Goal: Transaction & Acquisition: Purchase product/service

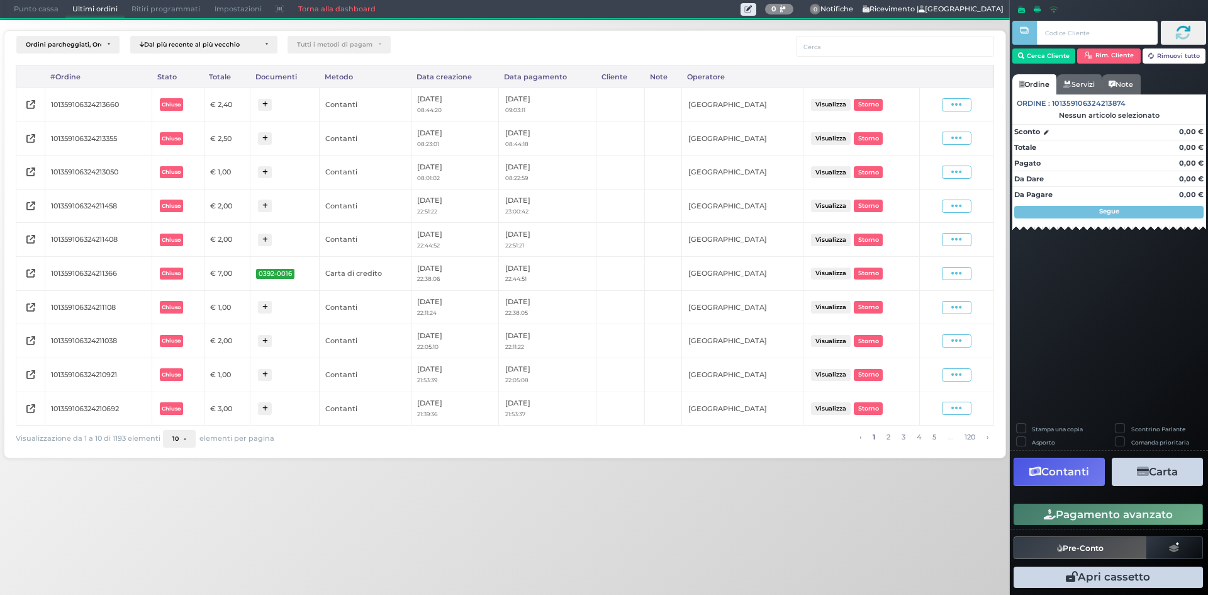
click at [33, 10] on span "Punto cassa" at bounding box center [36, 10] width 59 height 18
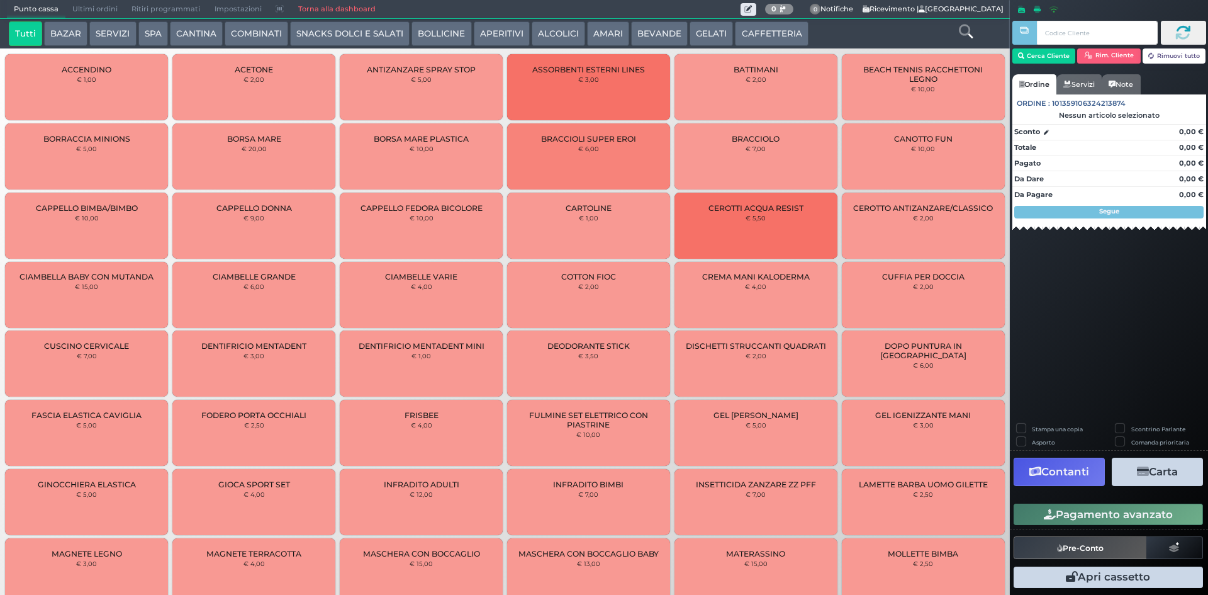
click at [634, 23] on button "BEVANDE" at bounding box center [659, 33] width 57 height 25
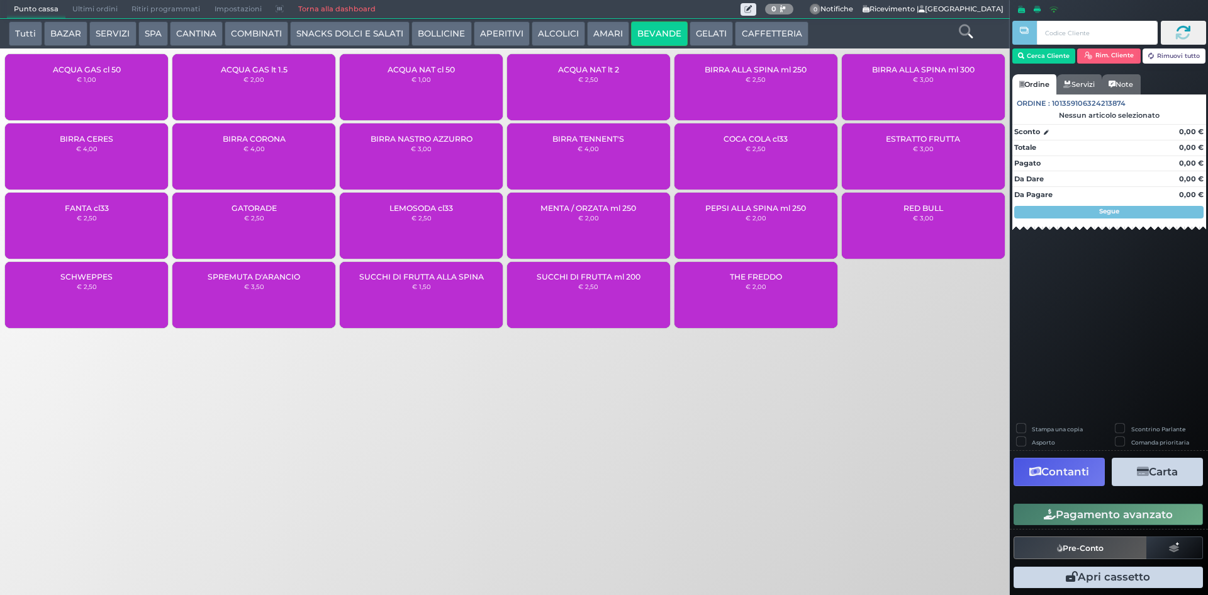
click at [592, 84] on div "ACQUA NAT lt 2 € 2,50" at bounding box center [588, 87] width 163 height 66
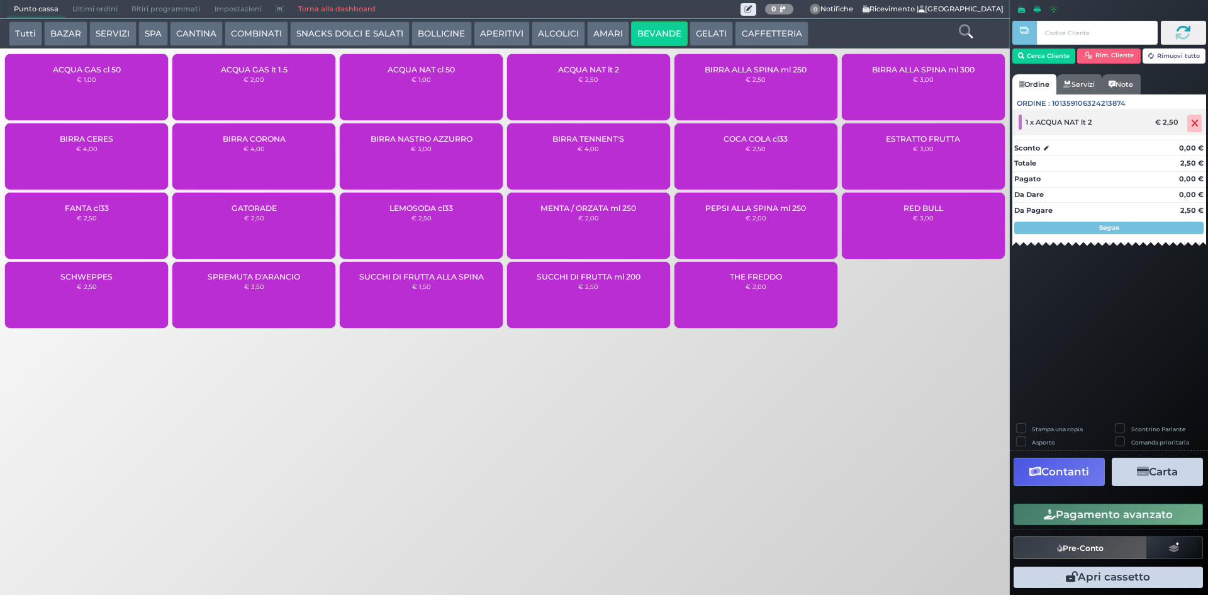
click at [1196, 123] on icon at bounding box center [1195, 123] width 8 height 1
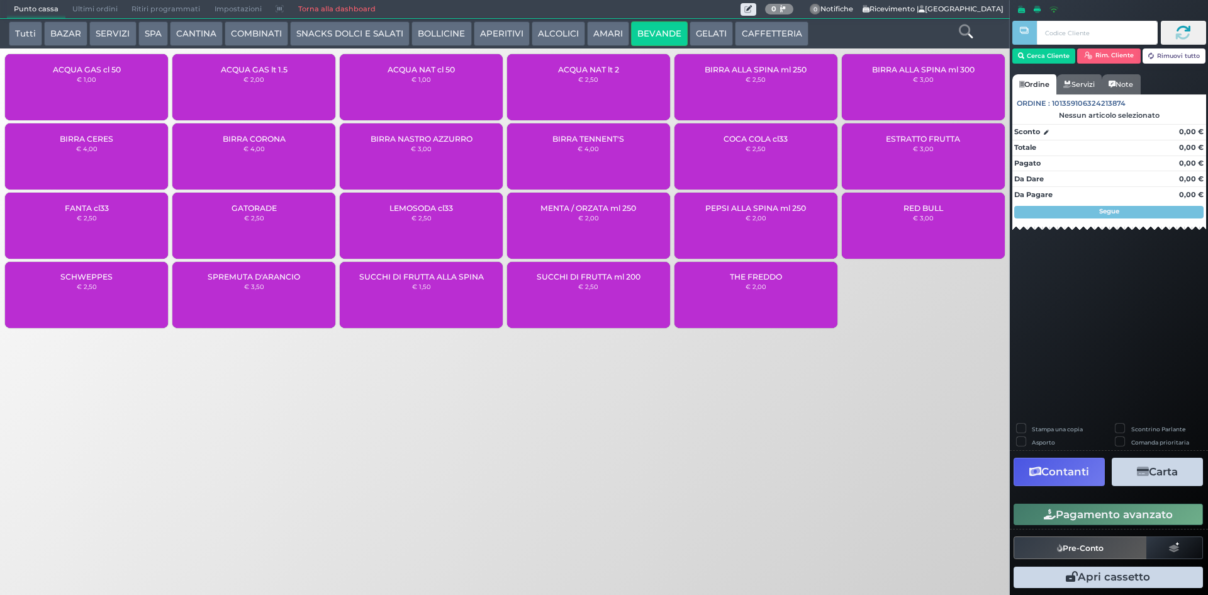
click at [425, 79] on small "€ 1,00" at bounding box center [422, 80] width 20 height 8
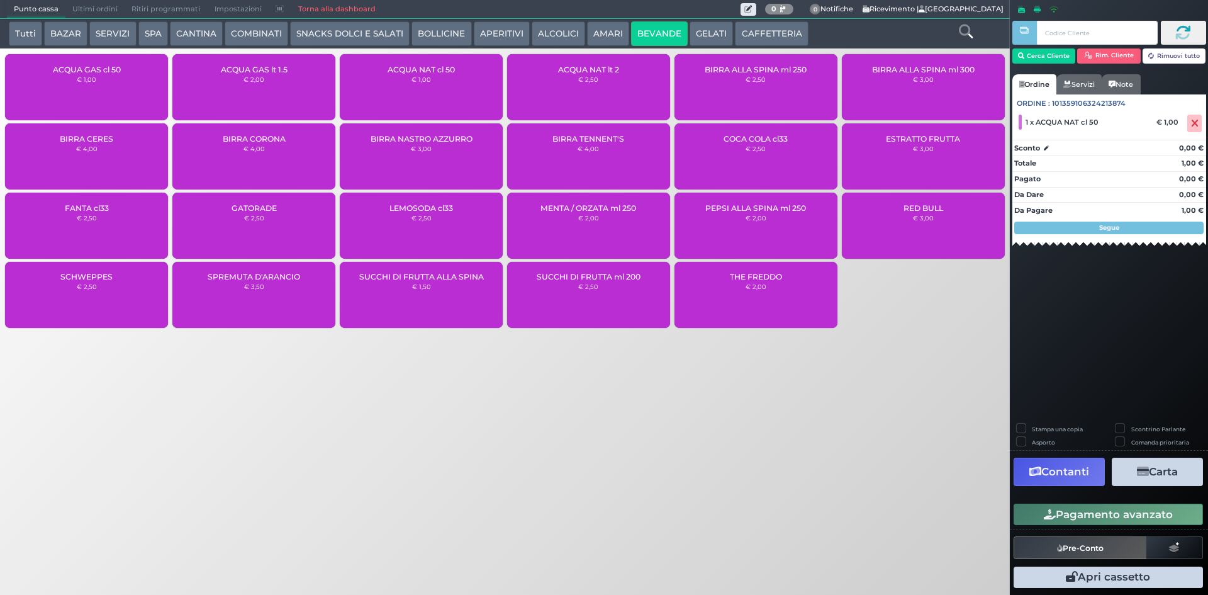
drag, startPoint x: 1119, startPoint y: 514, endPoint x: 900, endPoint y: 495, distance: 219.8
click at [1118, 515] on button "Pagamento avanzato" at bounding box center [1108, 513] width 189 height 21
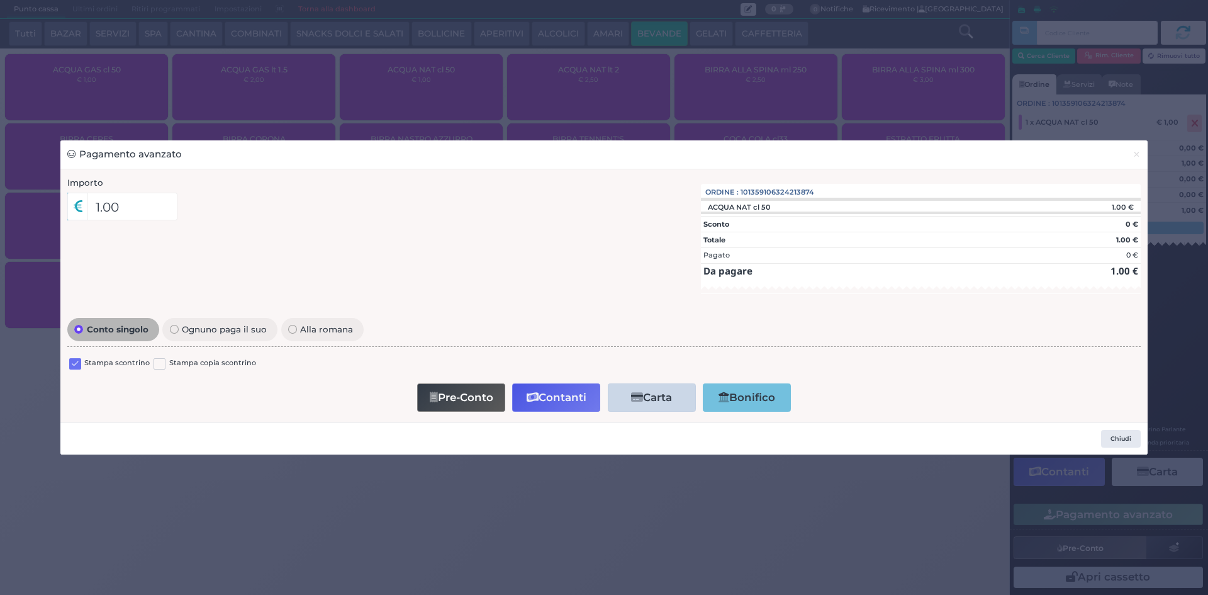
drag, startPoint x: 79, startPoint y: 364, endPoint x: 169, endPoint y: 353, distance: 91.2
click at [80, 362] on label at bounding box center [75, 364] width 12 height 12
click at [0, 0] on input "checkbox" at bounding box center [0, 0] width 0 height 0
click at [541, 386] on button "Contanti" at bounding box center [556, 397] width 88 height 28
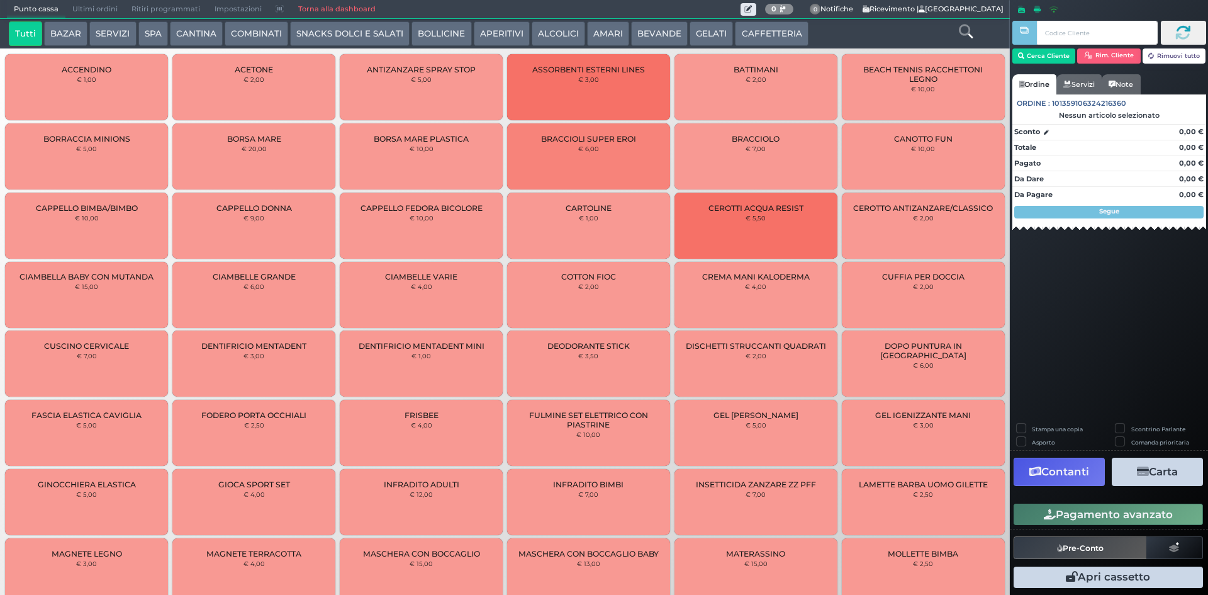
click at [105, 15] on span "Ultimi ordini" at bounding box center [94, 10] width 59 height 18
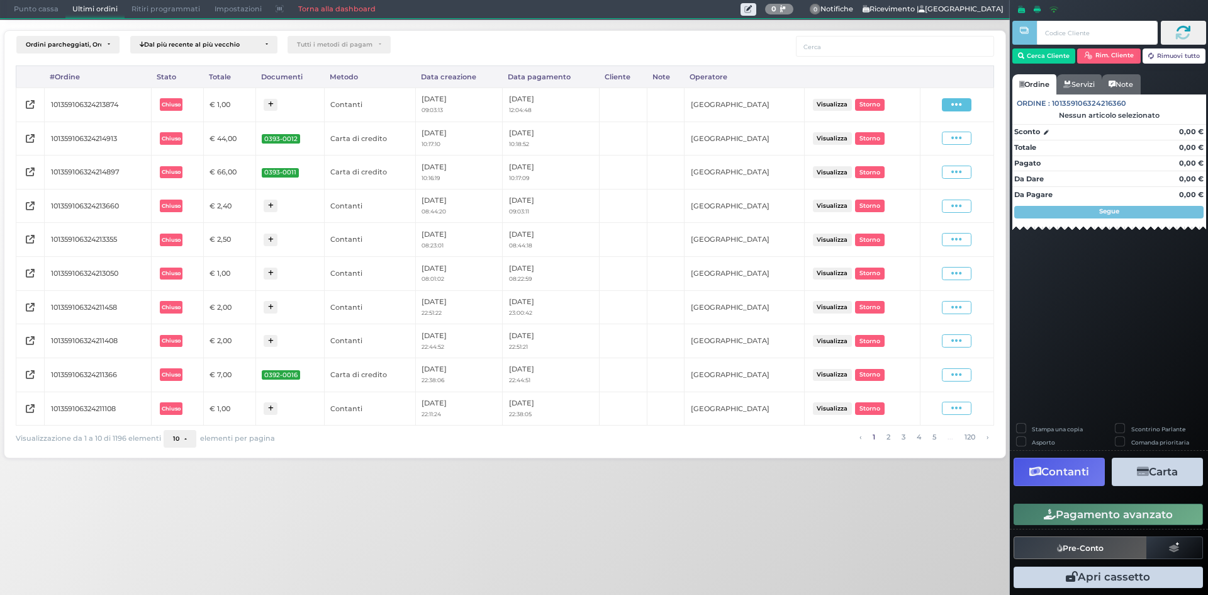
click at [962, 106] on icon at bounding box center [956, 105] width 11 height 12
click at [931, 135] on span "Ristampa Pre-Conto" at bounding box center [928, 140] width 52 height 21
click at [25, 9] on span "Punto cassa" at bounding box center [36, 10] width 59 height 18
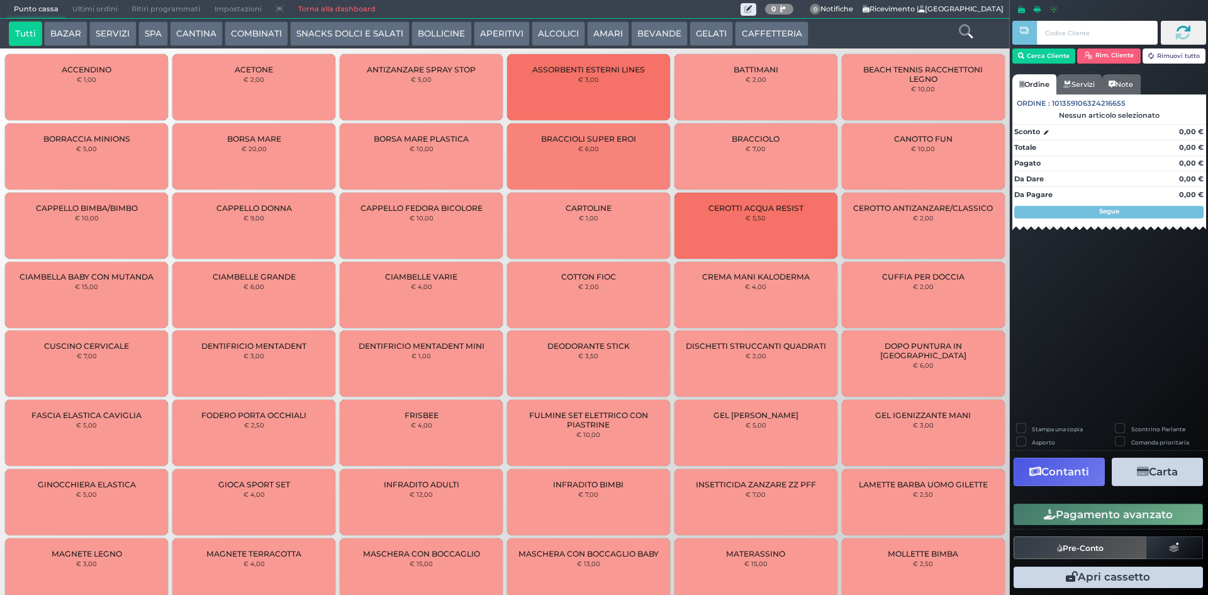
click at [768, 26] on button "CAFFETTERIA" at bounding box center [771, 33] width 73 height 25
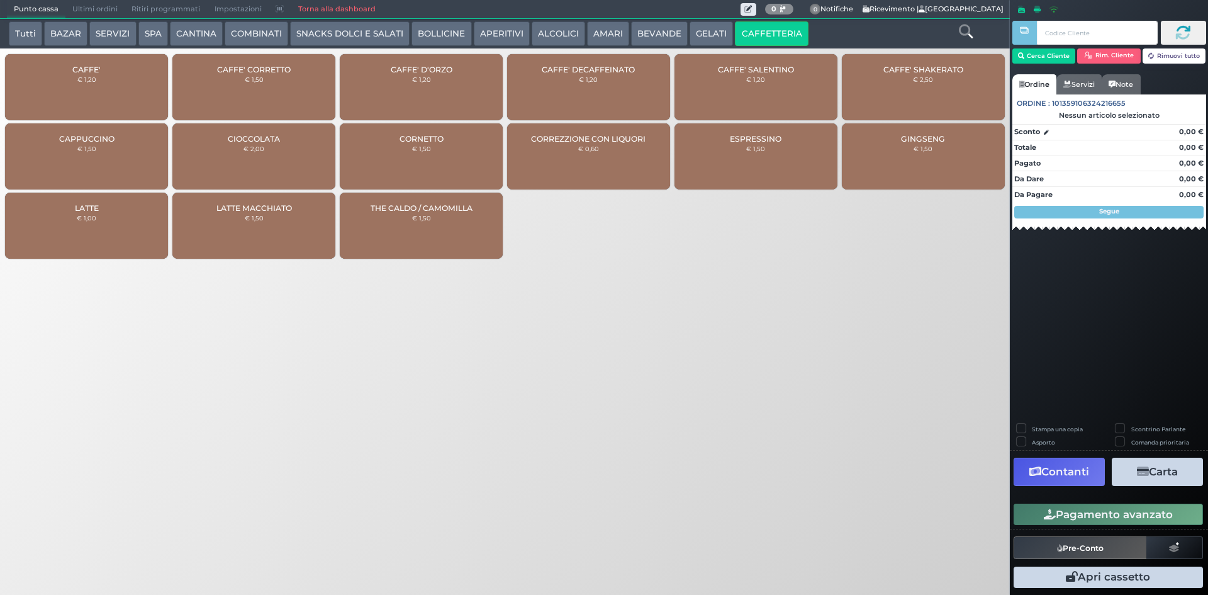
click at [121, 83] on div "CAFFE' € 1,20" at bounding box center [86, 87] width 163 height 66
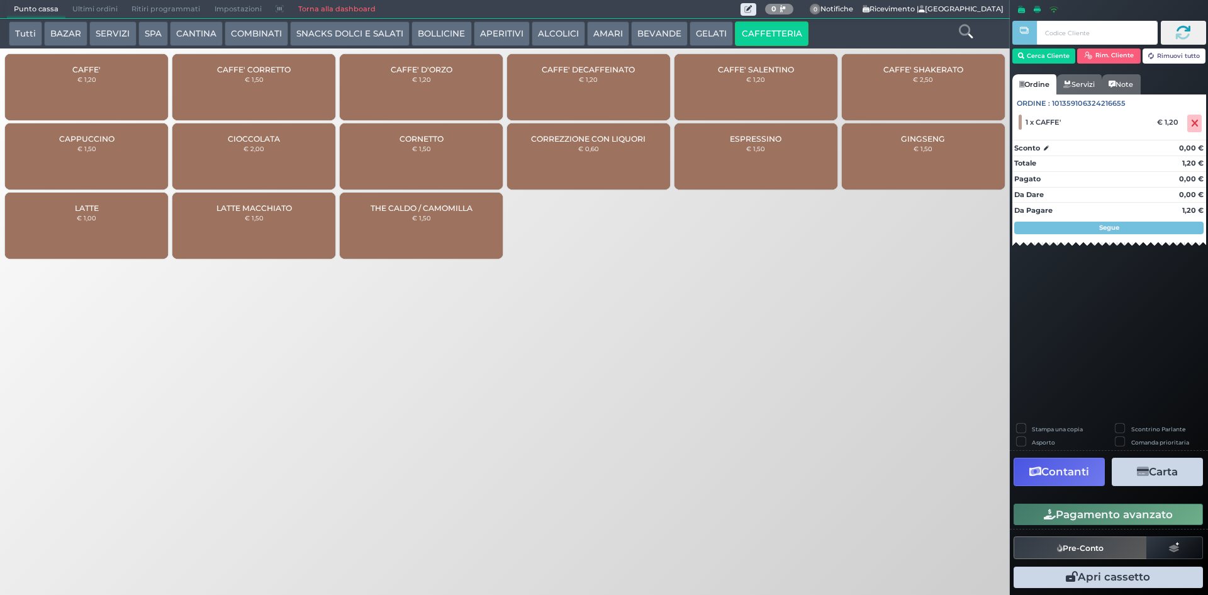
click at [1153, 518] on button "Pagamento avanzato" at bounding box center [1108, 513] width 189 height 21
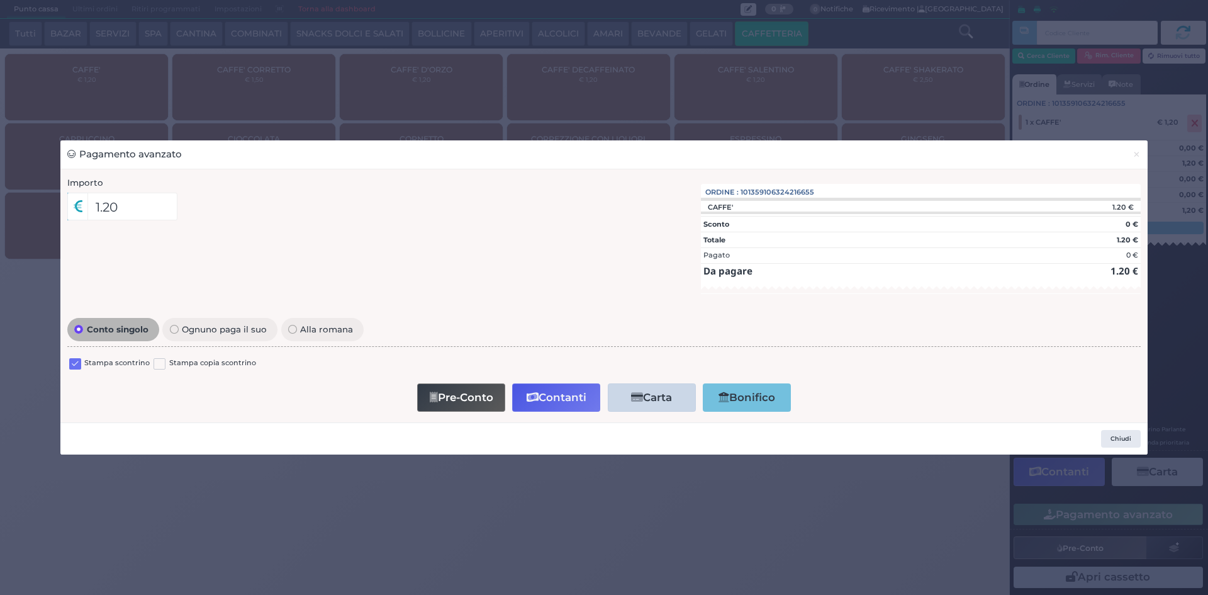
click at [72, 363] on label at bounding box center [75, 364] width 12 height 12
click at [0, 0] on input "checkbox" at bounding box center [0, 0] width 0 height 0
click at [566, 389] on button "Contanti" at bounding box center [556, 397] width 88 height 28
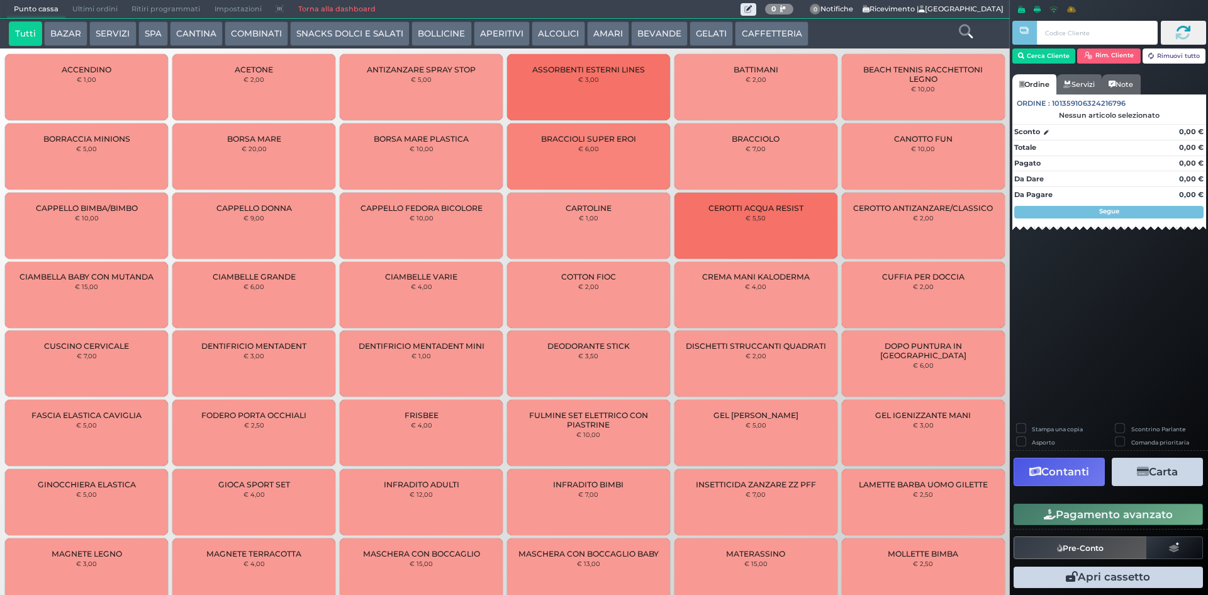
click at [76, 4] on span "Ultimi ordini" at bounding box center [94, 10] width 59 height 18
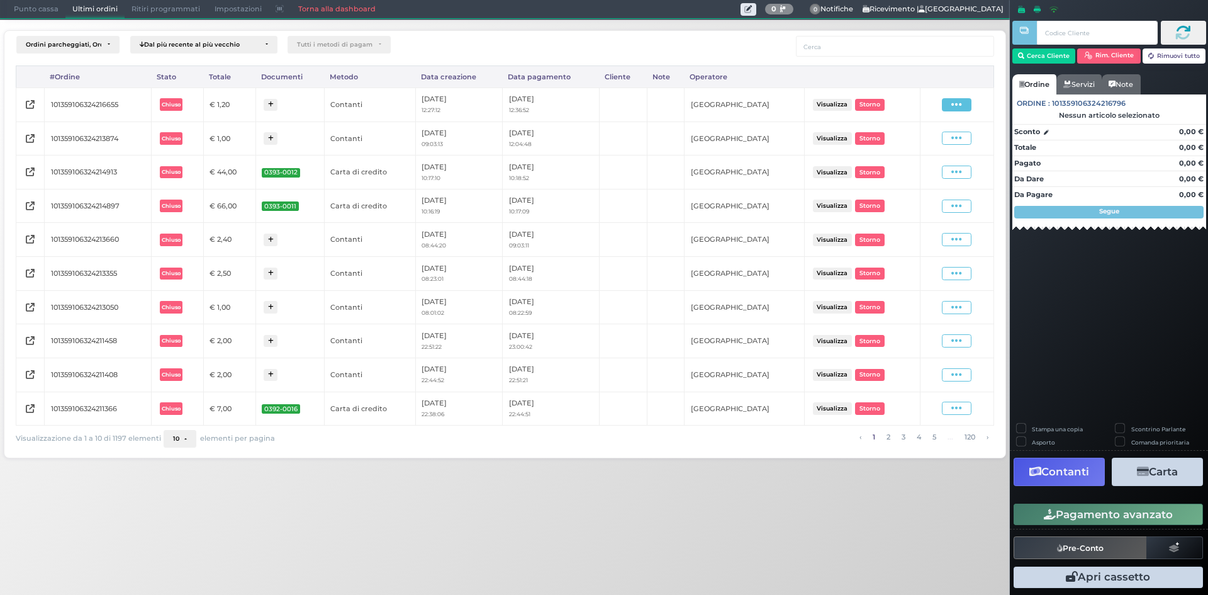
drag, startPoint x: 960, startPoint y: 103, endPoint x: 934, endPoint y: 132, distance: 37.9
click at [959, 105] on icon at bounding box center [956, 105] width 11 height 12
click at [919, 140] on span "Ristampa Pre-Conto" at bounding box center [928, 140] width 52 height 21
click at [17, 8] on span "Punto cassa" at bounding box center [36, 10] width 59 height 18
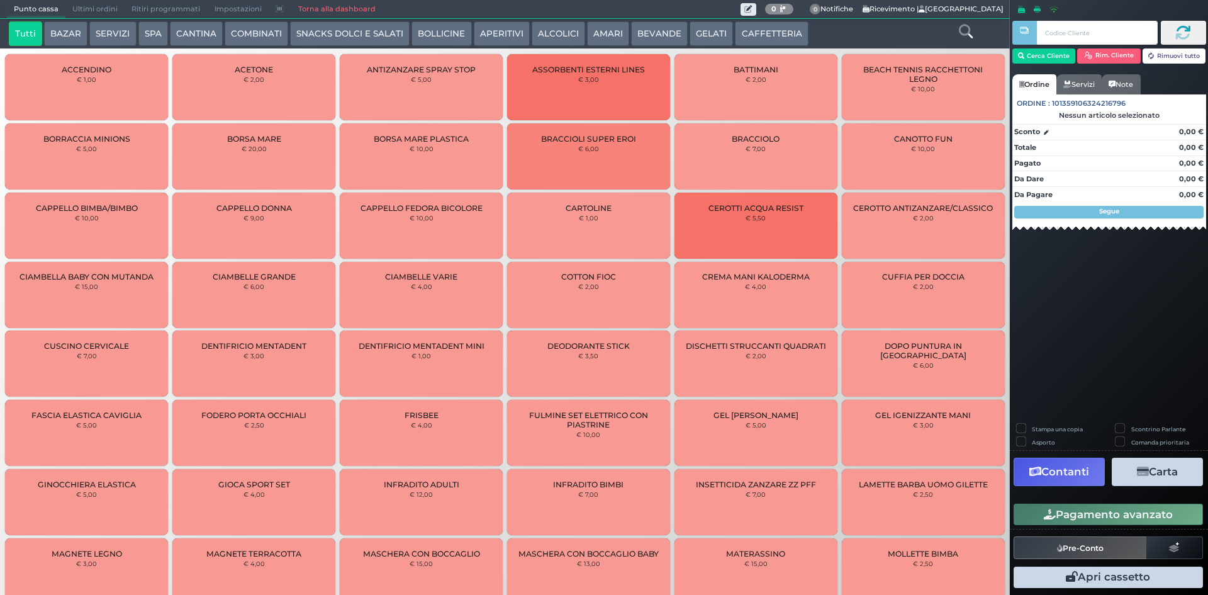
click at [788, 39] on button "CAFFETTERIA" at bounding box center [771, 33] width 73 height 25
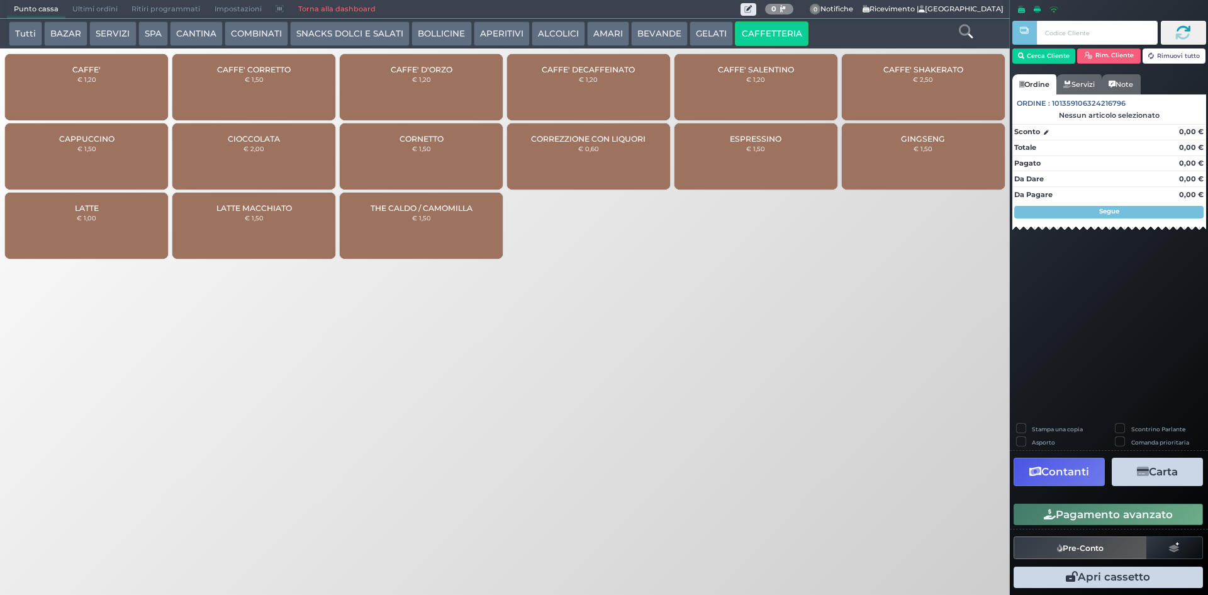
click at [70, 90] on div "CAFFE' € 1,20" at bounding box center [86, 87] width 163 height 66
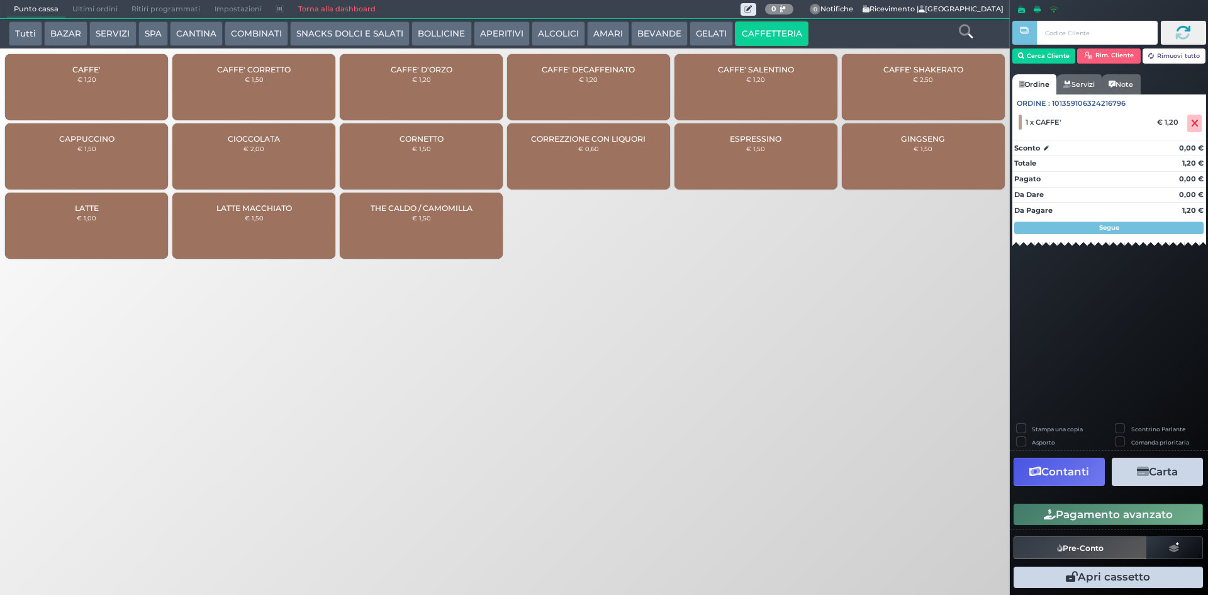
click at [1117, 510] on button "Pagamento avanzato" at bounding box center [1108, 513] width 189 height 21
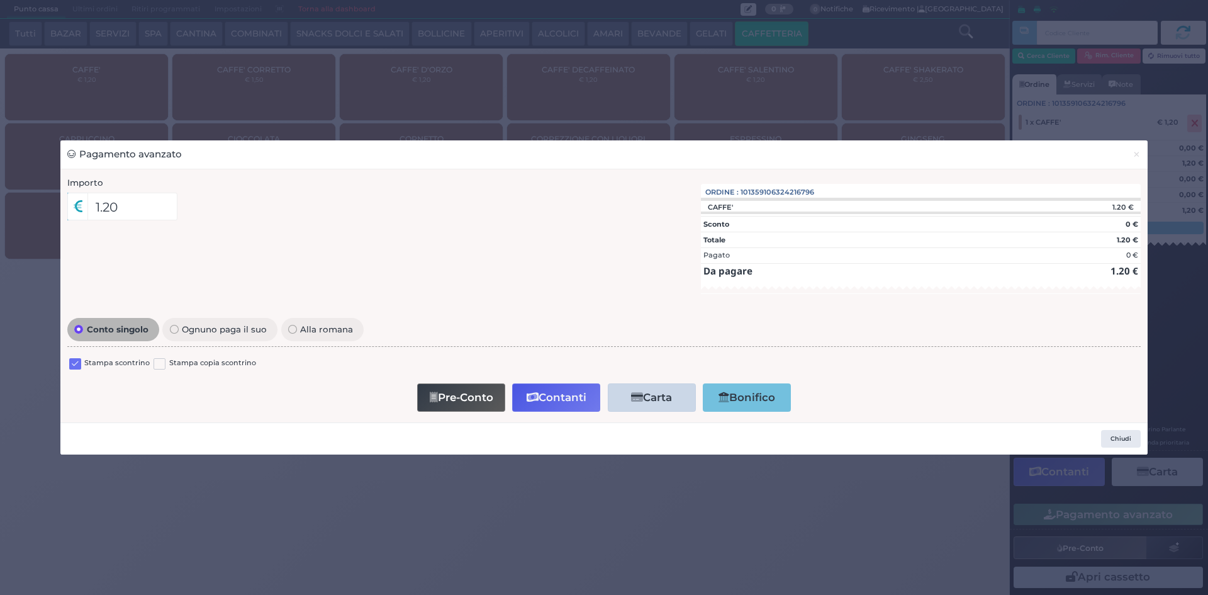
click at [77, 363] on label at bounding box center [75, 364] width 12 height 12
click at [0, 0] on input "checkbox" at bounding box center [0, 0] width 0 height 0
click at [552, 398] on button "Contanti" at bounding box center [556, 397] width 88 height 28
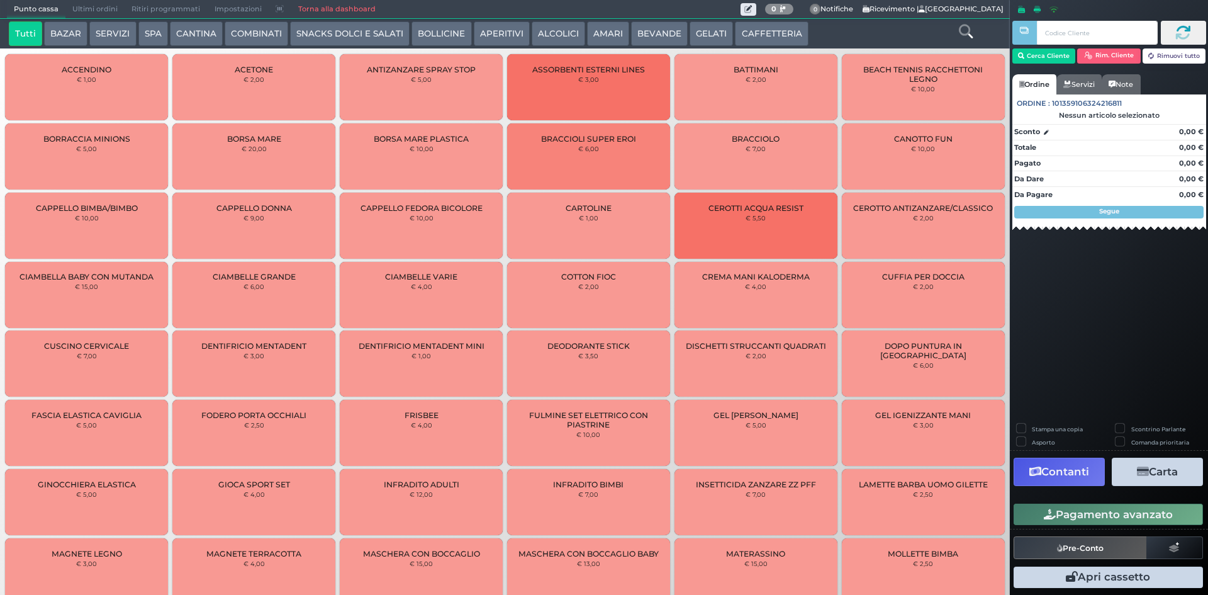
click at [99, 14] on span "Ultimi ordini" at bounding box center [94, 10] width 59 height 18
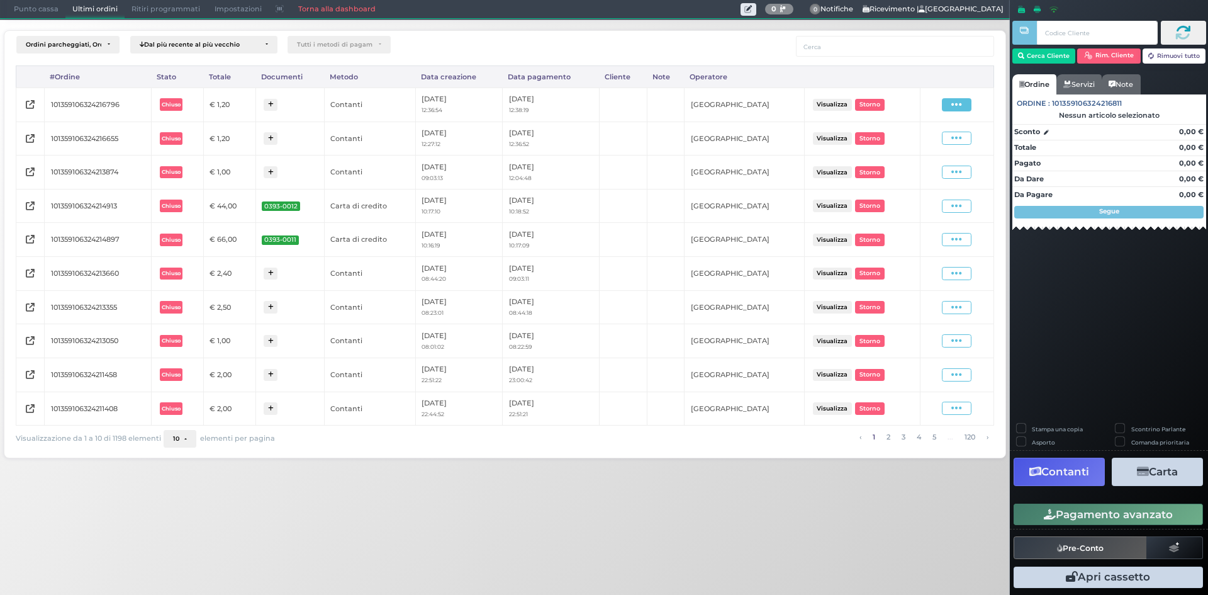
click at [943, 103] on span at bounding box center [957, 104] width 30 height 13
click at [933, 140] on span "Ristampa Pre-Conto" at bounding box center [928, 140] width 52 height 21
click at [26, 4] on span "Punto cassa" at bounding box center [36, 10] width 59 height 18
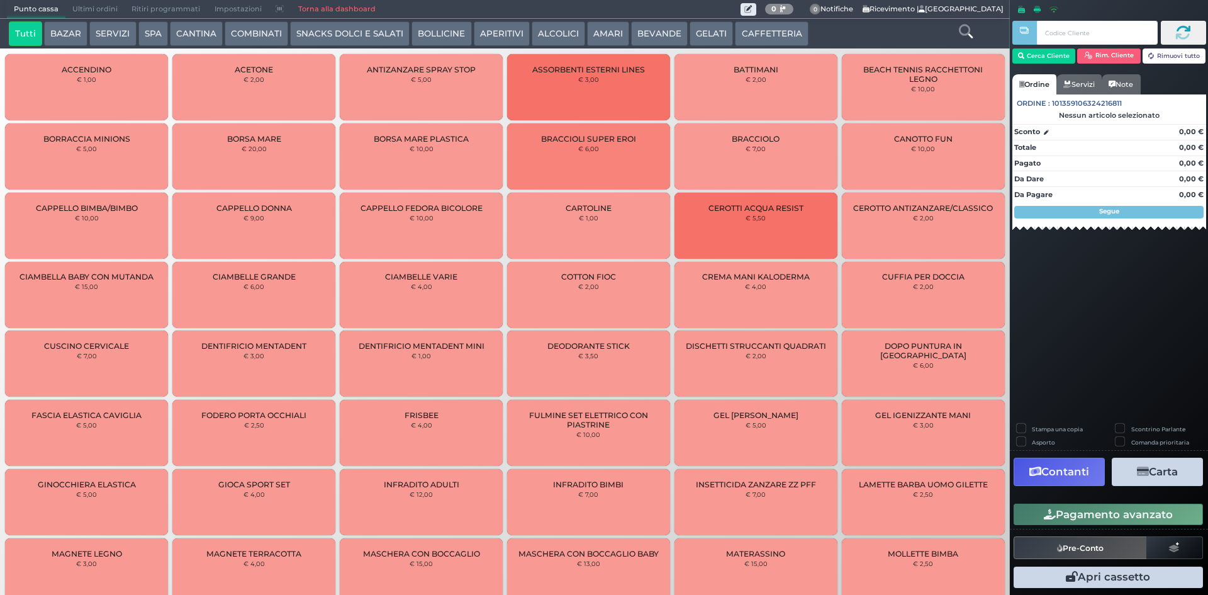
click at [749, 37] on button "CAFFETTERIA" at bounding box center [771, 33] width 73 height 25
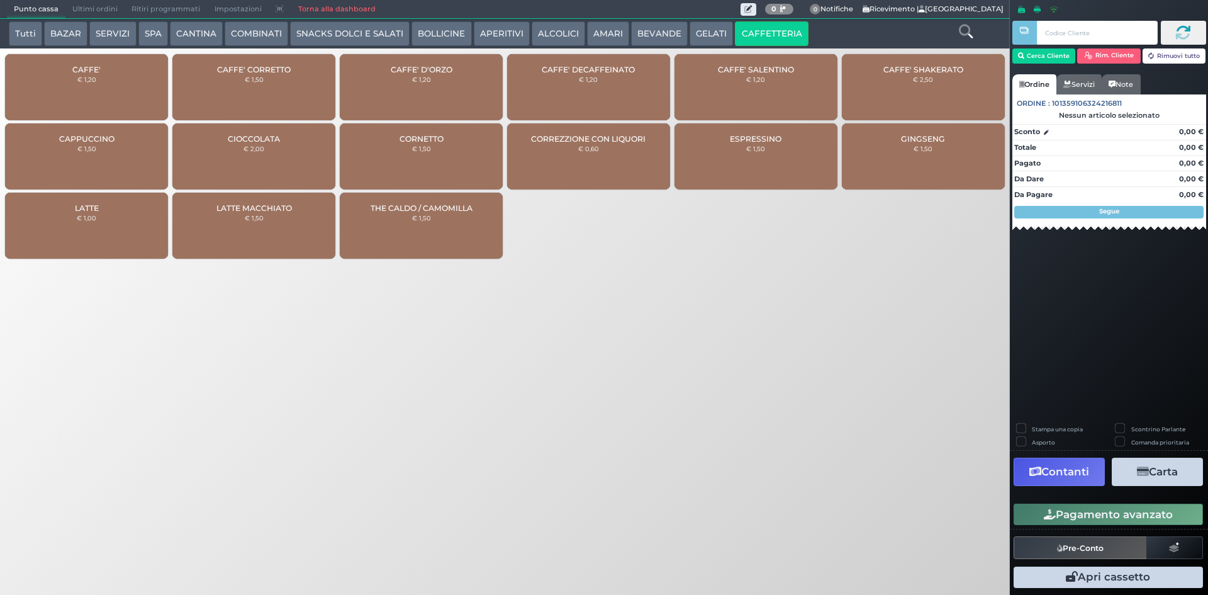
click at [55, 106] on div "CAFFE' € 1,20" at bounding box center [86, 87] width 163 height 66
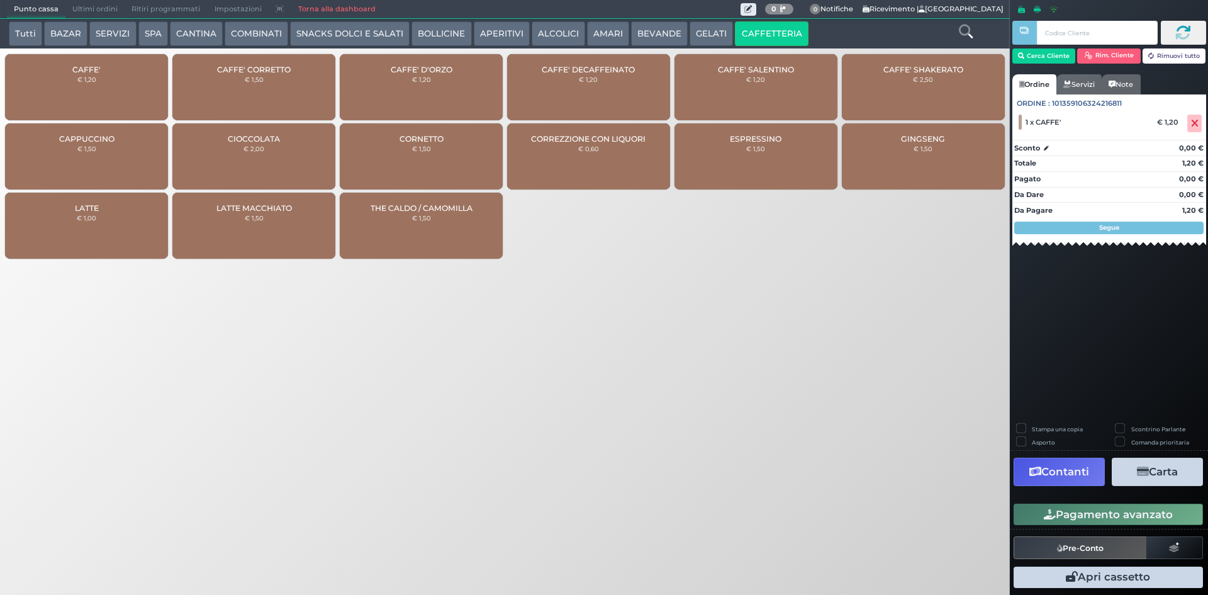
click at [1179, 510] on button "Pagamento avanzato" at bounding box center [1108, 513] width 189 height 21
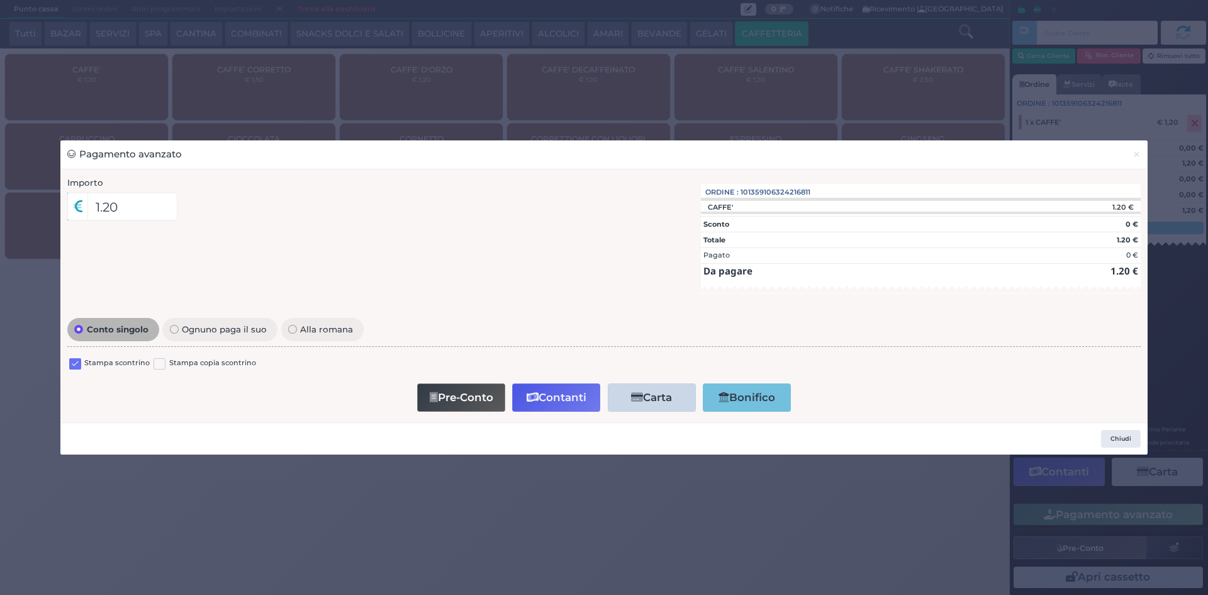
click at [77, 361] on label at bounding box center [75, 364] width 12 height 12
click at [0, 0] on input "checkbox" at bounding box center [0, 0] width 0 height 0
click at [556, 392] on button "Contanti" at bounding box center [556, 397] width 88 height 28
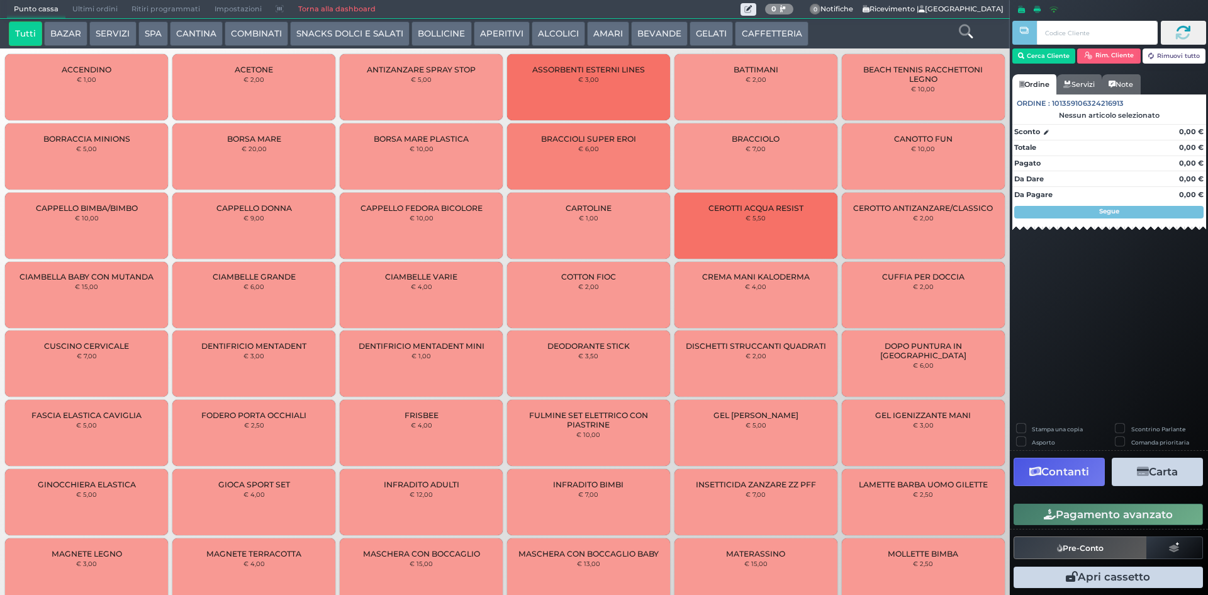
click at [89, 3] on span "Ultimi ordini" at bounding box center [94, 10] width 59 height 18
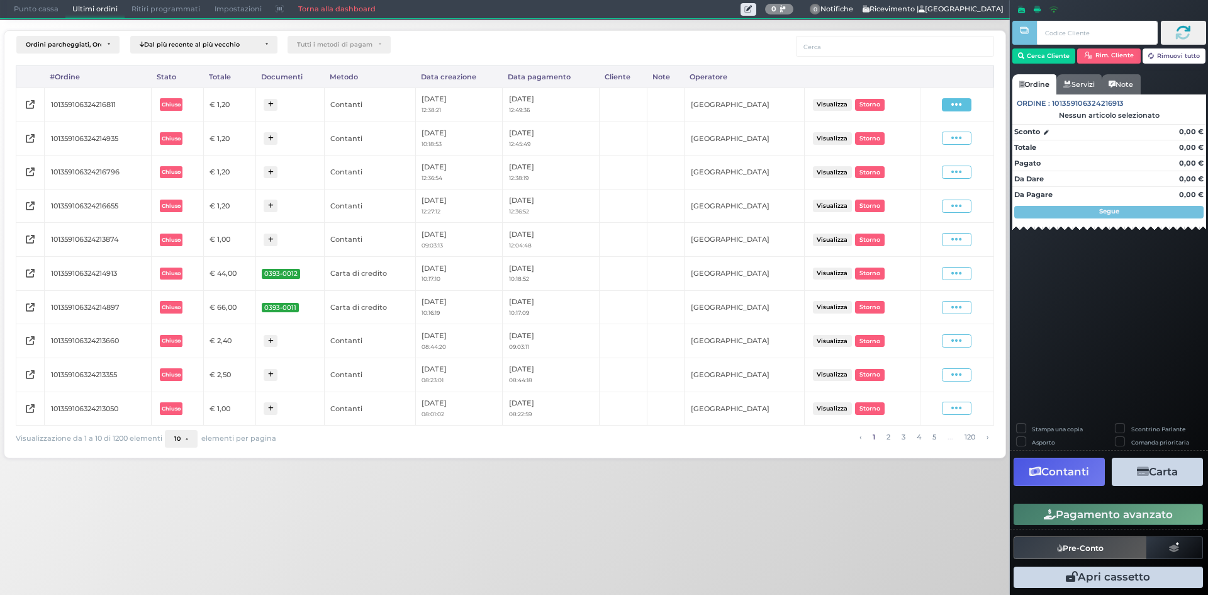
click at [948, 108] on span at bounding box center [957, 104] width 30 height 13
click at [937, 145] on span "Ristampa Pre-Conto" at bounding box center [928, 140] width 52 height 21
click at [28, 10] on span "Punto cassa" at bounding box center [36, 10] width 59 height 18
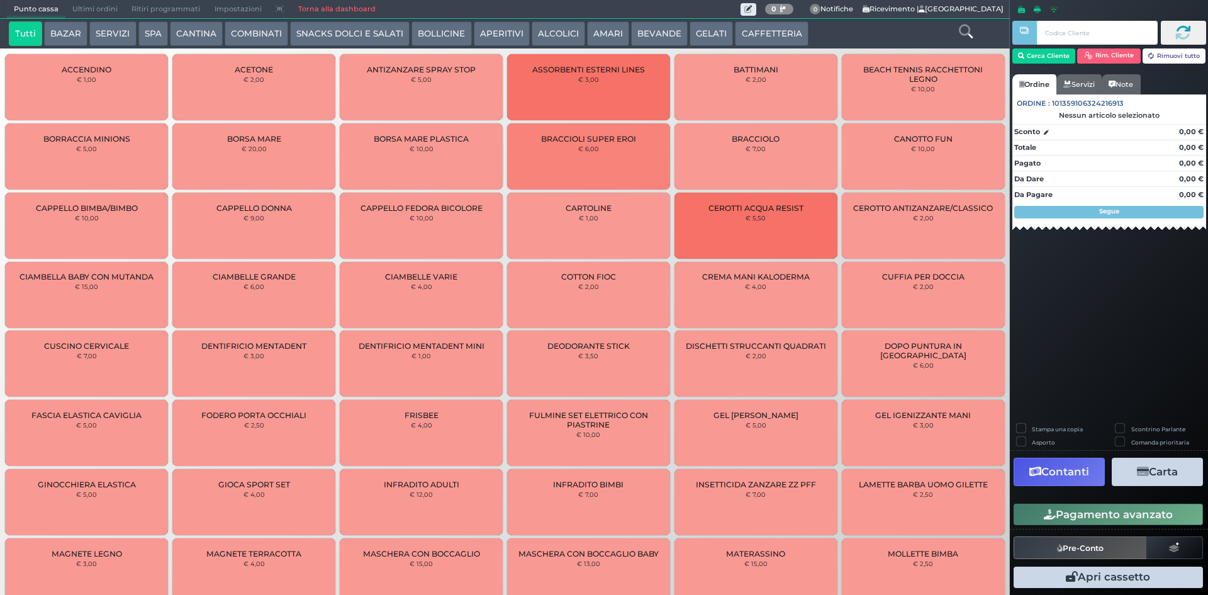
drag, startPoint x: 761, startPoint y: 36, endPoint x: 661, endPoint y: 48, distance: 101.5
click at [759, 36] on button "CAFFETTERIA" at bounding box center [771, 33] width 73 height 25
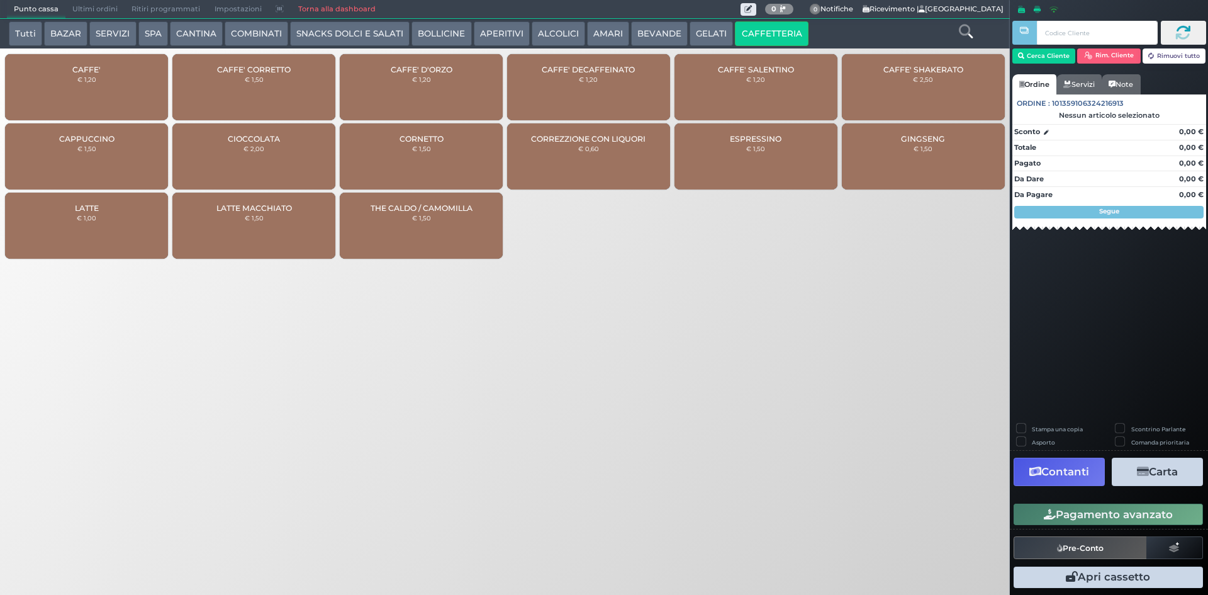
click at [109, 96] on div "CAFFE' € 1,20" at bounding box center [86, 87] width 163 height 66
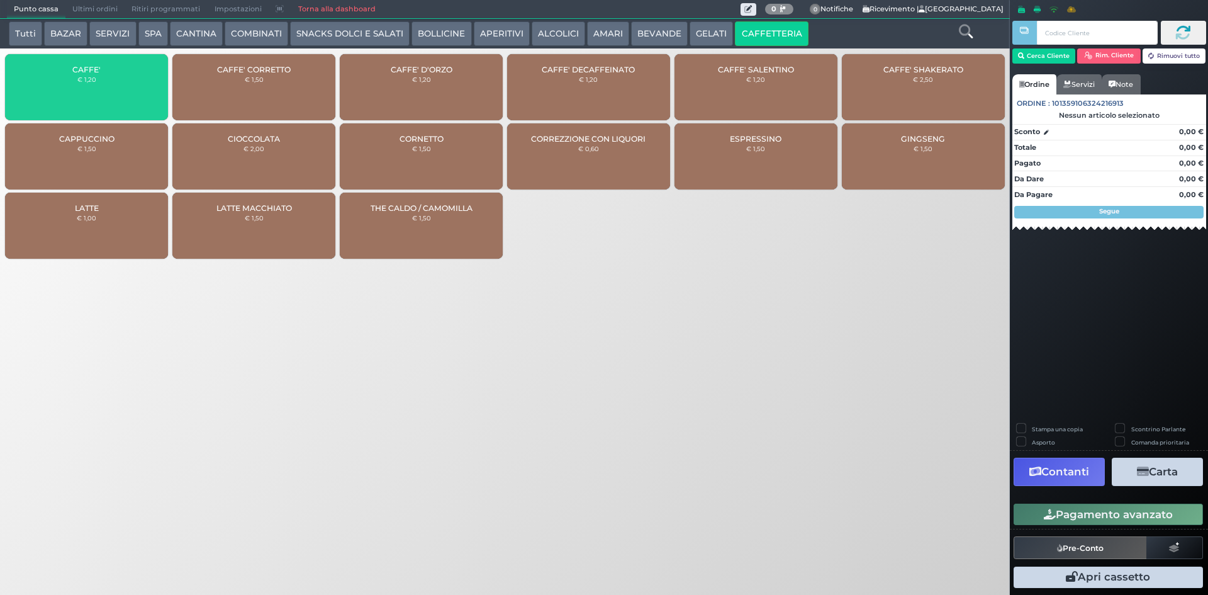
click at [109, 96] on div "CAFFE' € 1,20" at bounding box center [86, 87] width 163 height 66
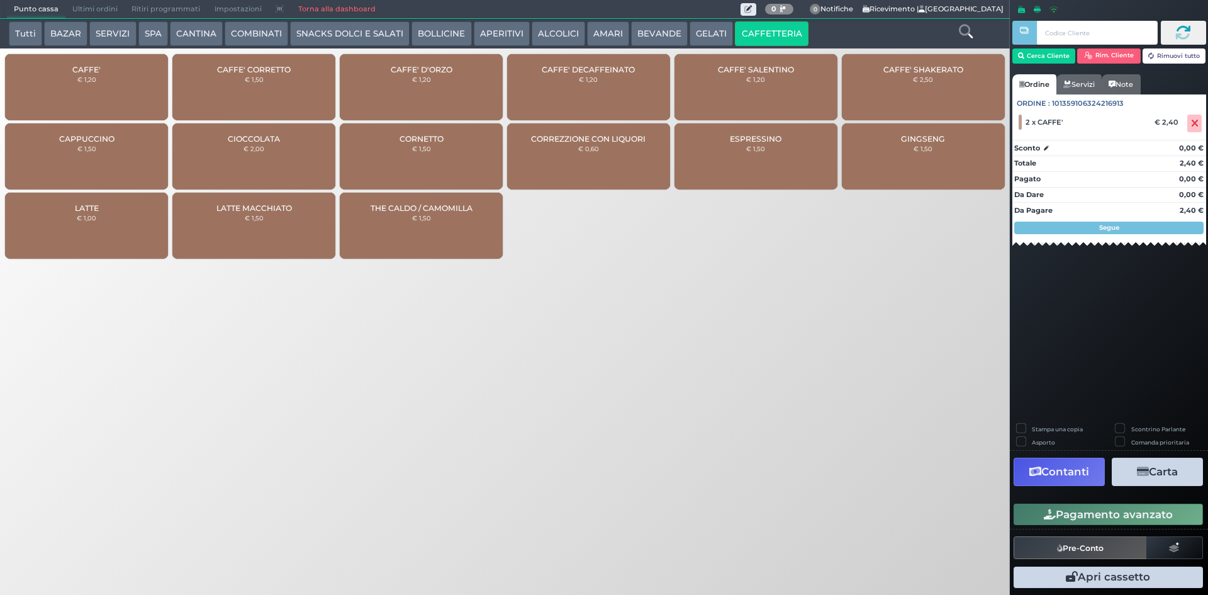
click at [1082, 510] on button "Pagamento avanzato" at bounding box center [1108, 513] width 189 height 21
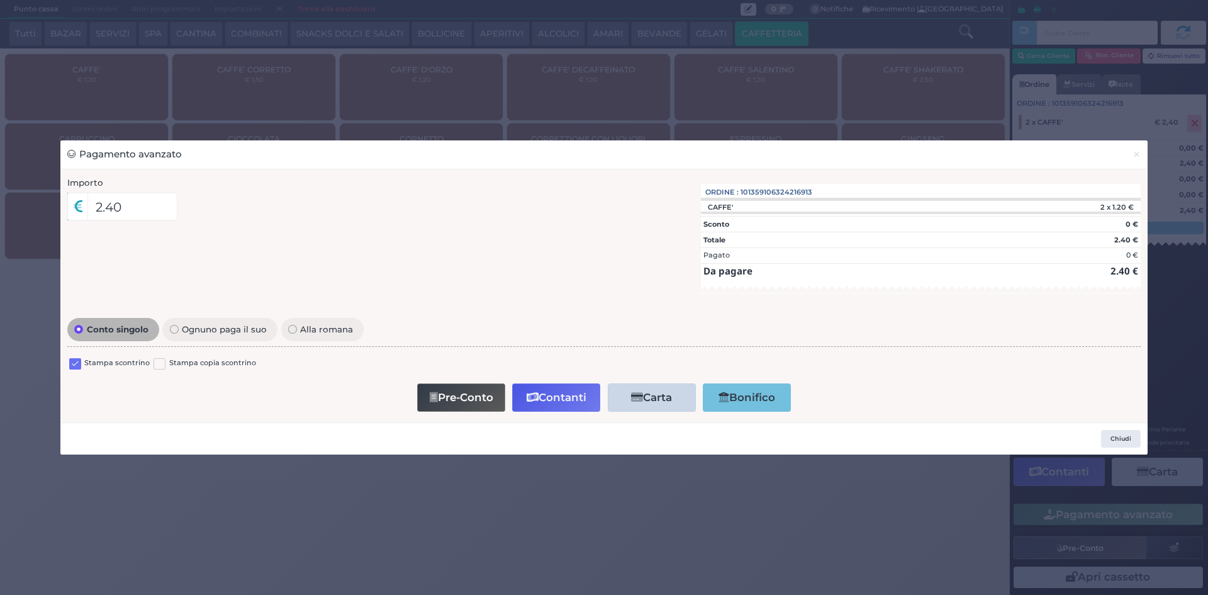
click at [70, 366] on label at bounding box center [75, 364] width 12 height 12
click at [0, 0] on input "checkbox" at bounding box center [0, 0] width 0 height 0
click at [557, 394] on button "Contanti" at bounding box center [556, 397] width 88 height 28
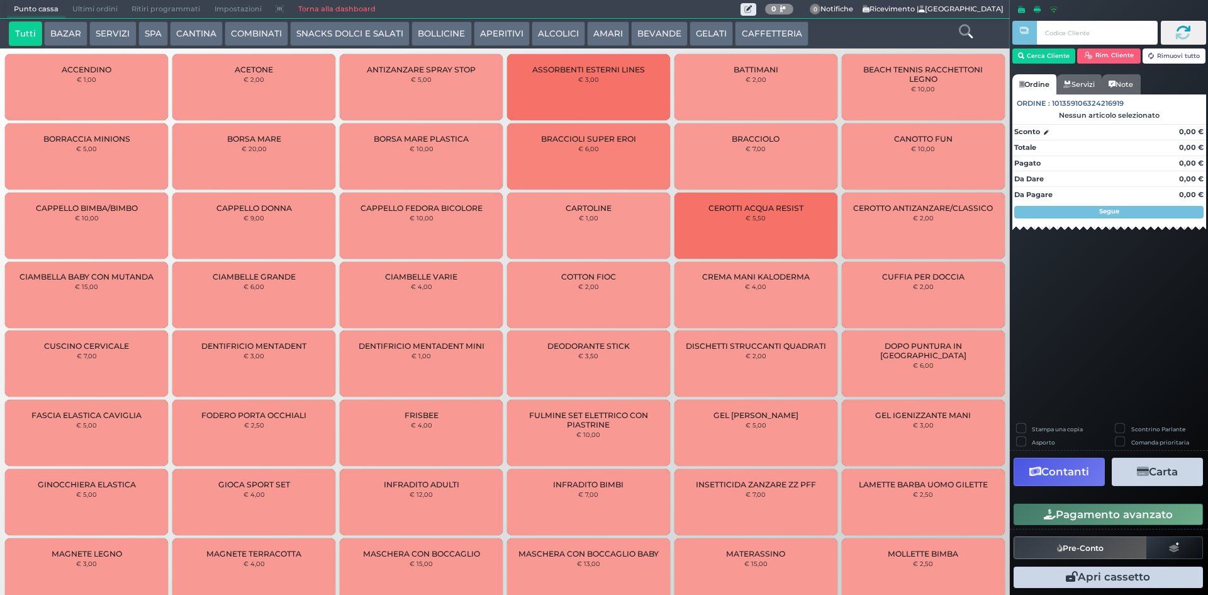
click at [102, 13] on span "Ultimi ordini" at bounding box center [94, 10] width 59 height 18
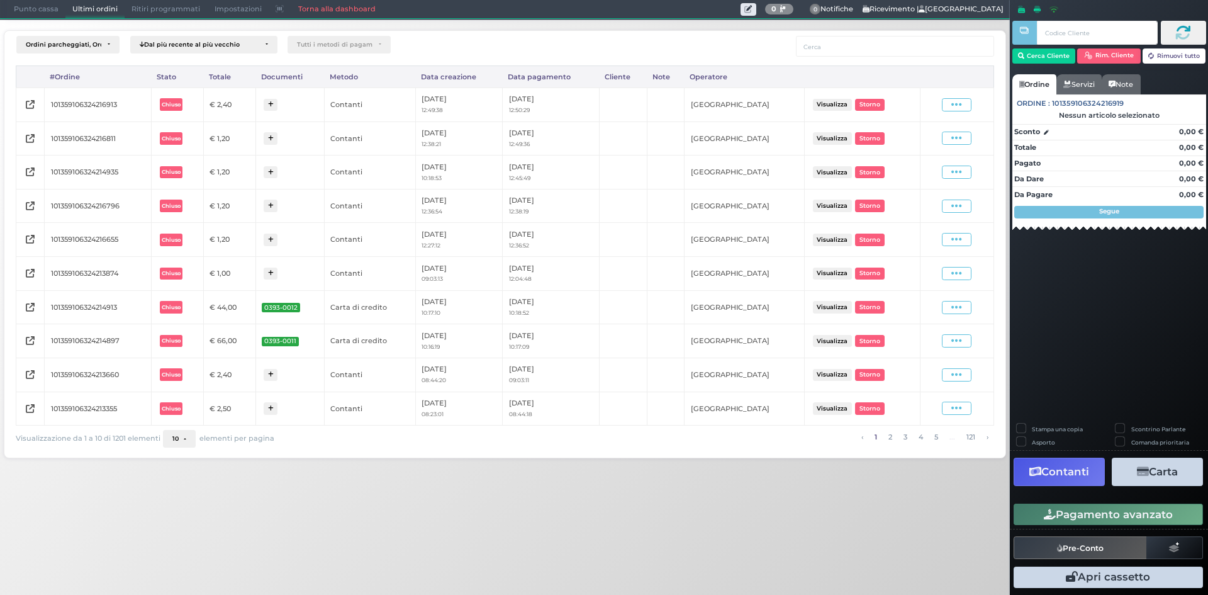
click at [961, 111] on div "Visualizza Ristampa Pre-Conto Storno" at bounding box center [957, 104] width 60 height 17
click at [958, 103] on icon at bounding box center [956, 105] width 11 height 12
click at [944, 140] on span "Ristampa Pre-Conto" at bounding box center [928, 140] width 52 height 21
click at [18, 5] on span "Punto cassa" at bounding box center [36, 10] width 59 height 18
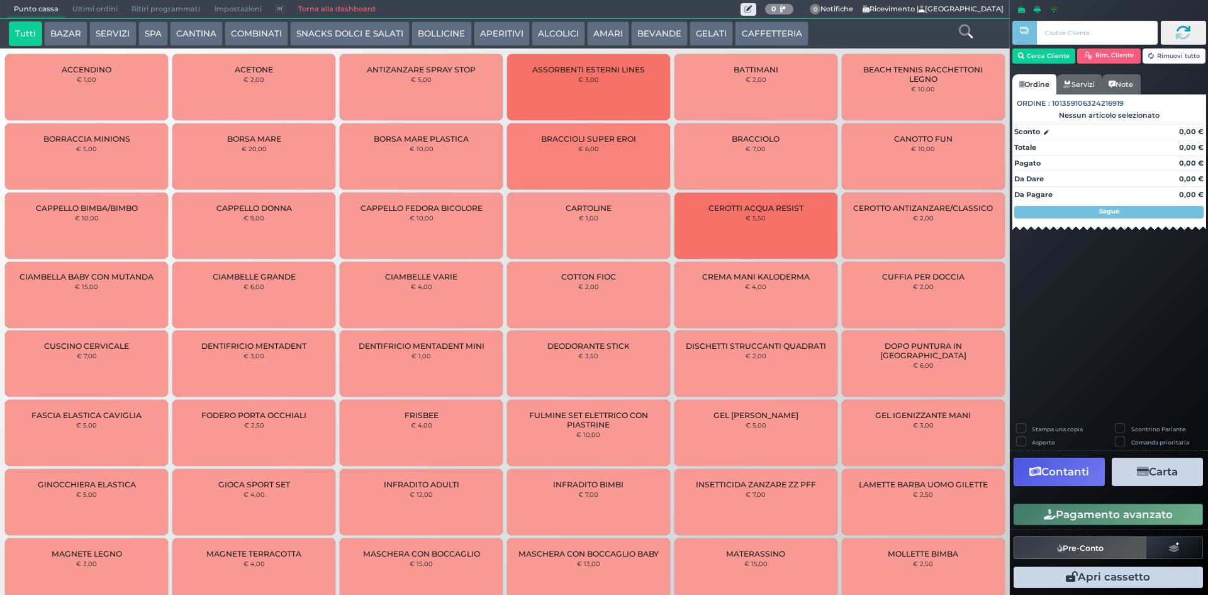
click at [649, 30] on button "BEVANDE" at bounding box center [659, 33] width 57 height 25
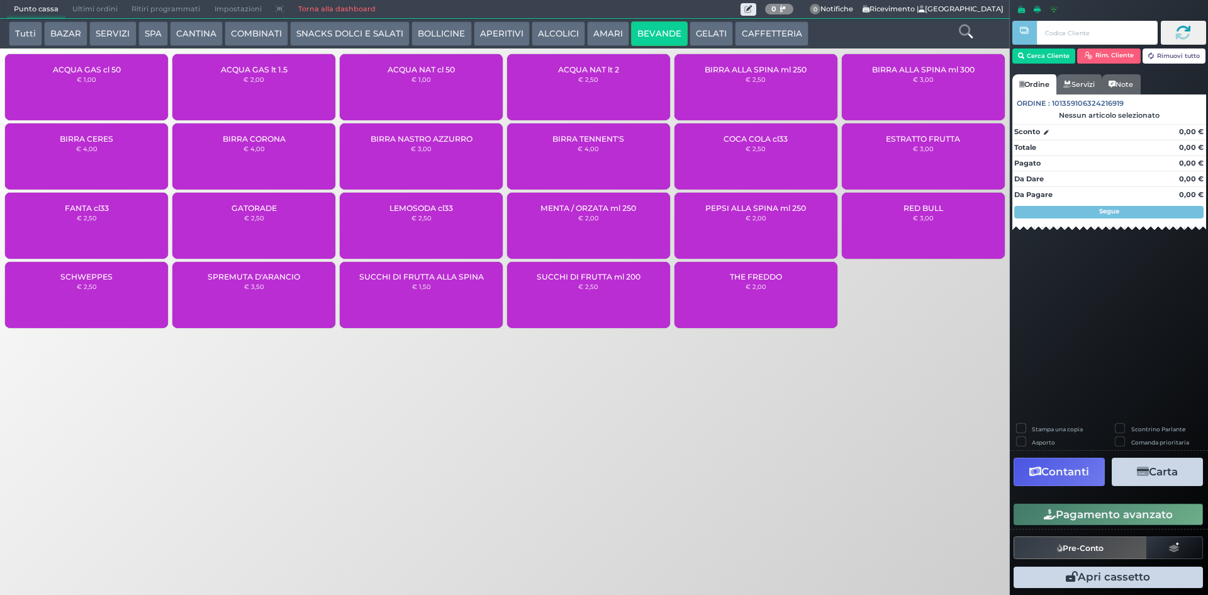
click at [121, 86] on div "ACQUA GAS cl 50 € 1,00" at bounding box center [86, 87] width 163 height 66
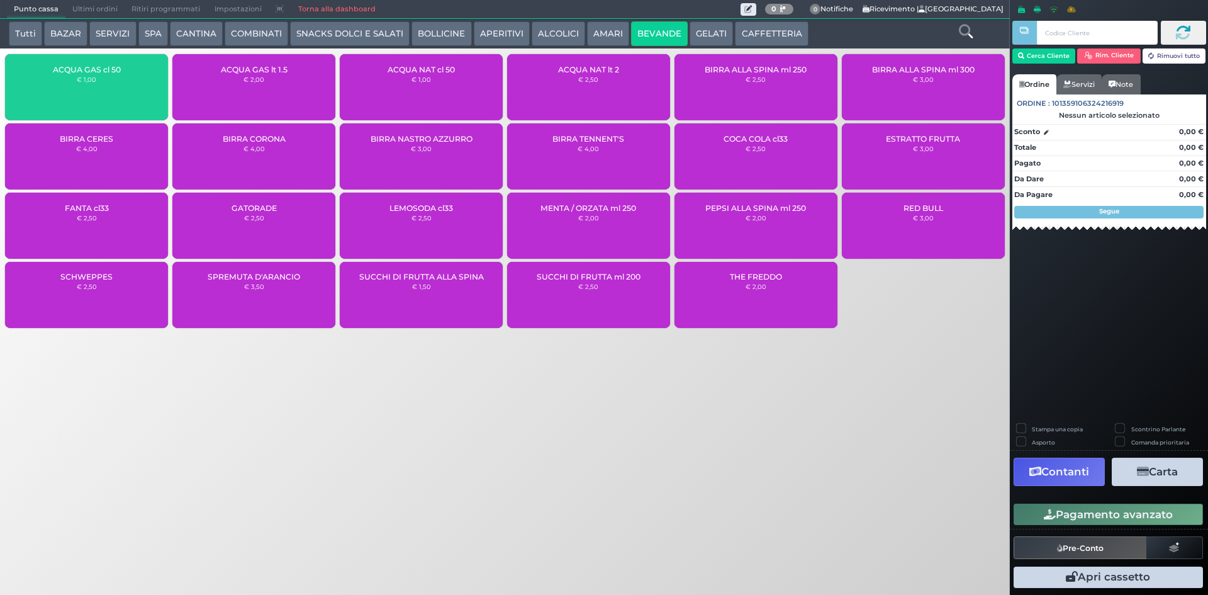
click at [121, 86] on div "ACQUA GAS cl 50 € 1,00" at bounding box center [86, 87] width 163 height 66
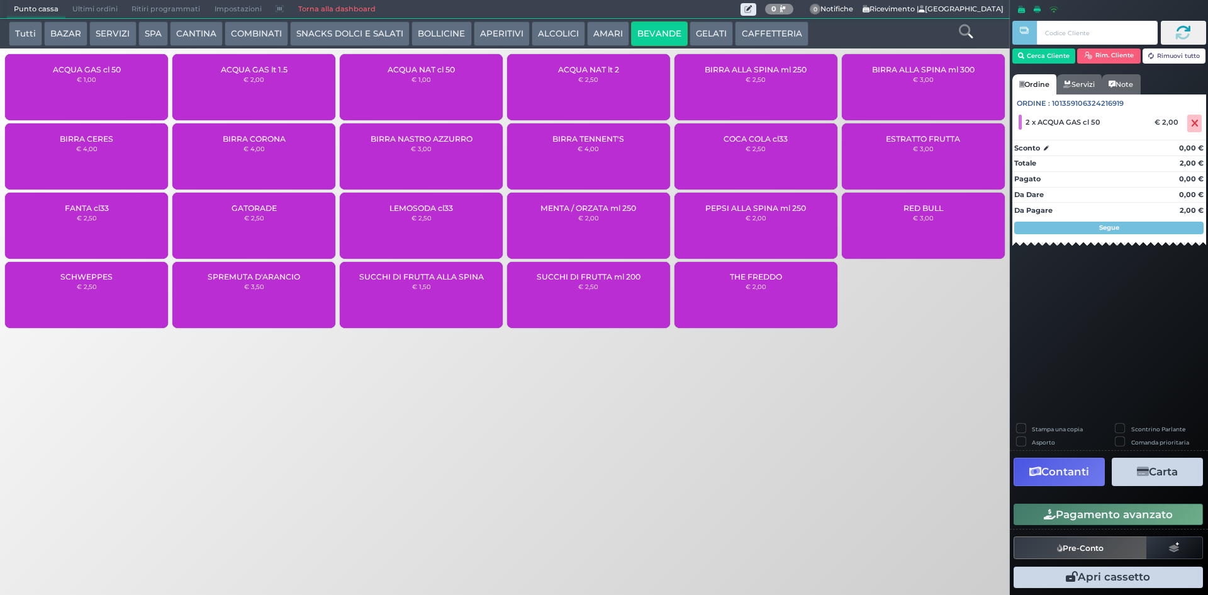
click at [1081, 510] on button "Pagamento avanzato" at bounding box center [1108, 513] width 189 height 21
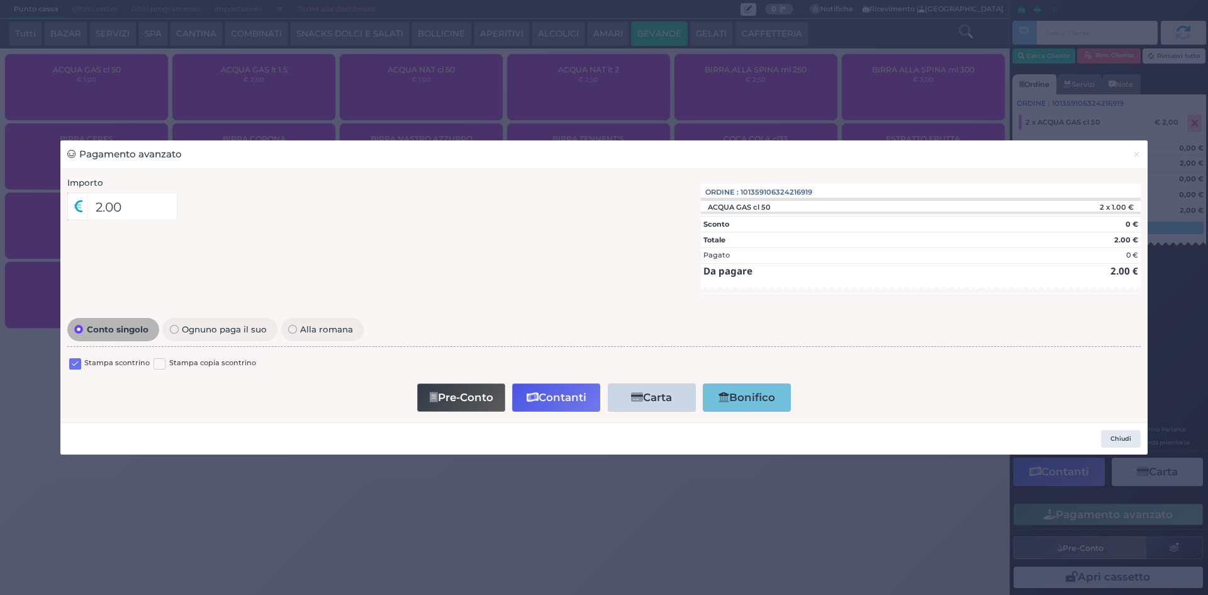
click at [79, 365] on label at bounding box center [75, 364] width 12 height 12
click at [0, 0] on input "checkbox" at bounding box center [0, 0] width 0 height 0
click at [552, 394] on button "Contanti" at bounding box center [556, 397] width 88 height 28
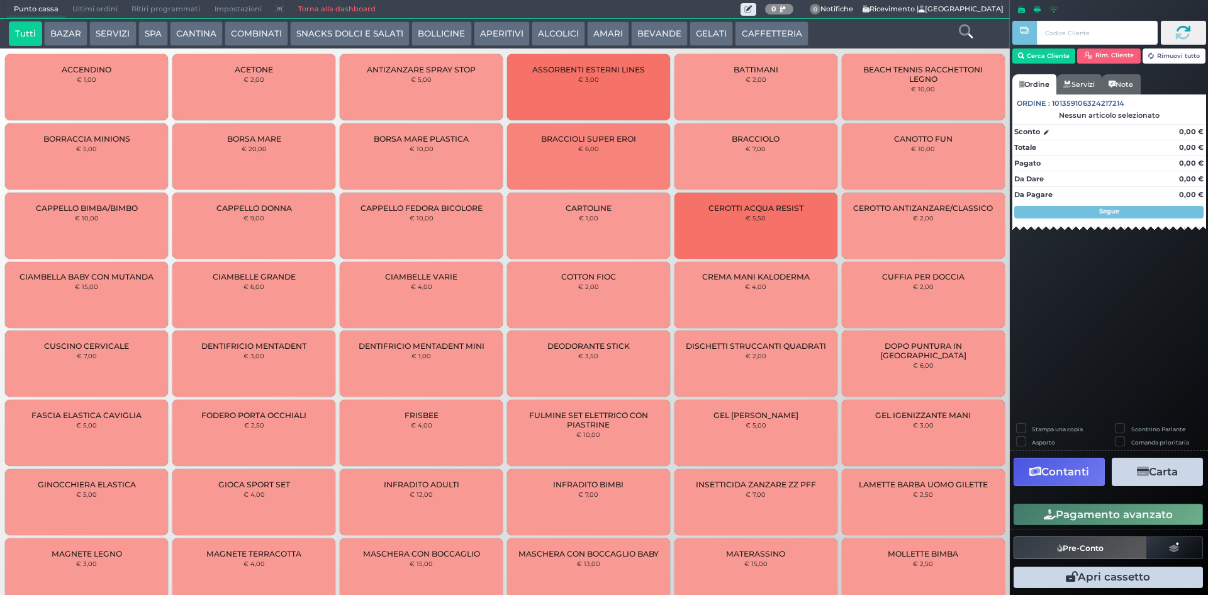
click at [84, 9] on span "Ultimi ordini" at bounding box center [94, 10] width 59 height 18
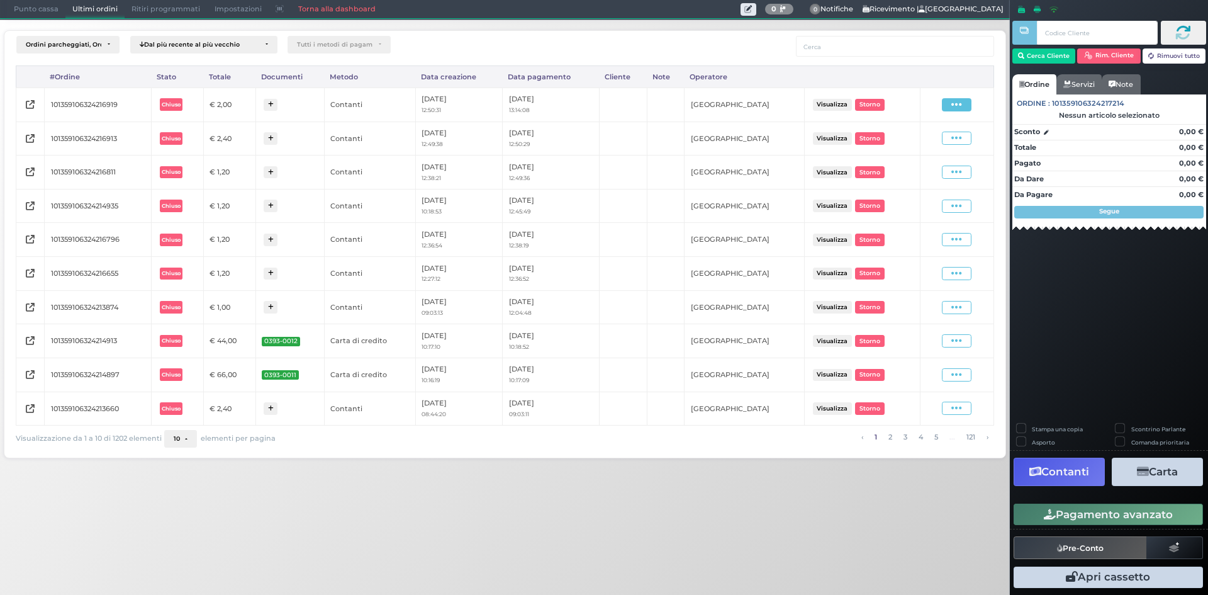
click at [952, 106] on icon at bounding box center [956, 105] width 11 height 12
click at [914, 132] on span "Ristampa Pre-Conto" at bounding box center [928, 140] width 52 height 21
click at [26, 9] on span "Punto cassa" at bounding box center [36, 10] width 59 height 18
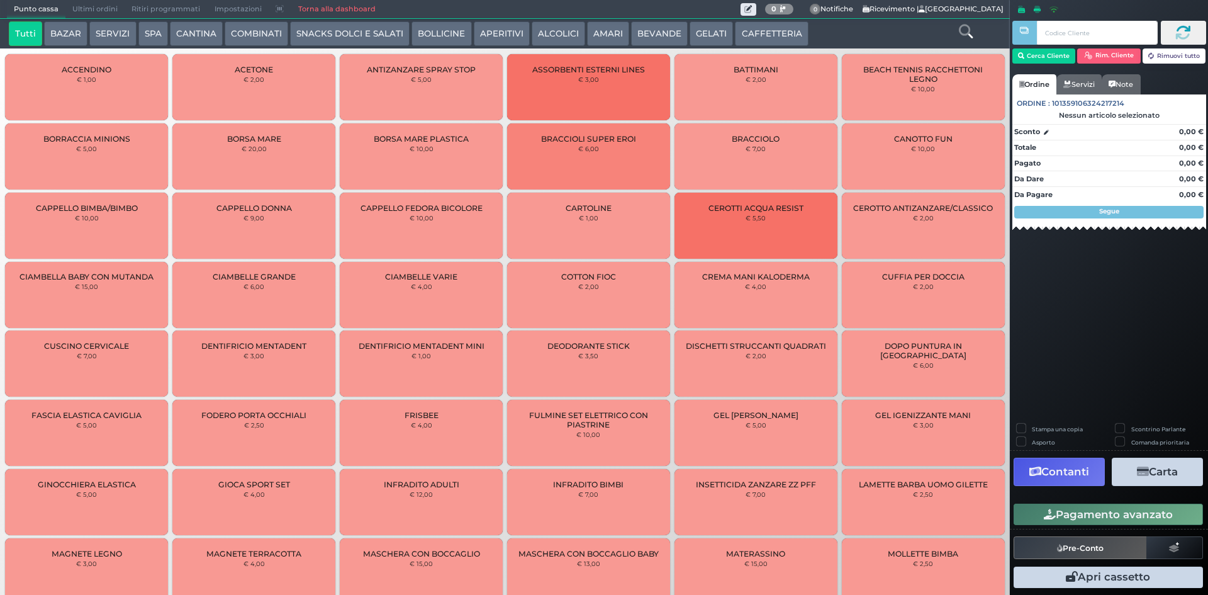
click at [748, 32] on button "CAFFETTERIA" at bounding box center [771, 33] width 73 height 25
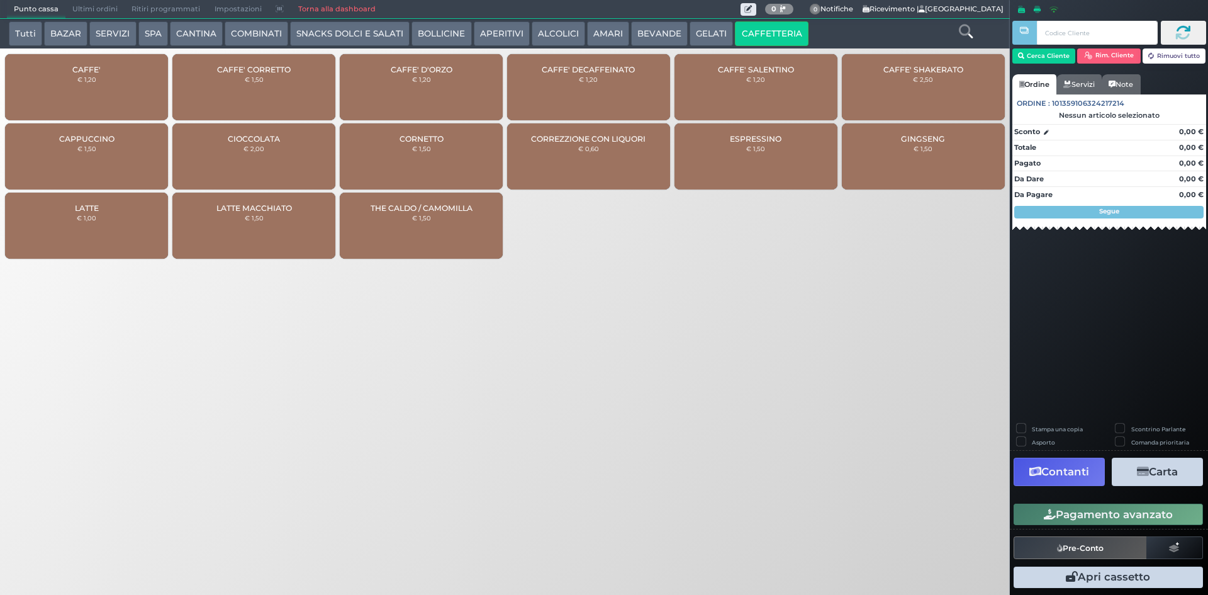
click at [116, 75] on div "CAFFE' € 1,20" at bounding box center [86, 87] width 163 height 66
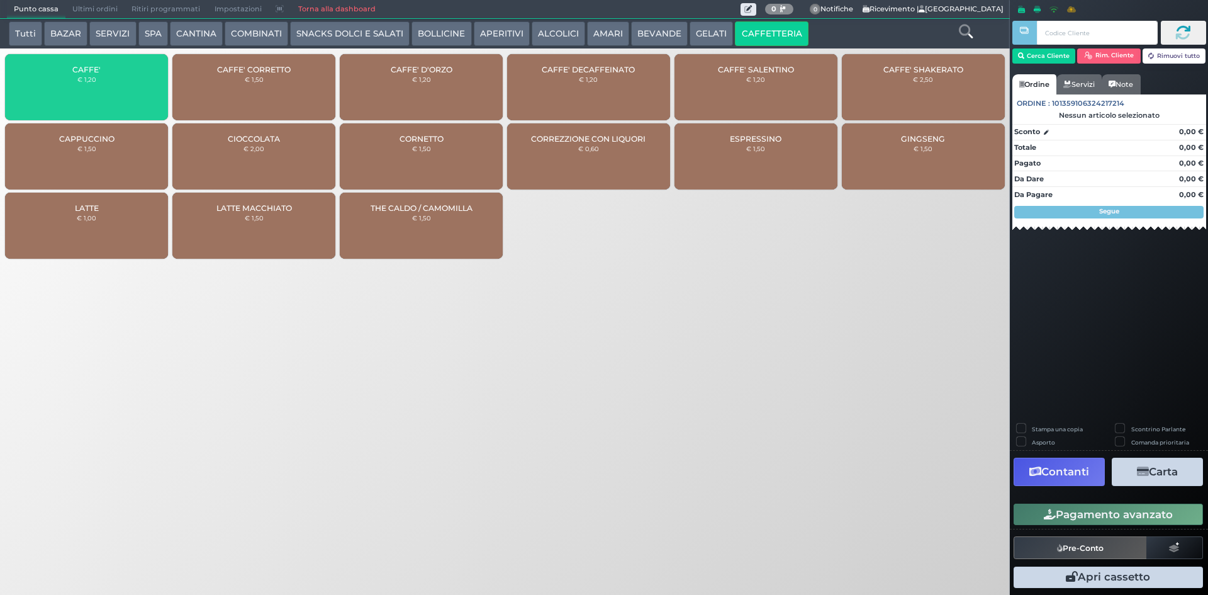
click at [116, 75] on div "CAFFE' € 1,20" at bounding box center [86, 87] width 163 height 66
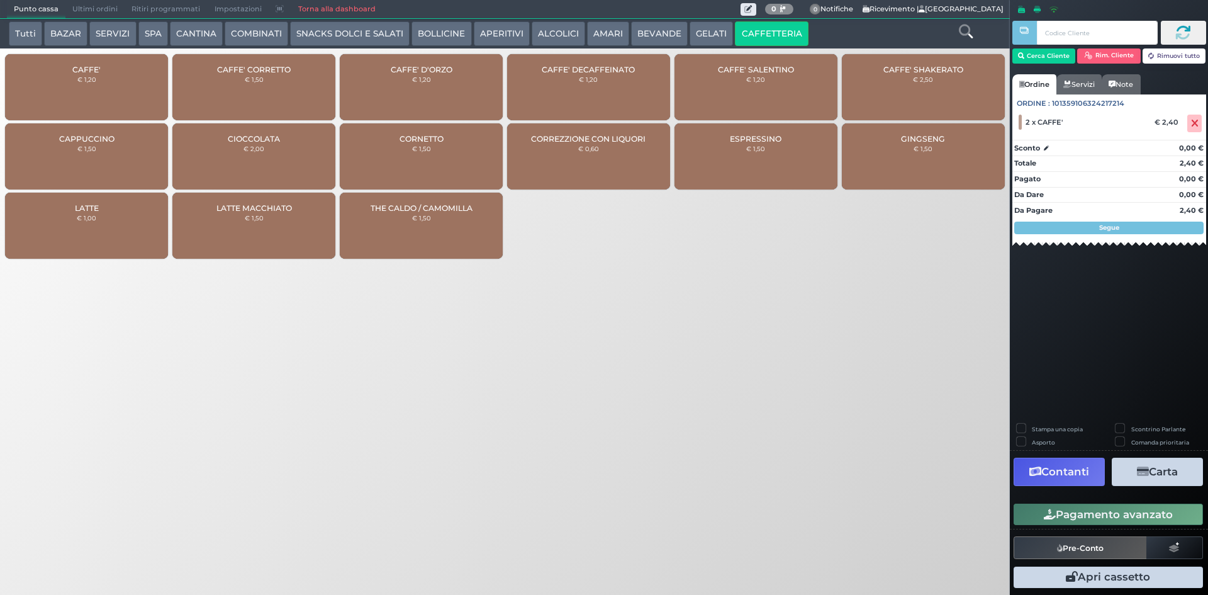
click at [1022, 522] on button "Pagamento avanzato" at bounding box center [1108, 513] width 189 height 21
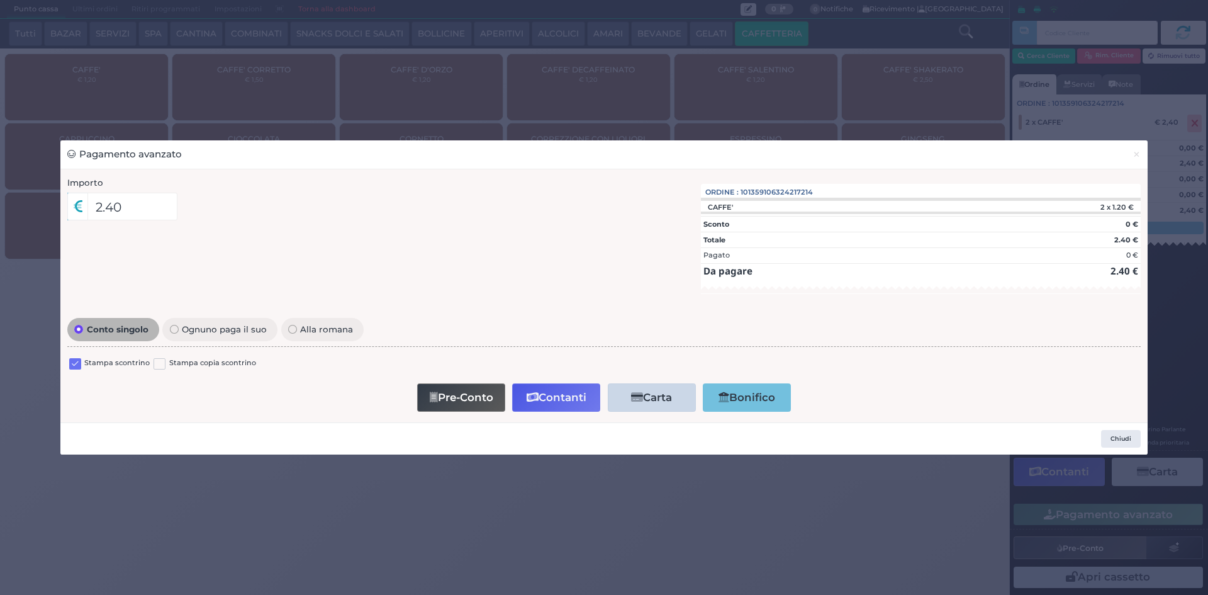
click at [69, 362] on label at bounding box center [75, 364] width 12 height 12
click at [0, 0] on input "checkbox" at bounding box center [0, 0] width 0 height 0
click at [576, 395] on button "Contanti" at bounding box center [556, 397] width 88 height 28
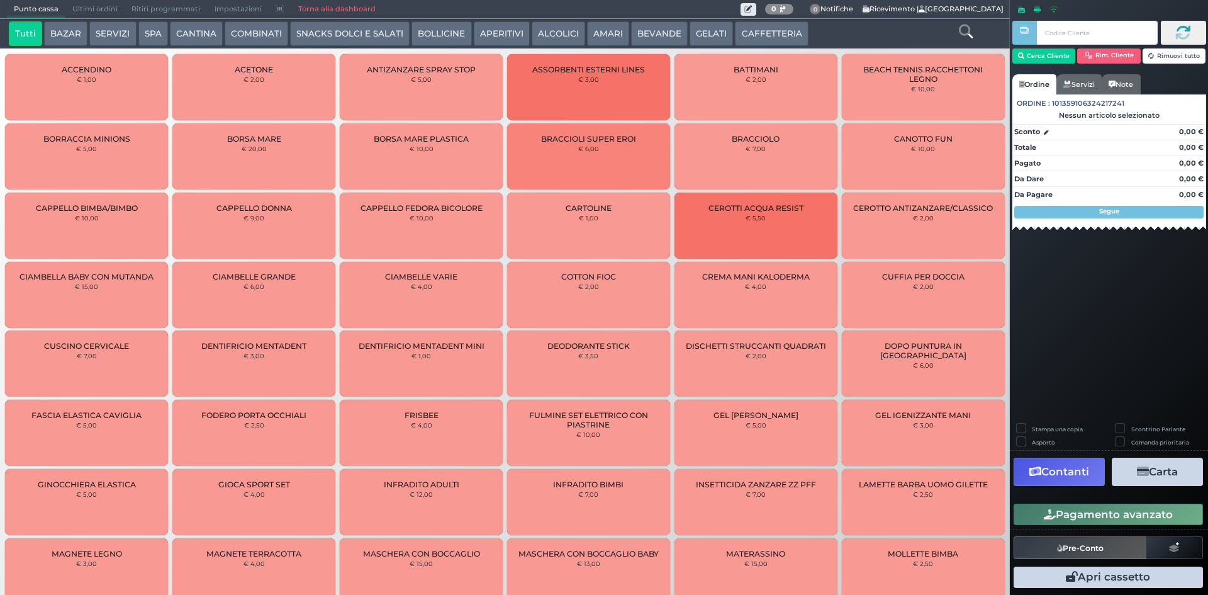
click at [99, 14] on span "Ultimi ordini" at bounding box center [94, 10] width 59 height 18
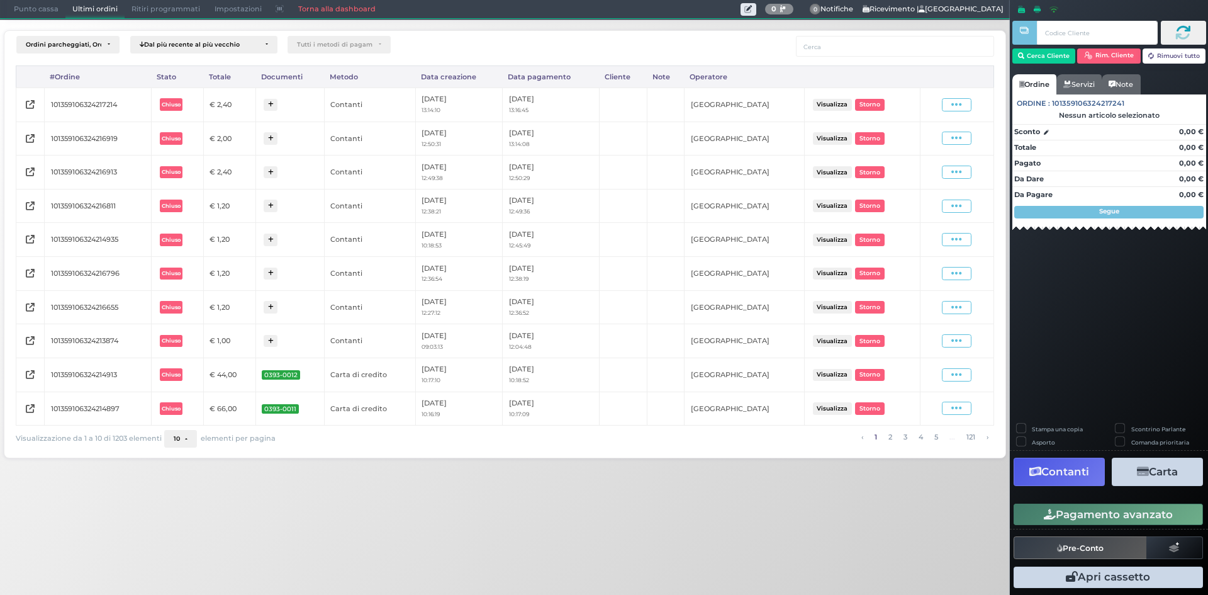
click at [974, 107] on div "Visualizza Ristampa Pre-Conto [GEOGRAPHIC_DATA]" at bounding box center [957, 104] width 60 height 13
click at [968, 107] on span at bounding box center [957, 104] width 30 height 13
click at [932, 138] on span "Ristampa Pre-Conto" at bounding box center [928, 140] width 52 height 21
click at [48, 13] on span "Punto cassa" at bounding box center [36, 10] width 59 height 18
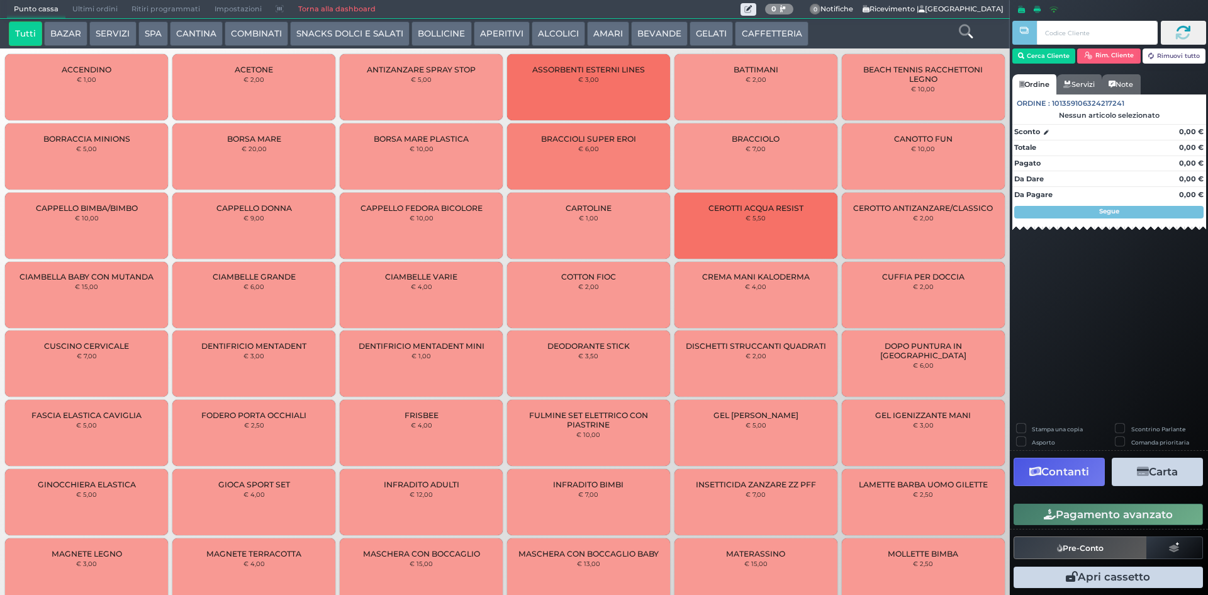
drag, startPoint x: 789, startPoint y: 35, endPoint x: 683, endPoint y: 48, distance: 106.5
click at [782, 35] on button "CAFFETTERIA" at bounding box center [771, 33] width 73 height 25
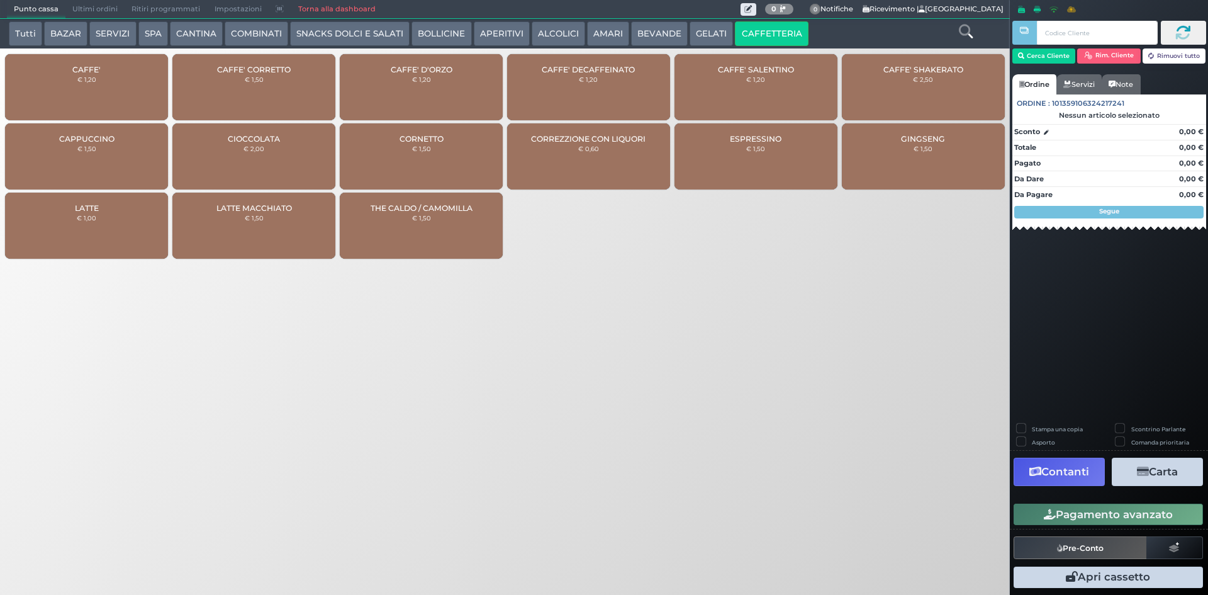
click at [152, 89] on div "CAFFE' € 1,20" at bounding box center [86, 87] width 163 height 66
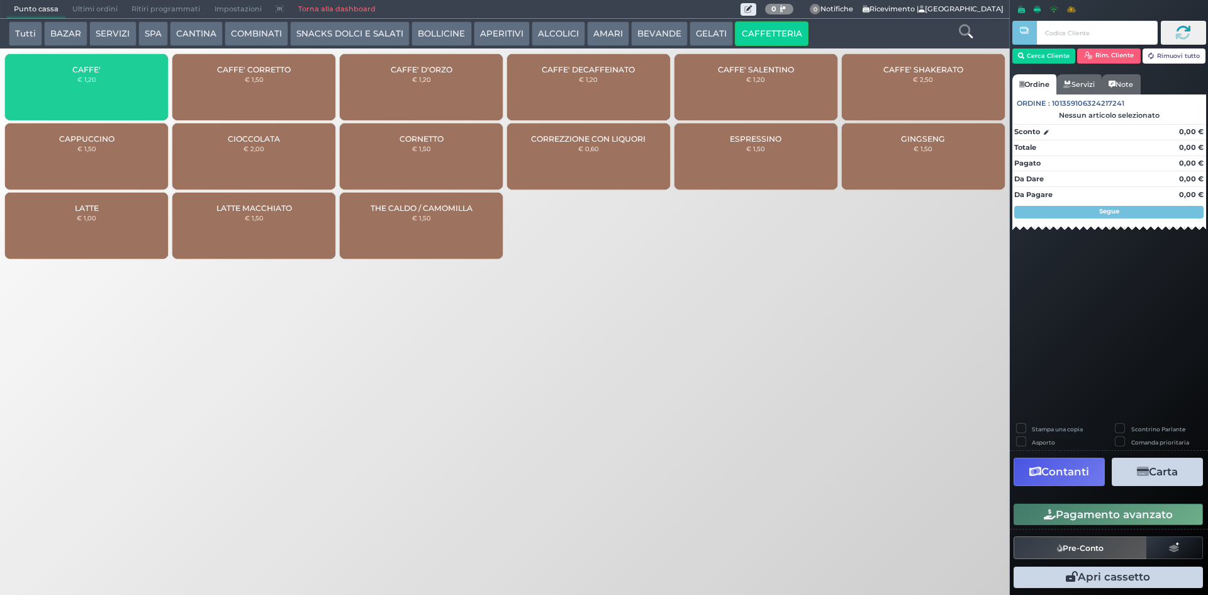
click at [152, 89] on div "CAFFE' € 1,20" at bounding box center [86, 87] width 163 height 66
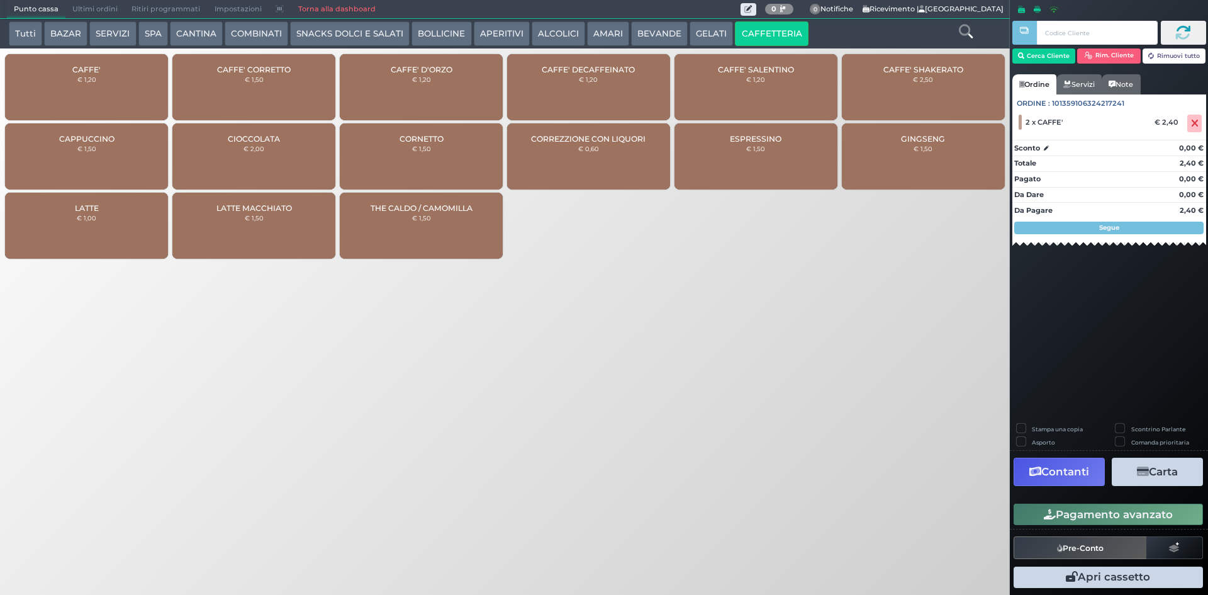
click at [153, 89] on div "CAFFE' € 1,20" at bounding box center [86, 87] width 163 height 66
drag, startPoint x: 1055, startPoint y: 513, endPoint x: 1024, endPoint y: 517, distance: 31.1
click at [1055, 513] on button "Pagamento avanzato" at bounding box center [1108, 513] width 189 height 21
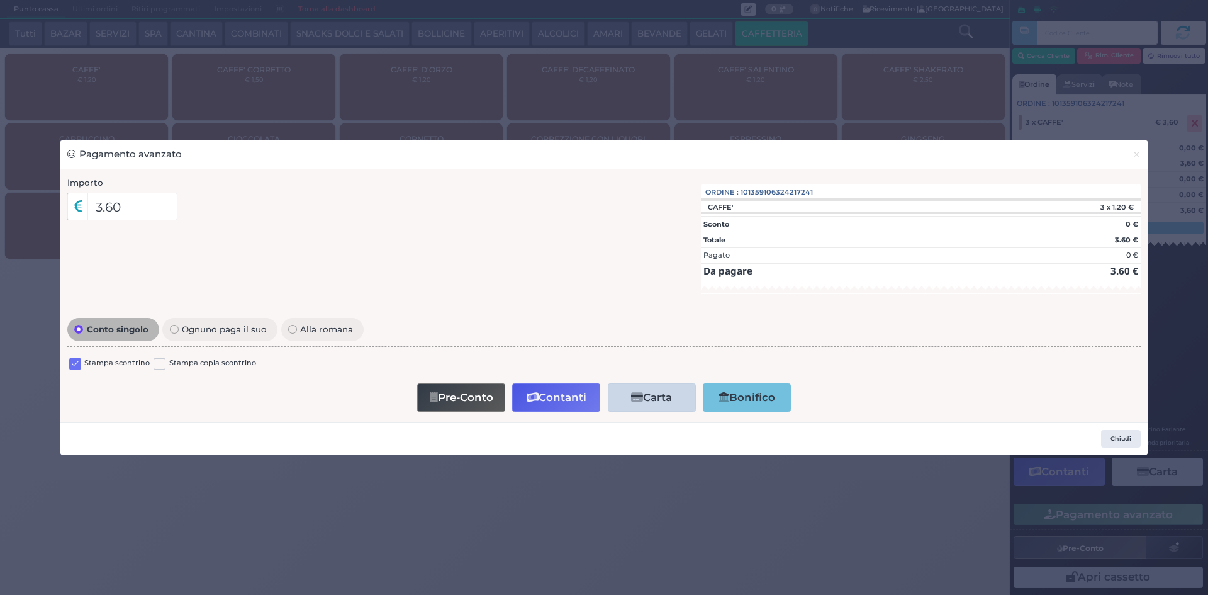
click at [74, 360] on label at bounding box center [75, 364] width 12 height 12
click at [0, 0] on input "checkbox" at bounding box center [0, 0] width 0 height 0
drag, startPoint x: 580, startPoint y: 398, endPoint x: 573, endPoint y: 431, distance: 34.1
click at [579, 397] on button "Contanti" at bounding box center [556, 397] width 88 height 28
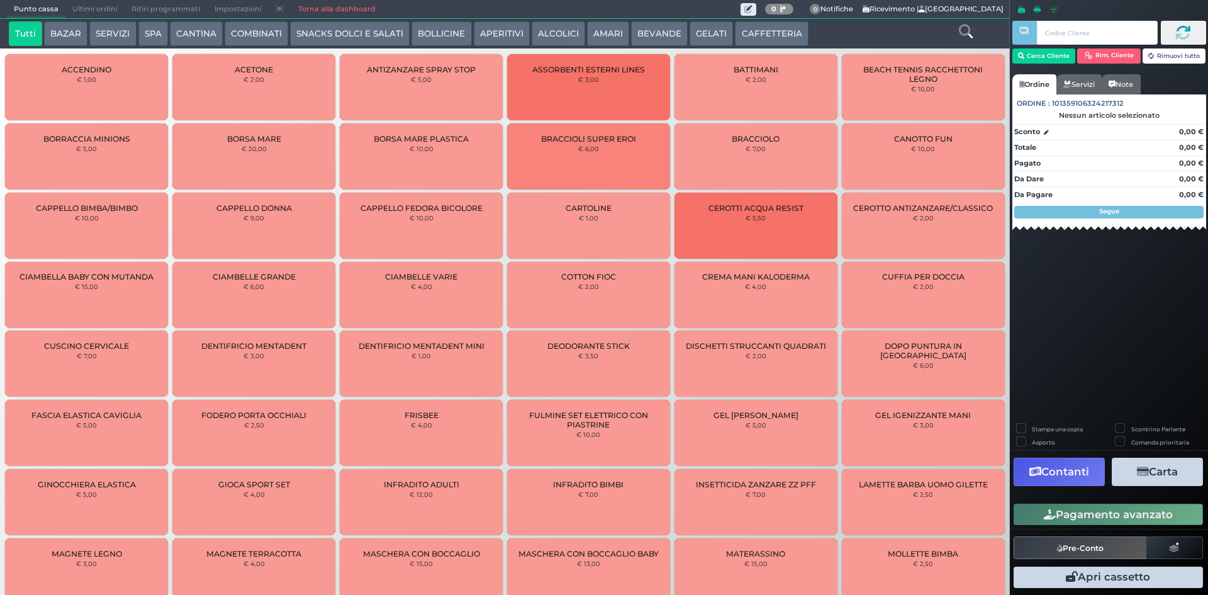
click at [79, 14] on span "Ultimi ordini" at bounding box center [94, 10] width 59 height 18
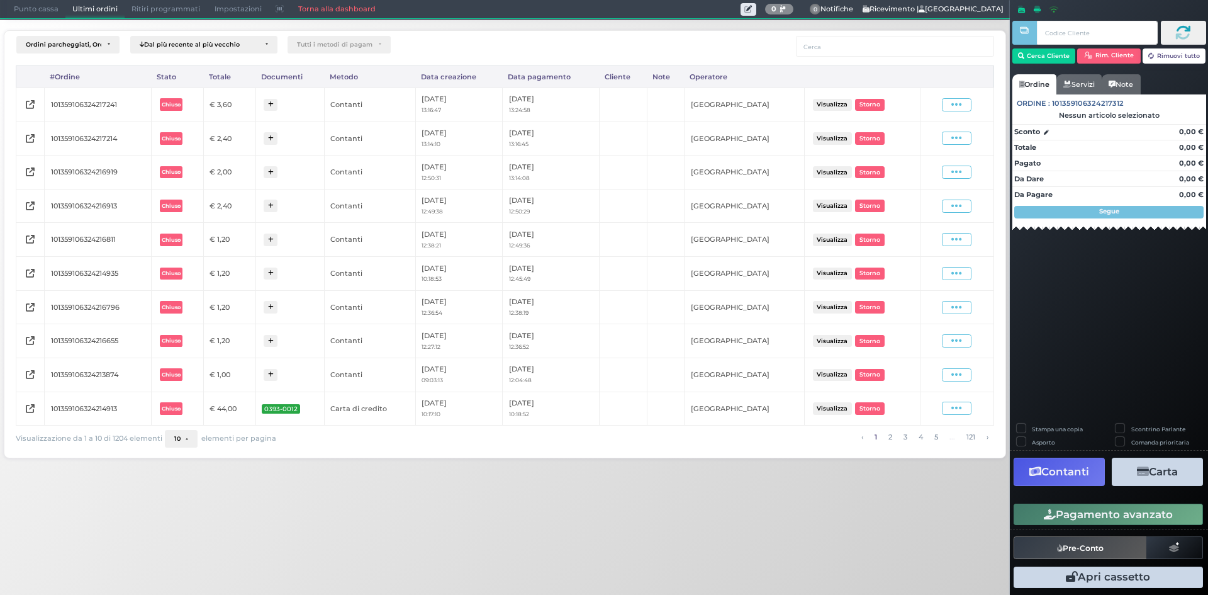
click at [937, 105] on div "Visualizza Ristampa Pre-Conto [GEOGRAPHIC_DATA]" at bounding box center [957, 104] width 60 height 13
click at [951, 103] on span at bounding box center [957, 104] width 30 height 13
click at [924, 150] on span "Ristampa Pre-Conto" at bounding box center [928, 140] width 52 height 21
click at [25, 7] on span "Punto cassa" at bounding box center [36, 10] width 59 height 18
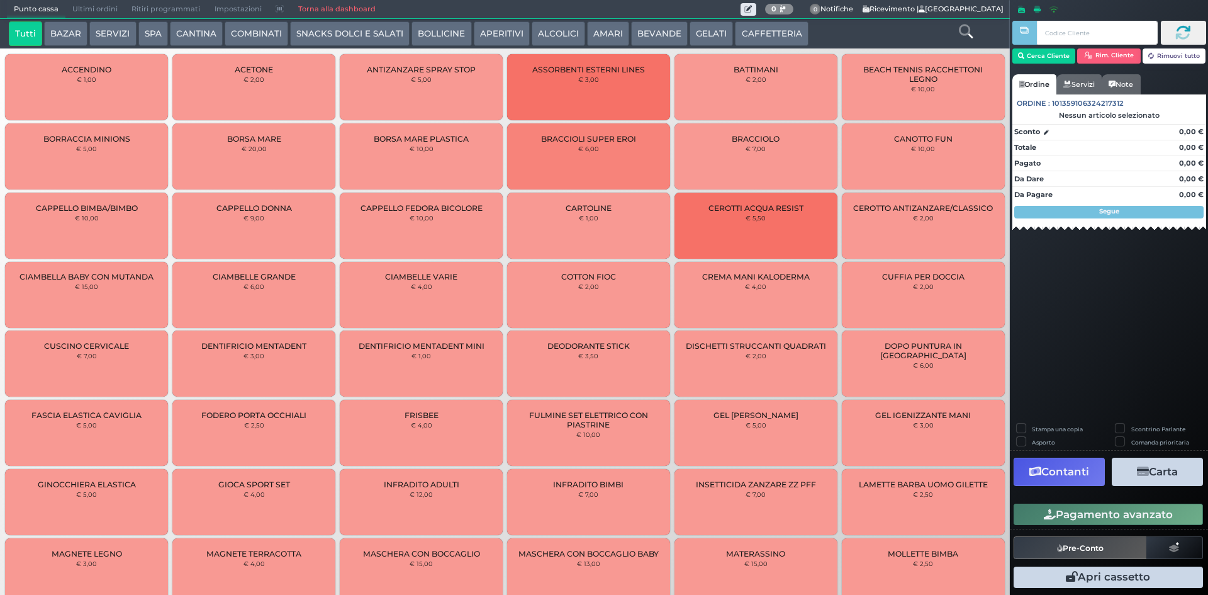
click at [781, 40] on button "CAFFETTERIA" at bounding box center [771, 33] width 73 height 25
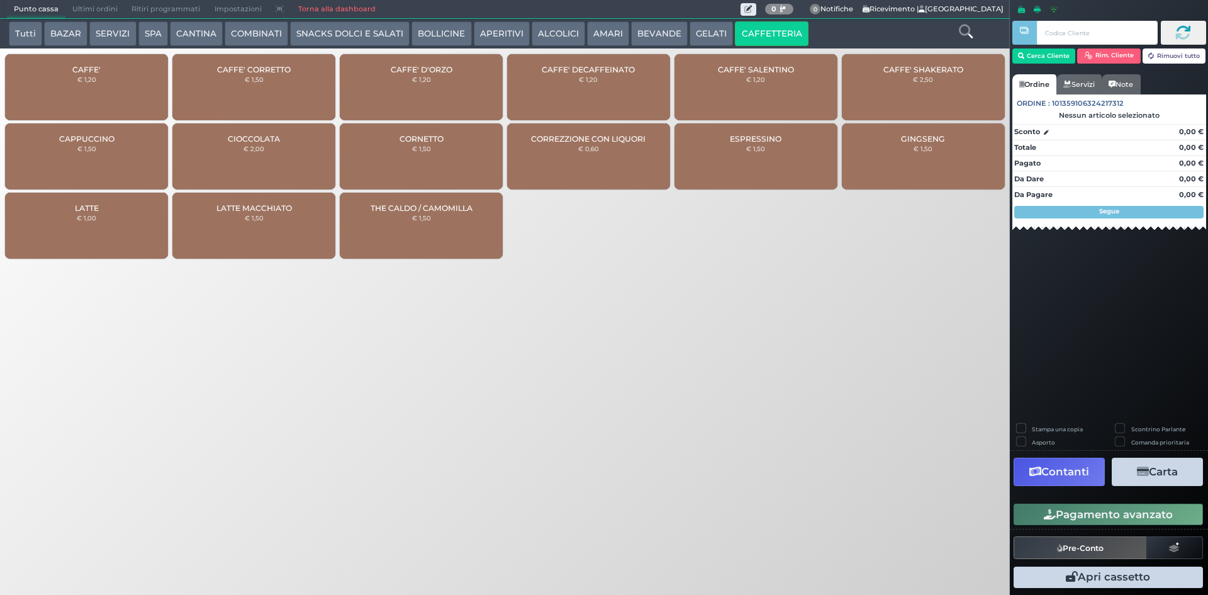
click at [116, 111] on div "CAFFE' € 1,20" at bounding box center [86, 87] width 163 height 66
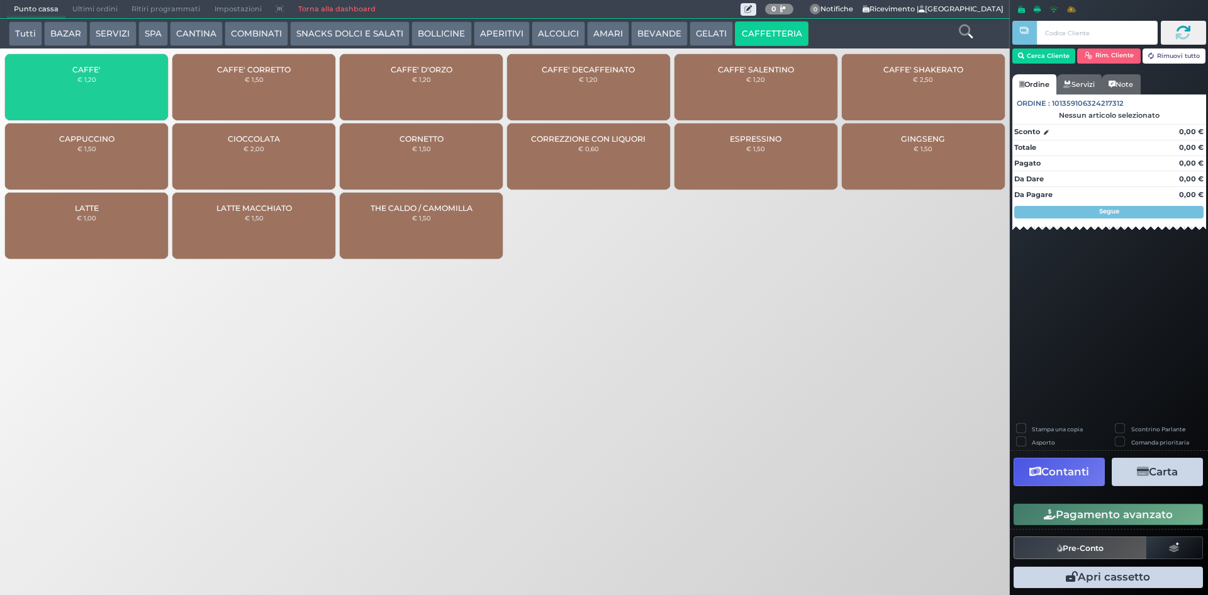
click at [116, 112] on div "CAFFE' € 1,20" at bounding box center [86, 87] width 163 height 66
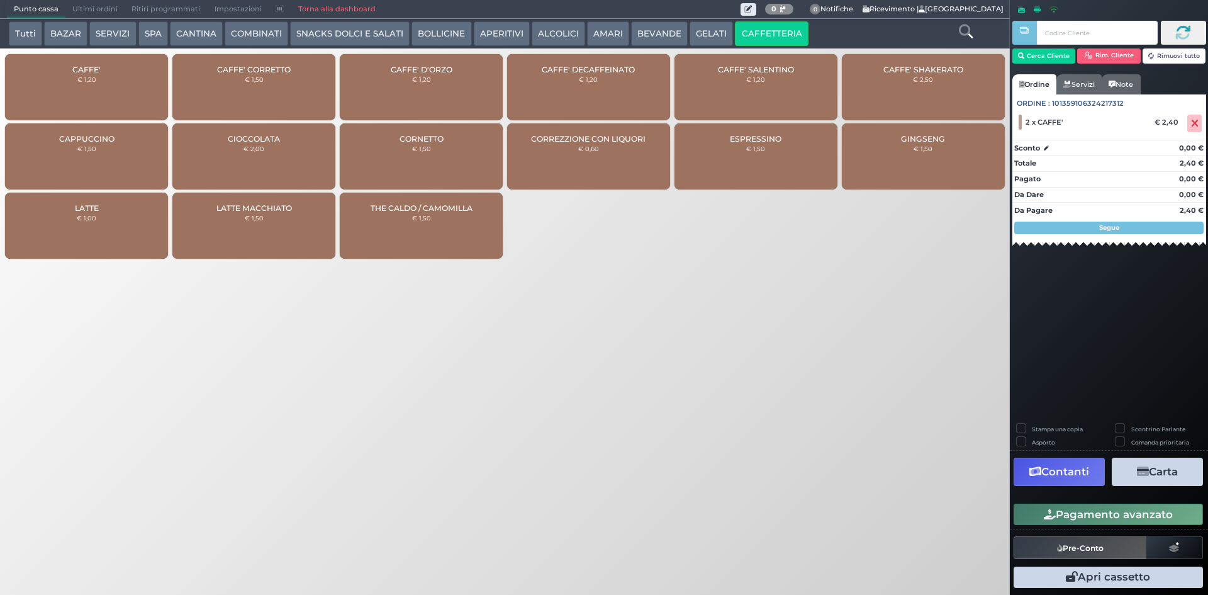
click at [1151, 510] on button "Pagamento avanzato" at bounding box center [1108, 513] width 189 height 21
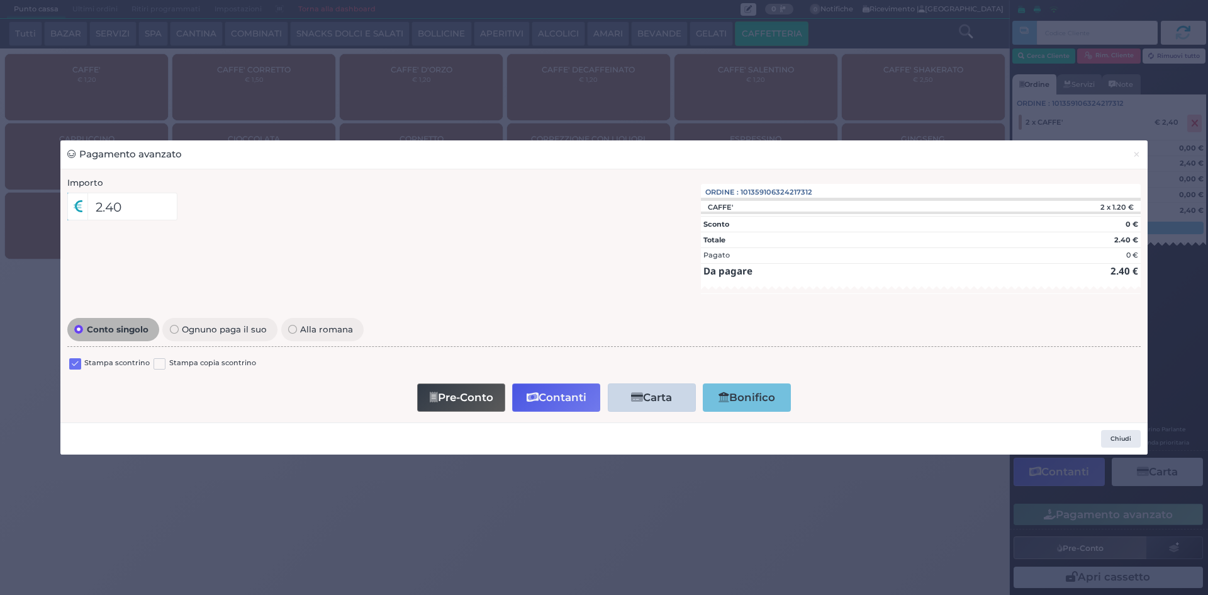
click at [77, 363] on label at bounding box center [75, 364] width 12 height 12
click at [0, 0] on input "checkbox" at bounding box center [0, 0] width 0 height 0
click at [562, 390] on button "Contanti" at bounding box center [556, 397] width 88 height 28
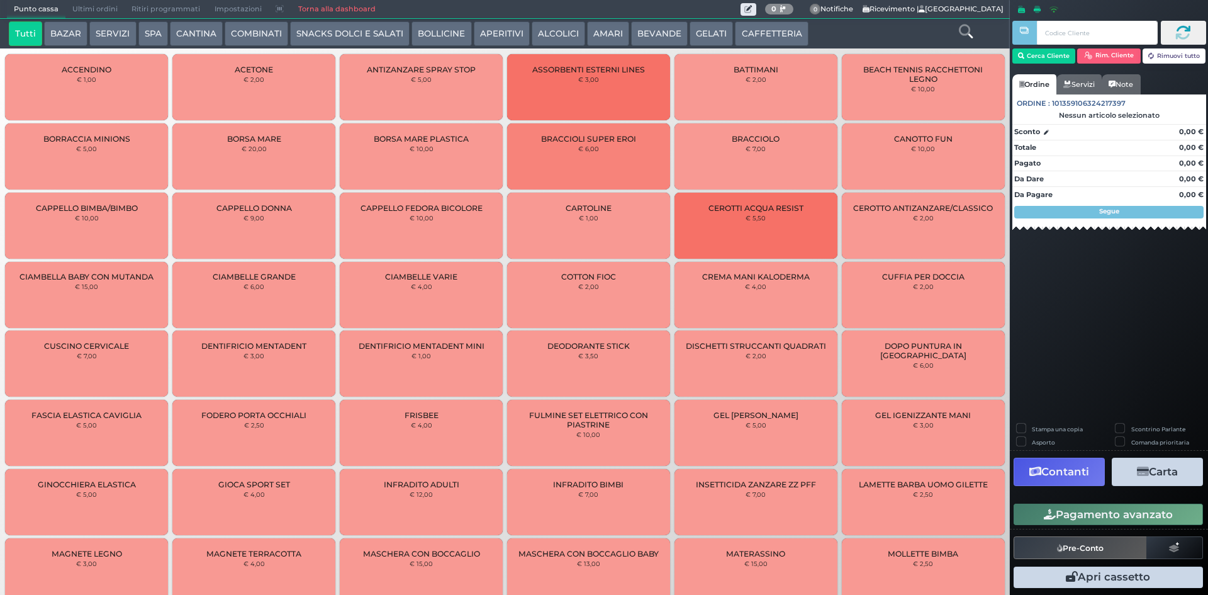
click at [89, 8] on span "Ultimi ordini" at bounding box center [94, 10] width 59 height 18
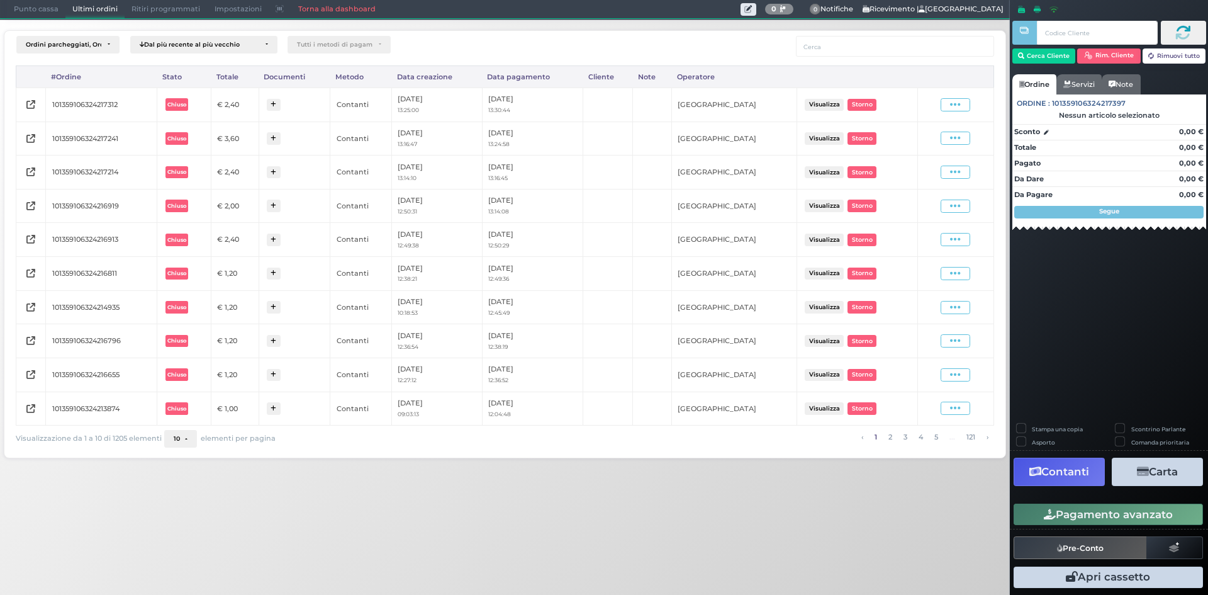
drag, startPoint x: 958, startPoint y: 111, endPoint x: 951, endPoint y: 115, distance: 7.9
click at [958, 111] on span at bounding box center [956, 104] width 30 height 13
click at [917, 135] on span "Ristampa Pre-Conto" at bounding box center [926, 140] width 52 height 21
click at [18, 8] on span "Punto cassa" at bounding box center [36, 10] width 59 height 18
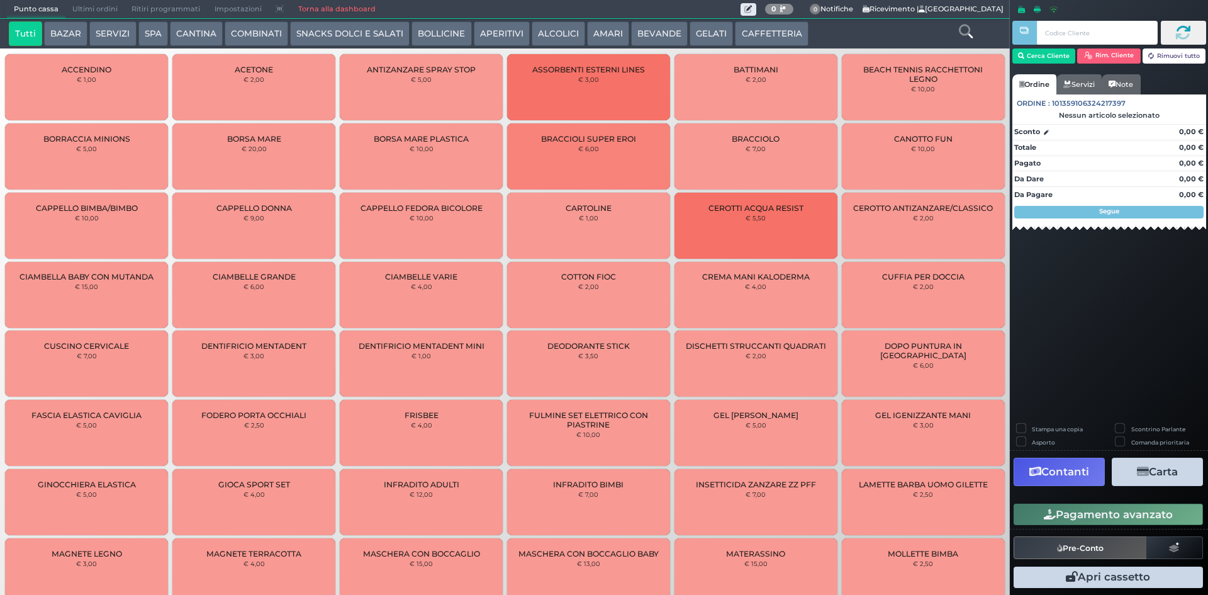
click at [751, 26] on button "CAFFETTERIA" at bounding box center [771, 33] width 73 height 25
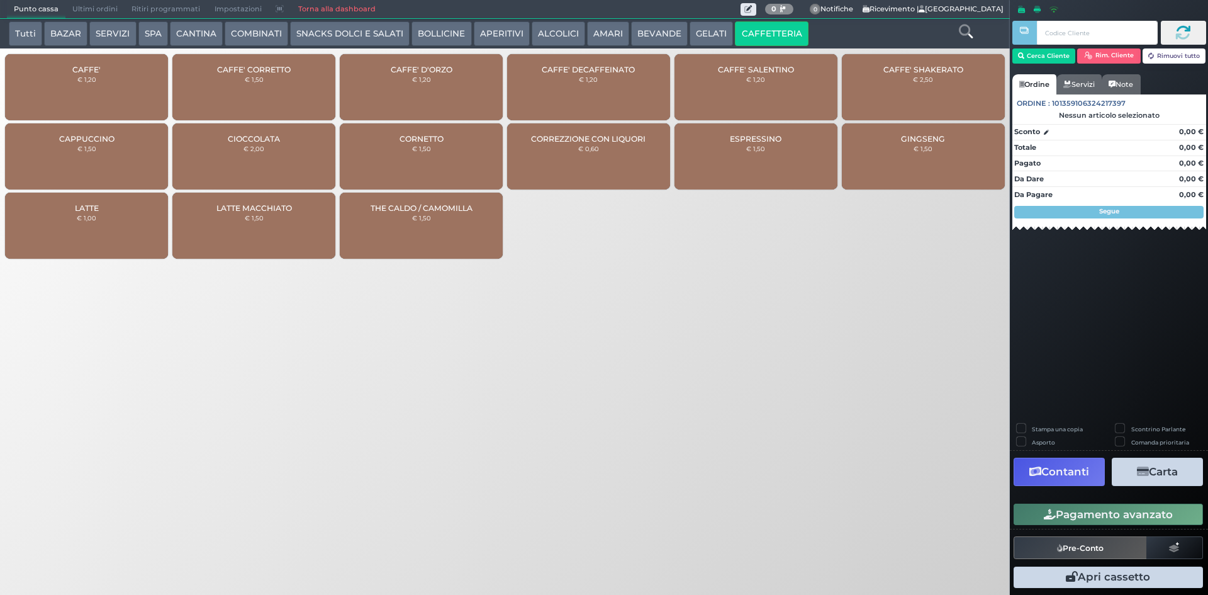
click at [93, 87] on div "CAFFE' € 1,20" at bounding box center [86, 87] width 163 height 66
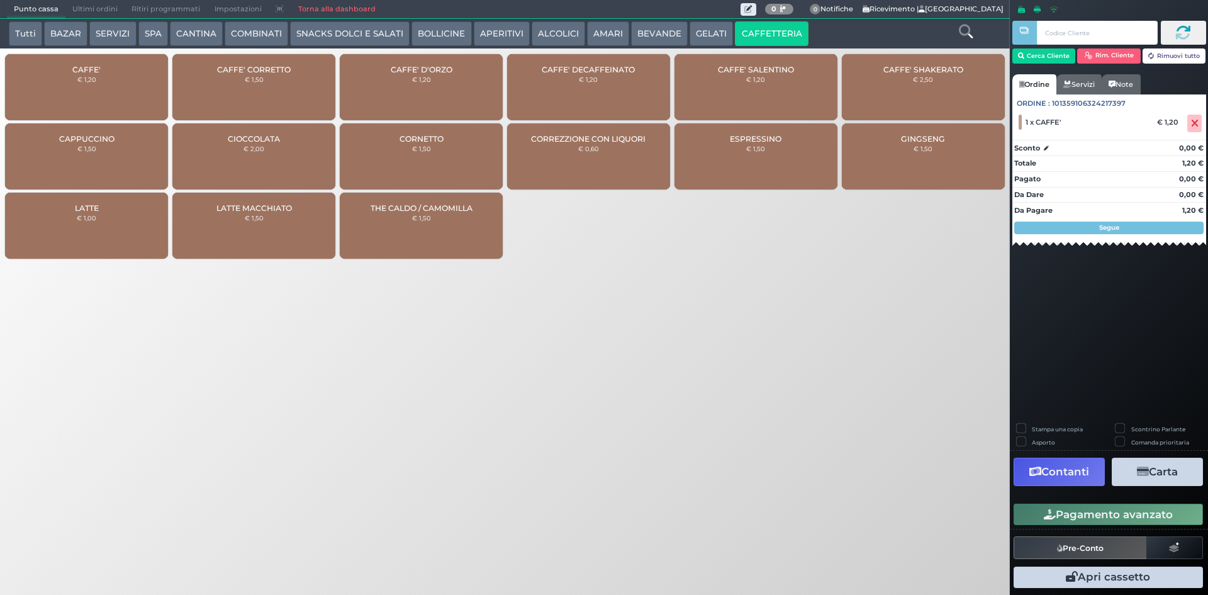
click at [1070, 517] on button "Pagamento avanzato" at bounding box center [1108, 513] width 189 height 21
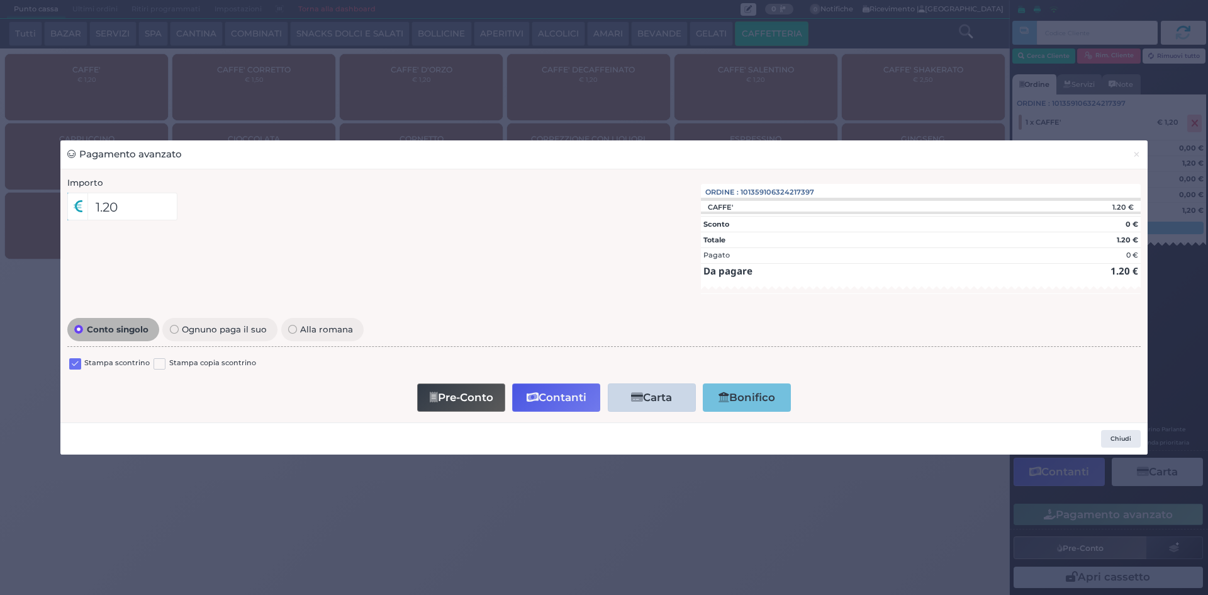
click at [77, 364] on label at bounding box center [75, 364] width 12 height 12
click at [0, 0] on input "checkbox" at bounding box center [0, 0] width 0 height 0
click at [520, 395] on button "Contanti" at bounding box center [556, 397] width 88 height 28
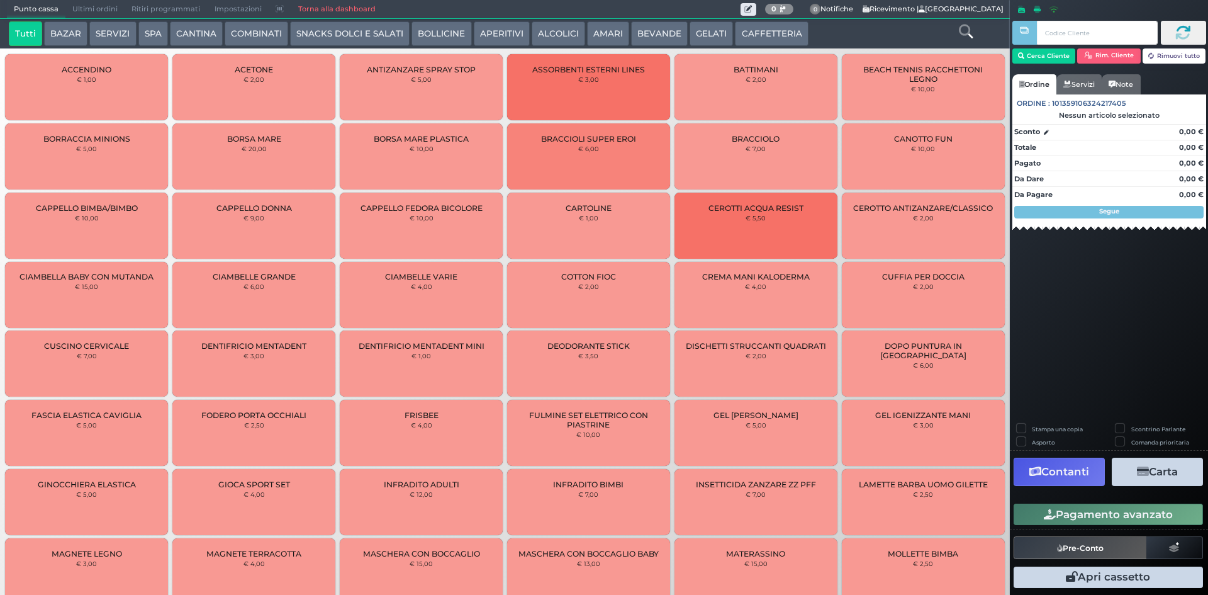
click at [91, 12] on span "Ultimi ordini" at bounding box center [94, 10] width 59 height 18
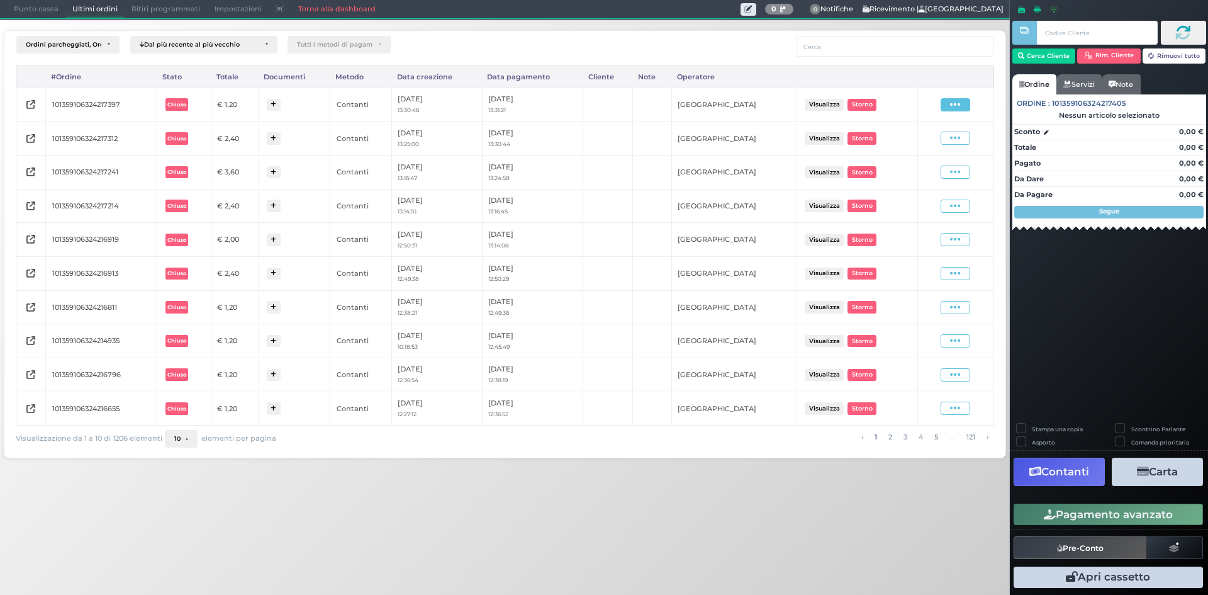
click at [967, 98] on div "Visualizza Ristampa Pre-Conto [GEOGRAPHIC_DATA]" at bounding box center [956, 104] width 30 height 13
click at [955, 102] on icon at bounding box center [955, 105] width 11 height 12
click at [922, 138] on span "Ristampa Pre-Conto" at bounding box center [926, 140] width 52 height 21
click at [31, 11] on span "Punto cassa" at bounding box center [36, 10] width 59 height 18
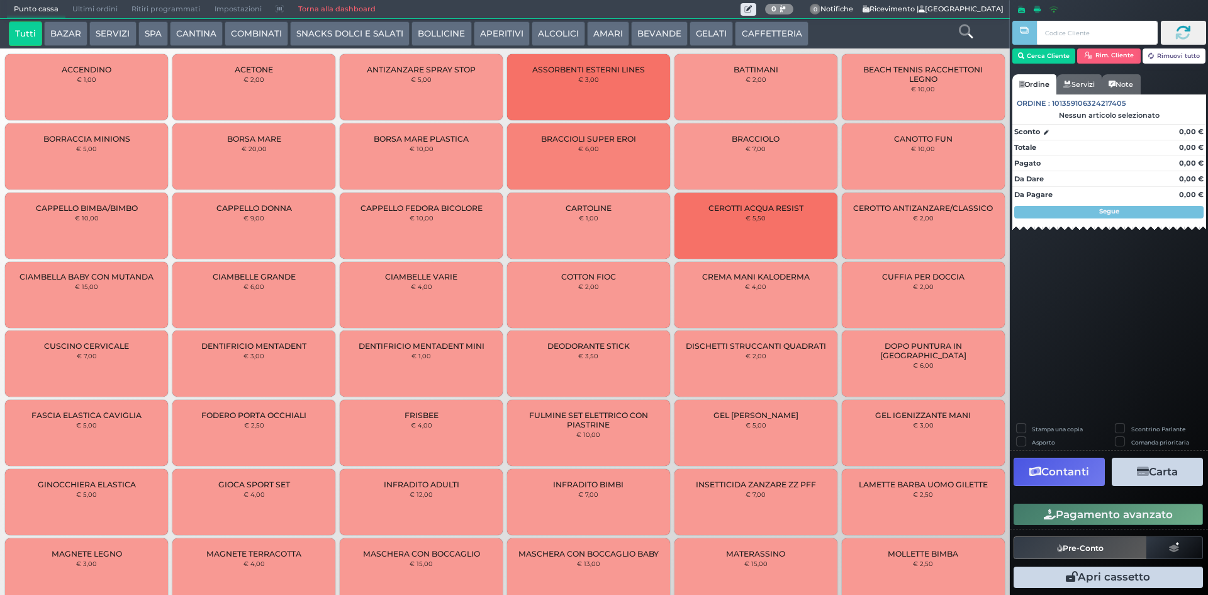
drag, startPoint x: 781, startPoint y: 40, endPoint x: 760, endPoint y: 40, distance: 21.4
click at [781, 40] on button "CAFFETTERIA" at bounding box center [771, 33] width 73 height 25
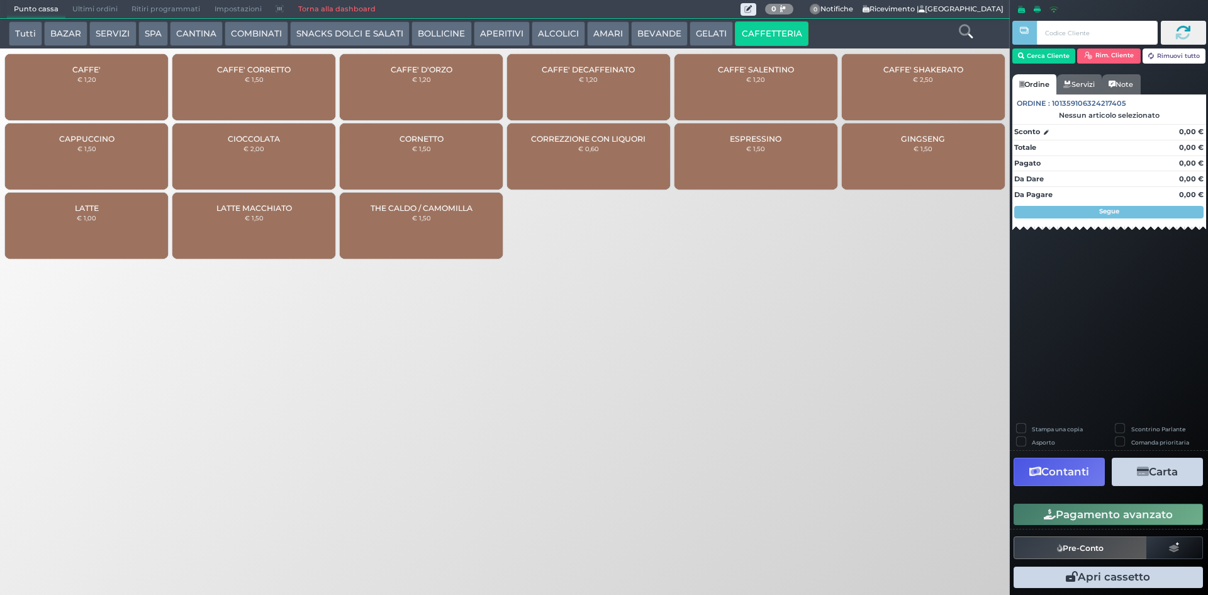
click at [70, 102] on div "CAFFE' € 1,20" at bounding box center [86, 87] width 163 height 66
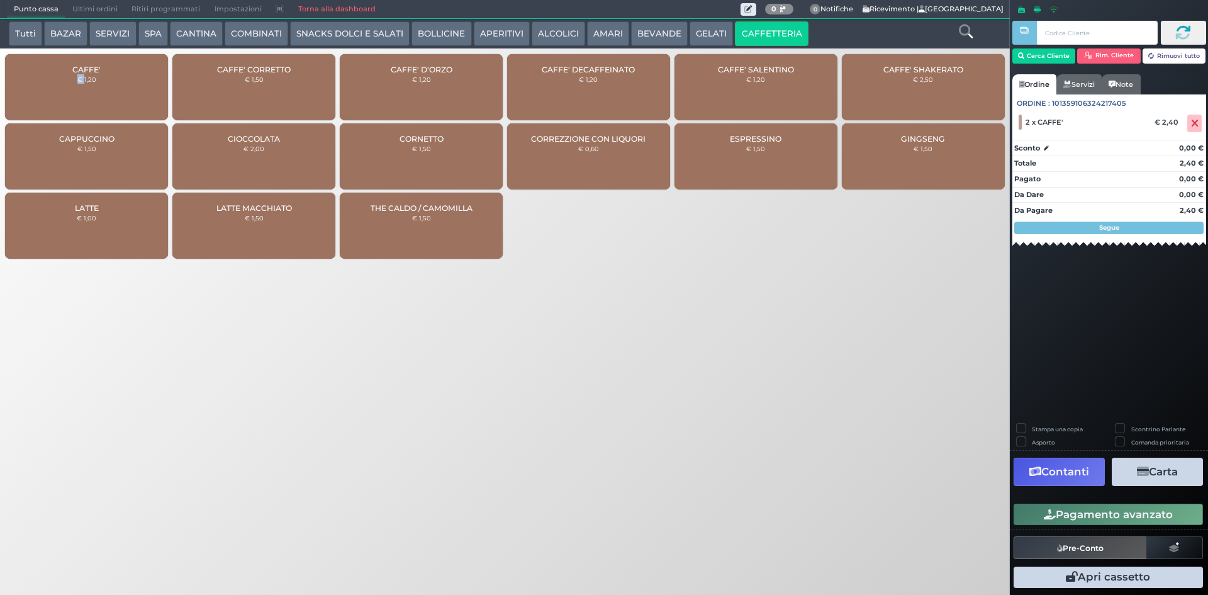
click at [1103, 514] on button "Pagamento avanzato" at bounding box center [1108, 513] width 189 height 21
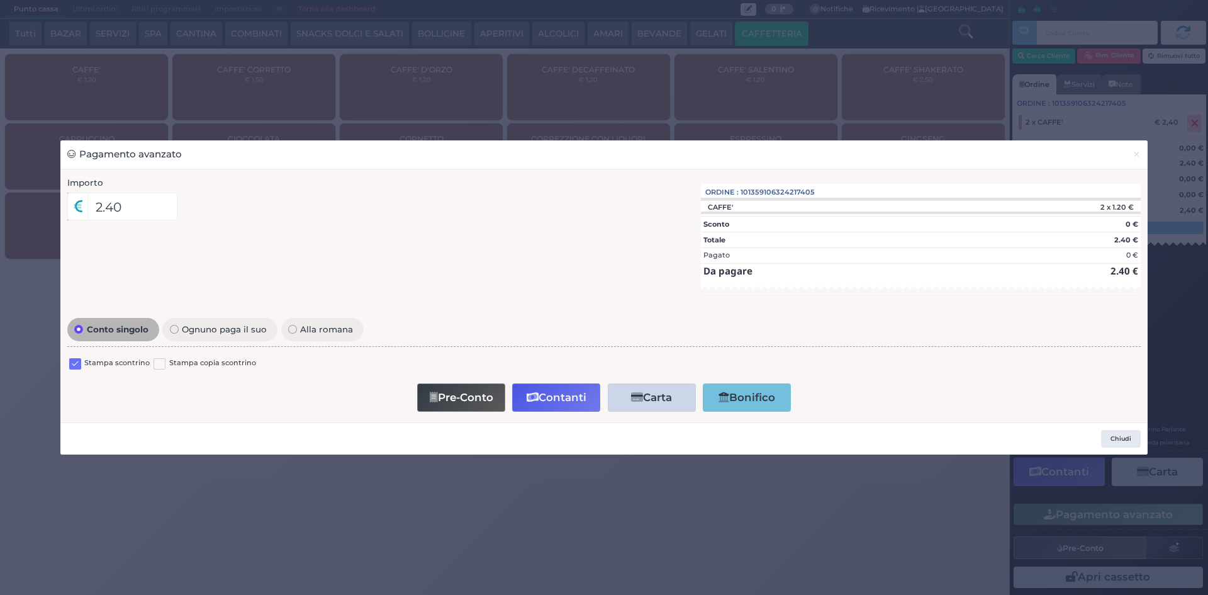
click at [68, 371] on div "Stampa scontrino Stampa copia scontrino" at bounding box center [604, 365] width 1074 height 30
click at [71, 367] on label at bounding box center [75, 364] width 12 height 12
click at [0, 0] on input "checkbox" at bounding box center [0, 0] width 0 height 0
drag, startPoint x: 554, startPoint y: 385, endPoint x: 522, endPoint y: 368, distance: 36.3
click at [552, 385] on button "Contanti" at bounding box center [556, 397] width 88 height 28
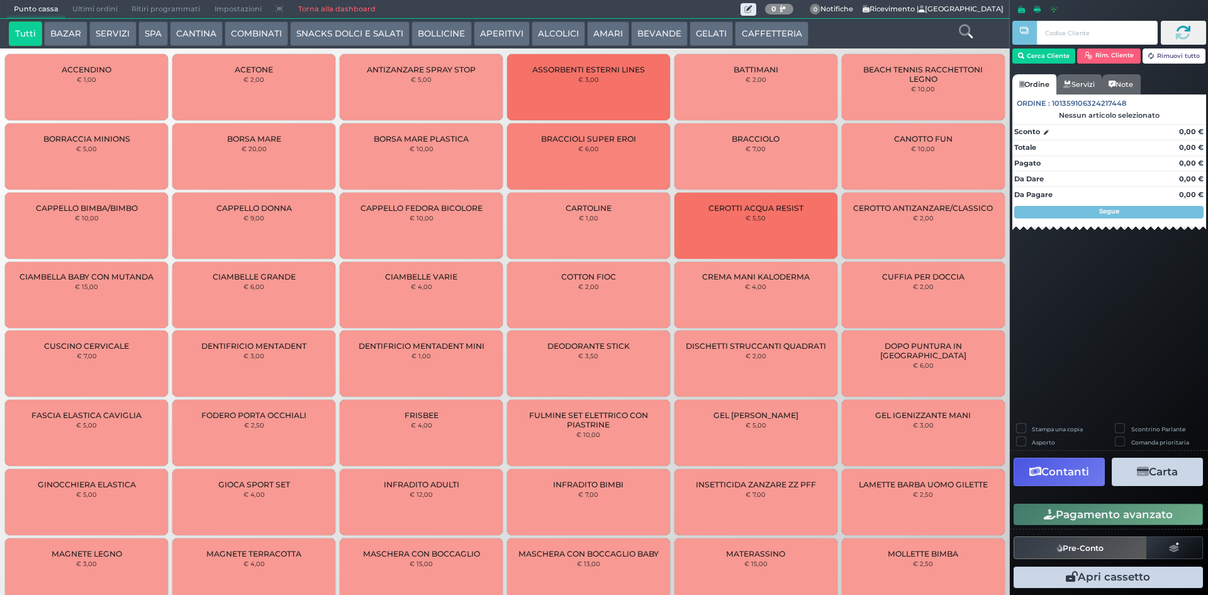
click at [89, 1] on span "Ultimi ordini" at bounding box center [94, 10] width 59 height 18
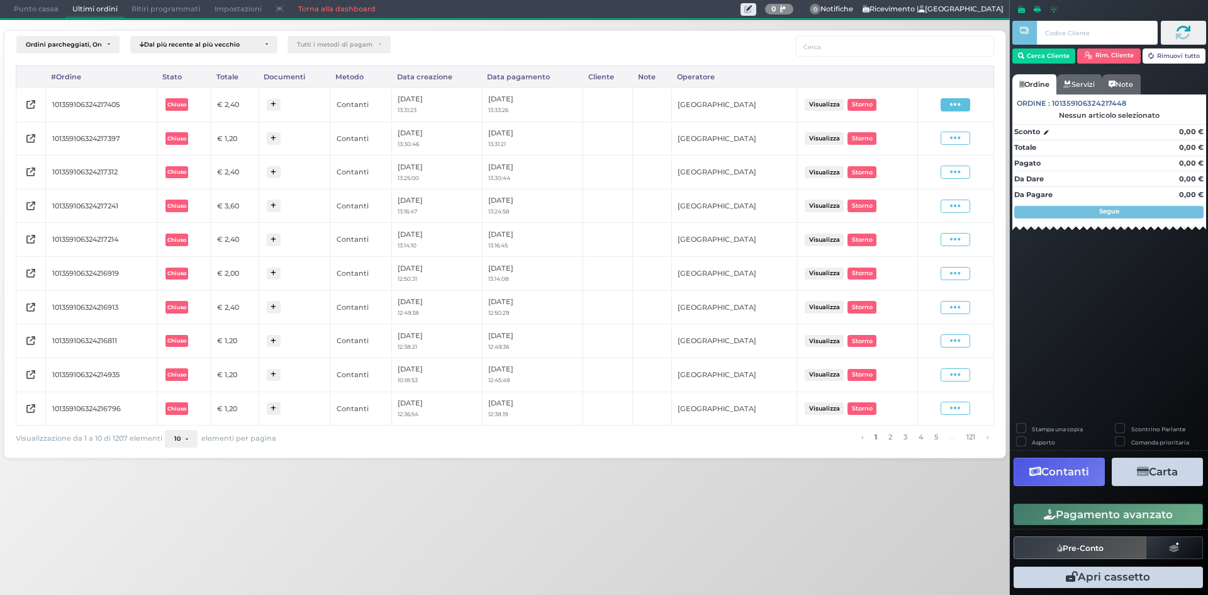
click at [955, 104] on icon at bounding box center [955, 105] width 11 height 12
click at [921, 135] on span "Ristampa Pre-Conto" at bounding box center [926, 140] width 52 height 21
click at [49, 11] on span "Punto cassa" at bounding box center [36, 10] width 59 height 18
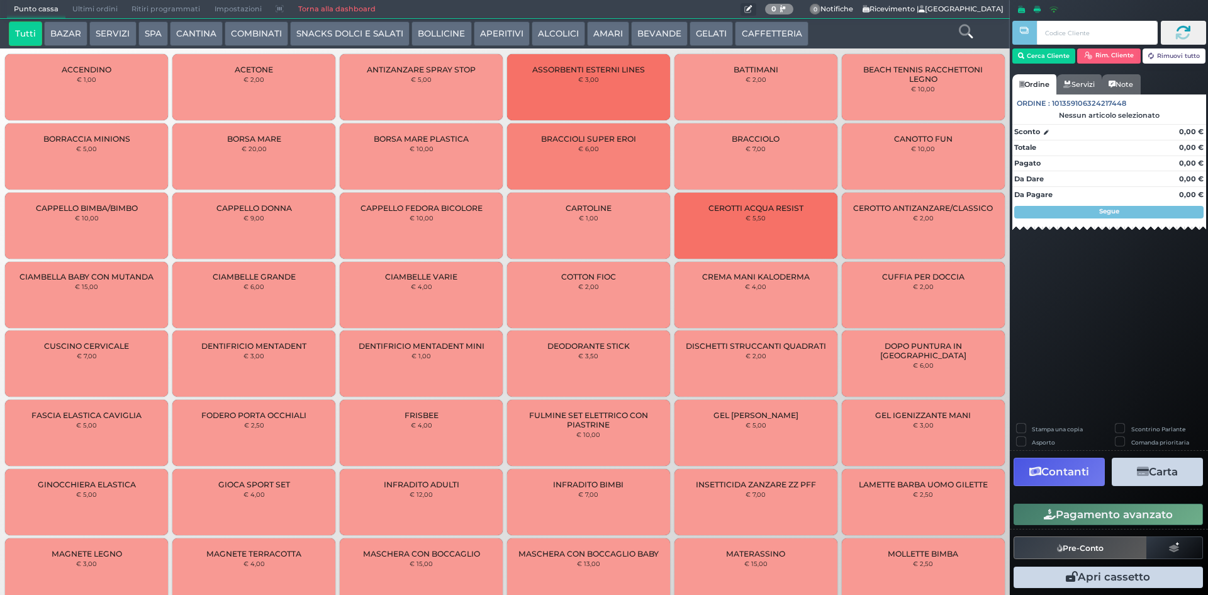
click at [753, 14] on button at bounding box center [749, 9] width 16 height 13
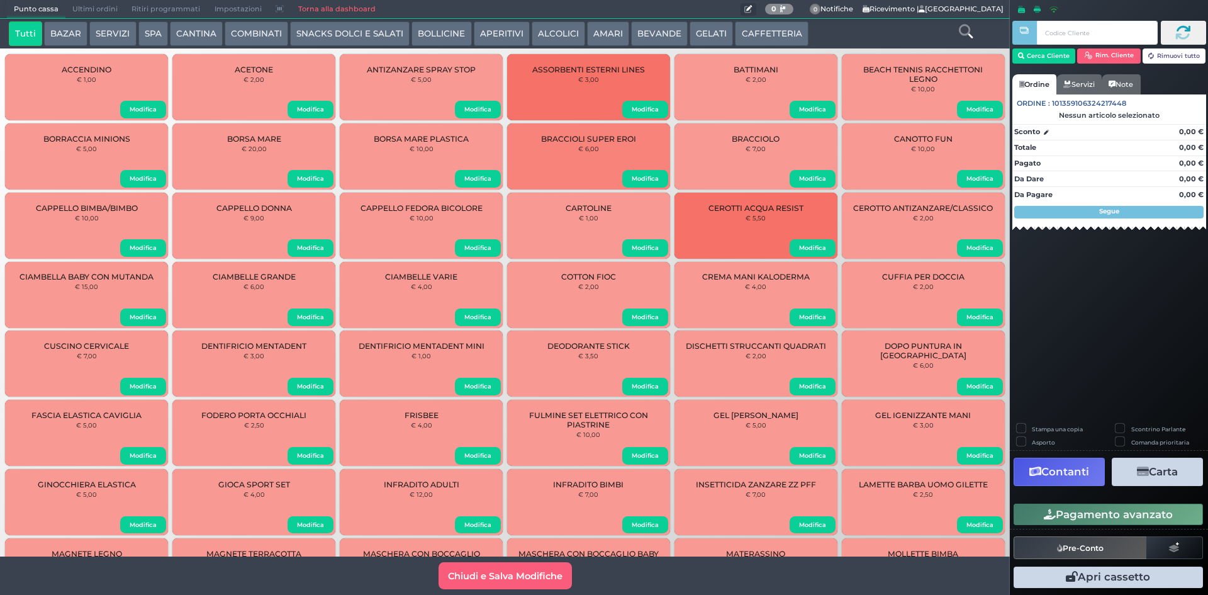
click at [741, 4] on button at bounding box center [749, 9] width 16 height 13
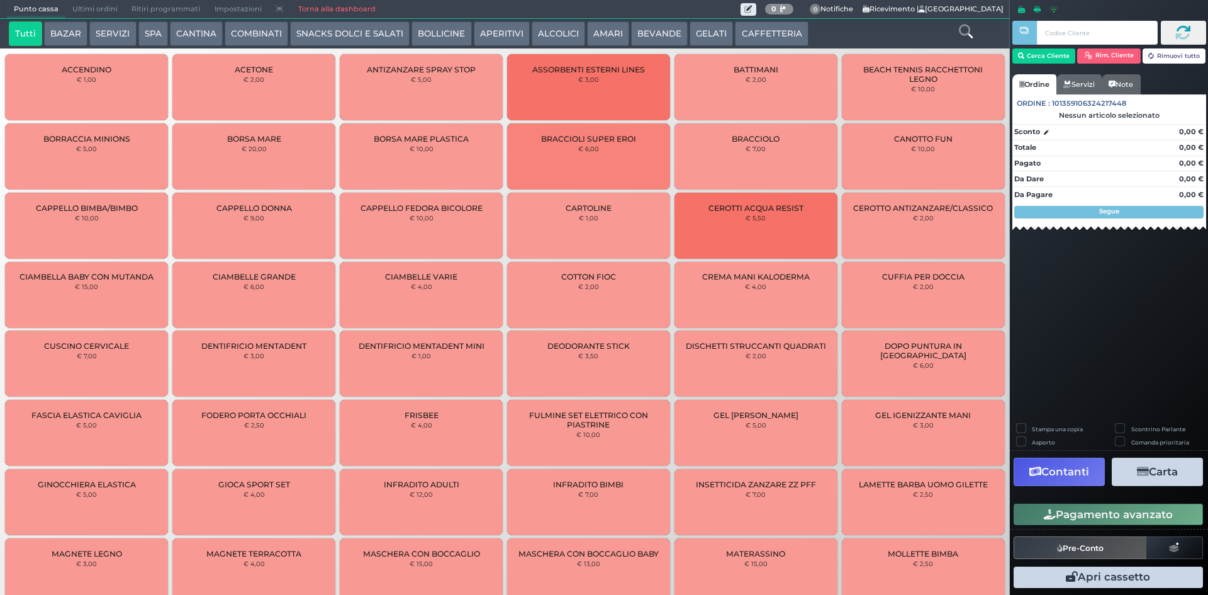
click at [757, 31] on button "CAFFETTERIA" at bounding box center [771, 33] width 73 height 25
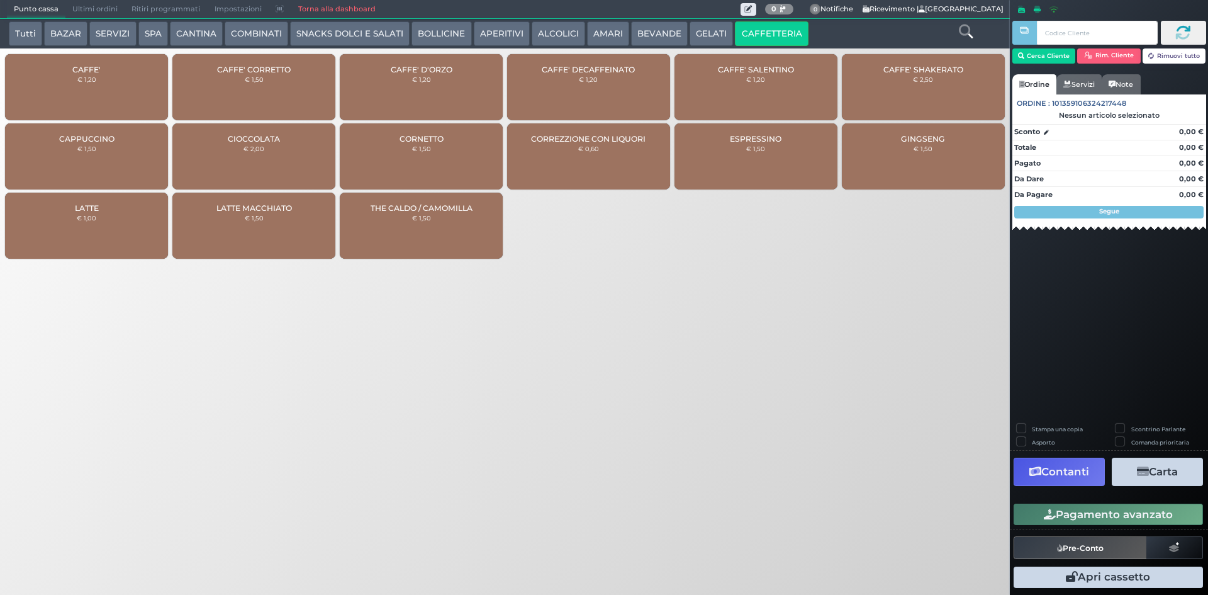
click at [112, 95] on div "CAFFE' € 1,20" at bounding box center [86, 87] width 163 height 66
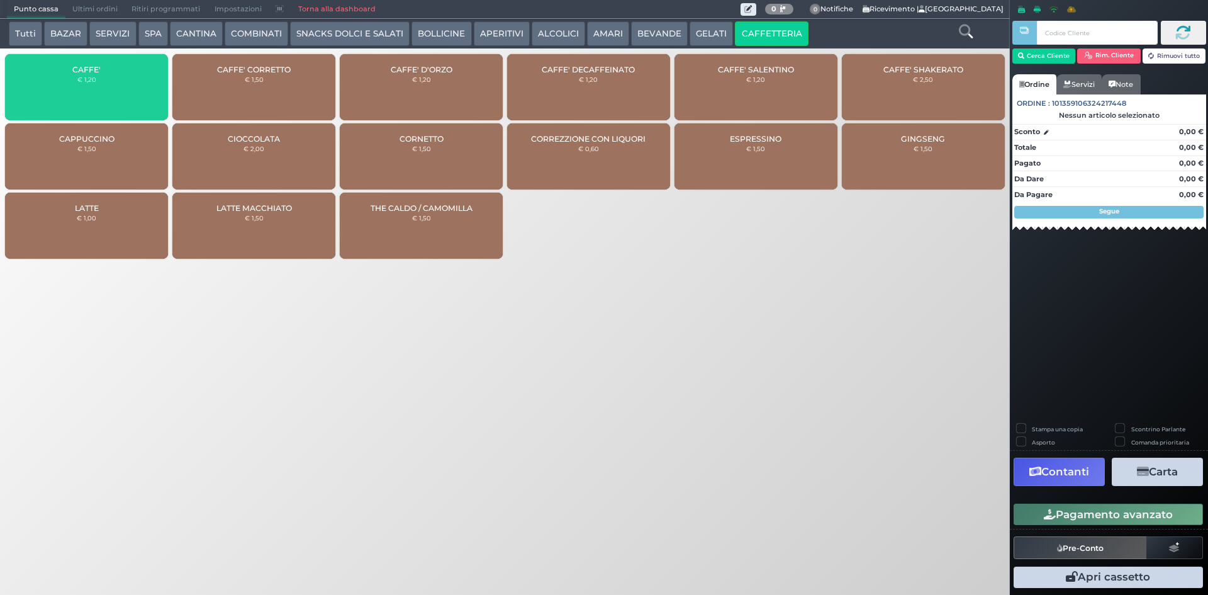
click at [112, 95] on div "CAFFE' € 1,20" at bounding box center [86, 87] width 163 height 66
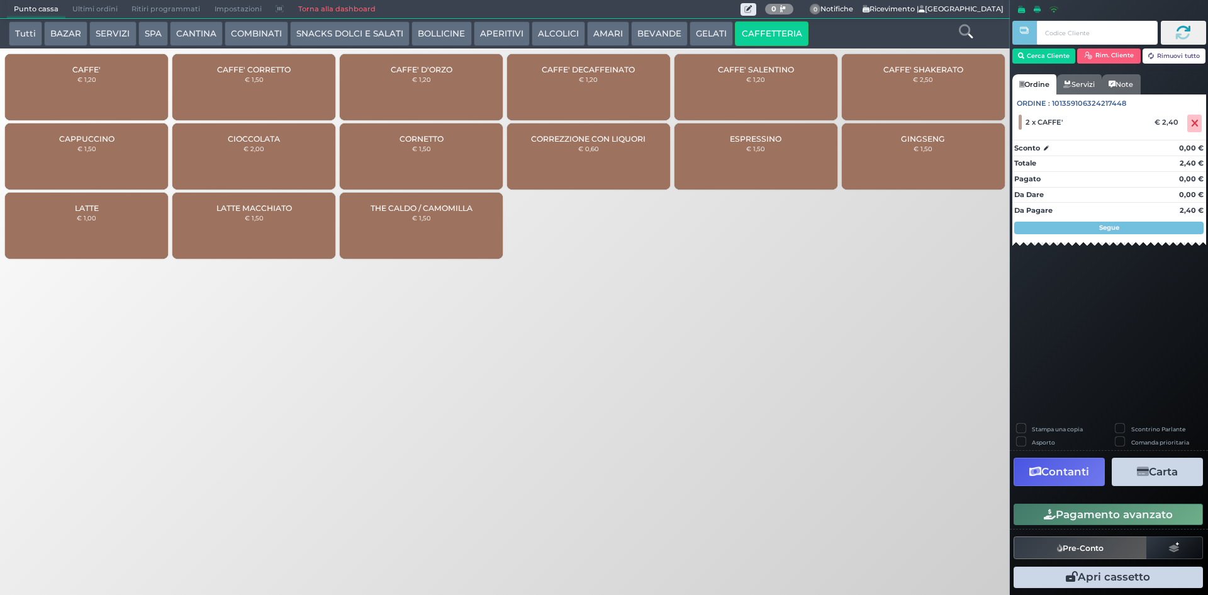
drag, startPoint x: 1097, startPoint y: 508, endPoint x: 923, endPoint y: 508, distance: 174.3
click at [1097, 508] on button "Pagamento avanzato" at bounding box center [1108, 513] width 189 height 21
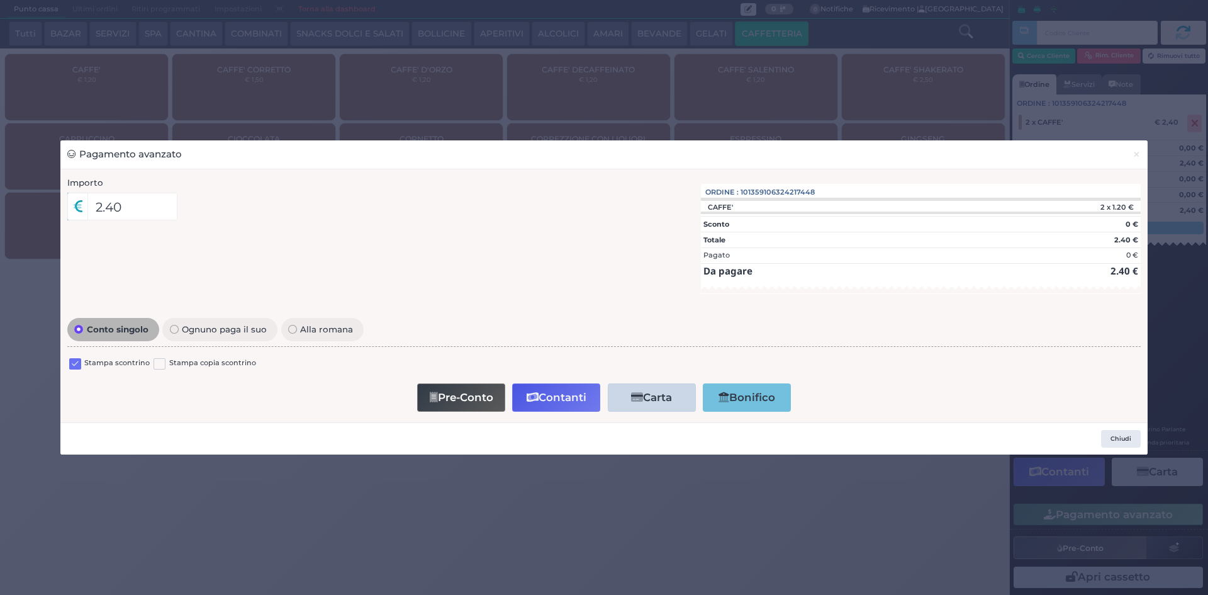
click at [76, 354] on div "Stampa scontrino Stampa copia scontrino" at bounding box center [604, 365] width 1074 height 30
click at [77, 359] on label at bounding box center [75, 364] width 12 height 12
click at [0, 0] on input "checkbox" at bounding box center [0, 0] width 0 height 0
click at [543, 400] on button "Contanti" at bounding box center [556, 397] width 88 height 28
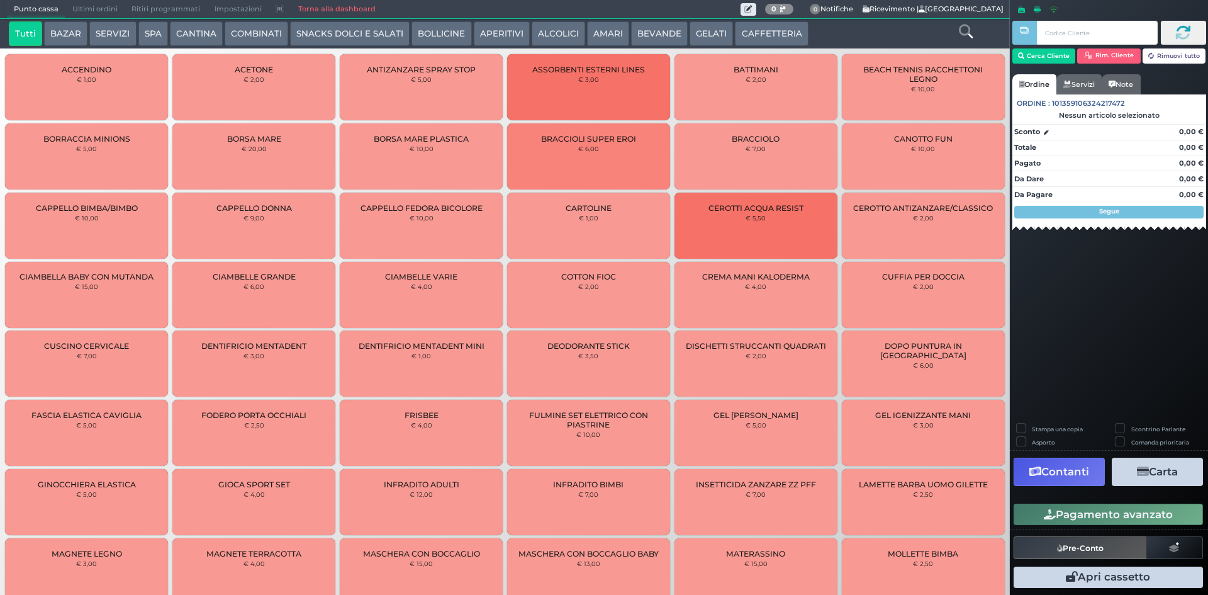
click at [101, 8] on span "Ultimi ordini" at bounding box center [94, 10] width 59 height 18
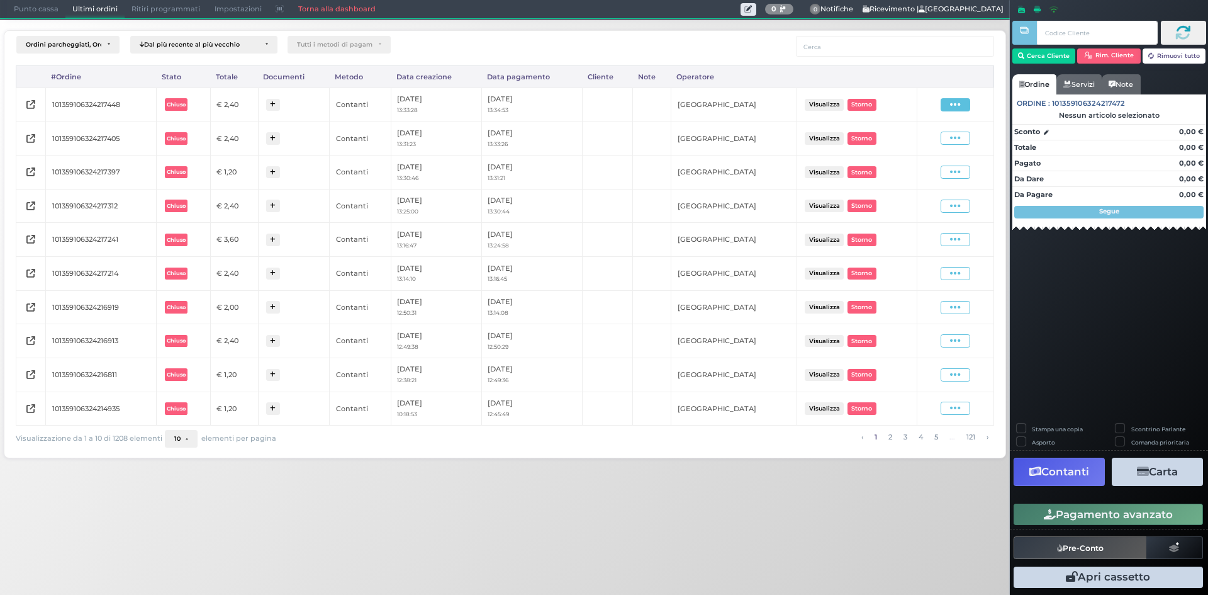
click at [953, 109] on icon at bounding box center [955, 105] width 11 height 12
click at [927, 143] on span "Ristampa Pre-Conto" at bounding box center [926, 140] width 52 height 21
click at [19, 12] on span "Punto cassa" at bounding box center [36, 10] width 59 height 18
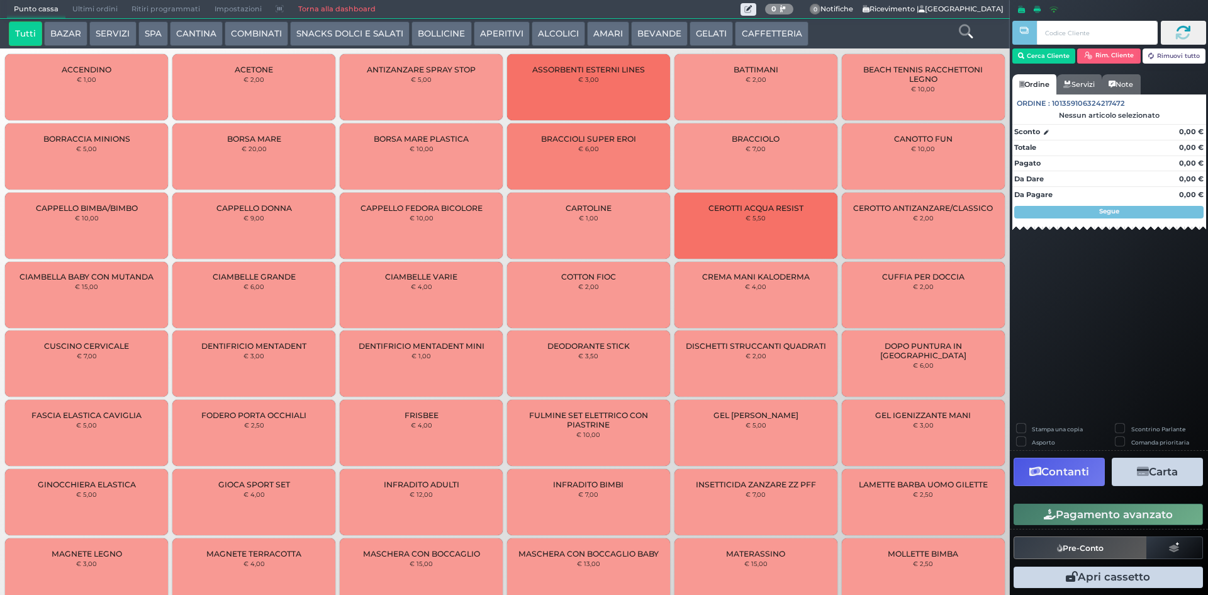
click at [777, 25] on button "CAFFETTERIA" at bounding box center [771, 33] width 73 height 25
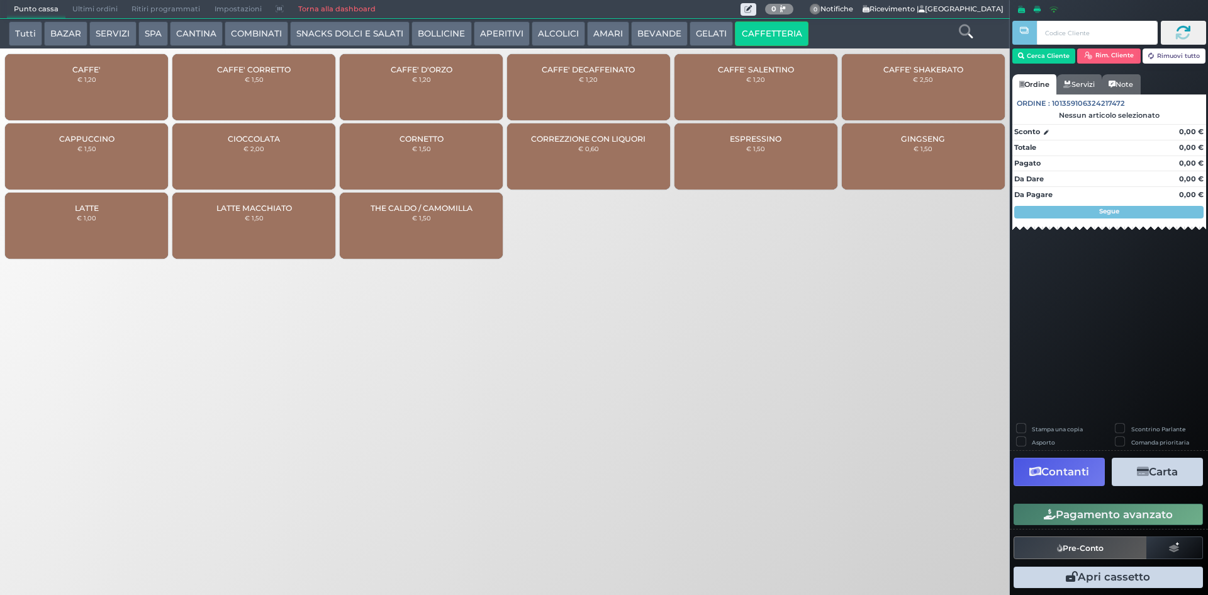
click at [100, 109] on div "CAFFE' € 1,20" at bounding box center [86, 87] width 163 height 66
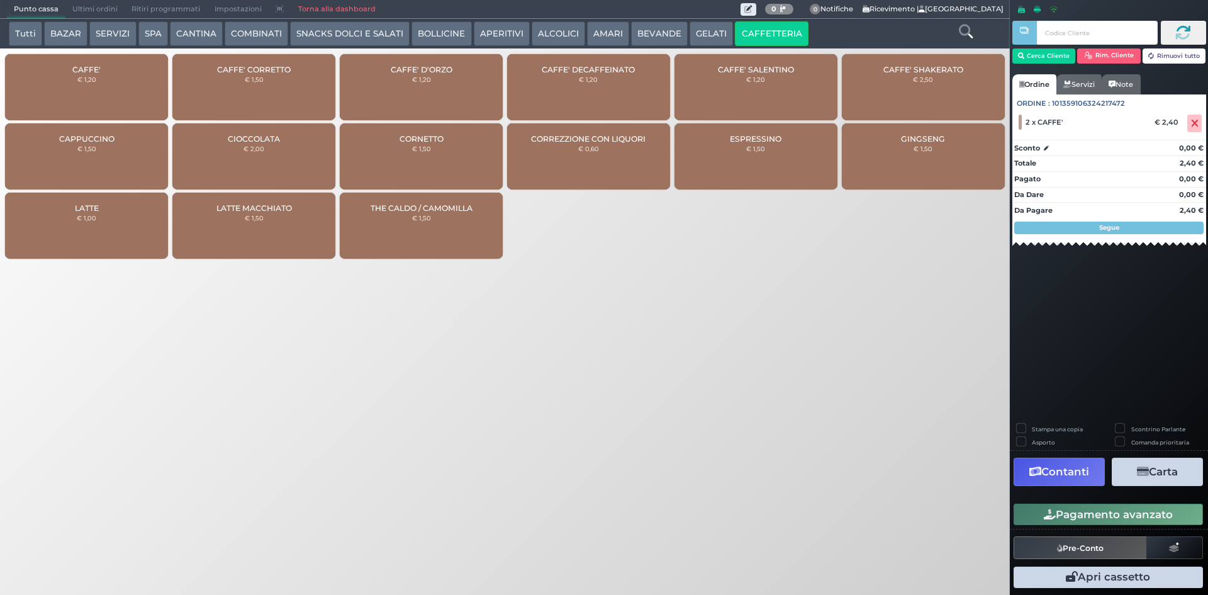
click at [1061, 518] on button "Pagamento avanzato" at bounding box center [1108, 513] width 189 height 21
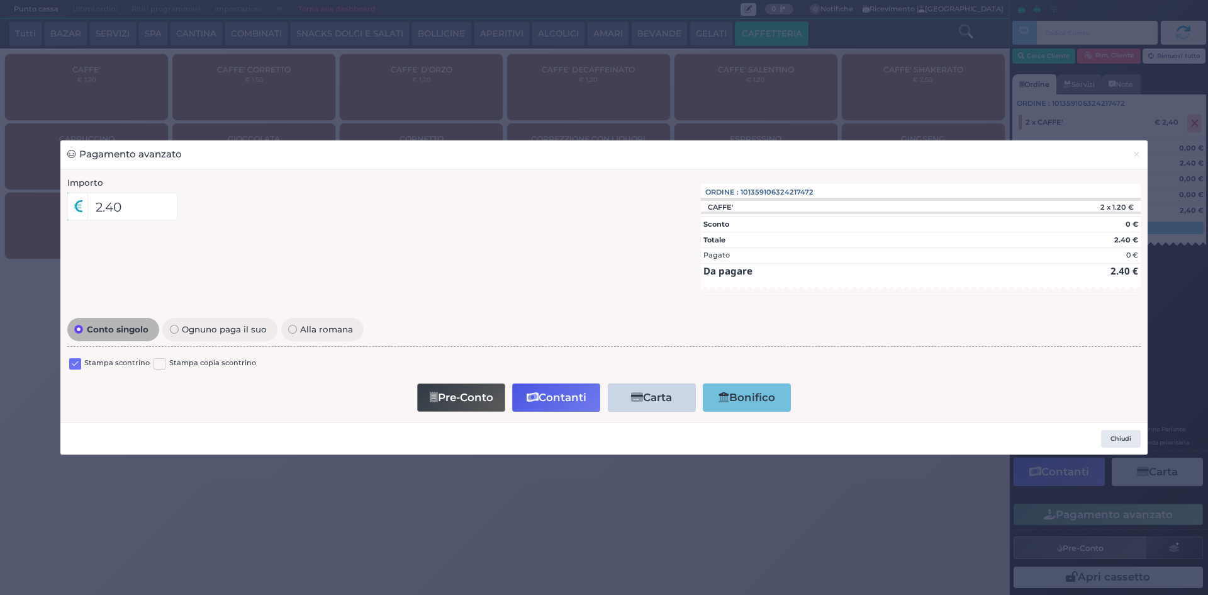
click at [74, 362] on label at bounding box center [75, 364] width 12 height 12
click at [0, 0] on input "checkbox" at bounding box center [0, 0] width 0 height 0
click at [541, 385] on button "Contanti" at bounding box center [556, 397] width 88 height 28
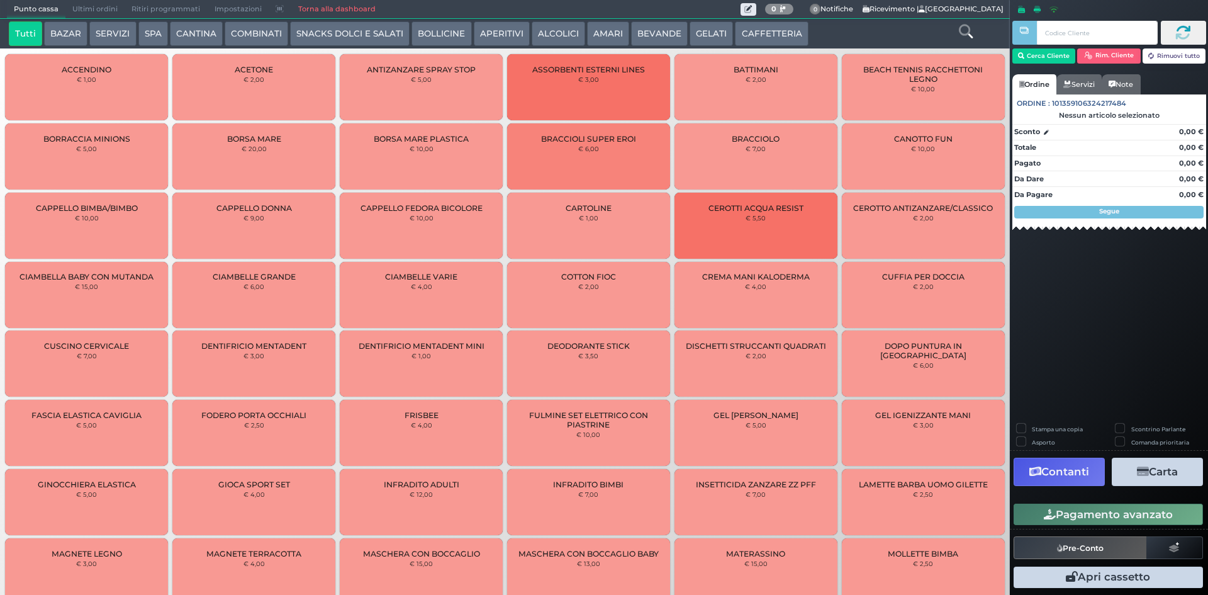
click at [106, 4] on span "Ultimi ordini" at bounding box center [94, 10] width 59 height 18
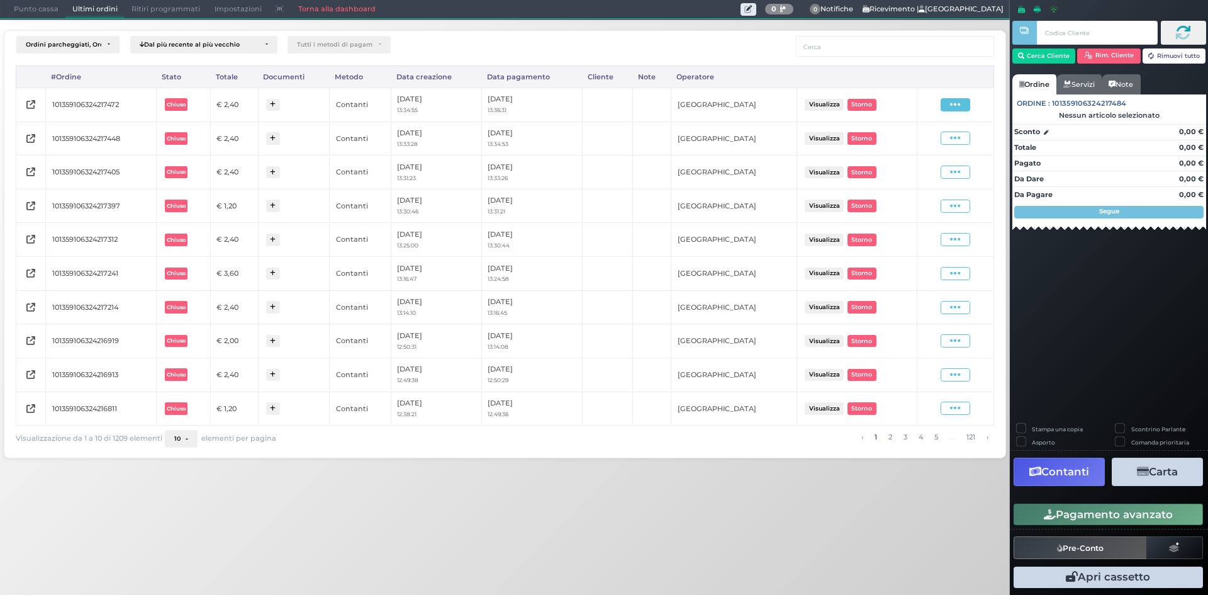
click at [960, 101] on icon at bounding box center [955, 105] width 11 height 12
click at [939, 138] on span "Ristampa Pre-Conto" at bounding box center [926, 140] width 52 height 21
click at [21, 10] on span "Punto cassa" at bounding box center [36, 10] width 59 height 18
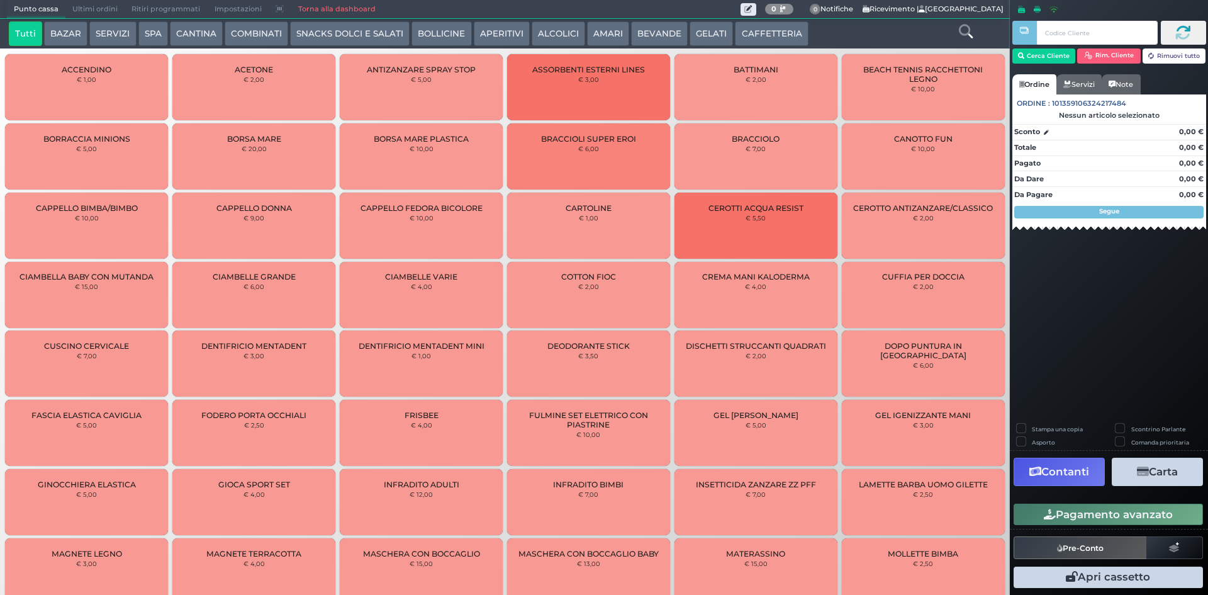
drag, startPoint x: 780, startPoint y: 38, endPoint x: 691, endPoint y: 45, distance: 89.7
click at [777, 37] on button "CAFFETTERIA" at bounding box center [771, 33] width 73 height 25
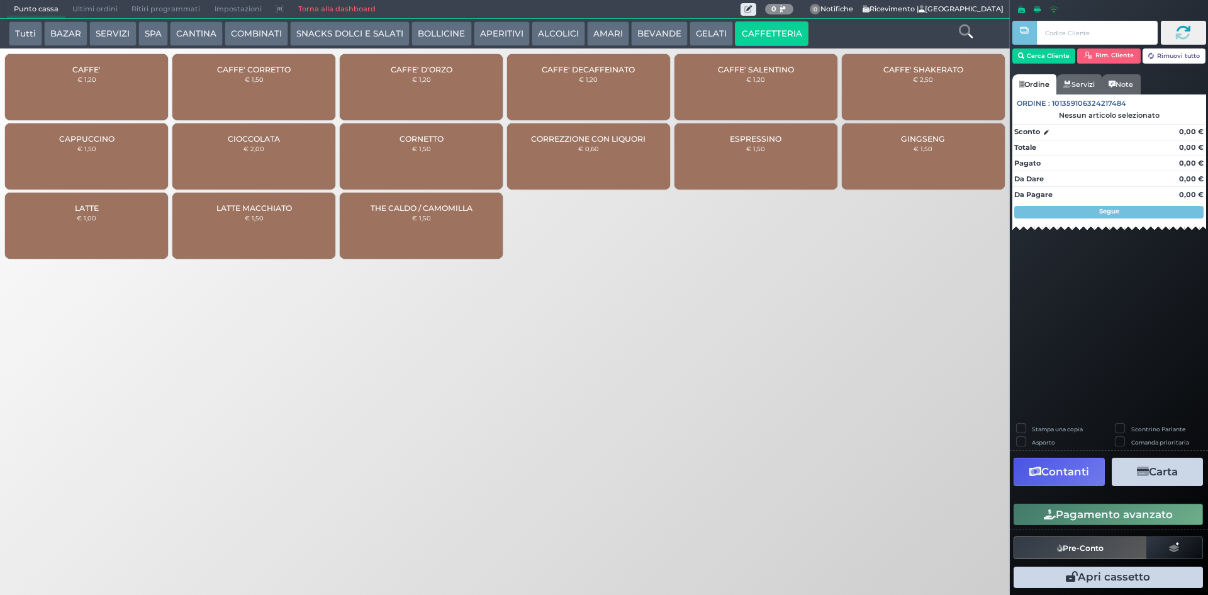
click at [91, 89] on div "CAFFE' € 1,20" at bounding box center [86, 87] width 163 height 66
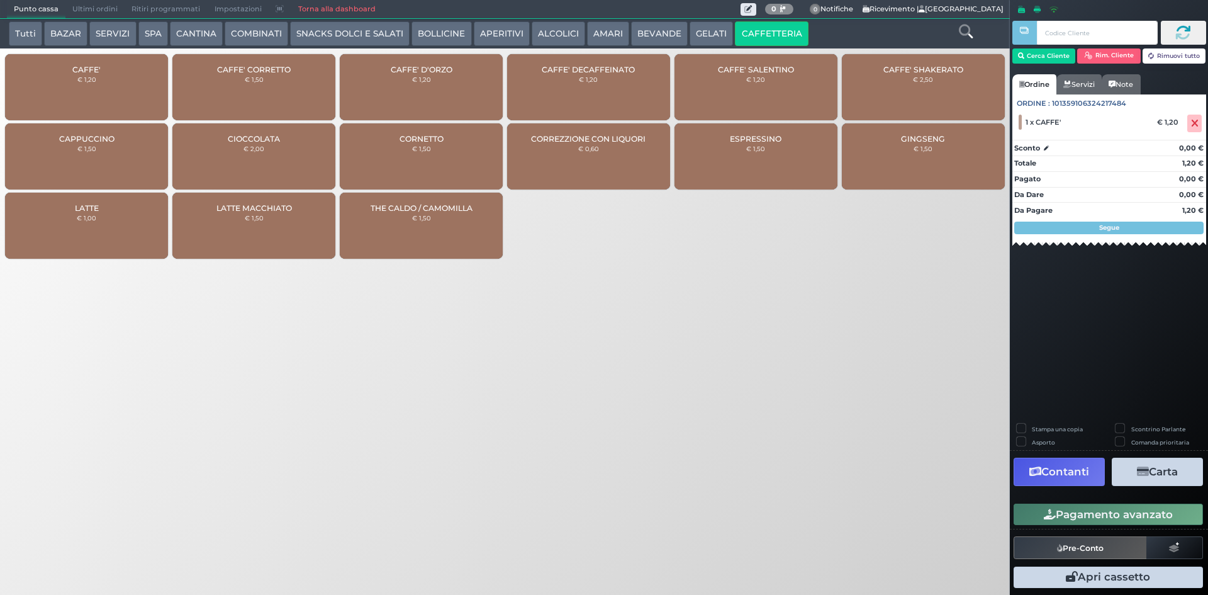
click at [1076, 505] on button "Pagamento avanzato" at bounding box center [1108, 513] width 189 height 21
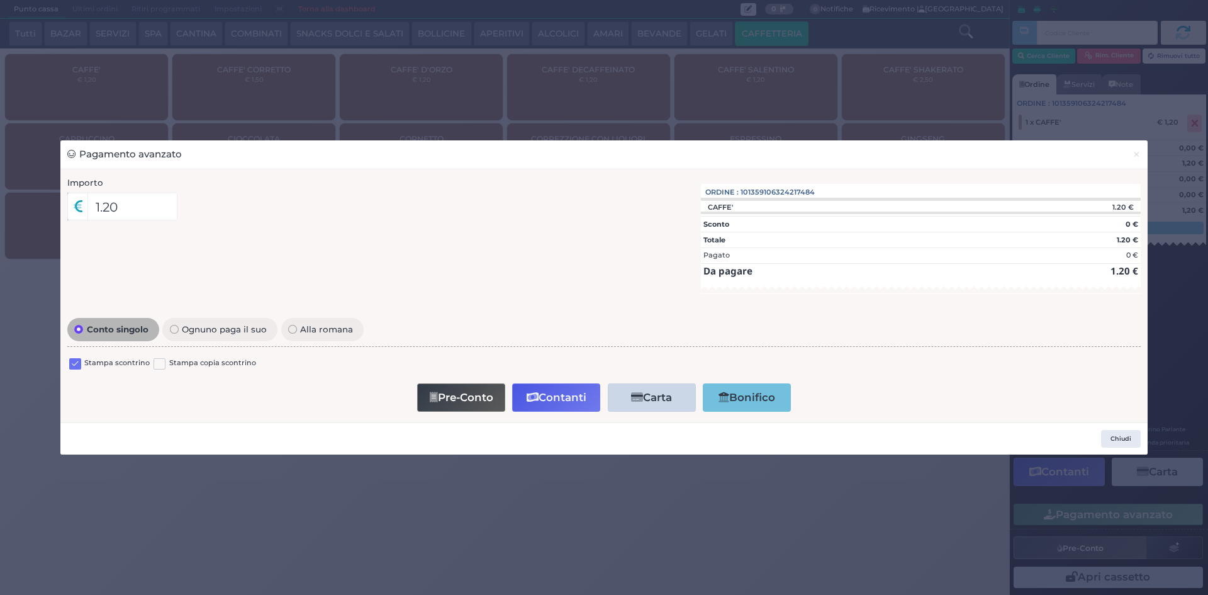
click at [72, 364] on label at bounding box center [75, 364] width 12 height 12
click at [0, 0] on input "checkbox" at bounding box center [0, 0] width 0 height 0
click at [534, 393] on icon "button" at bounding box center [533, 397] width 12 height 11
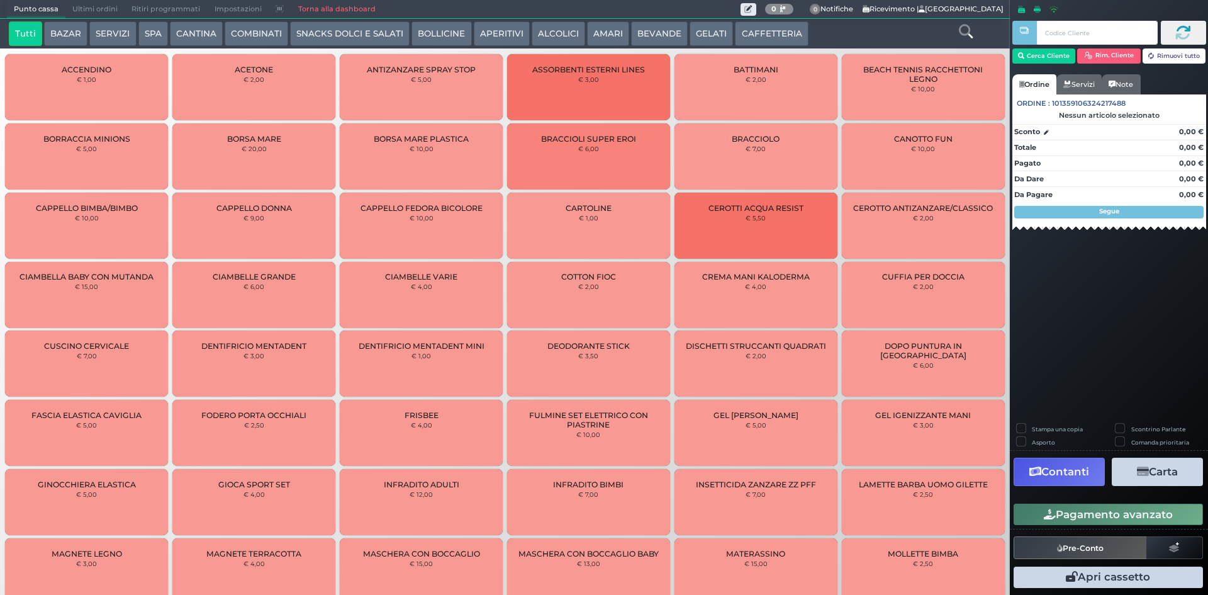
click at [74, 10] on span "Ultimi ordini" at bounding box center [94, 10] width 59 height 18
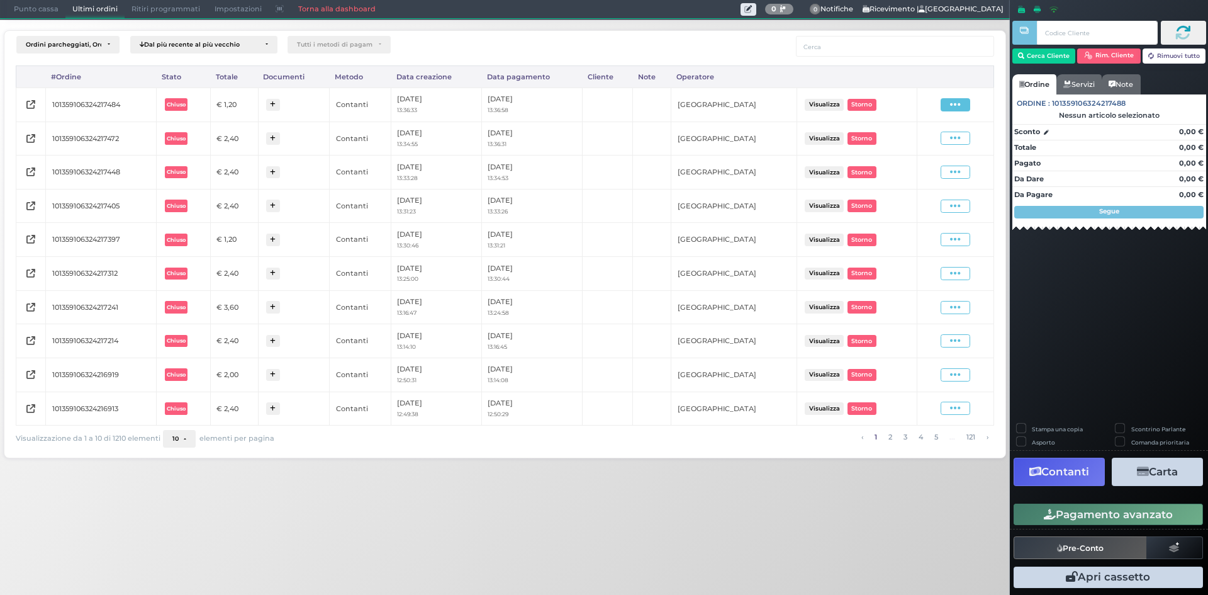
click at [948, 104] on span at bounding box center [956, 104] width 30 height 13
click at [932, 140] on span "Ristampa Pre-Conto" at bounding box center [926, 140] width 52 height 21
click at [12, 17] on span "Punto cassa" at bounding box center [36, 10] width 59 height 18
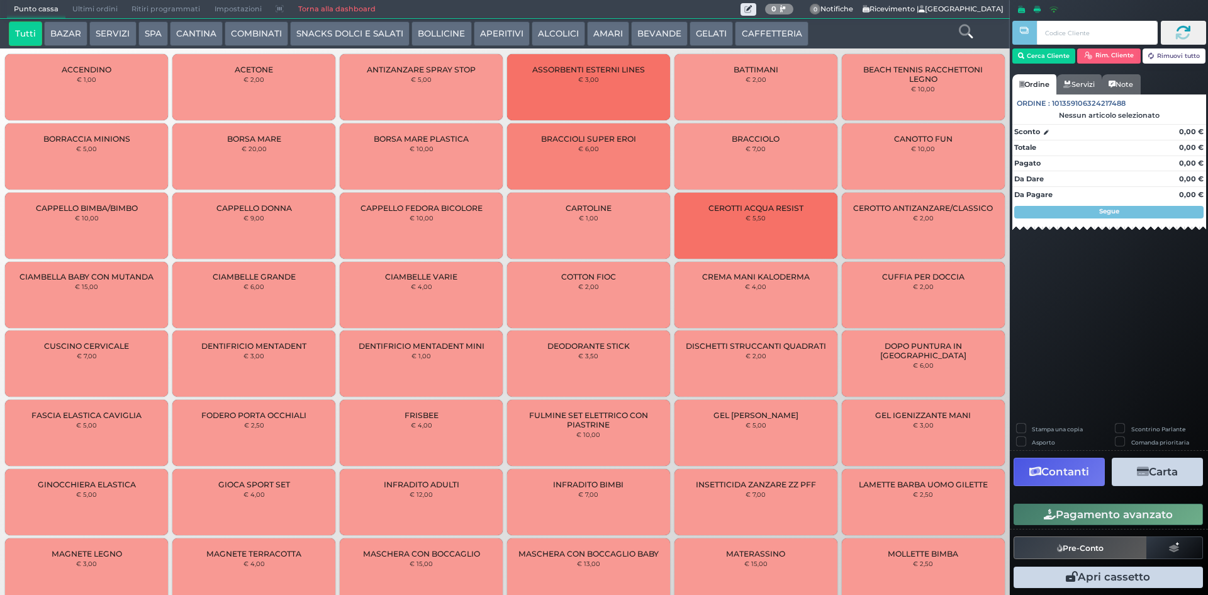
click at [743, 36] on button "CAFFETTERIA" at bounding box center [771, 33] width 73 height 25
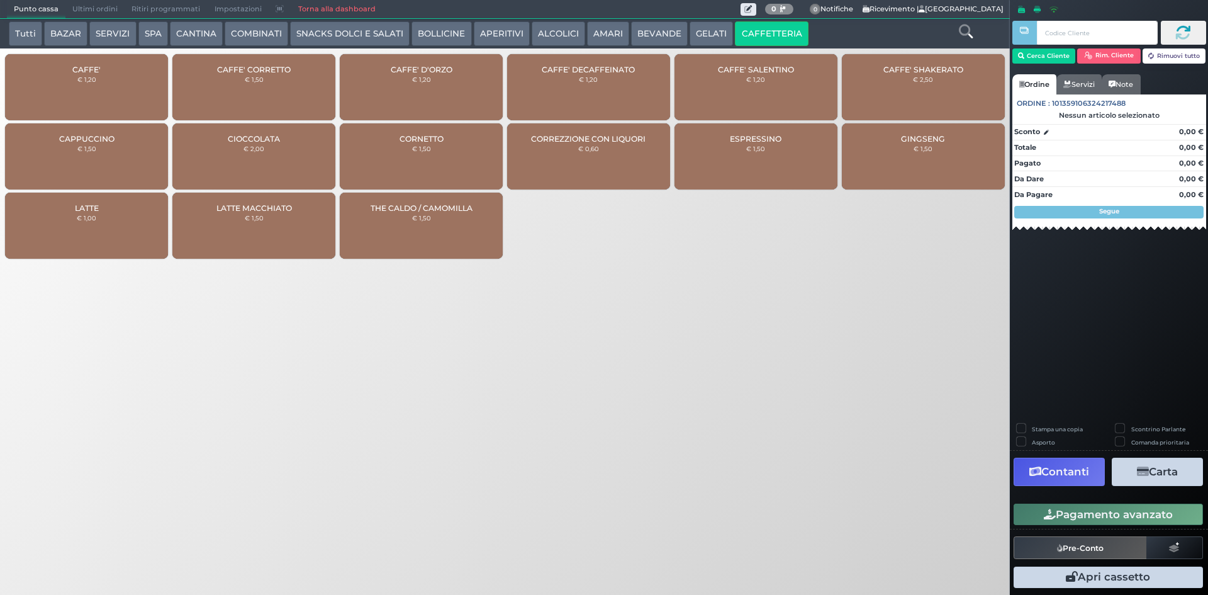
click at [59, 89] on div "CAFFE' € 1,20" at bounding box center [86, 87] width 163 height 66
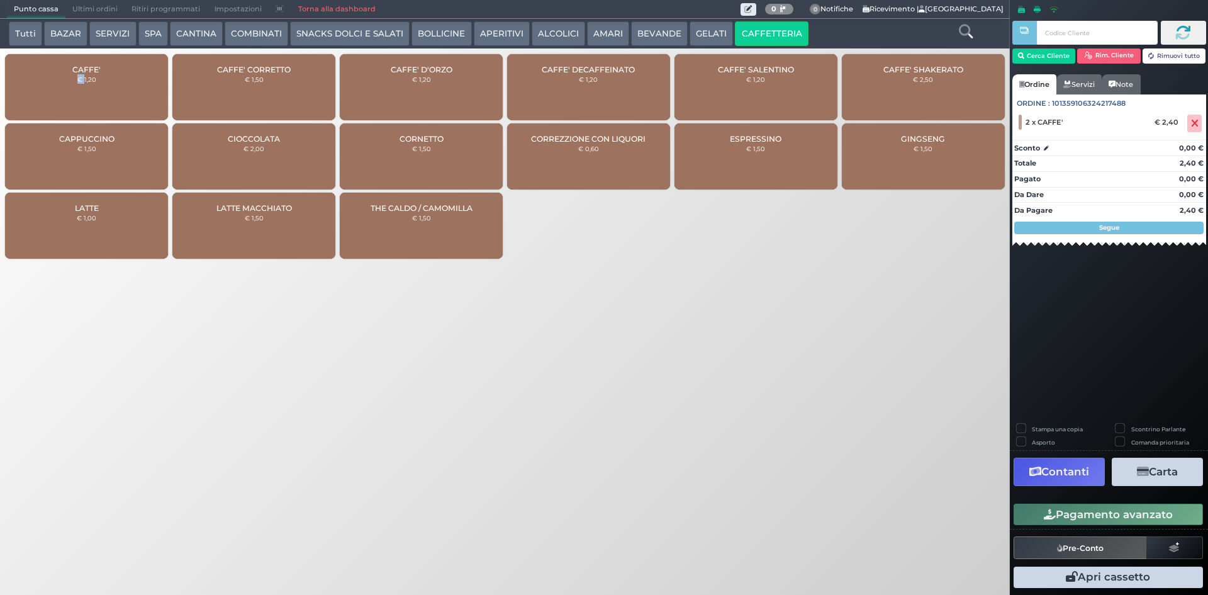
click at [1065, 505] on button "Pagamento avanzato" at bounding box center [1108, 513] width 189 height 21
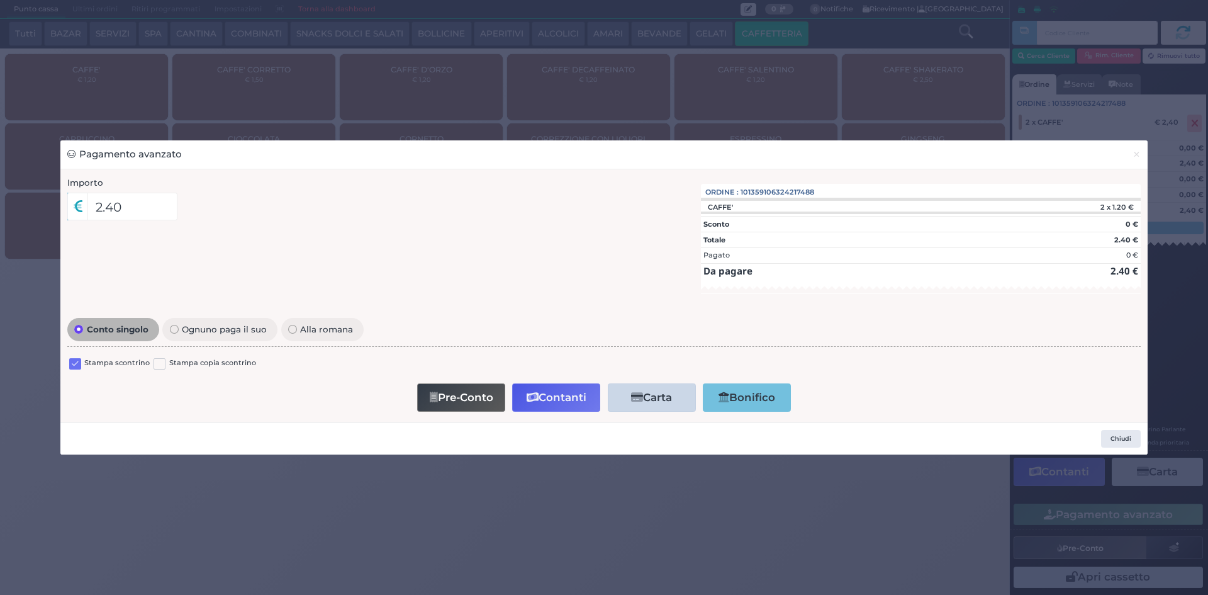
click at [75, 354] on div "Stampa scontrino Stampa copia scontrino" at bounding box center [604, 365] width 1074 height 30
click at [78, 360] on label at bounding box center [75, 364] width 12 height 12
click at [0, 0] on input "checkbox" at bounding box center [0, 0] width 0 height 0
click at [550, 400] on button "Contanti" at bounding box center [556, 397] width 88 height 28
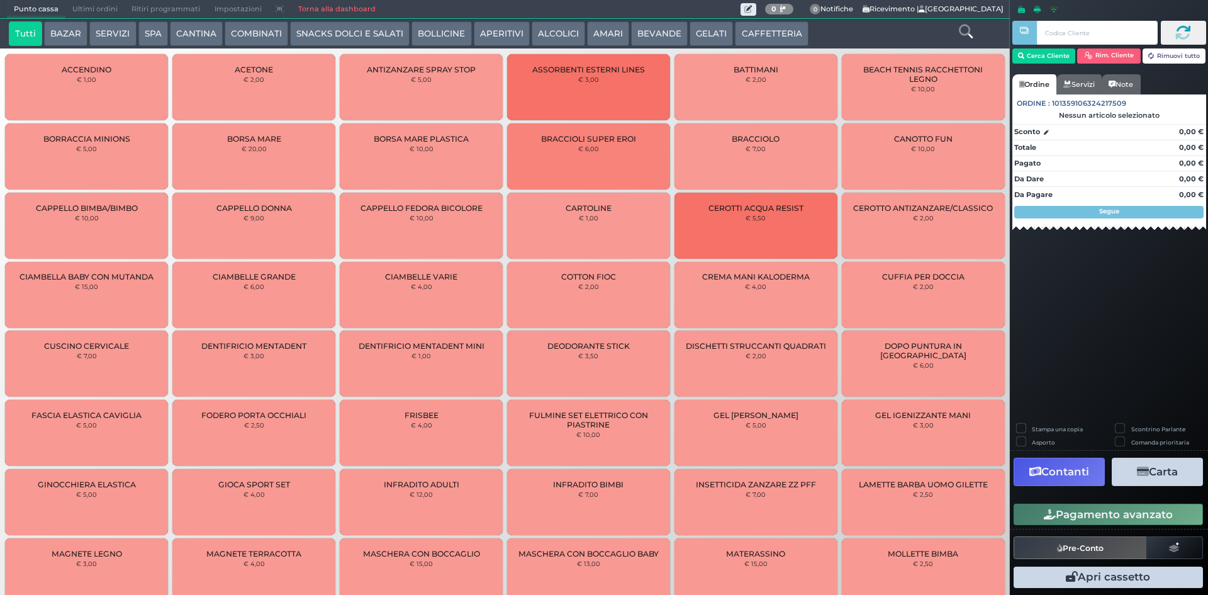
click at [89, 13] on span "Ultimi ordini" at bounding box center [94, 10] width 59 height 18
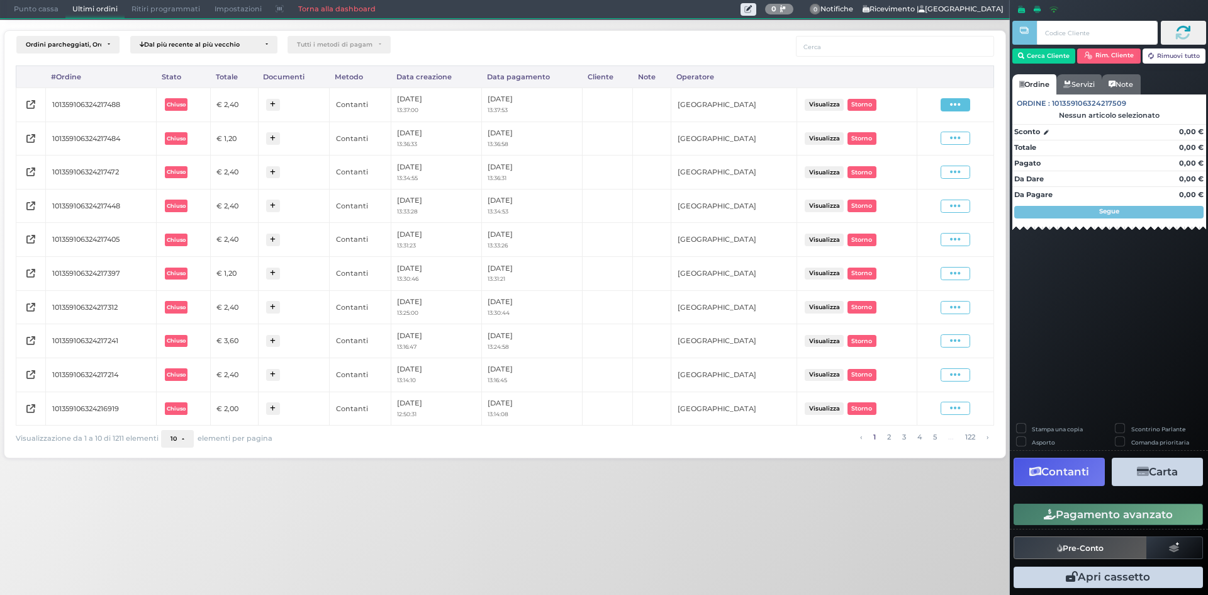
click at [960, 106] on icon at bounding box center [955, 105] width 11 height 12
click at [940, 147] on span "Ristampa Pre-Conto" at bounding box center [926, 140] width 52 height 21
click at [27, 1] on span "Punto cassa" at bounding box center [36, 10] width 59 height 18
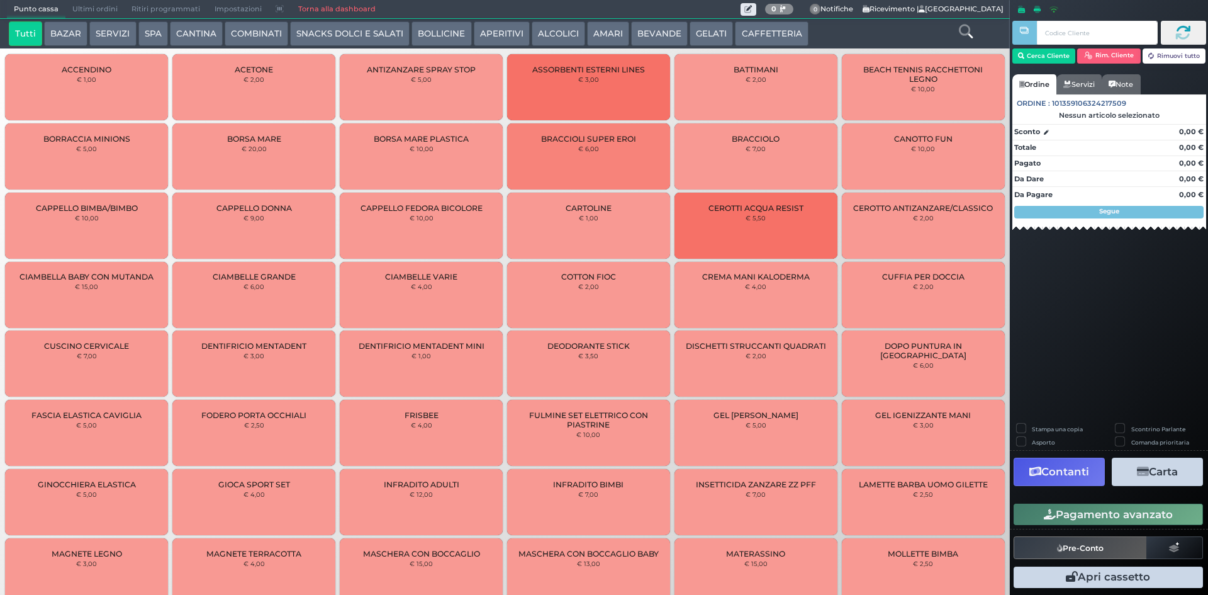
click at [757, 40] on button "CAFFETTERIA" at bounding box center [771, 33] width 73 height 25
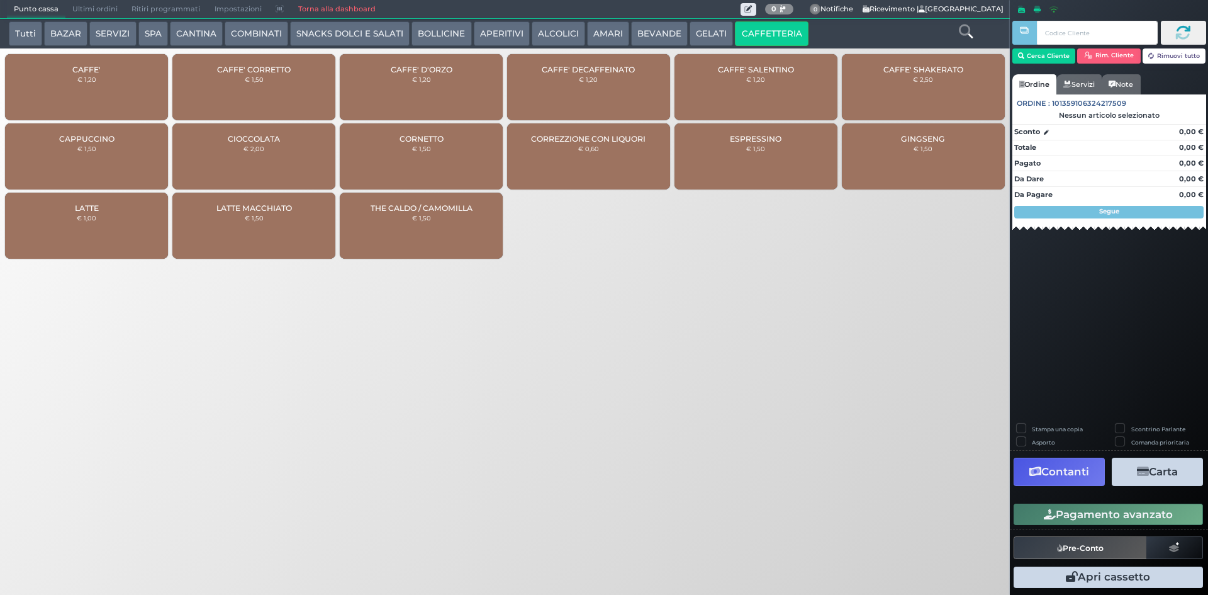
click at [108, 79] on div "CAFFE' € 1,20" at bounding box center [86, 87] width 163 height 66
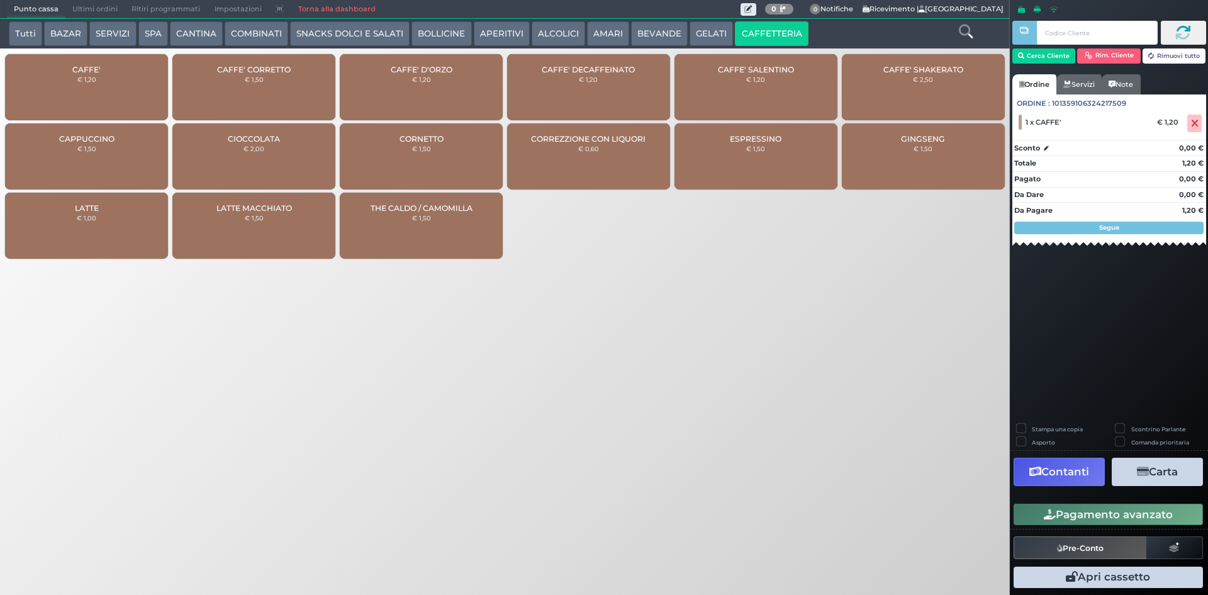
click at [1070, 512] on button "Pagamento avanzato" at bounding box center [1108, 513] width 189 height 21
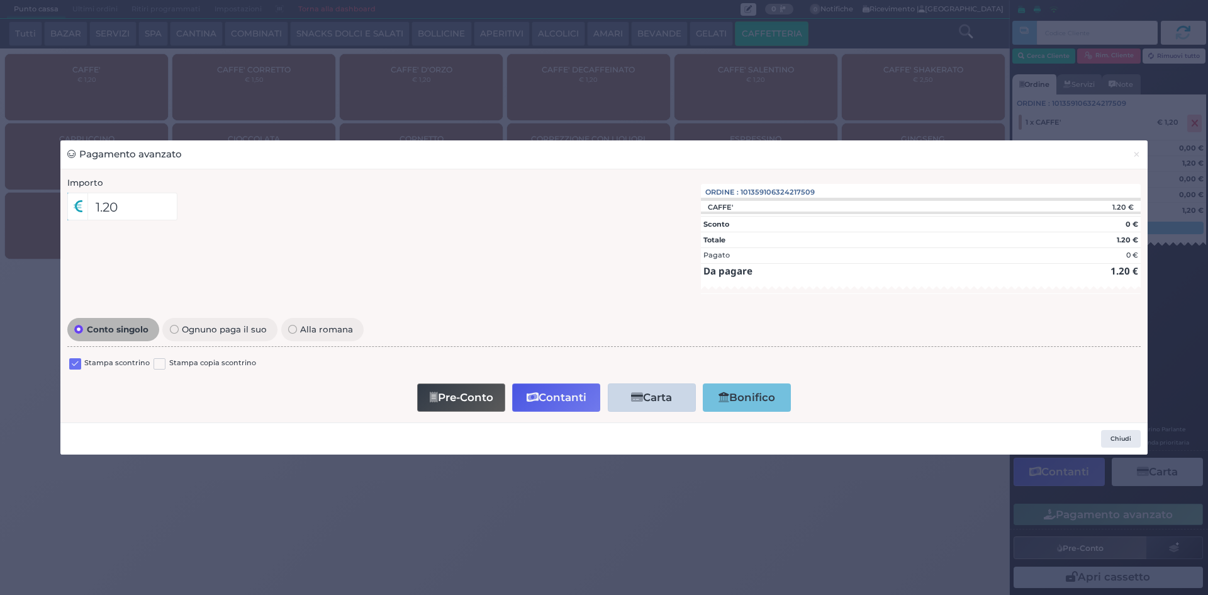
click at [67, 362] on div "Conto singolo Ognuno paga il suo Alla romana Stampa scontrino Stampa copia scon…" at bounding box center [604, 365] width 1087 height 101
click at [70, 366] on label at bounding box center [75, 364] width 12 height 12
click at [0, 0] on input "checkbox" at bounding box center [0, 0] width 0 height 0
click at [558, 395] on button "Contanti" at bounding box center [556, 397] width 88 height 28
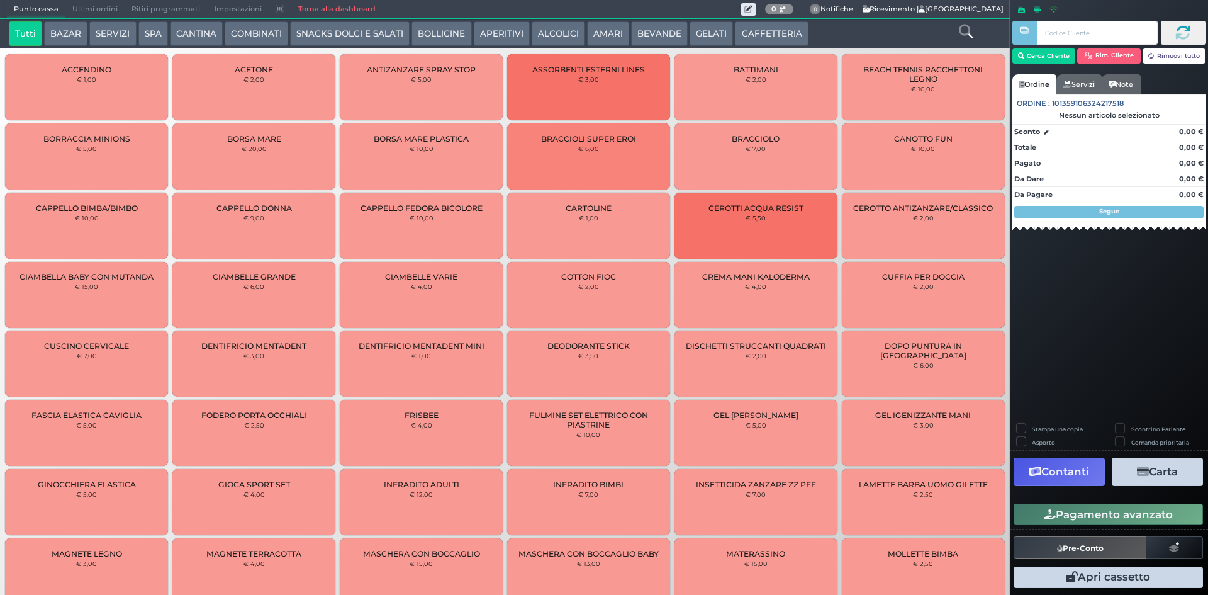
click at [106, 11] on span "Ultimi ordini" at bounding box center [94, 10] width 59 height 18
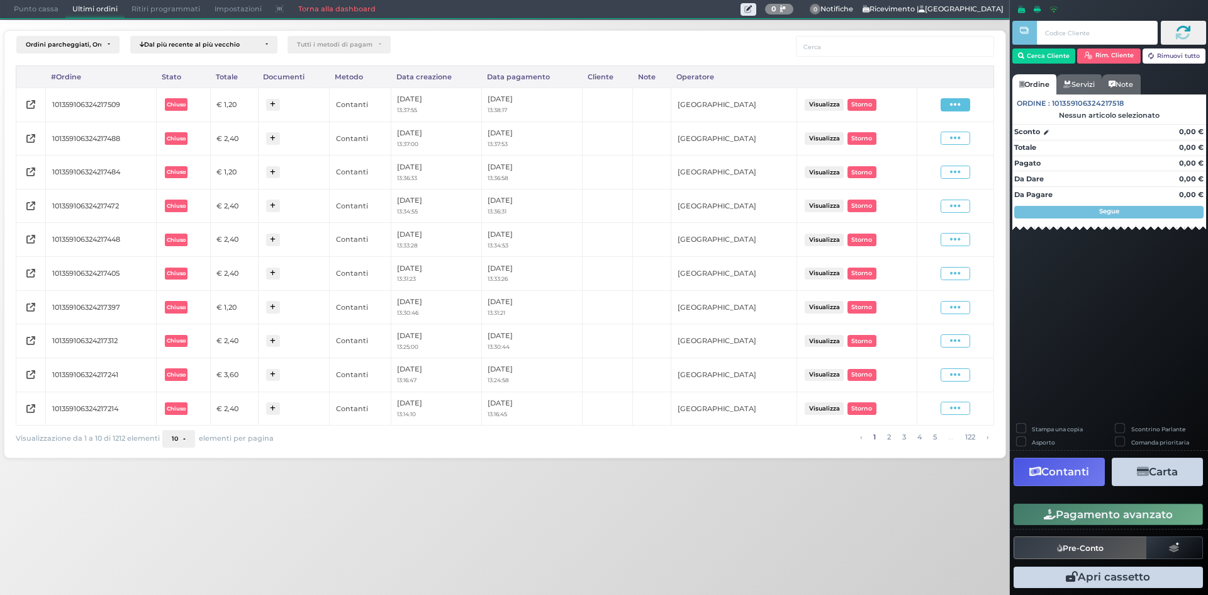
click at [952, 103] on icon at bounding box center [955, 105] width 11 height 12
click at [932, 136] on span "Ristampa Pre-Conto" at bounding box center [926, 140] width 52 height 21
click at [969, 101] on span at bounding box center [956, 104] width 30 height 13
click at [922, 137] on span "Ristampa Pre-Conto" at bounding box center [926, 140] width 52 height 21
click at [8, 8] on span "Punto cassa" at bounding box center [36, 10] width 59 height 18
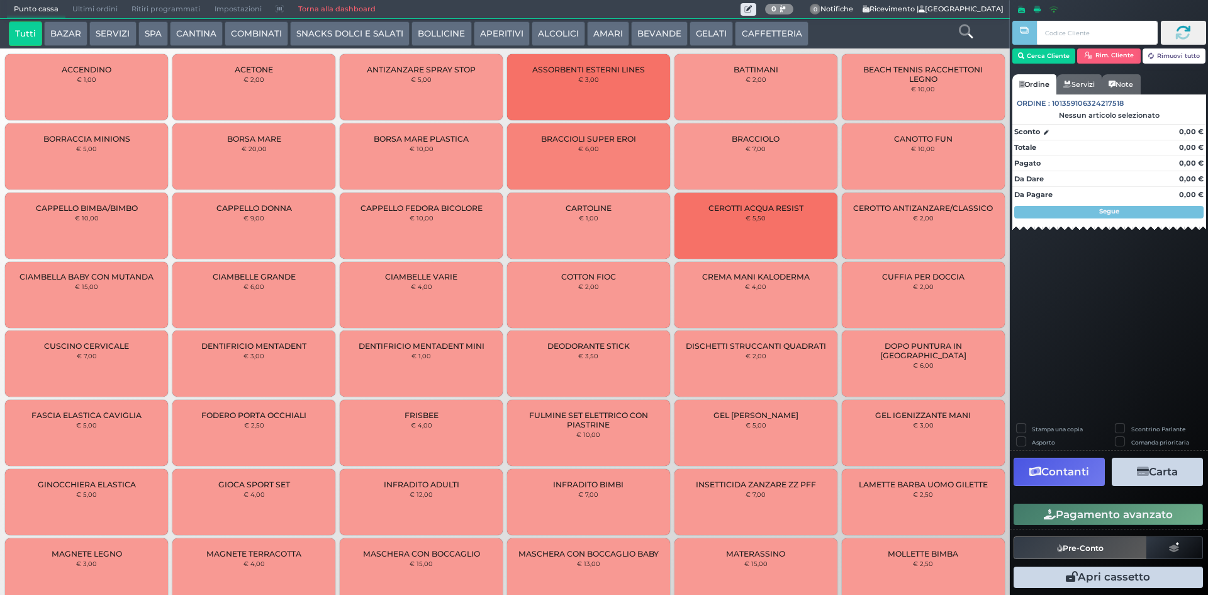
drag, startPoint x: 769, startPoint y: 28, endPoint x: 676, endPoint y: 47, distance: 94.4
click at [768, 29] on button "CAFFETTERIA" at bounding box center [771, 33] width 73 height 25
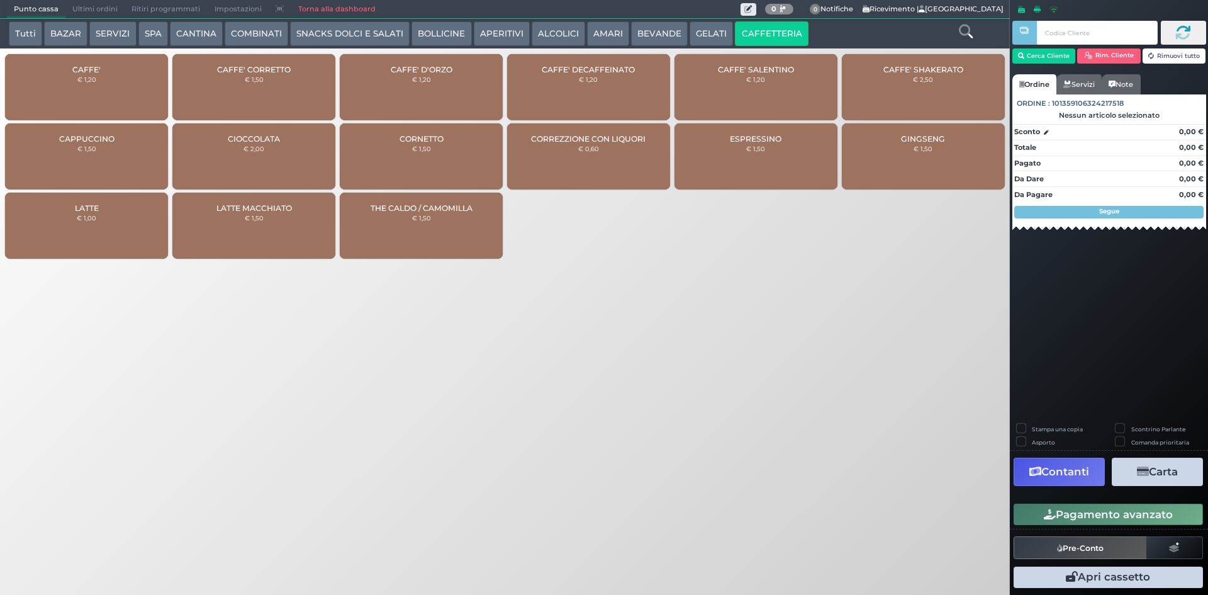
click at [101, 74] on div "CAFFE' € 1,20" at bounding box center [86, 87] width 163 height 66
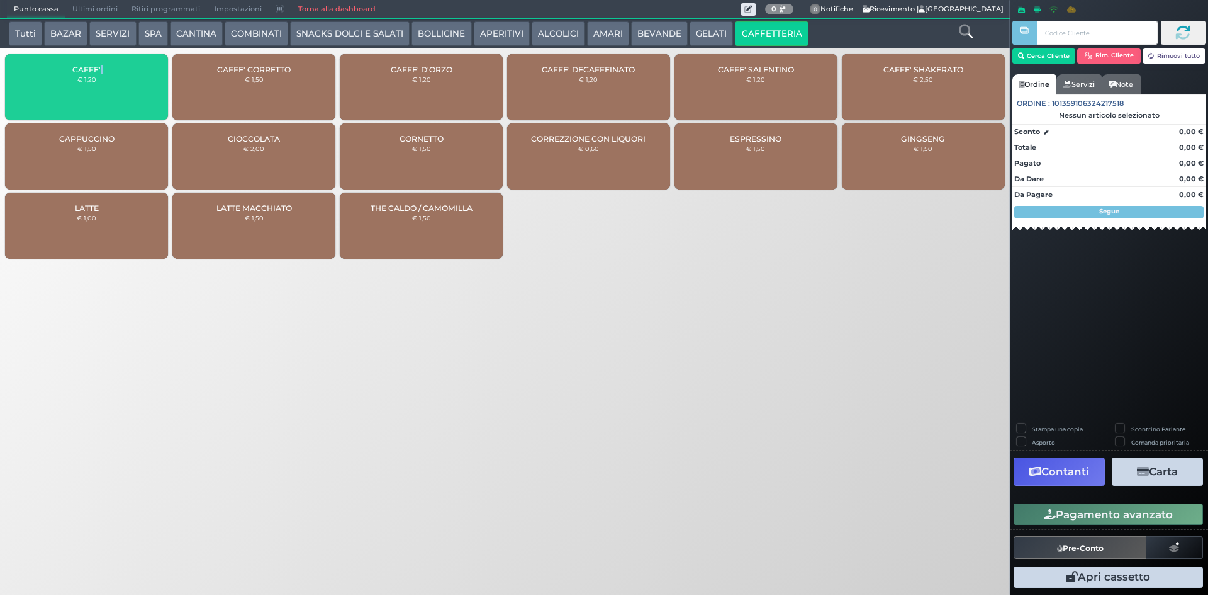
click at [101, 74] on div "CAFFE' € 1,20" at bounding box center [86, 87] width 163 height 66
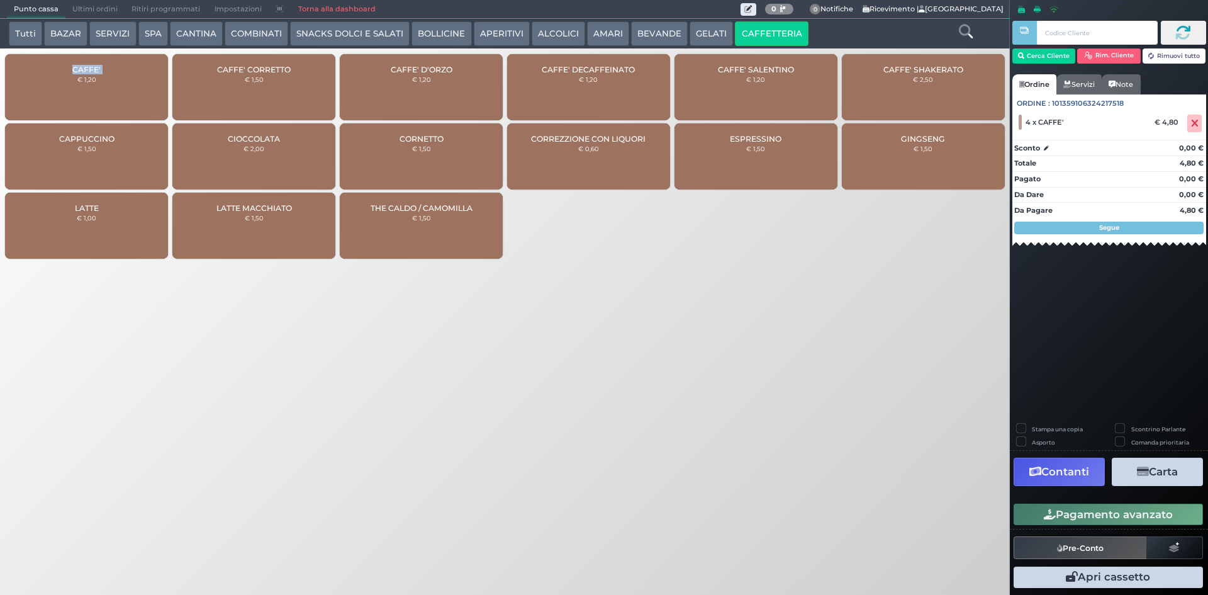
click at [101, 74] on div "CAFFE' € 1,20" at bounding box center [86, 87] width 163 height 66
click at [1111, 505] on button "Pagamento avanzato" at bounding box center [1108, 513] width 189 height 21
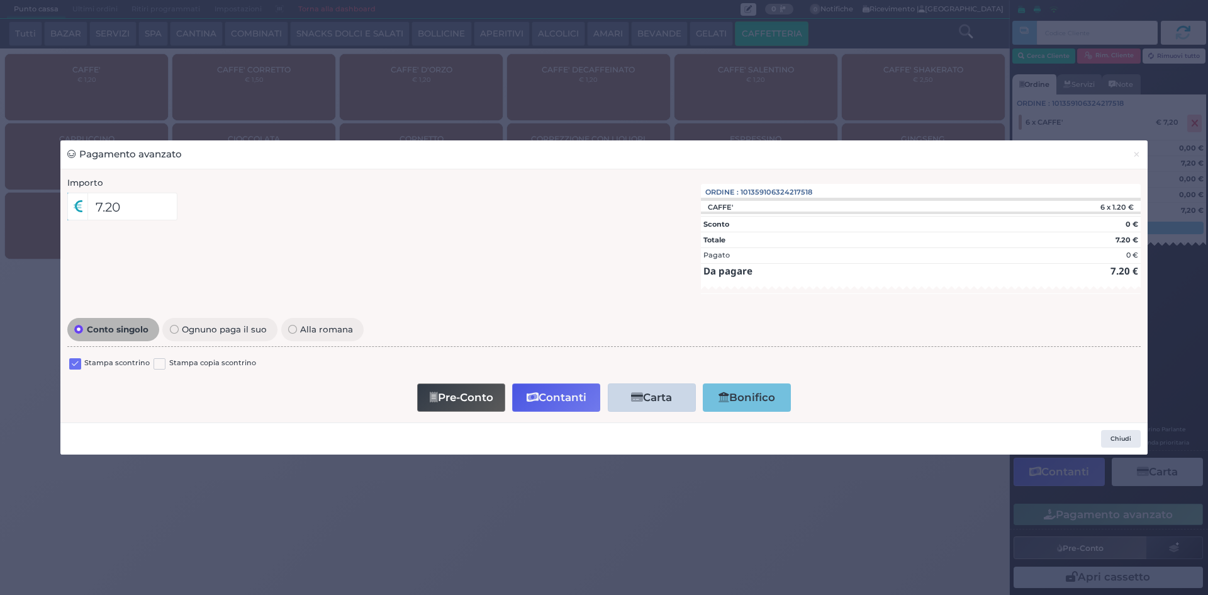
click at [77, 361] on label at bounding box center [75, 364] width 12 height 12
click at [0, 0] on input "checkbox" at bounding box center [0, 0] width 0 height 0
click at [545, 410] on button "Contanti" at bounding box center [556, 397] width 88 height 28
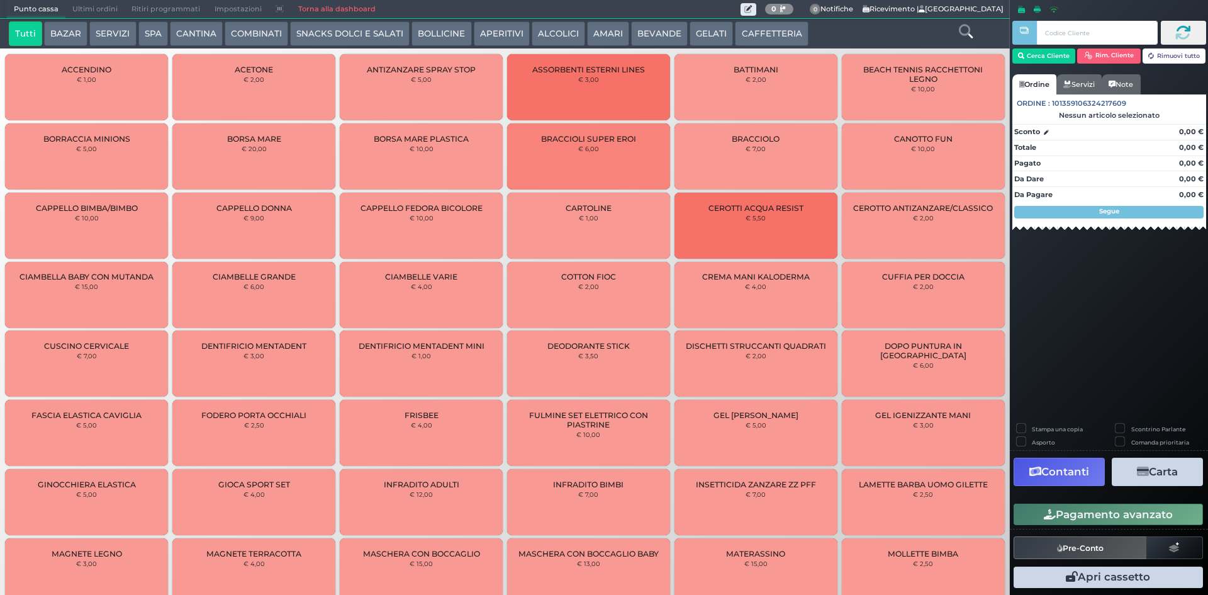
click at [93, 7] on span "Ultimi ordini" at bounding box center [94, 10] width 59 height 18
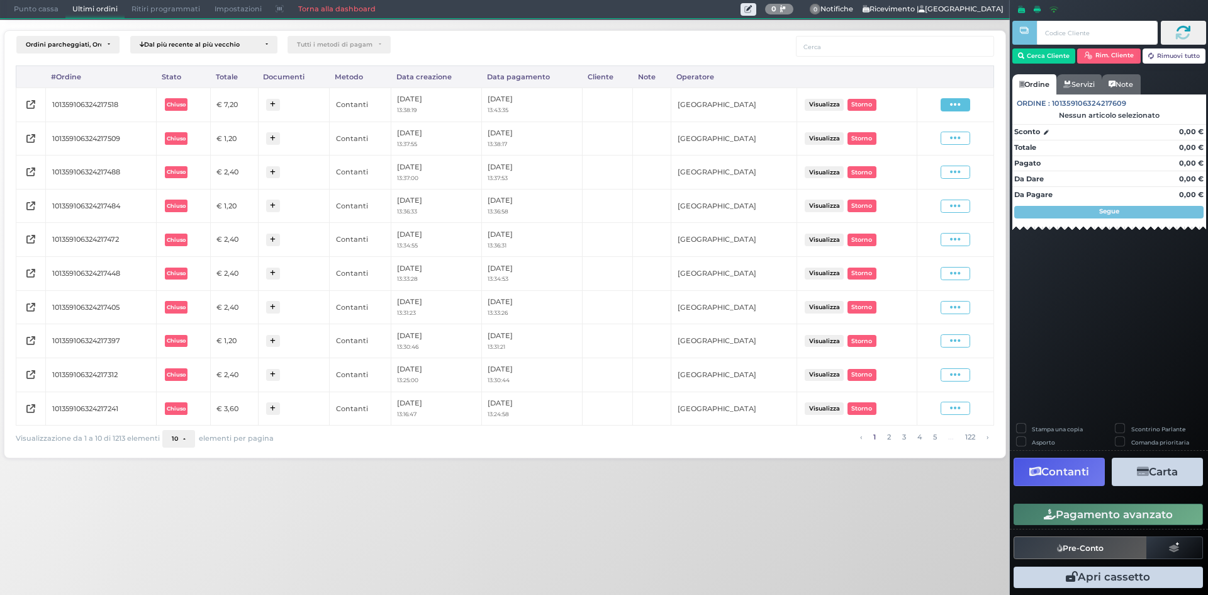
click at [960, 106] on icon at bounding box center [955, 105] width 11 height 12
click at [927, 140] on span "Ristampa Pre-Conto" at bounding box center [926, 140] width 52 height 21
click at [18, 4] on span "Punto cassa" at bounding box center [36, 10] width 59 height 18
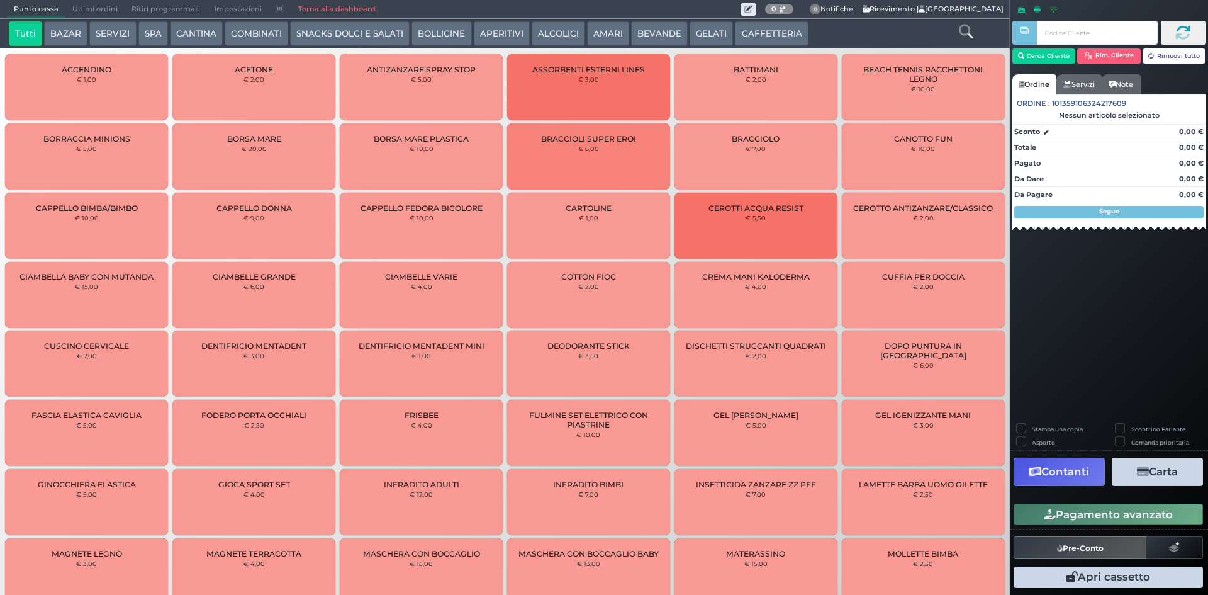
click at [750, 35] on button "CAFFETTERIA" at bounding box center [771, 33] width 73 height 25
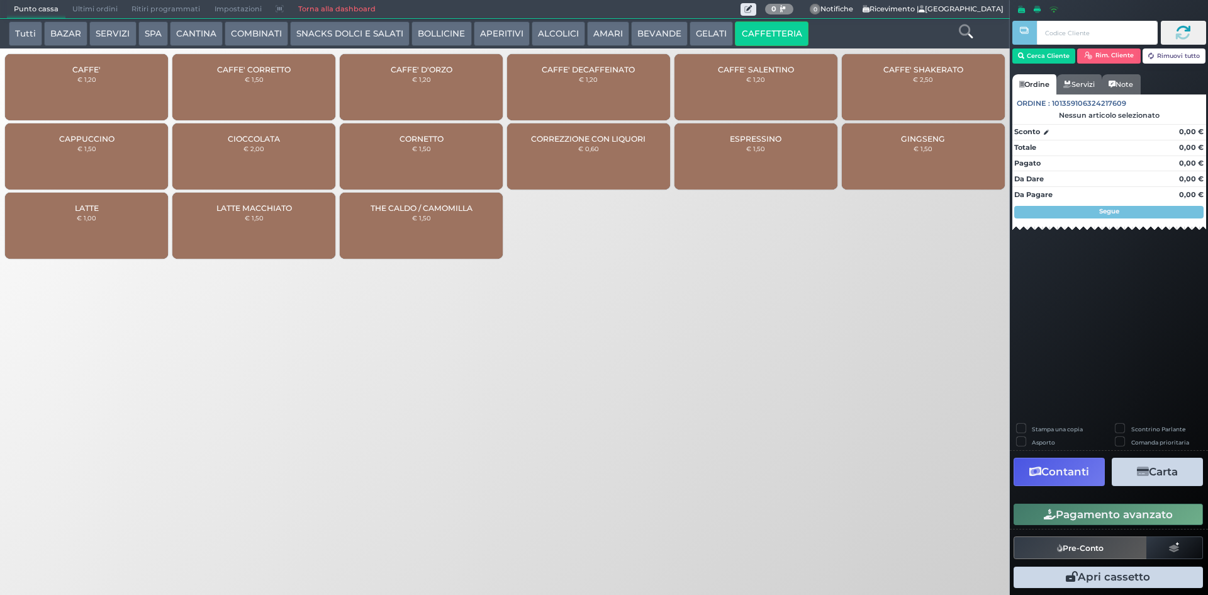
click at [794, 70] on div "CAFFE' SALENTINO € 1,20" at bounding box center [756, 87] width 163 height 66
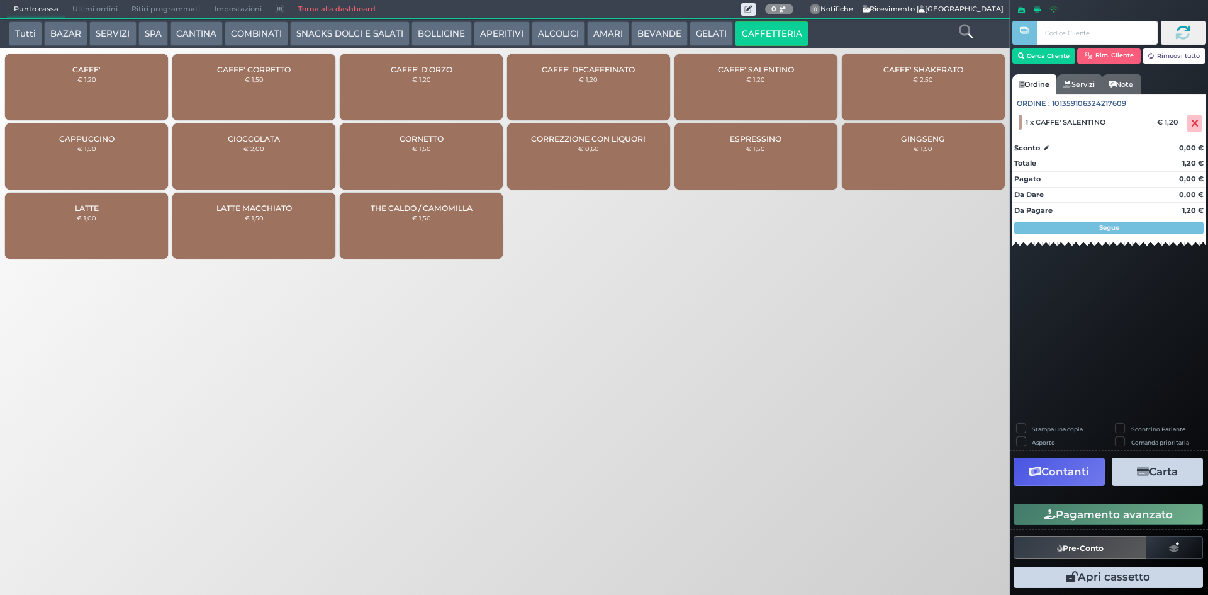
click at [38, 80] on div "CAFFE' € 1,20" at bounding box center [86, 87] width 163 height 66
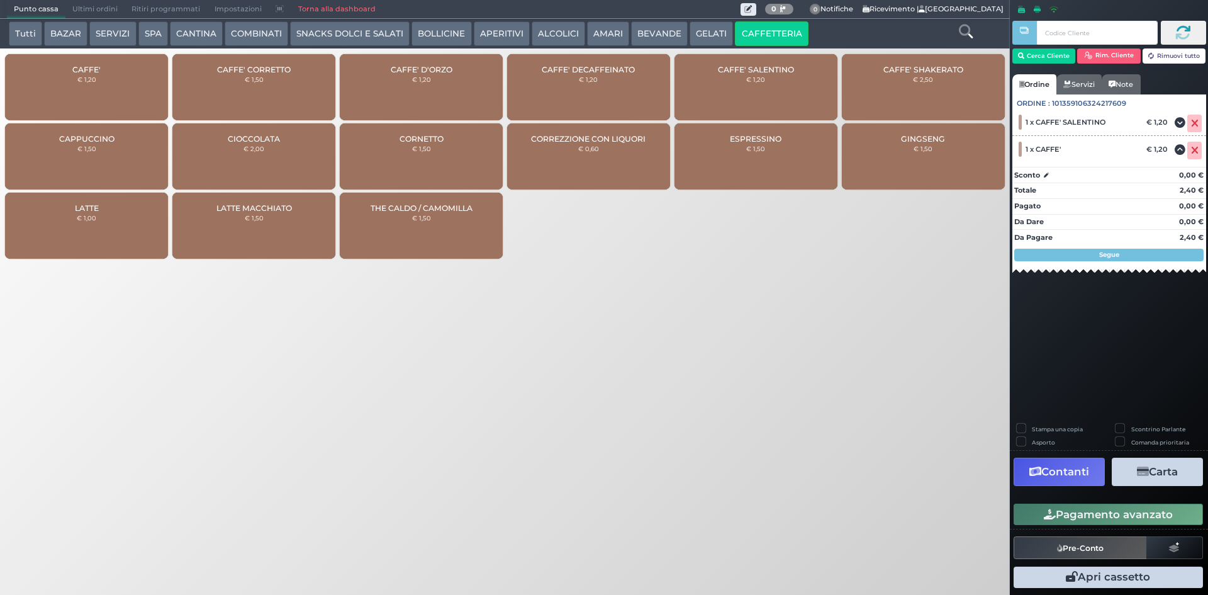
click at [1106, 517] on button "Pagamento avanzato" at bounding box center [1108, 513] width 189 height 21
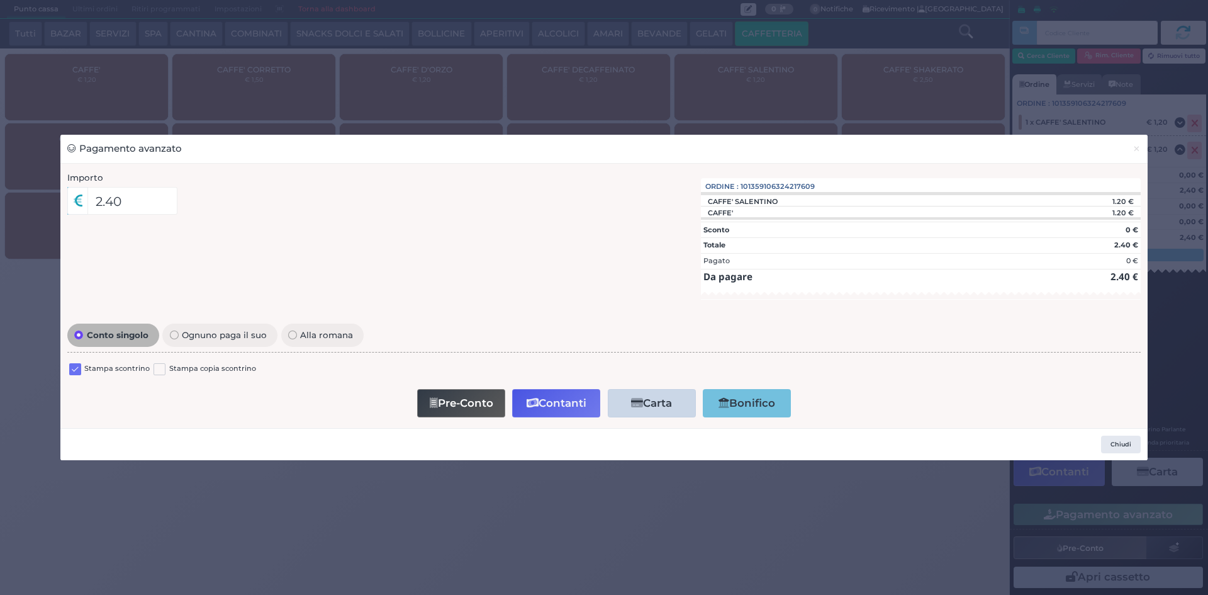
click at [79, 364] on label at bounding box center [75, 369] width 12 height 12
click at [0, 0] on input "checkbox" at bounding box center [0, 0] width 0 height 0
click at [569, 408] on button "Contanti" at bounding box center [556, 403] width 88 height 28
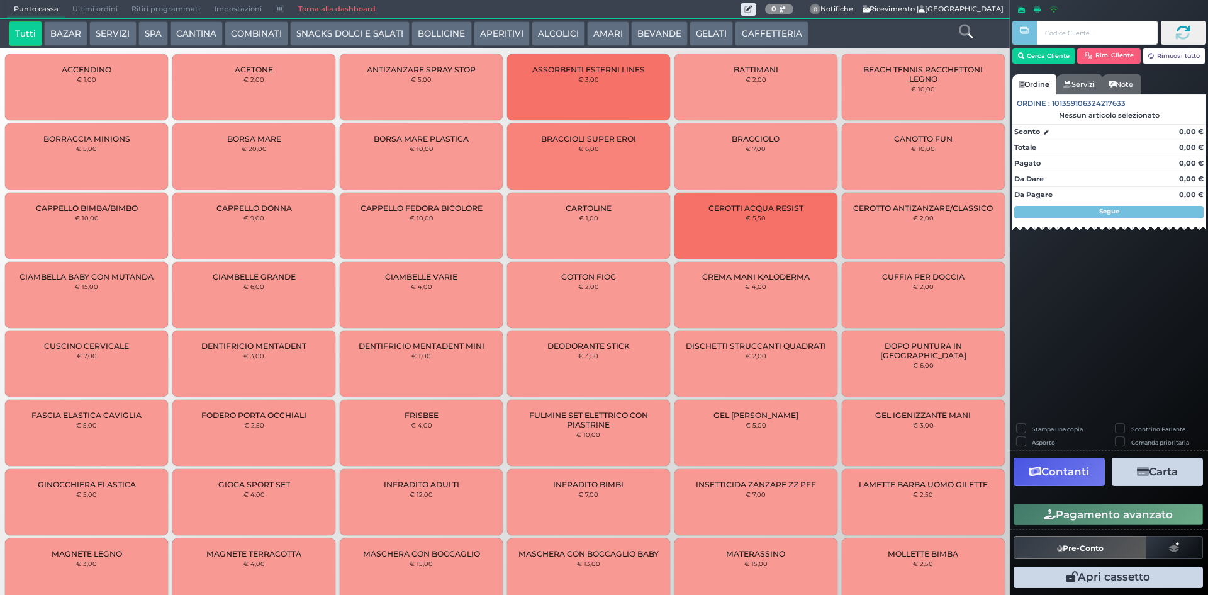
click at [96, 7] on span "Ultimi ordini" at bounding box center [94, 10] width 59 height 18
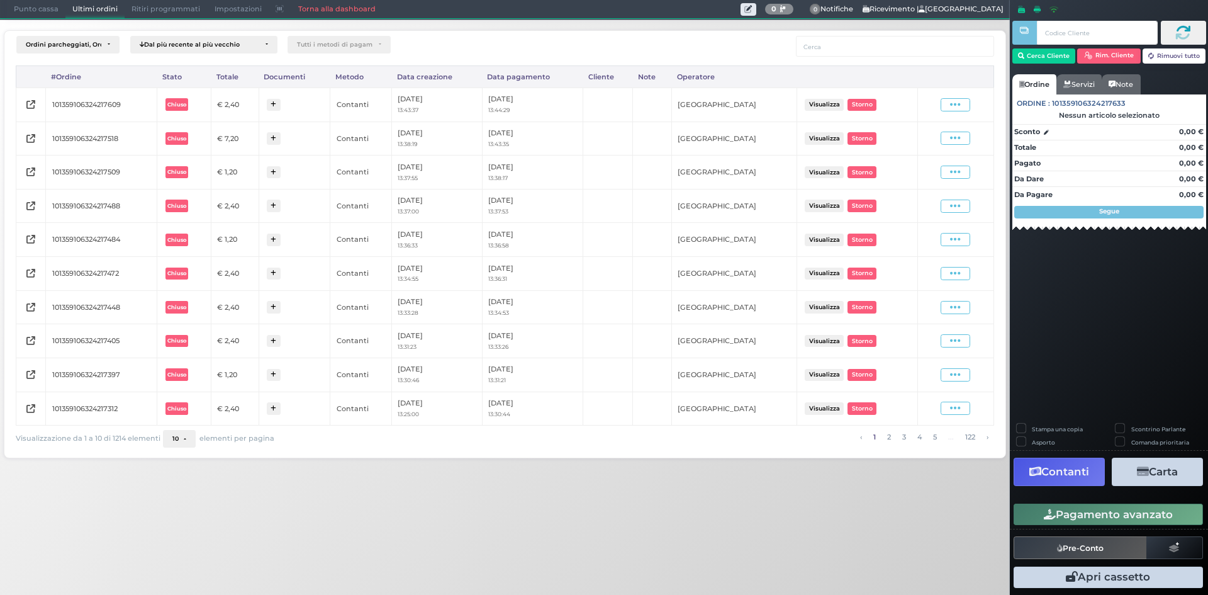
click at [953, 96] on div "Visualizza Ristampa Pre-Conto Storno" at bounding box center [956, 104] width 64 height 17
click at [953, 108] on icon at bounding box center [955, 105] width 11 height 12
click at [935, 142] on span "Ristampa Pre-Conto" at bounding box center [926, 140] width 52 height 21
click at [40, 2] on span "Punto cassa" at bounding box center [36, 10] width 59 height 18
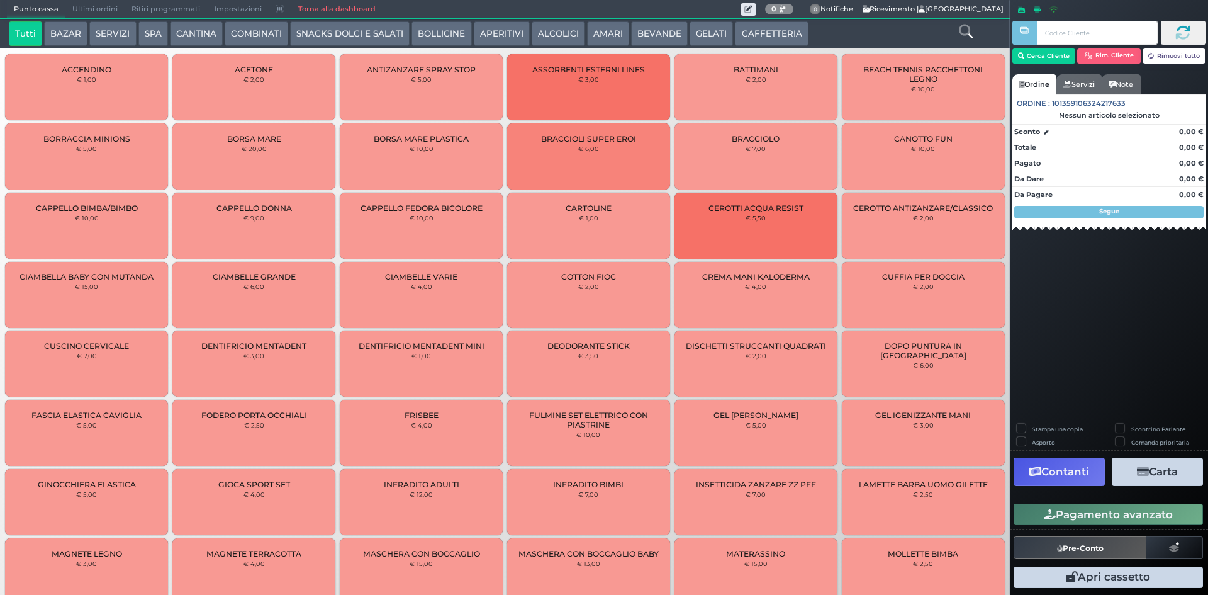
click at [773, 34] on button "CAFFETTERIA" at bounding box center [771, 33] width 73 height 25
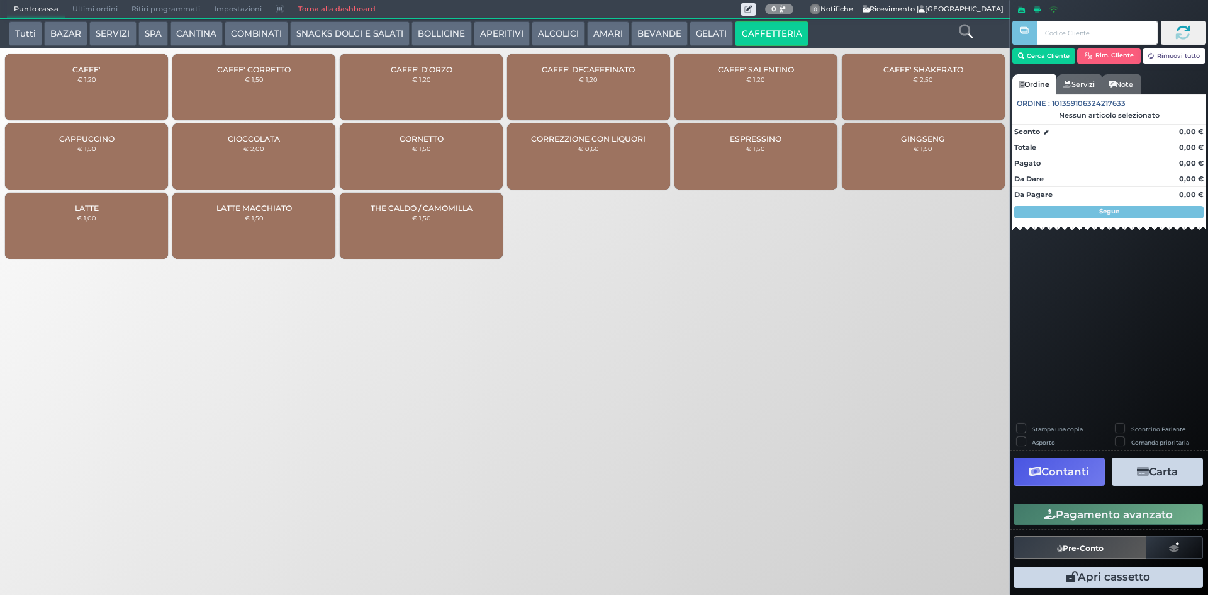
click at [143, 91] on div "CAFFE' € 1,20" at bounding box center [86, 87] width 163 height 66
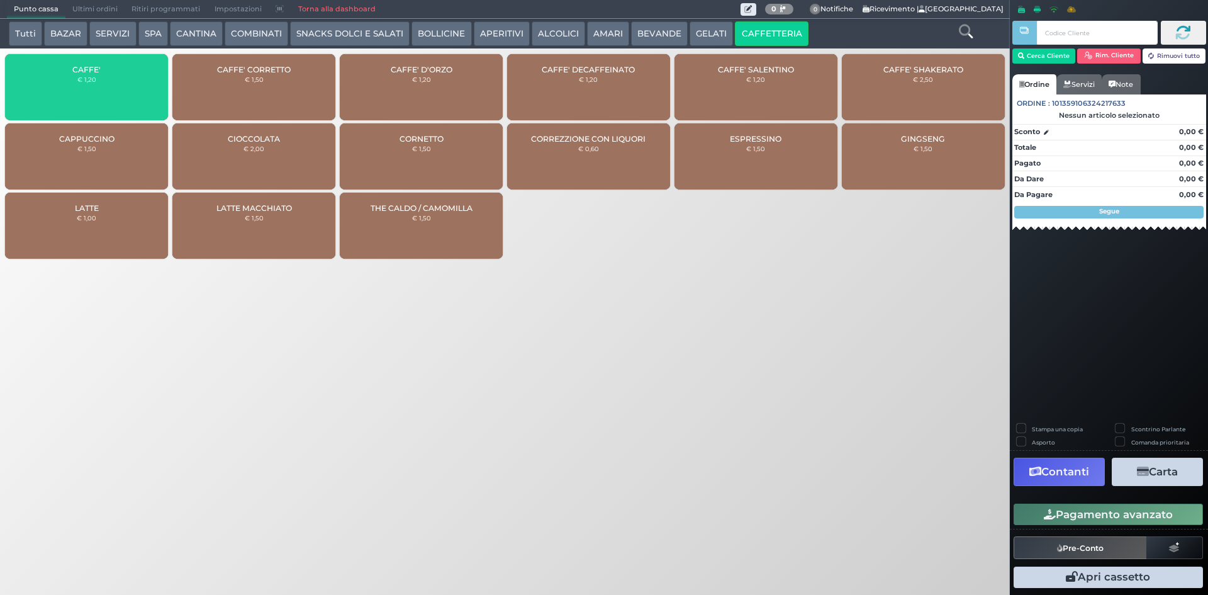
click at [143, 91] on div "CAFFE' € 1,20" at bounding box center [86, 87] width 163 height 66
click at [142, 91] on div "CAFFE' € 1,20" at bounding box center [86, 87] width 163 height 66
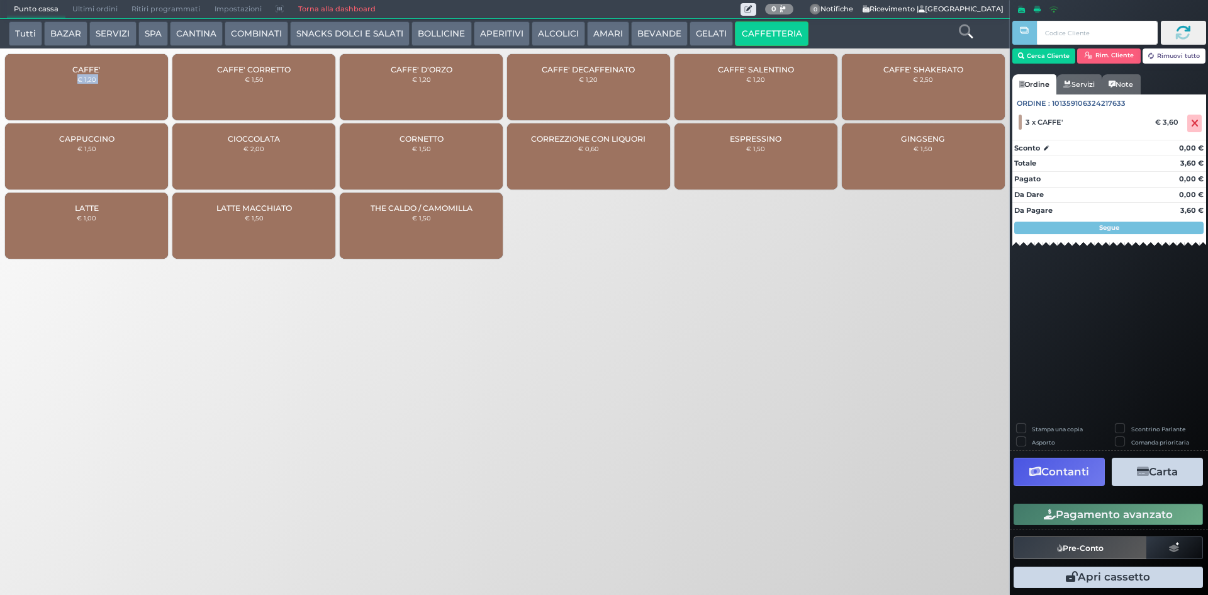
click at [142, 91] on div "CAFFE' € 1,20" at bounding box center [86, 87] width 163 height 66
click at [1039, 508] on button "Pagamento avanzato" at bounding box center [1108, 513] width 189 height 21
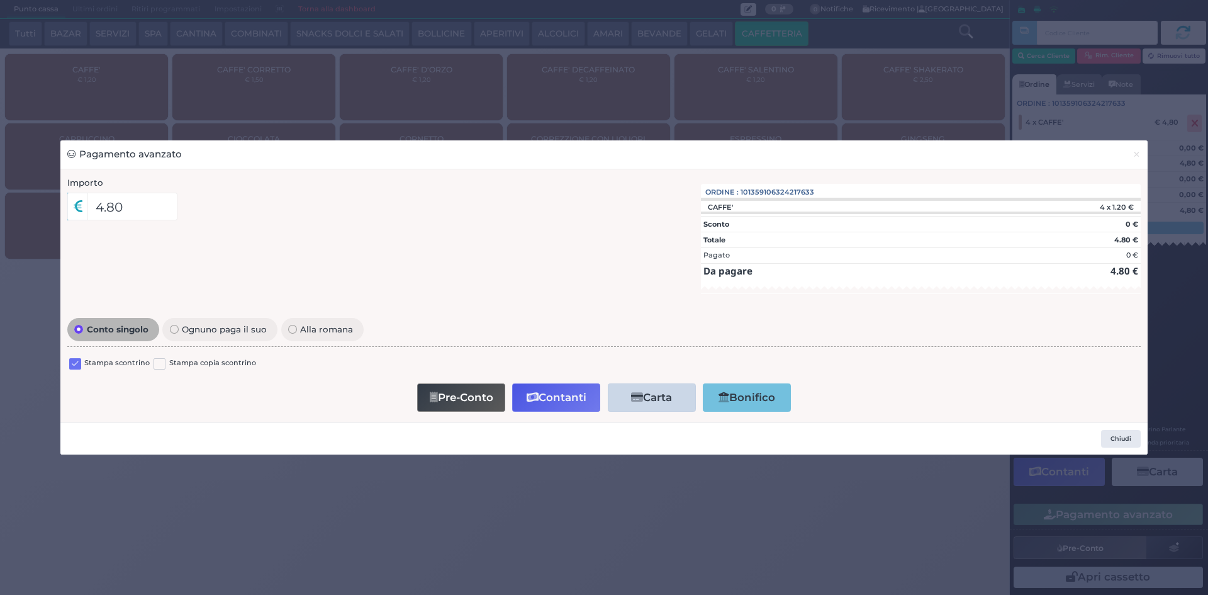
click at [71, 366] on label at bounding box center [75, 364] width 12 height 12
click at [0, 0] on input "checkbox" at bounding box center [0, 0] width 0 height 0
click at [532, 394] on icon "button" at bounding box center [533, 397] width 12 height 11
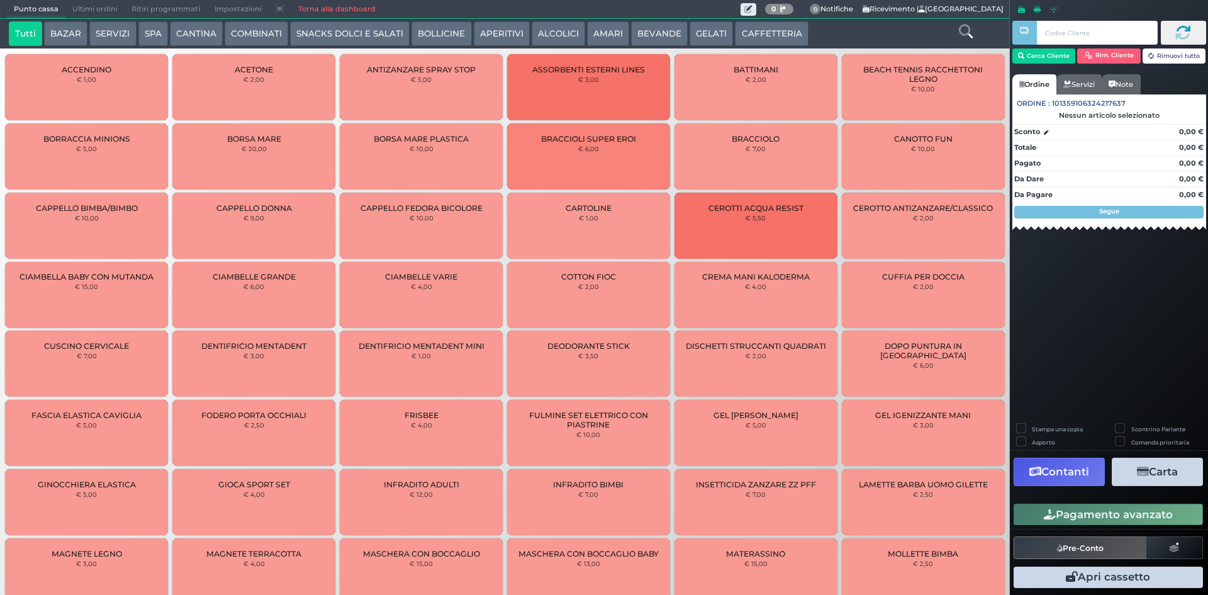
click at [101, 14] on span "Ultimi ordini" at bounding box center [94, 10] width 59 height 18
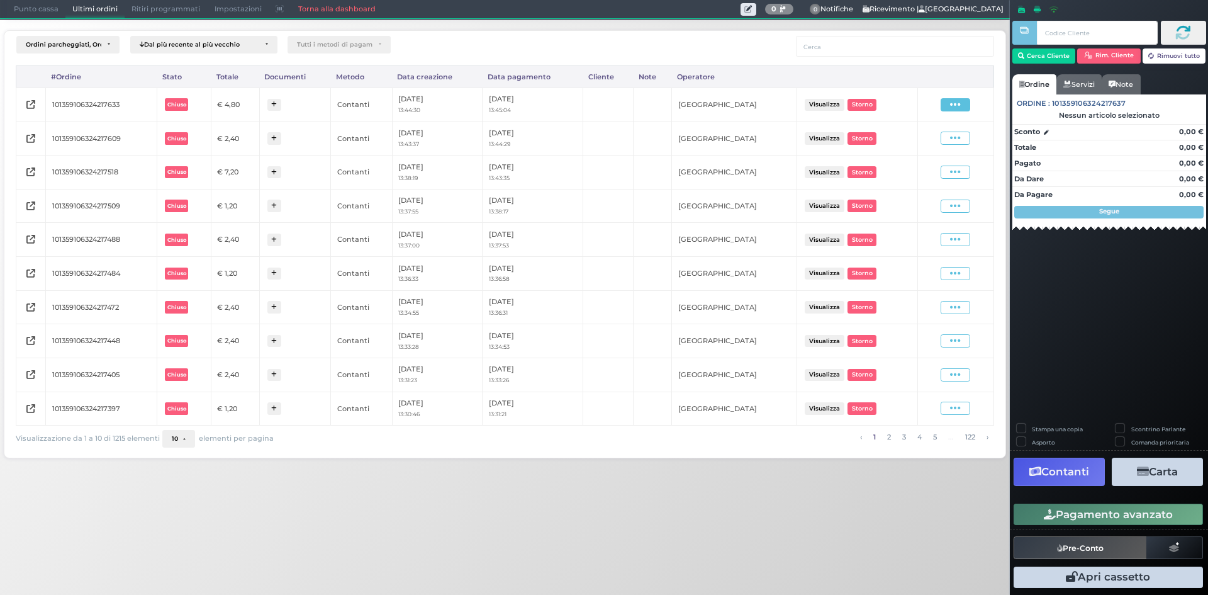
click at [951, 104] on icon at bounding box center [955, 105] width 11 height 12
click at [927, 145] on span "Ristampa Pre-Conto" at bounding box center [926, 140] width 52 height 21
click at [42, 11] on span "Punto cassa" at bounding box center [36, 10] width 59 height 18
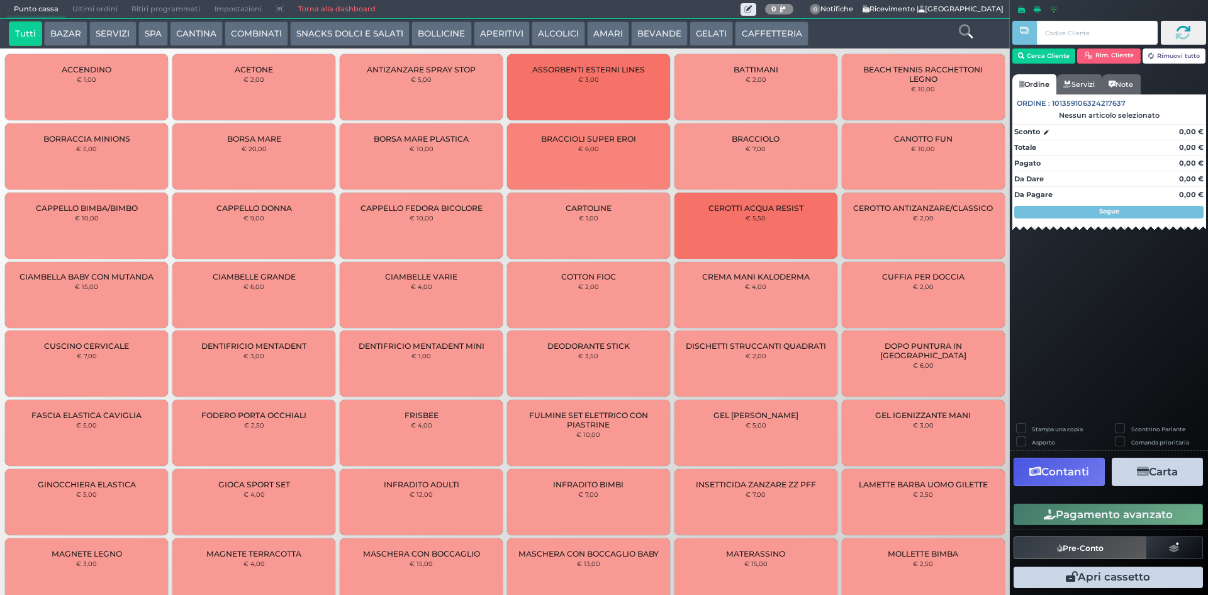
click at [768, 33] on button "CAFFETTERIA" at bounding box center [771, 33] width 73 height 25
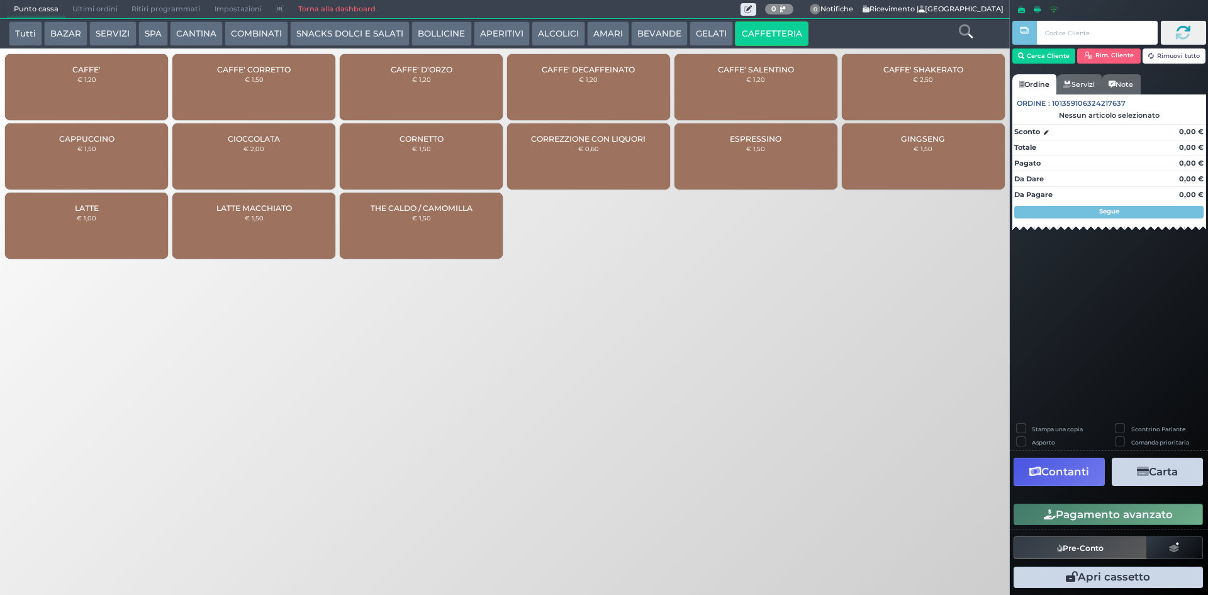
click at [33, 96] on div "CAFFE' € 1,20" at bounding box center [86, 87] width 163 height 66
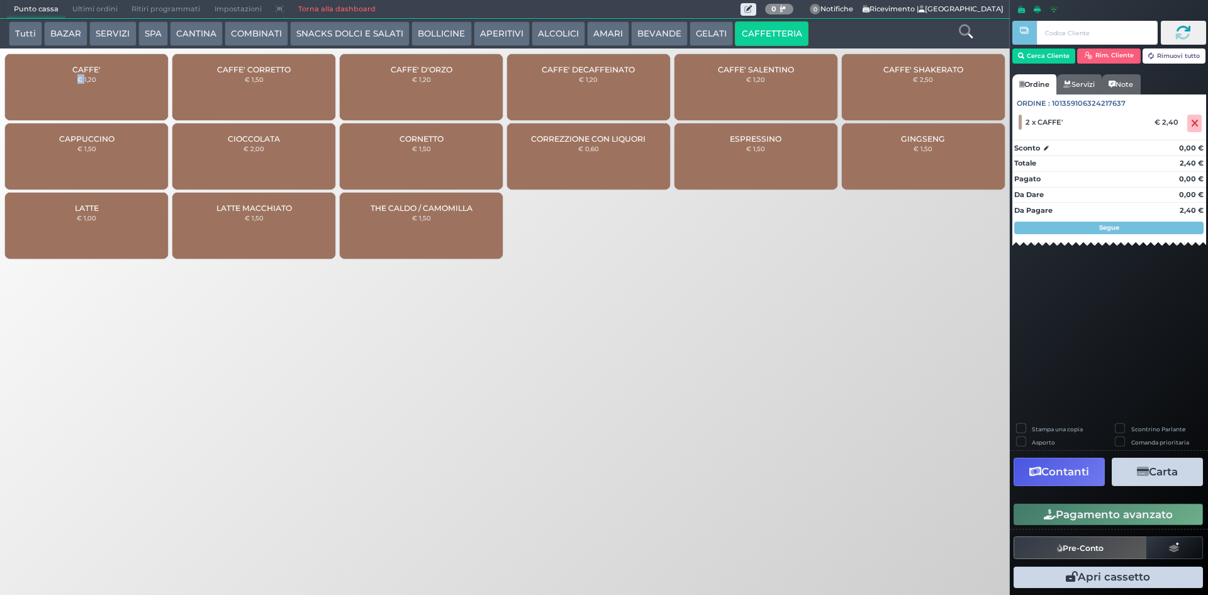
click at [1067, 508] on button "Pagamento avanzato" at bounding box center [1108, 513] width 189 height 21
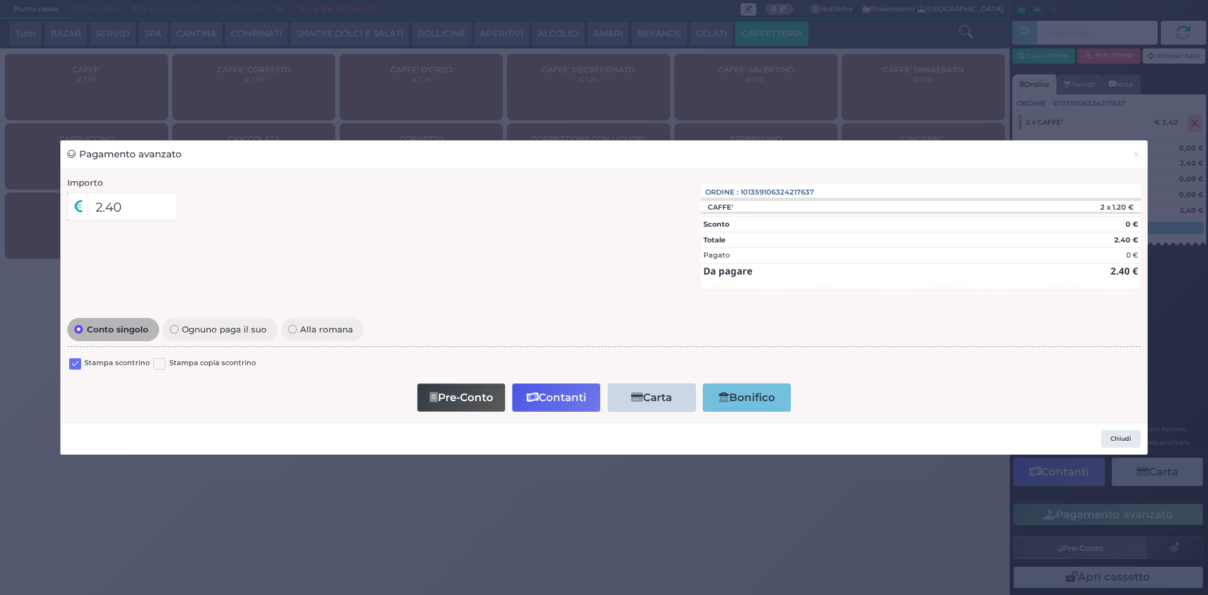
click at [67, 369] on div "Stampa scontrino Stampa copia scontrino" at bounding box center [604, 365] width 1074 height 30
click at [70, 368] on div at bounding box center [75, 364] width 12 height 15
click at [74, 368] on label at bounding box center [75, 364] width 12 height 12
click at [0, 0] on input "checkbox" at bounding box center [0, 0] width 0 height 0
click at [579, 403] on button "Contanti" at bounding box center [556, 397] width 88 height 28
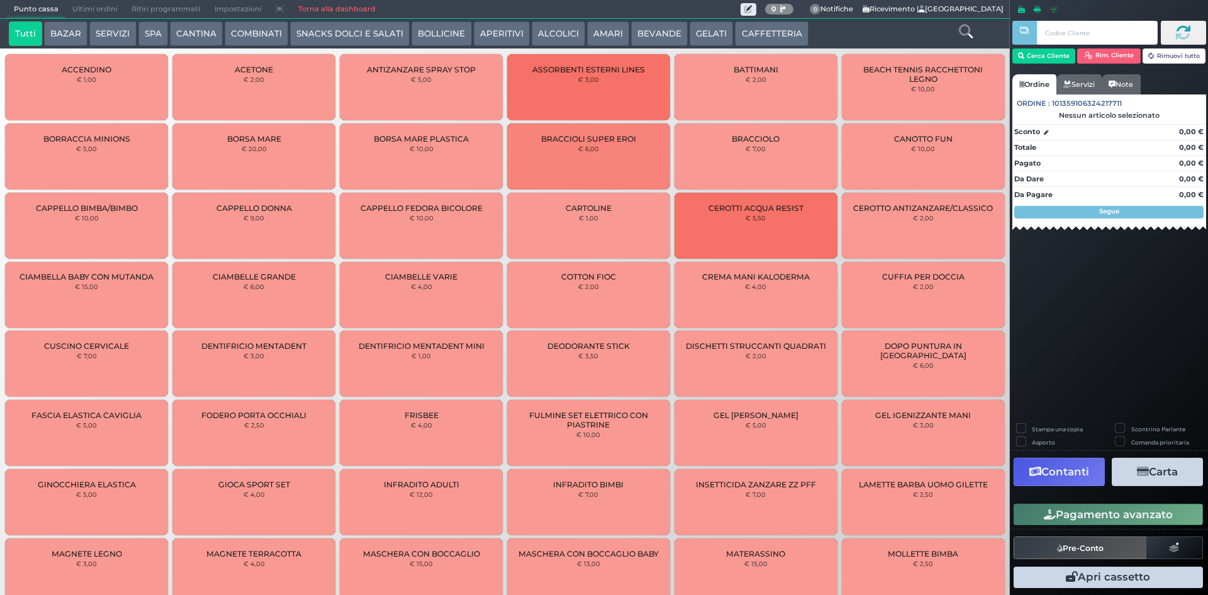
click at [87, 17] on span "Ultimi ordini" at bounding box center [94, 10] width 59 height 18
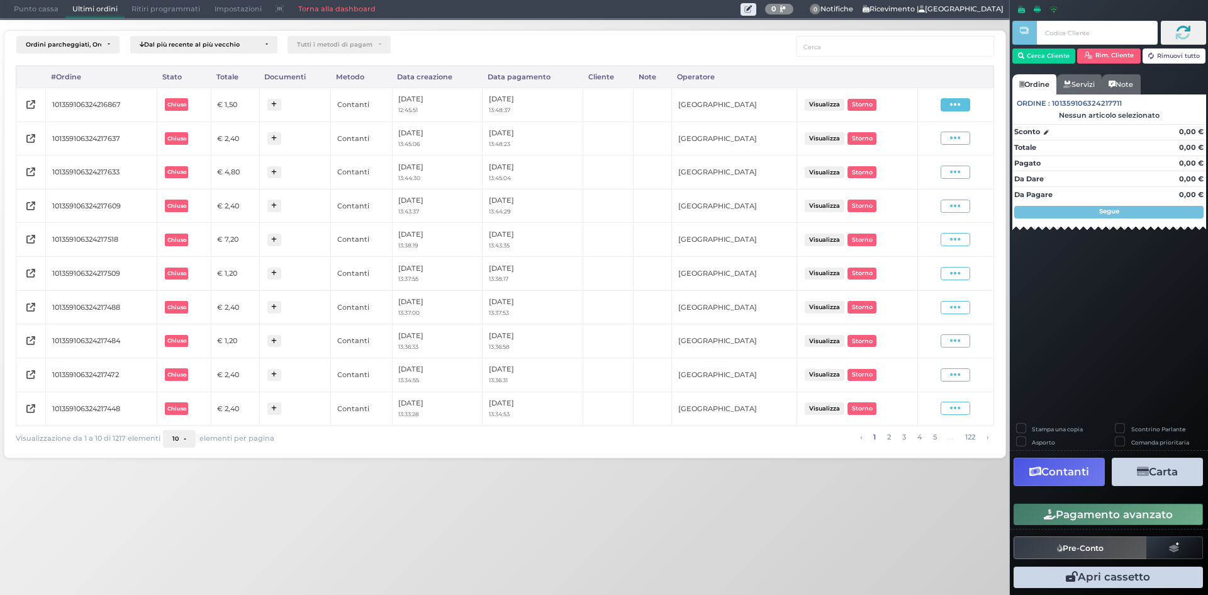
click at [956, 101] on icon at bounding box center [955, 105] width 11 height 12
click at [940, 149] on span "Ristampa Pre-Conto" at bounding box center [926, 140] width 52 height 21
click at [968, 98] on span at bounding box center [956, 104] width 30 height 13
click at [931, 143] on span "Ristampa Pre-Conto" at bounding box center [926, 140] width 52 height 21
click at [26, 8] on span "Punto cassa" at bounding box center [36, 10] width 59 height 18
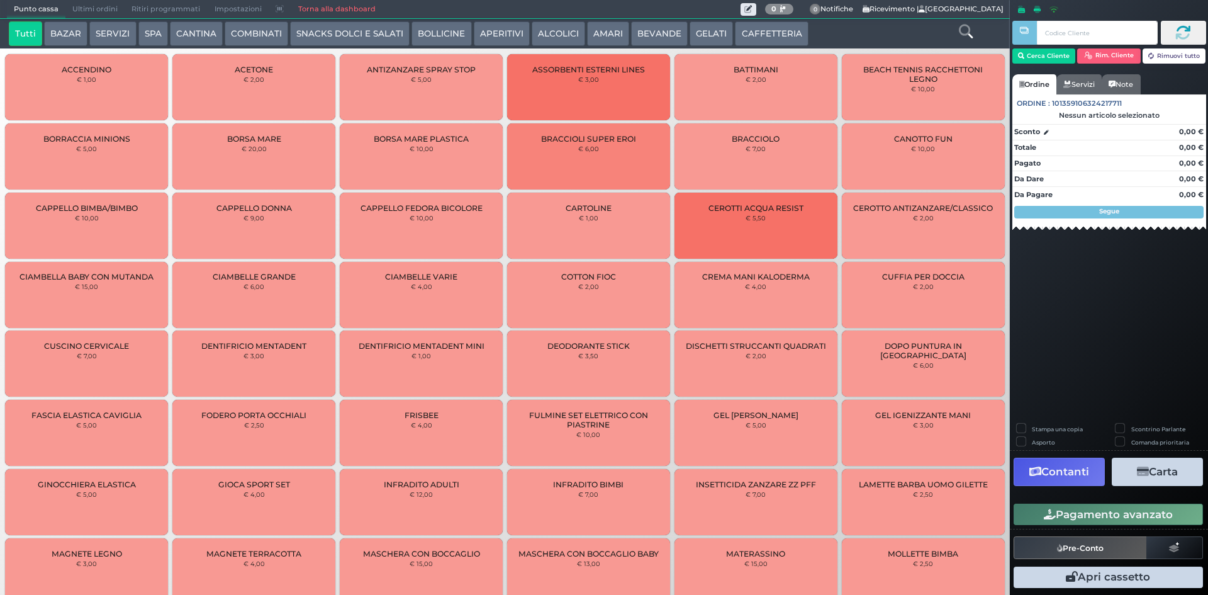
click at [780, 37] on button "CAFFETTERIA" at bounding box center [771, 33] width 73 height 25
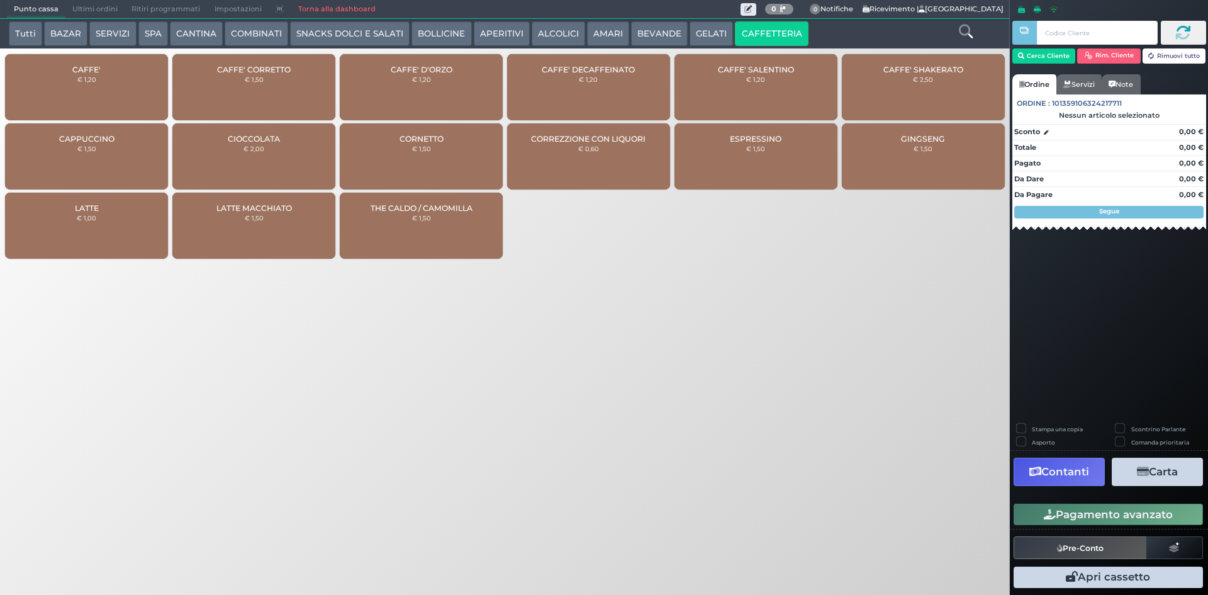
click at [35, 98] on div "CAFFE' € 1,20" at bounding box center [86, 87] width 163 height 66
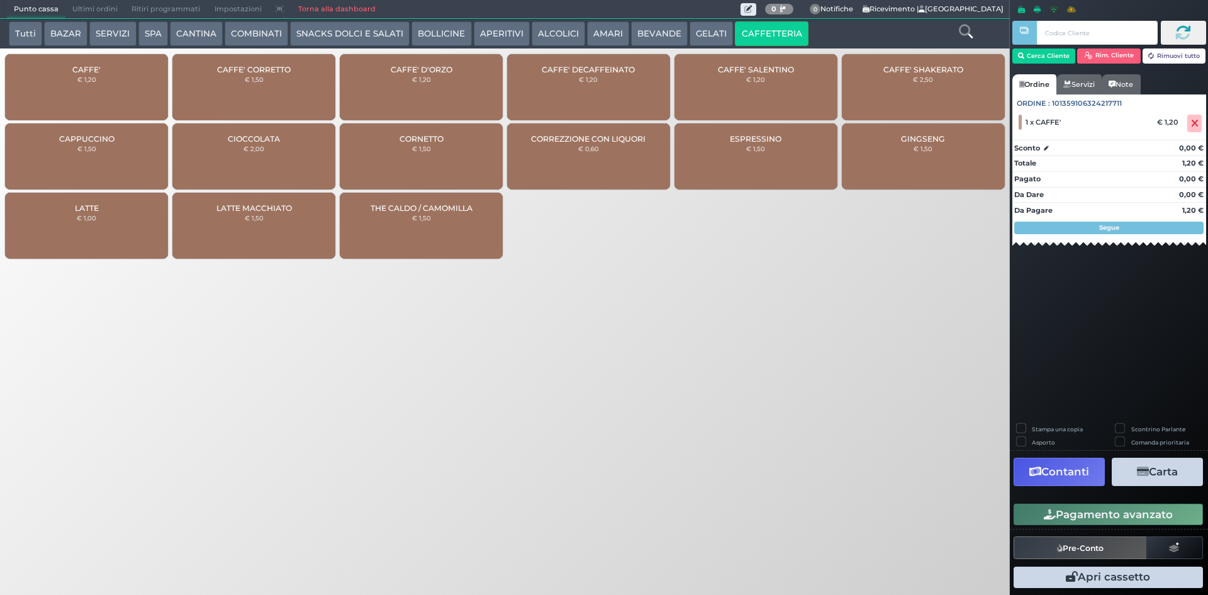
click at [35, 97] on div "CAFFE' € 1,20" at bounding box center [86, 87] width 163 height 66
click at [1059, 509] on button "Pagamento avanzato" at bounding box center [1108, 513] width 189 height 21
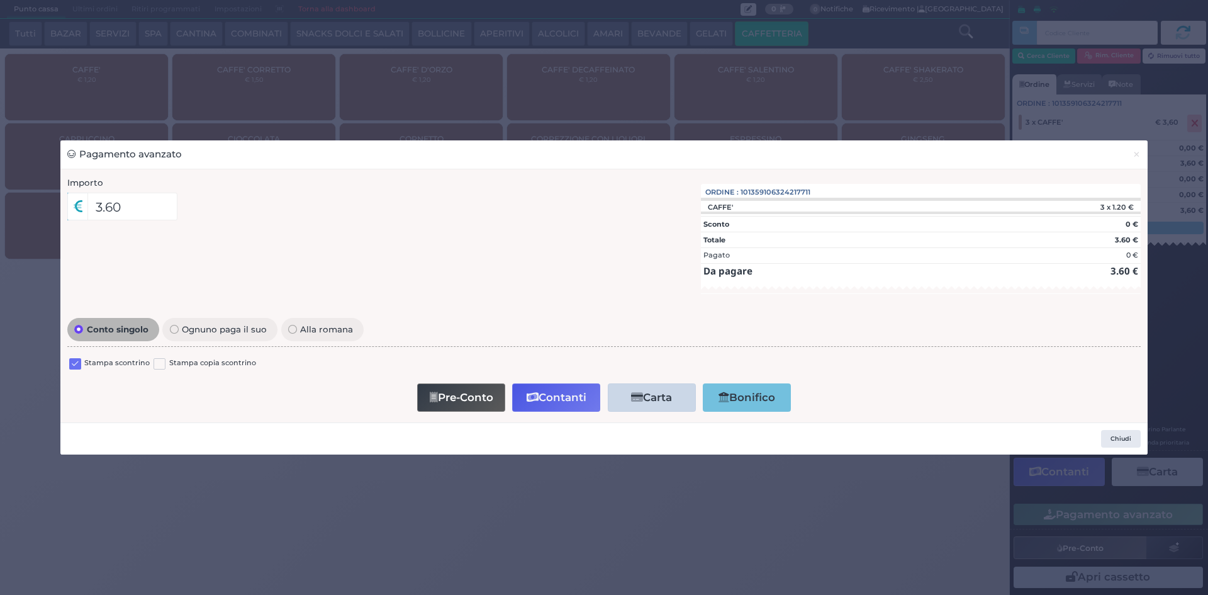
click at [81, 361] on label at bounding box center [75, 364] width 12 height 12
click at [0, 0] on input "checkbox" at bounding box center [0, 0] width 0 height 0
click at [549, 401] on button "Contanti" at bounding box center [556, 397] width 88 height 28
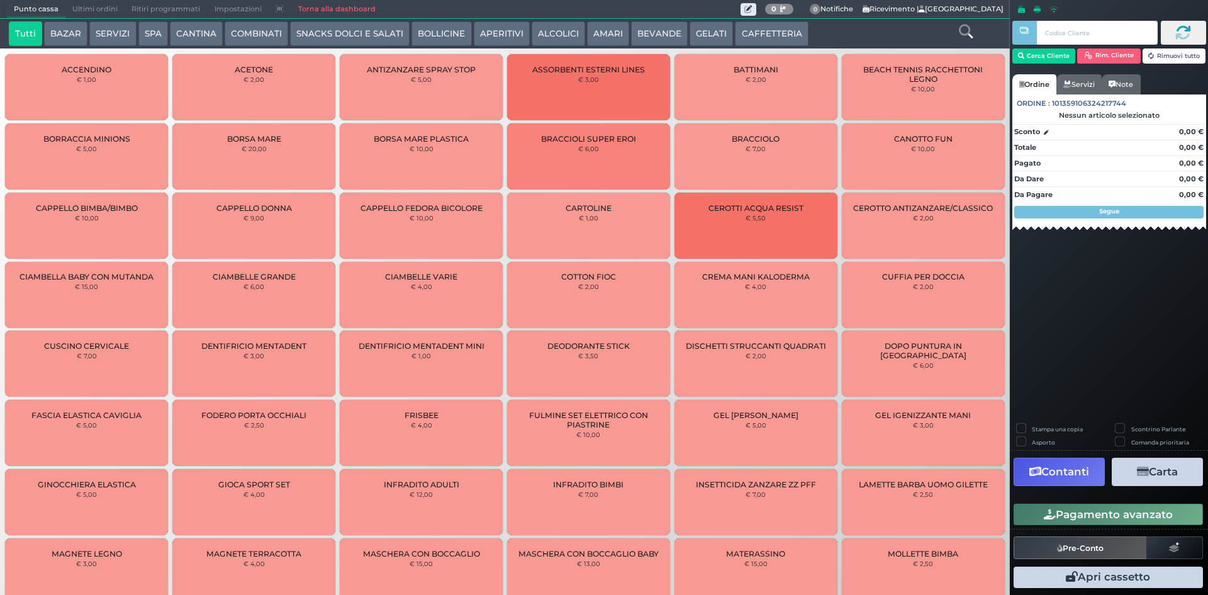
click at [87, 13] on span "Ultimi ordini" at bounding box center [94, 10] width 59 height 18
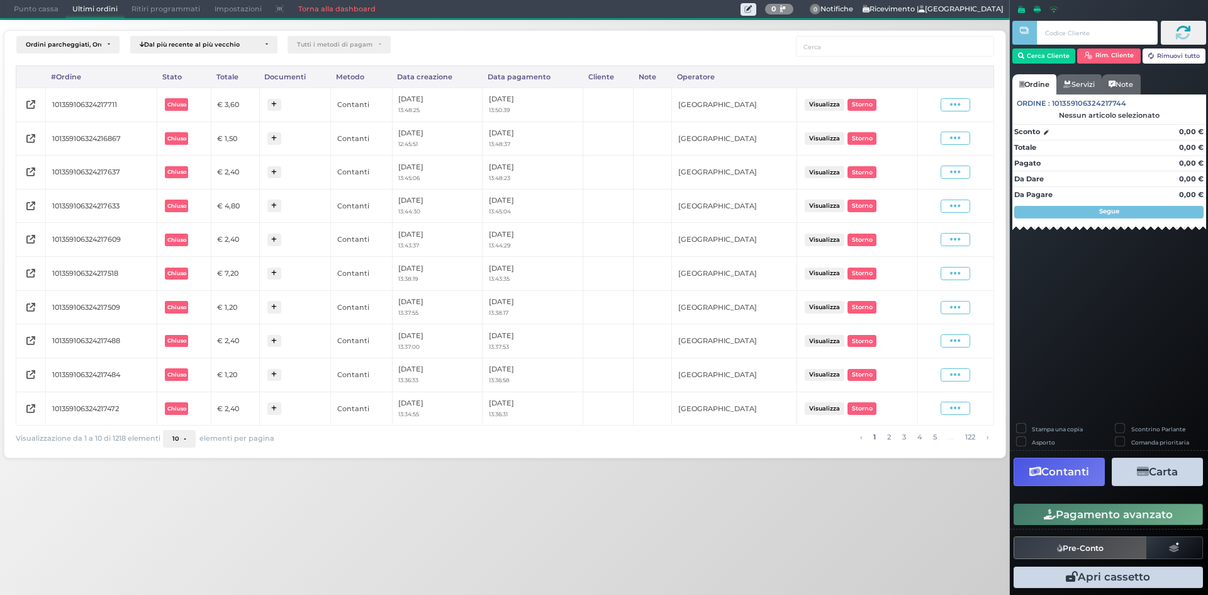
click at [975, 112] on div "Visualizza Ristampa Pre-Conto Storno" at bounding box center [956, 104] width 64 height 17
click at [955, 110] on icon at bounding box center [955, 105] width 11 height 12
click at [922, 147] on span "Ristampa Pre-Conto" at bounding box center [926, 140] width 52 height 21
click at [28, 5] on span "Punto cassa" at bounding box center [36, 10] width 59 height 18
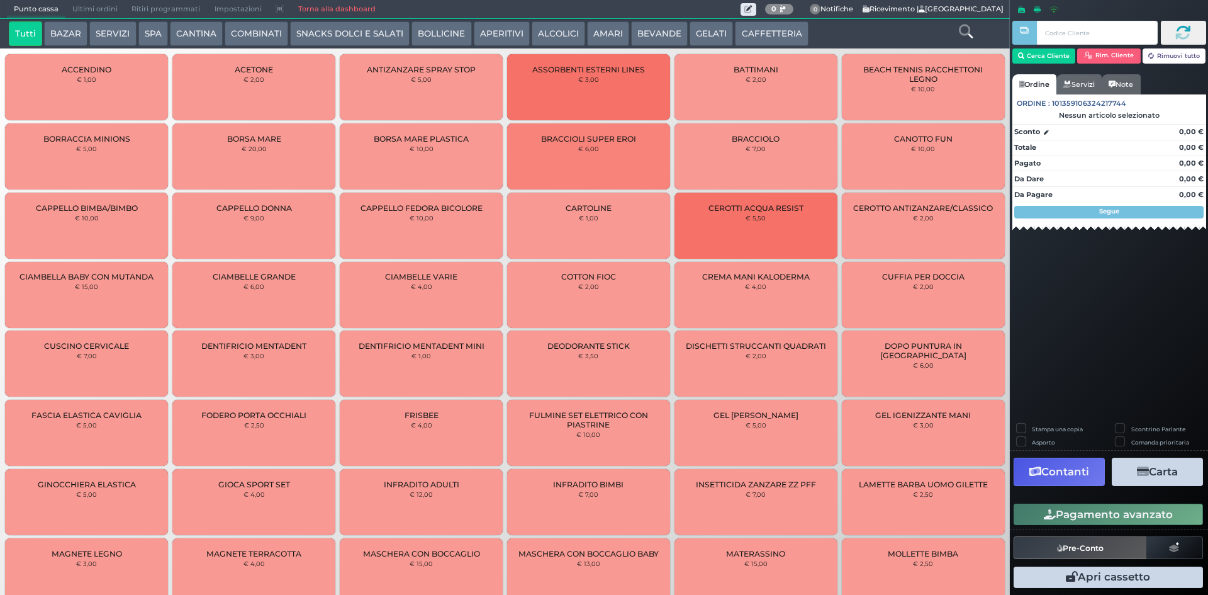
click at [758, 44] on button "CAFFETTERIA" at bounding box center [771, 33] width 73 height 25
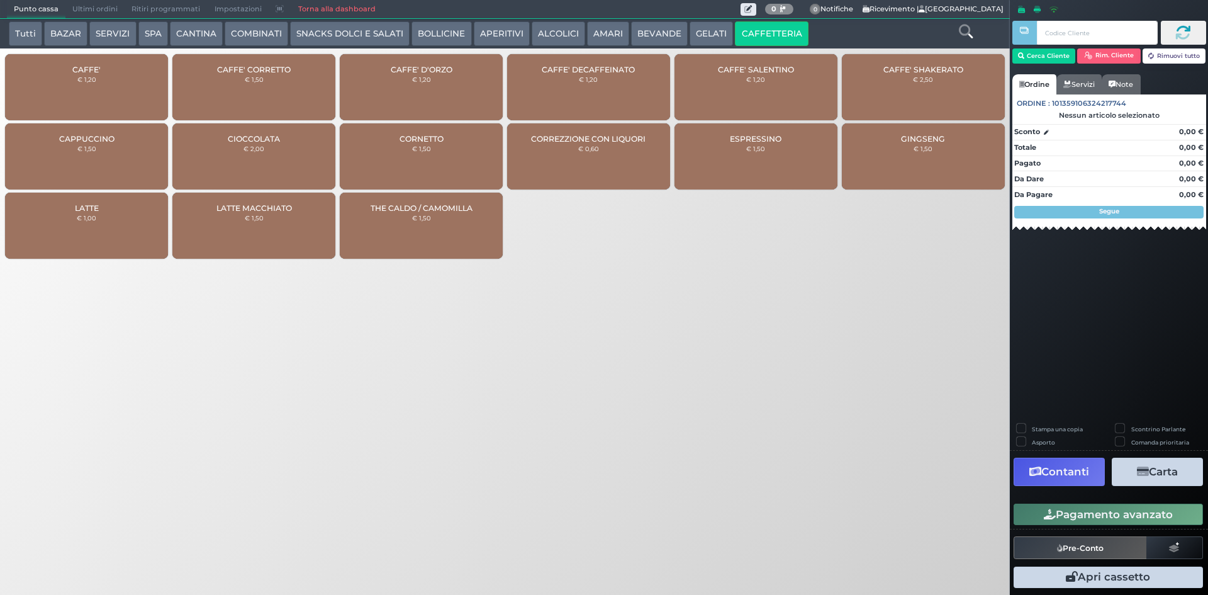
click at [91, 108] on div "CAFFE' € 1,20" at bounding box center [86, 87] width 163 height 66
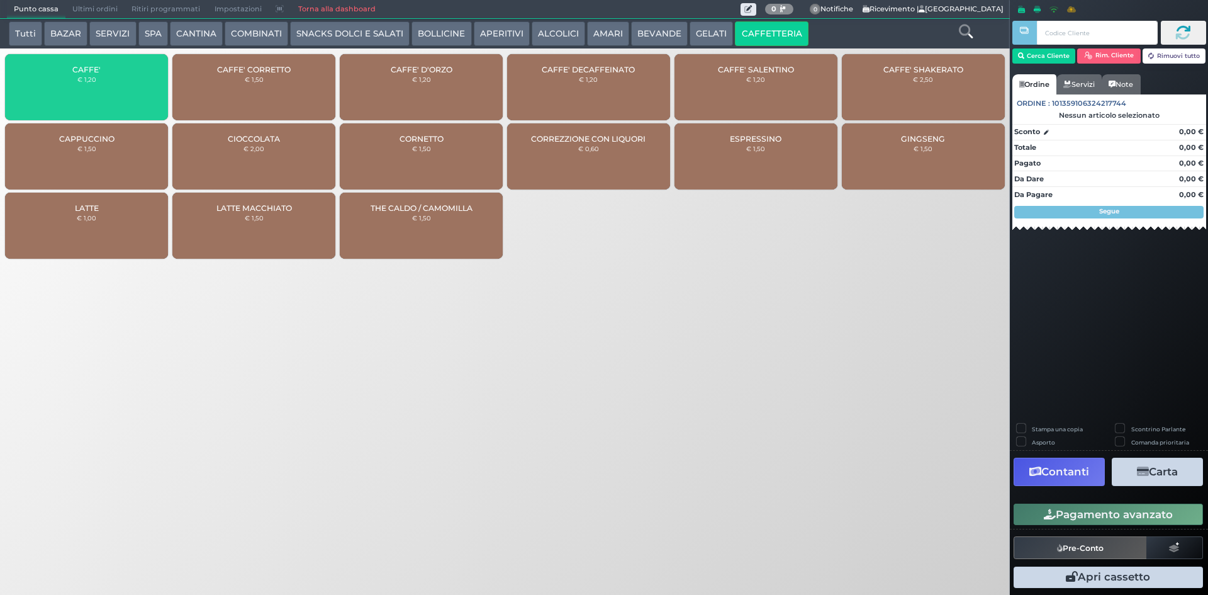
click at [90, 104] on div "CAFFE' € 1,20" at bounding box center [86, 87] width 163 height 66
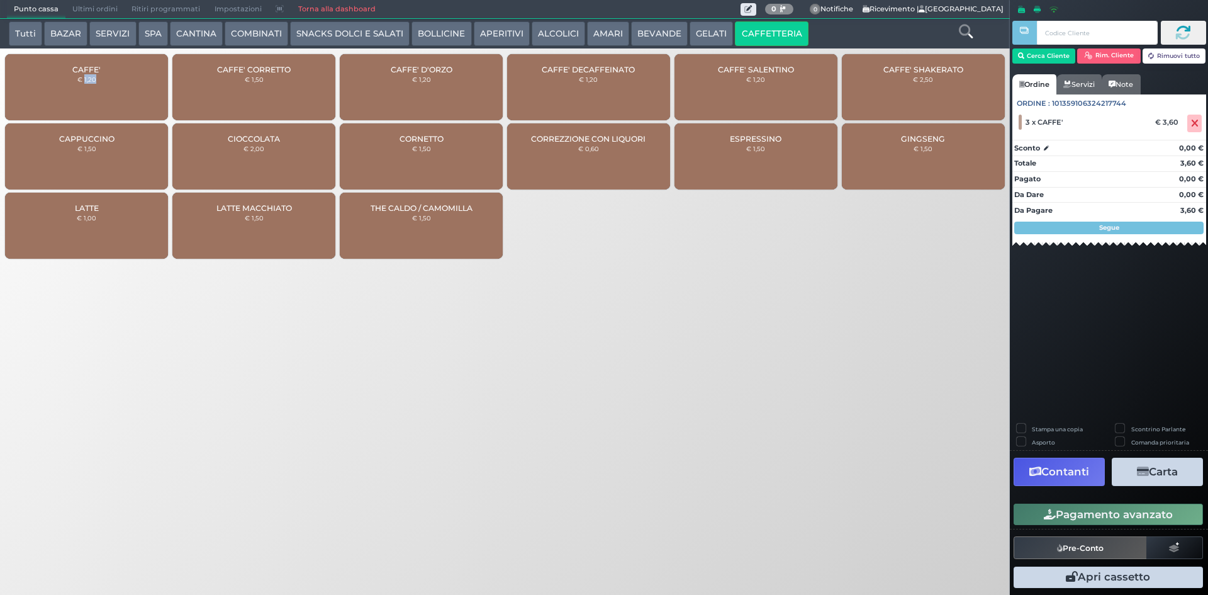
click at [1135, 508] on button "Pagamento avanzato" at bounding box center [1108, 513] width 189 height 21
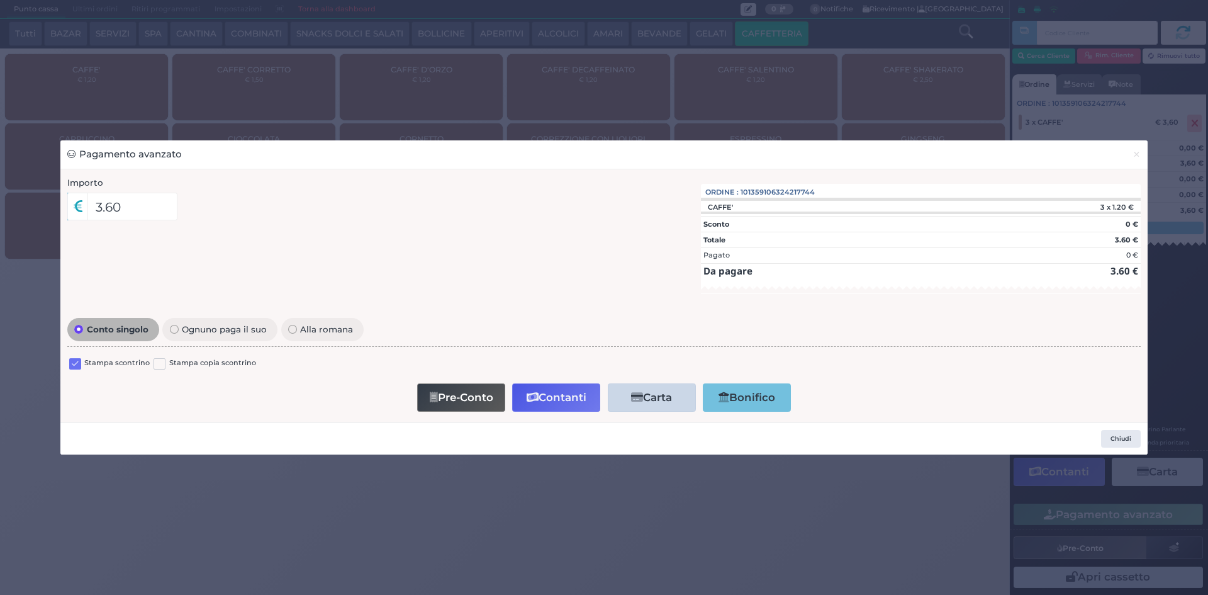
click at [82, 364] on div "Stampa scontrino" at bounding box center [109, 364] width 81 height 15
click at [79, 364] on label at bounding box center [75, 364] width 12 height 12
click at [0, 0] on input "checkbox" at bounding box center [0, 0] width 0 height 0
click at [576, 390] on button "Contanti" at bounding box center [556, 397] width 88 height 28
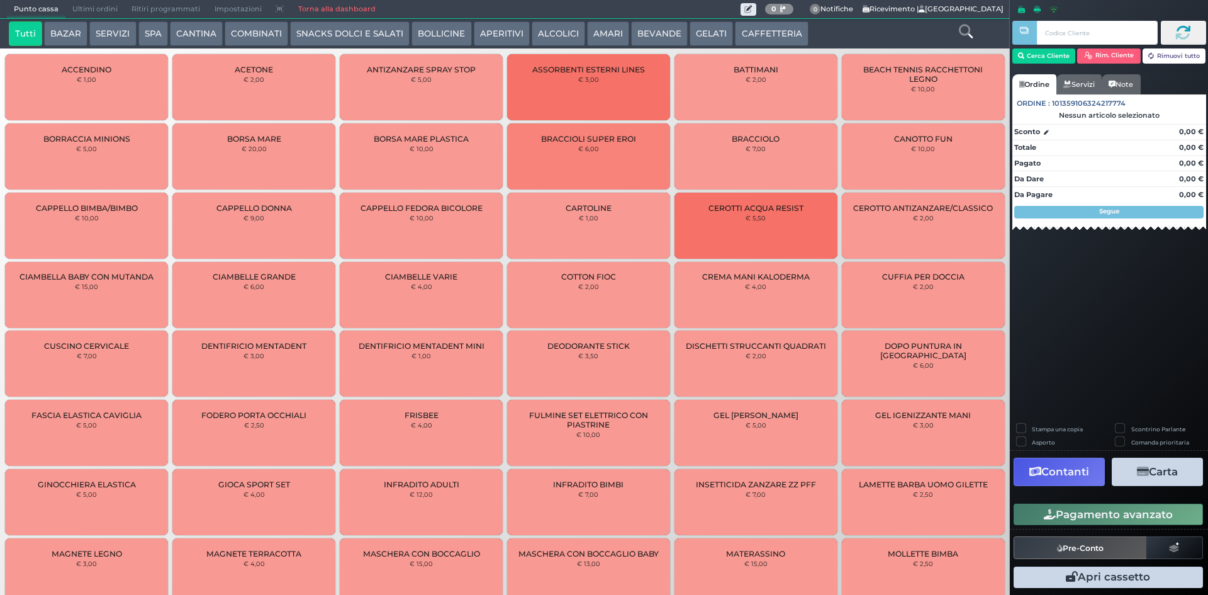
click at [79, 7] on span "Ultimi ordini" at bounding box center [94, 10] width 59 height 18
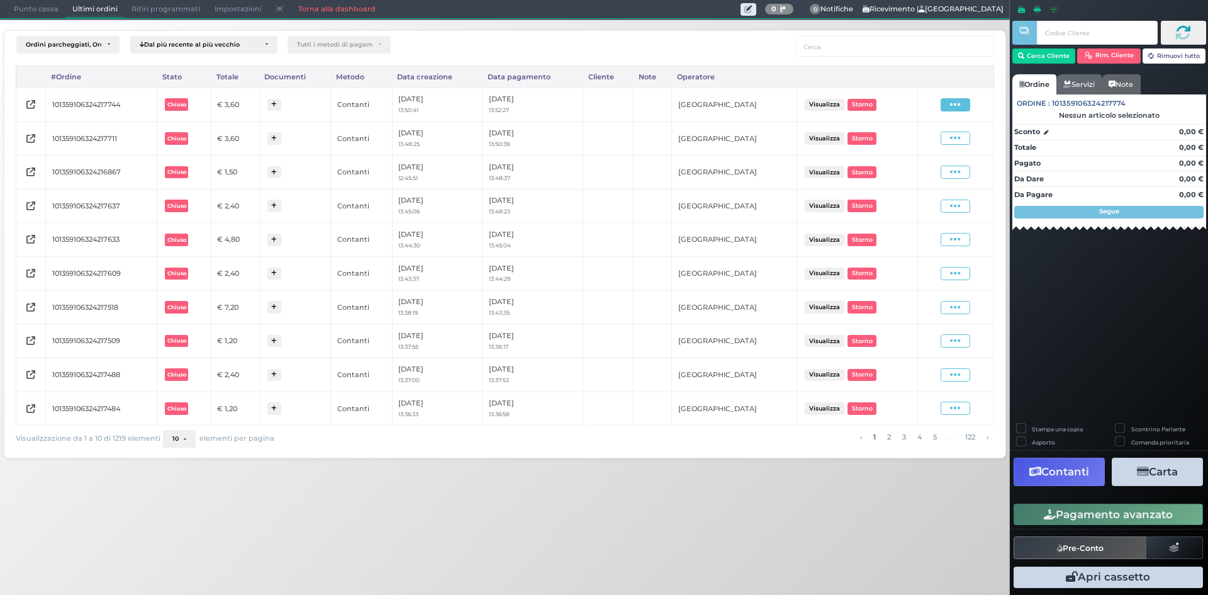
click at [958, 103] on icon at bounding box center [955, 105] width 11 height 12
click at [929, 140] on span "Ristampa Pre-Conto" at bounding box center [926, 140] width 52 height 21
click at [40, 8] on span "Punto cassa" at bounding box center [36, 10] width 59 height 18
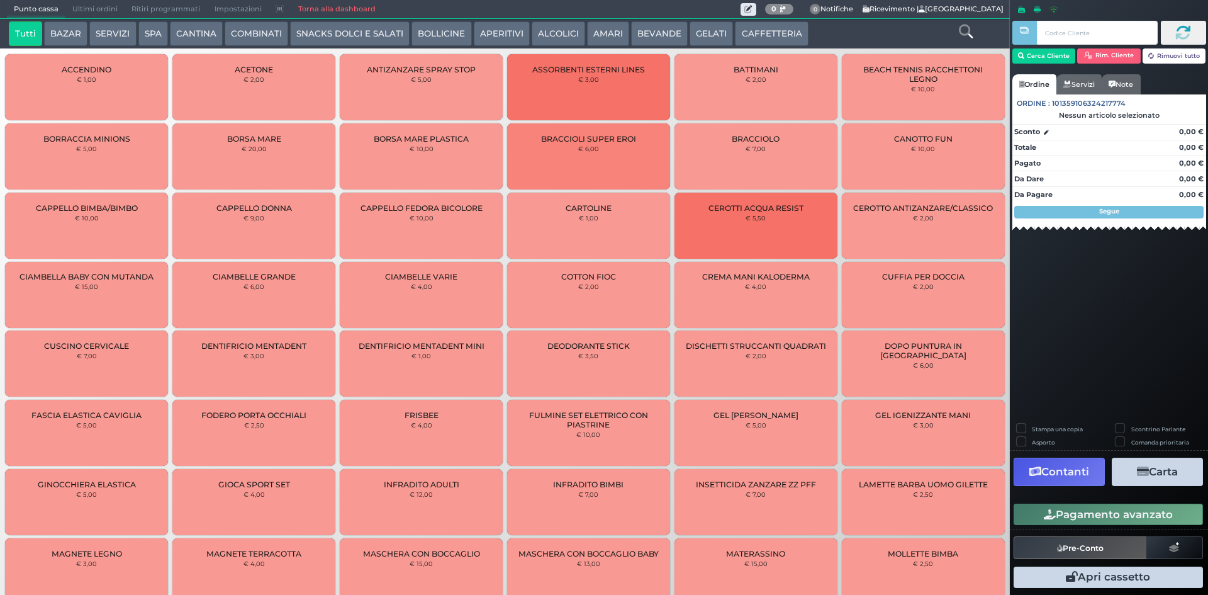
click at [773, 36] on button "CAFFETTERIA" at bounding box center [771, 33] width 73 height 25
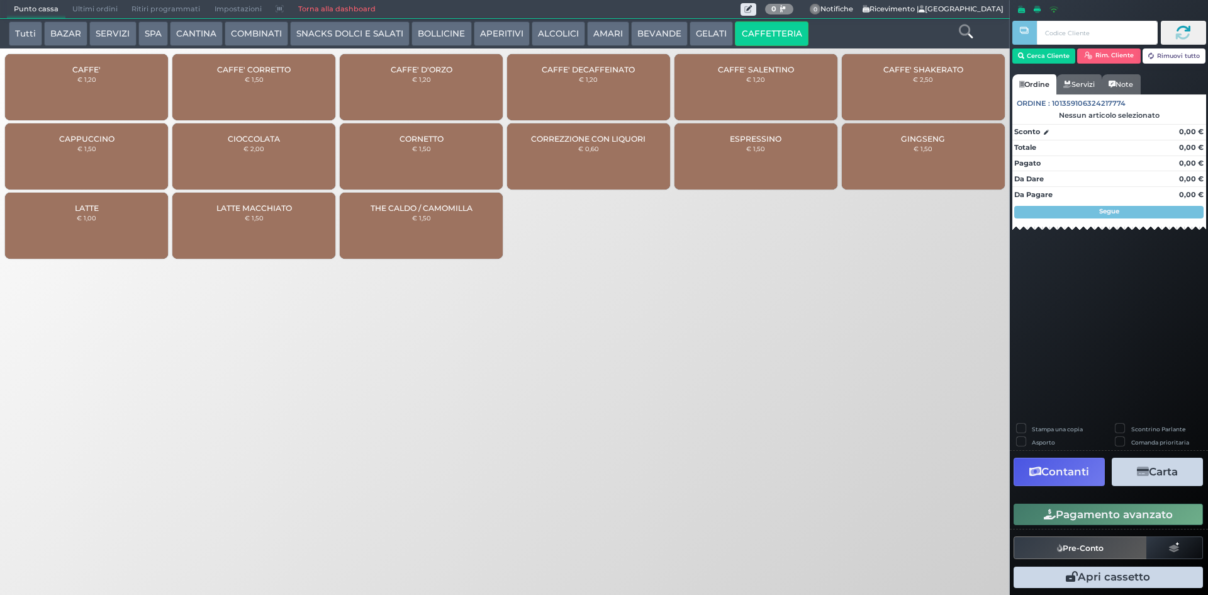
click at [103, 91] on div "CAFFE' € 1,20" at bounding box center [86, 87] width 163 height 66
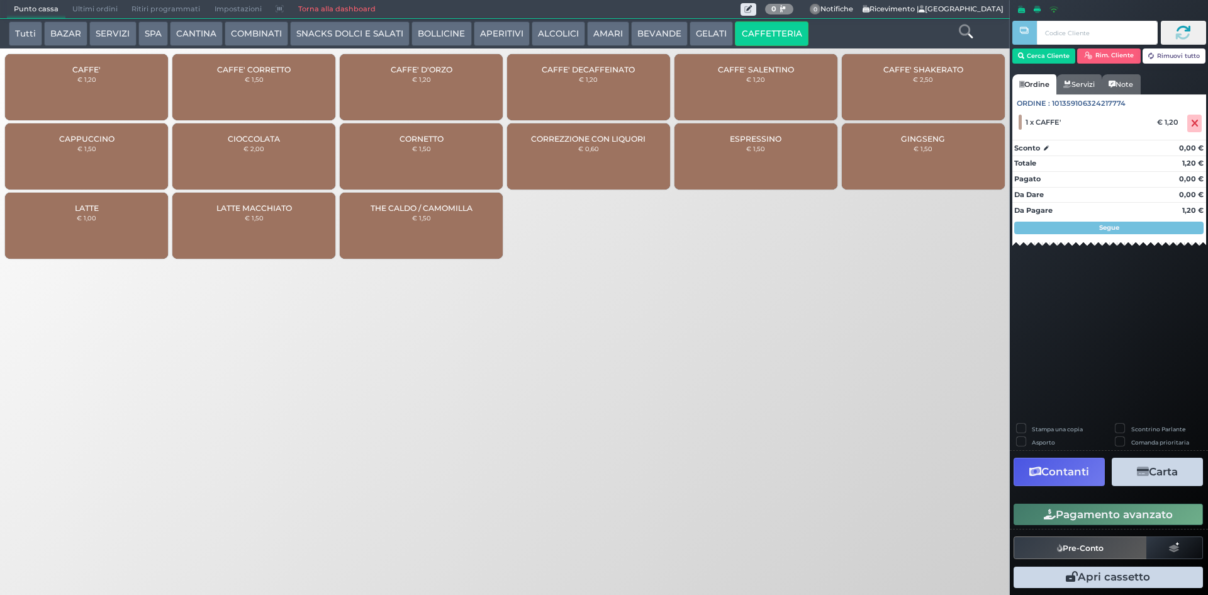
click at [103, 91] on div "CAFFE' € 1,20" at bounding box center [86, 87] width 163 height 66
click at [108, 92] on div "CAFFE' € 1,20" at bounding box center [86, 87] width 163 height 66
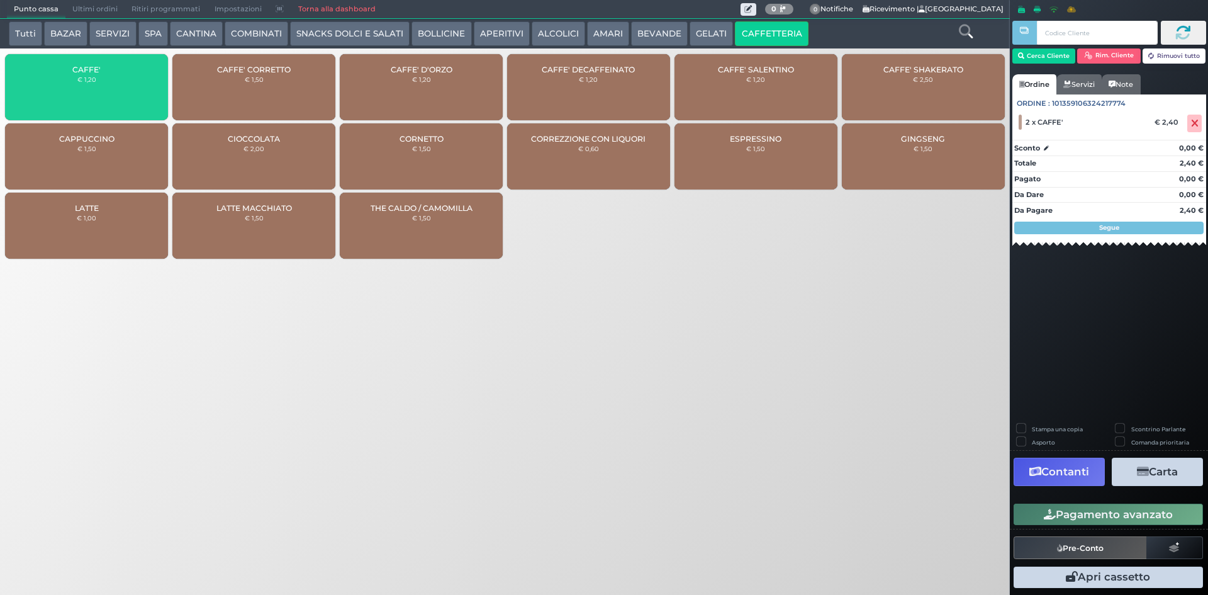
click at [108, 91] on div "CAFFE' € 1,20" at bounding box center [86, 87] width 163 height 66
click at [108, 89] on div "CAFFE' € 1,20" at bounding box center [86, 87] width 163 height 66
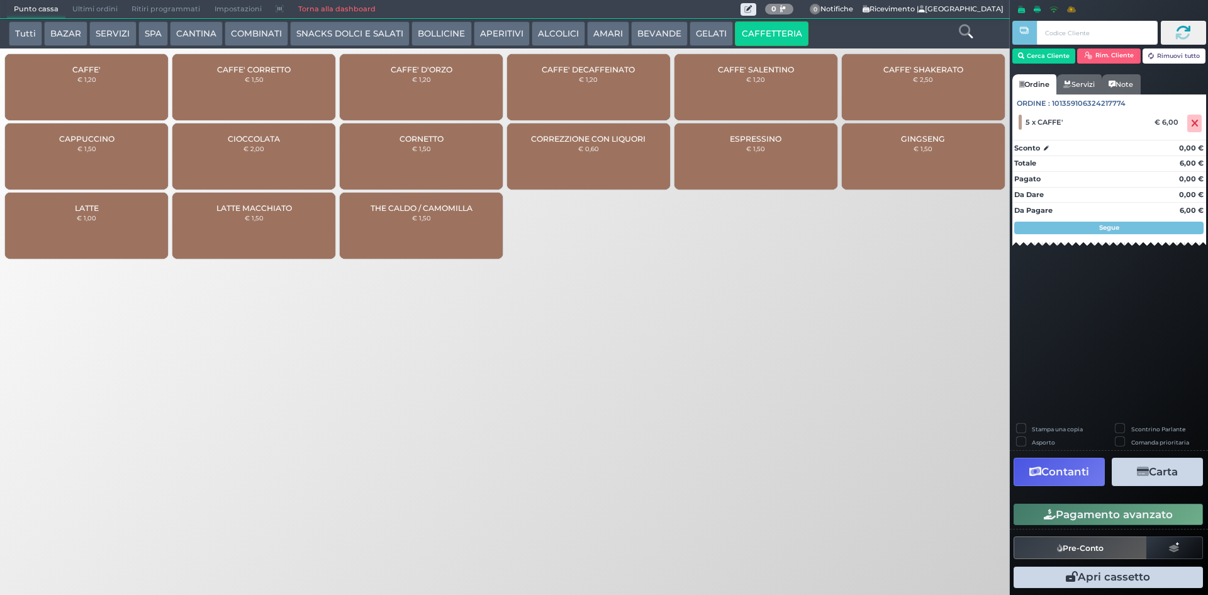
click at [108, 86] on div "CAFFE' € 1,20" at bounding box center [86, 87] width 163 height 66
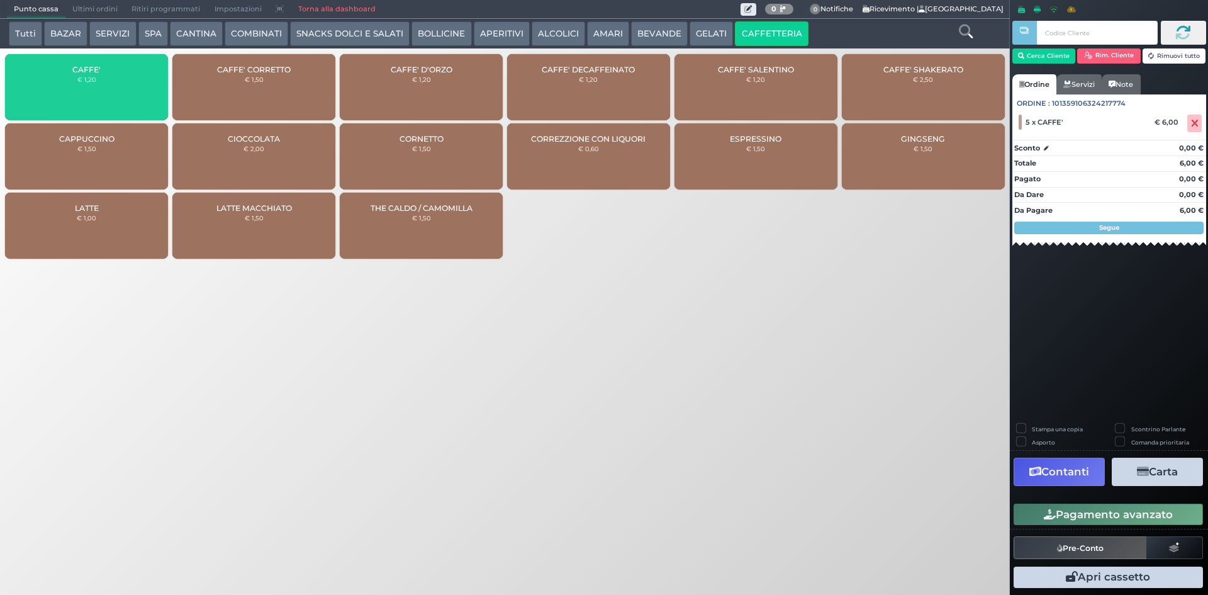
click at [108, 86] on div "CAFFE' € 1,20" at bounding box center [86, 87] width 163 height 66
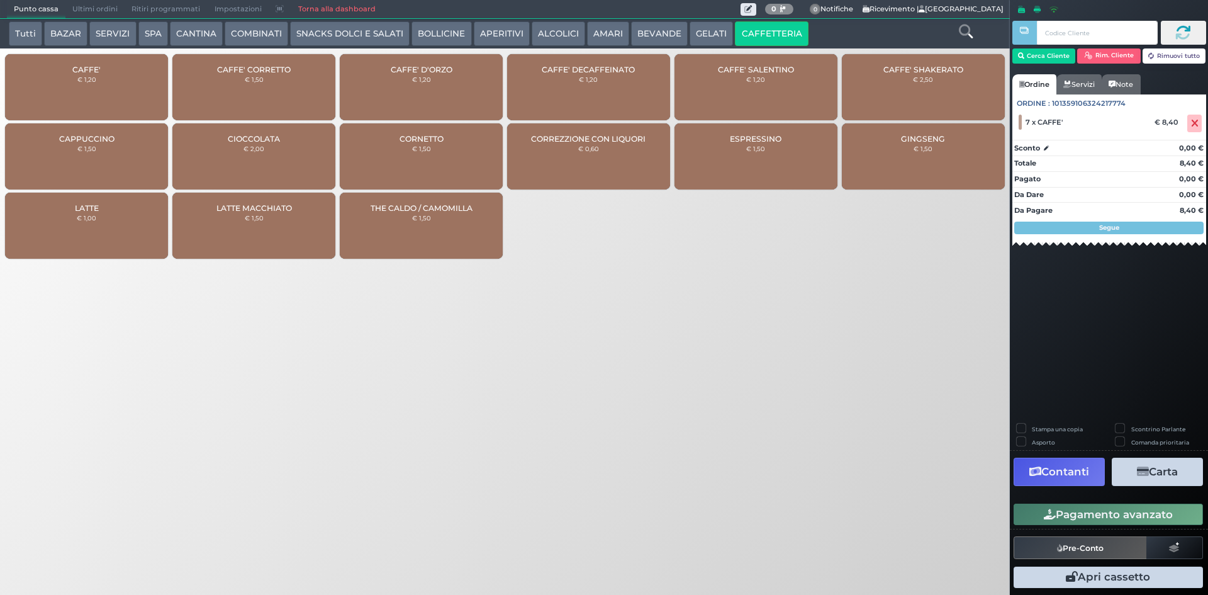
click at [108, 86] on div "CAFFE' € 1,20" at bounding box center [86, 87] width 163 height 66
drag, startPoint x: 1076, startPoint y: 513, endPoint x: 867, endPoint y: 459, distance: 215.8
click at [1074, 513] on button "Pagamento avanzato" at bounding box center [1108, 513] width 189 height 21
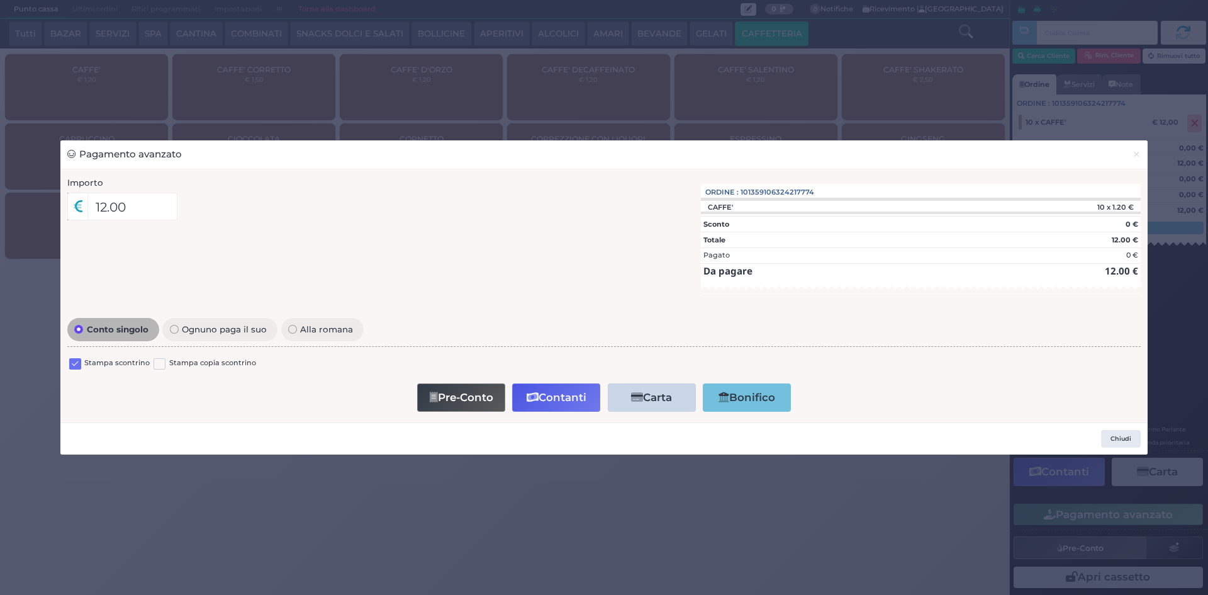
click at [81, 364] on div "Stampa scontrino" at bounding box center [109, 364] width 81 height 15
click at [79, 362] on label at bounding box center [75, 364] width 12 height 12
click at [0, 0] on input "checkbox" at bounding box center [0, 0] width 0 height 0
click at [551, 386] on button "Contanti" at bounding box center [556, 397] width 88 height 28
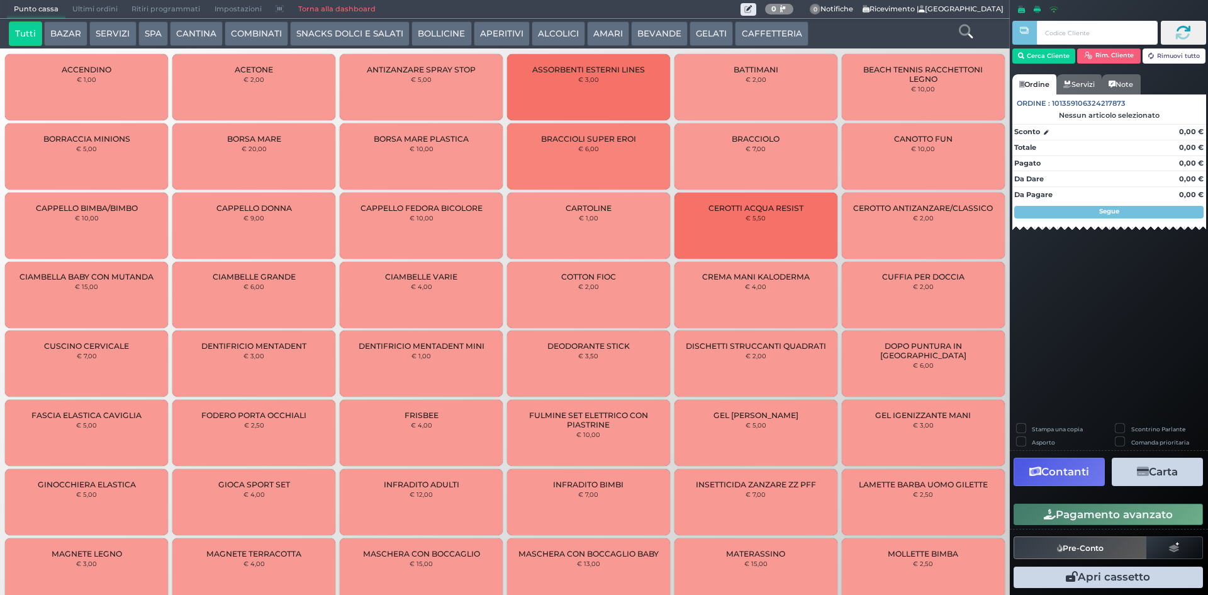
click at [103, 13] on span "Ultimi ordini" at bounding box center [94, 10] width 59 height 18
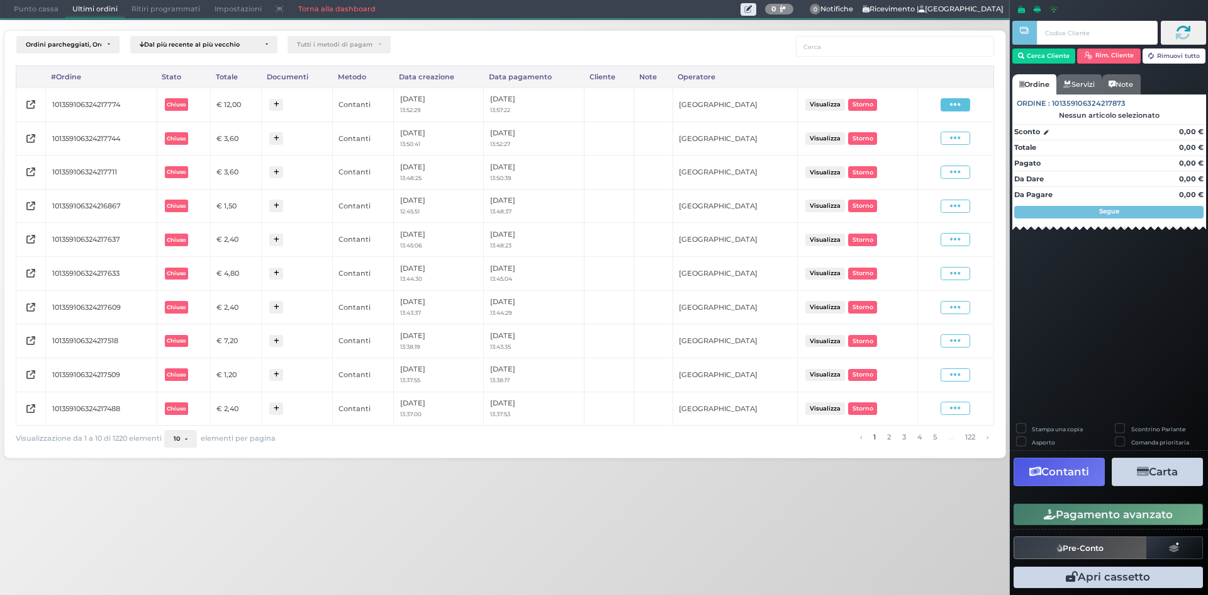
click at [952, 99] on icon at bounding box center [955, 105] width 11 height 12
click at [926, 142] on span "Ristampa Pre-Conto" at bounding box center [926, 140] width 52 height 21
click at [35, 7] on span "Punto cassa" at bounding box center [36, 10] width 59 height 18
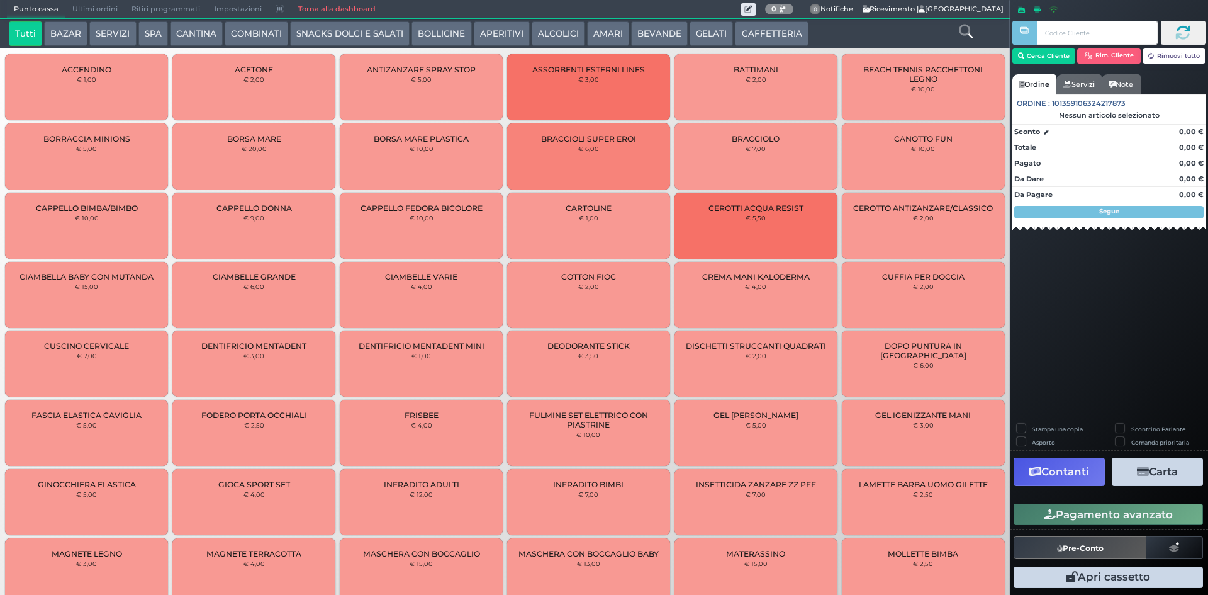
drag, startPoint x: 760, startPoint y: 17, endPoint x: 760, endPoint y: 34, distance: 17.0
click at [760, 18] on span "0 Delivery" at bounding box center [779, 9] width 43 height 18
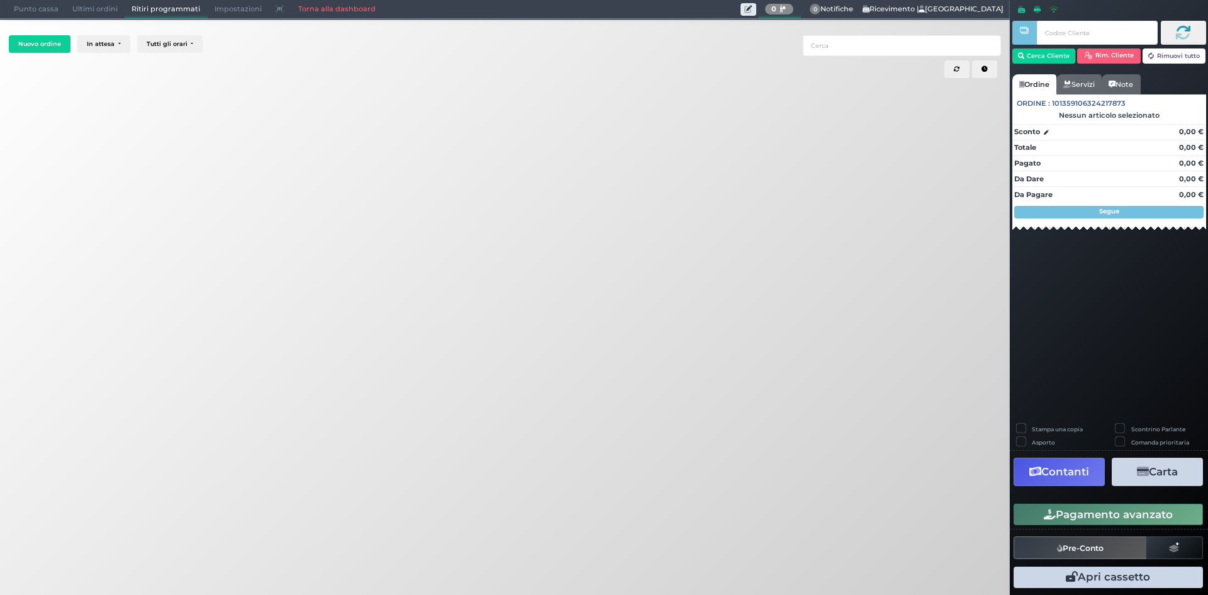
click at [760, 34] on div "Nuovo ordine In attesa 06:00 06:05 06:10 06:15 06:20 06:25 06:30 06:35 06:40 06…" at bounding box center [504, 218] width 999 height 374
click at [35, 8] on span "Punto cassa" at bounding box center [36, 10] width 59 height 18
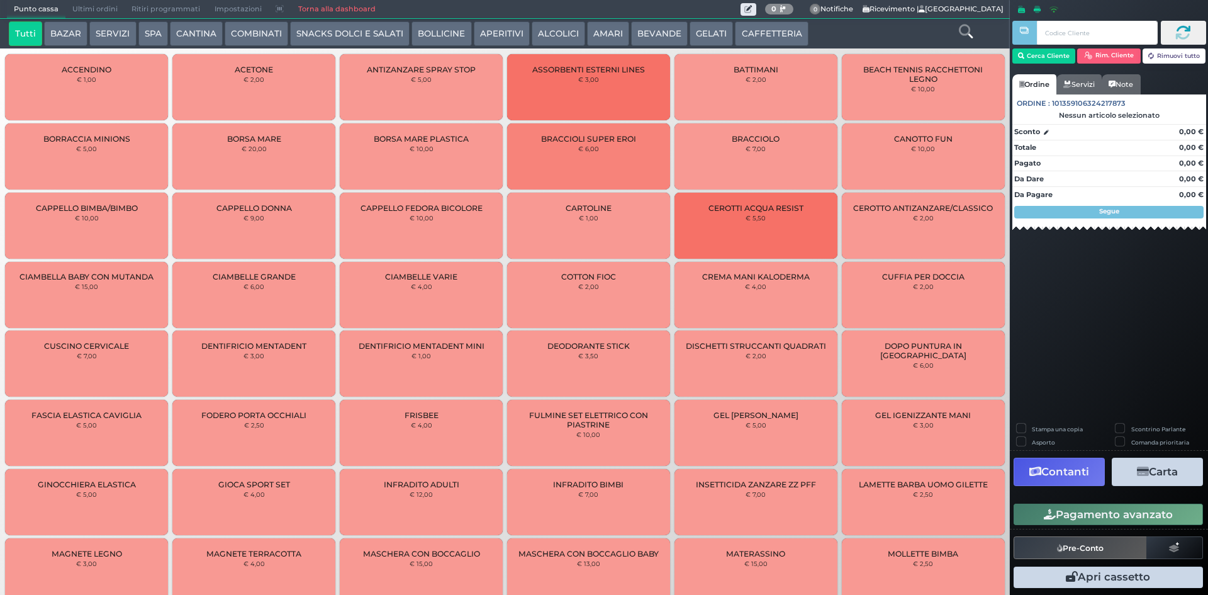
click at [753, 44] on button "CAFFETTERIA" at bounding box center [771, 33] width 73 height 25
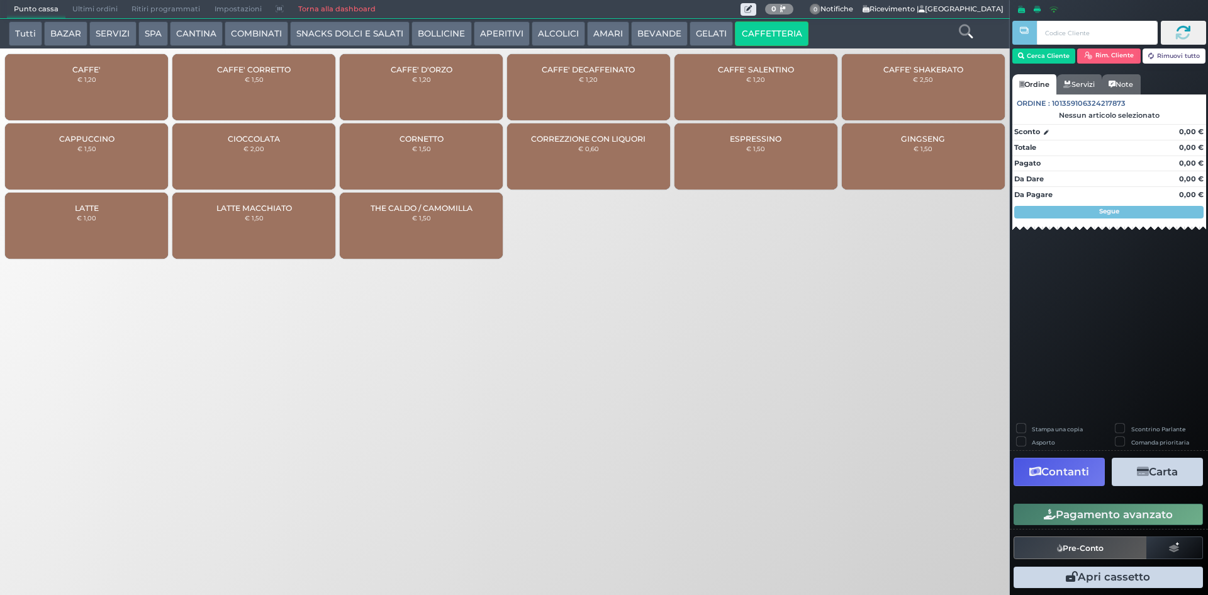
click at [135, 83] on div "CAFFE' € 1,20" at bounding box center [86, 87] width 163 height 66
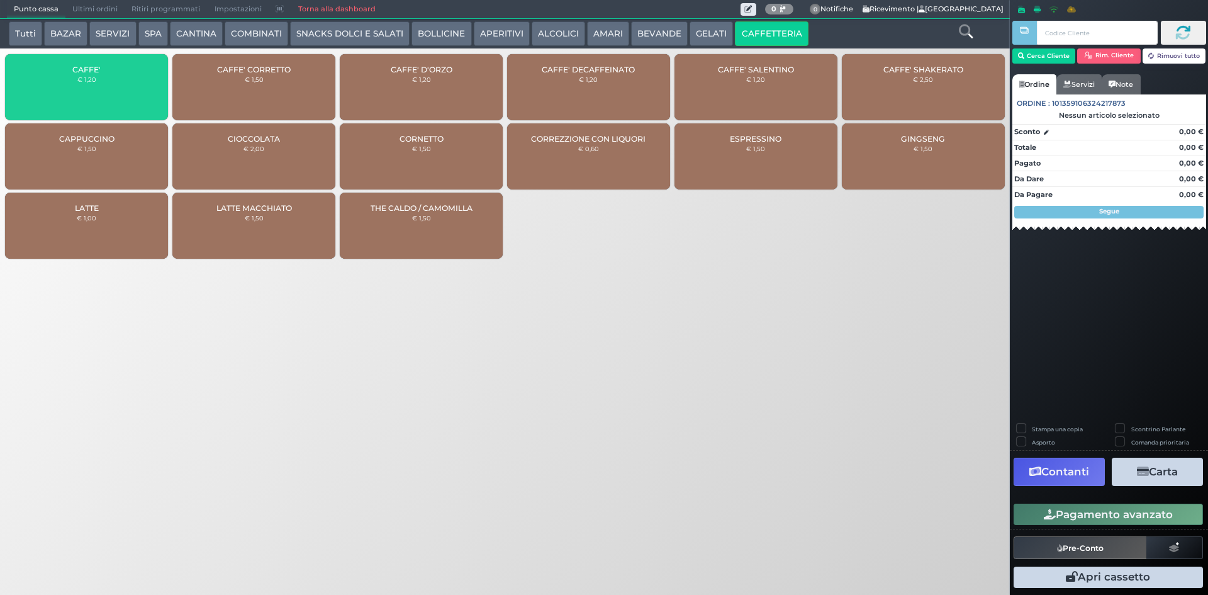
click at [135, 83] on div "CAFFE' € 1,20" at bounding box center [86, 87] width 163 height 66
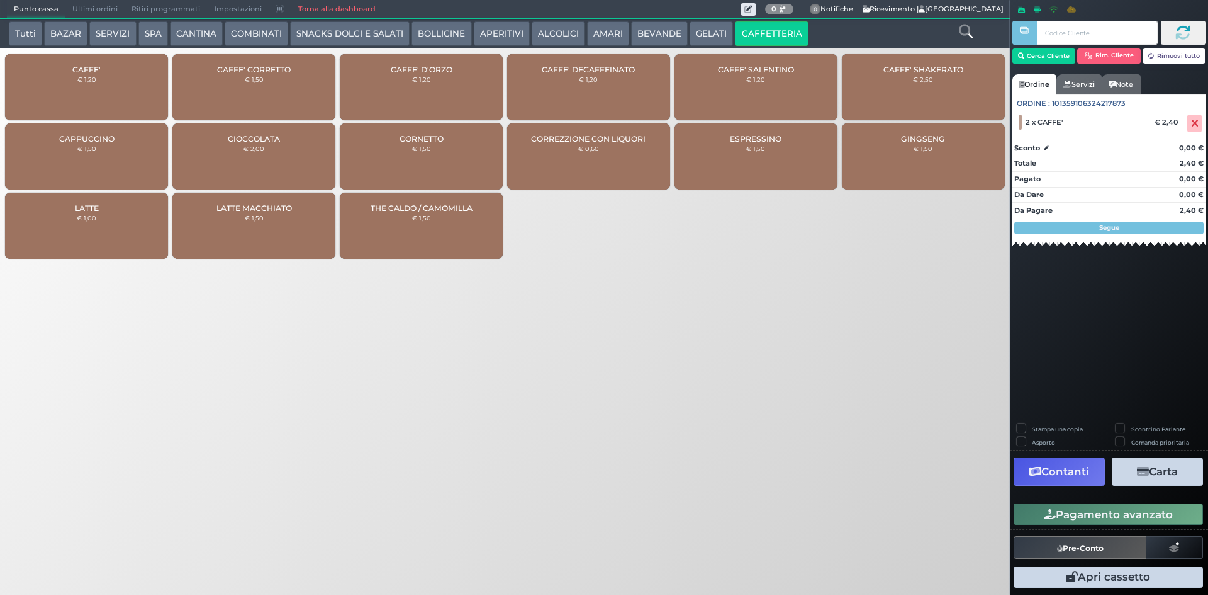
click at [133, 86] on div "CAFFE' € 1,20" at bounding box center [86, 87] width 163 height 66
click at [1135, 502] on div "Pagamento avanzato" at bounding box center [1109, 514] width 198 height 28
click at [1136, 517] on button "Pagamento avanzato" at bounding box center [1108, 513] width 189 height 21
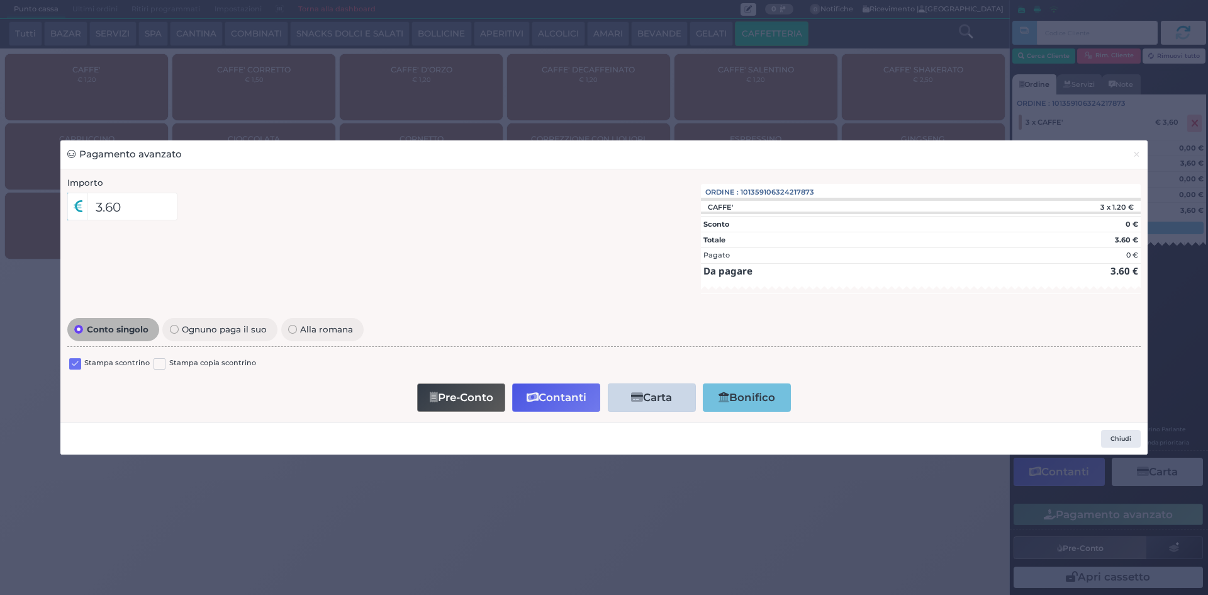
click at [74, 362] on label at bounding box center [75, 364] width 12 height 12
click at [0, 0] on input "checkbox" at bounding box center [0, 0] width 0 height 0
click at [532, 400] on icon "button" at bounding box center [533, 397] width 12 height 11
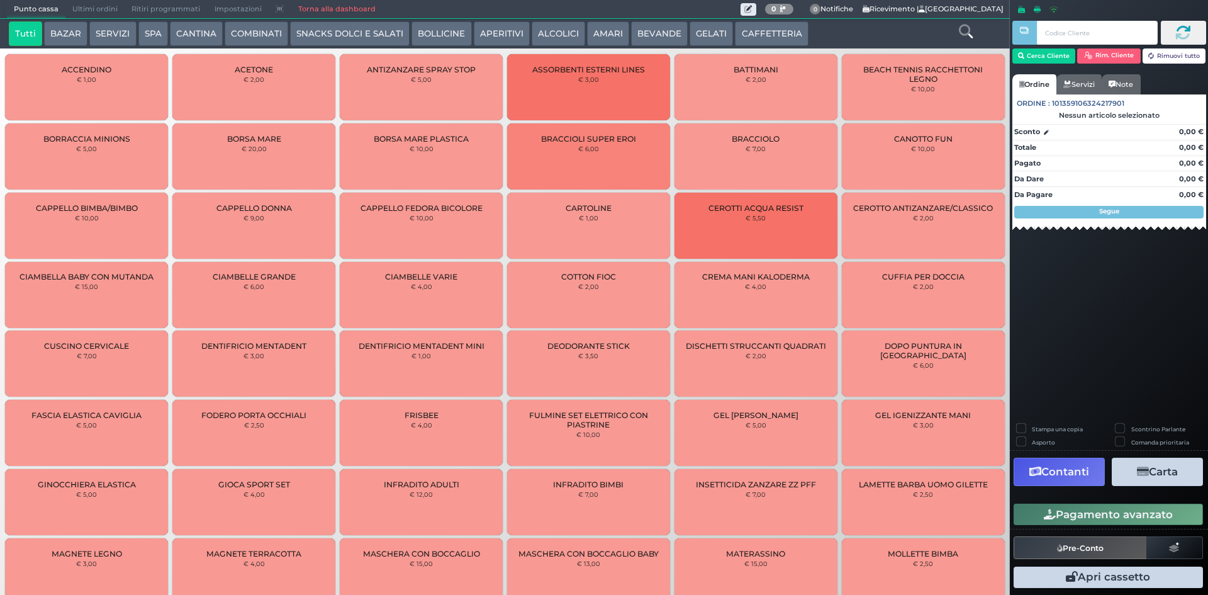
click at [114, 5] on span "Ultimi ordini" at bounding box center [94, 10] width 59 height 18
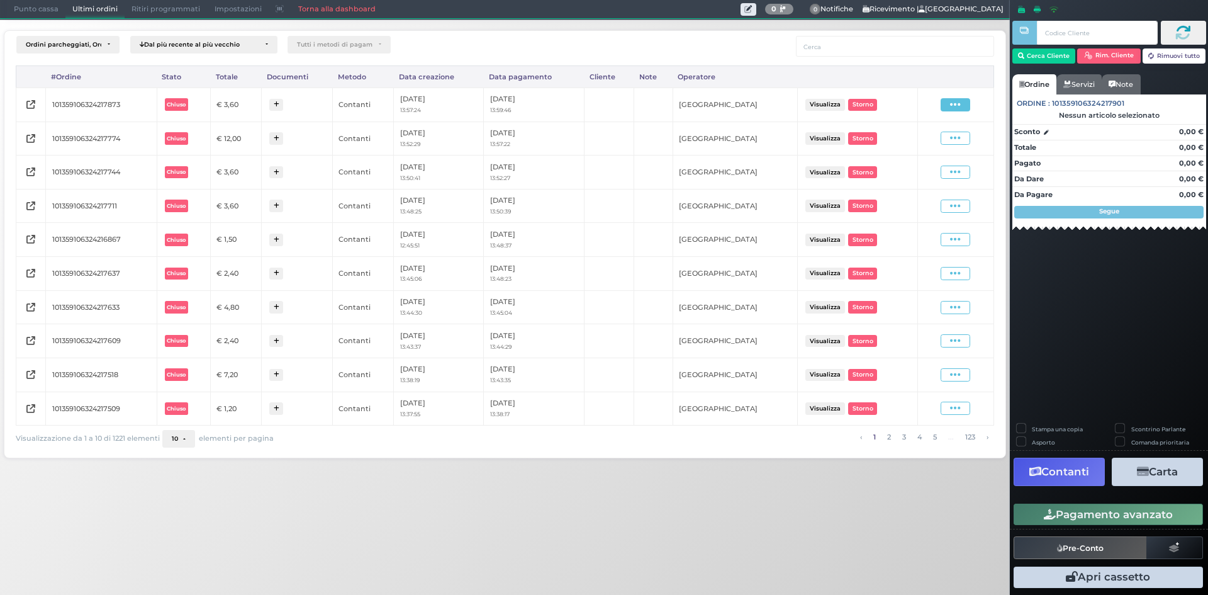
click at [958, 105] on icon at bounding box center [955, 105] width 11 height 12
click at [921, 145] on span "Ristampa Pre-Conto" at bounding box center [926, 140] width 52 height 21
click at [36, 4] on span "Punto cassa" at bounding box center [36, 10] width 59 height 18
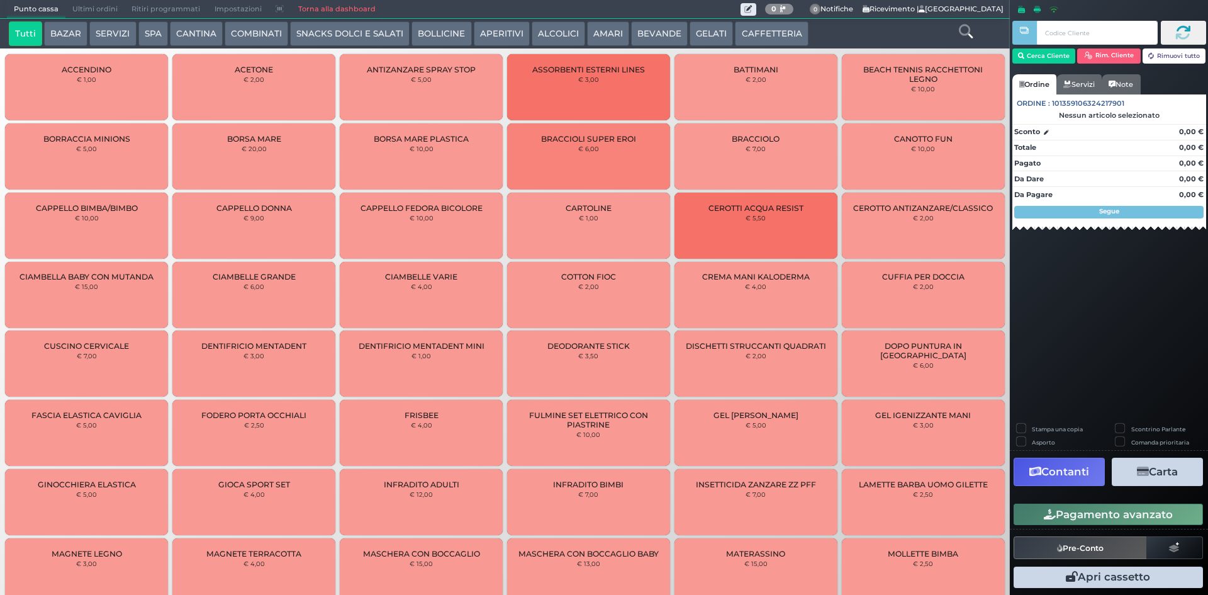
click at [744, 30] on button "CAFFETTERIA" at bounding box center [771, 33] width 73 height 25
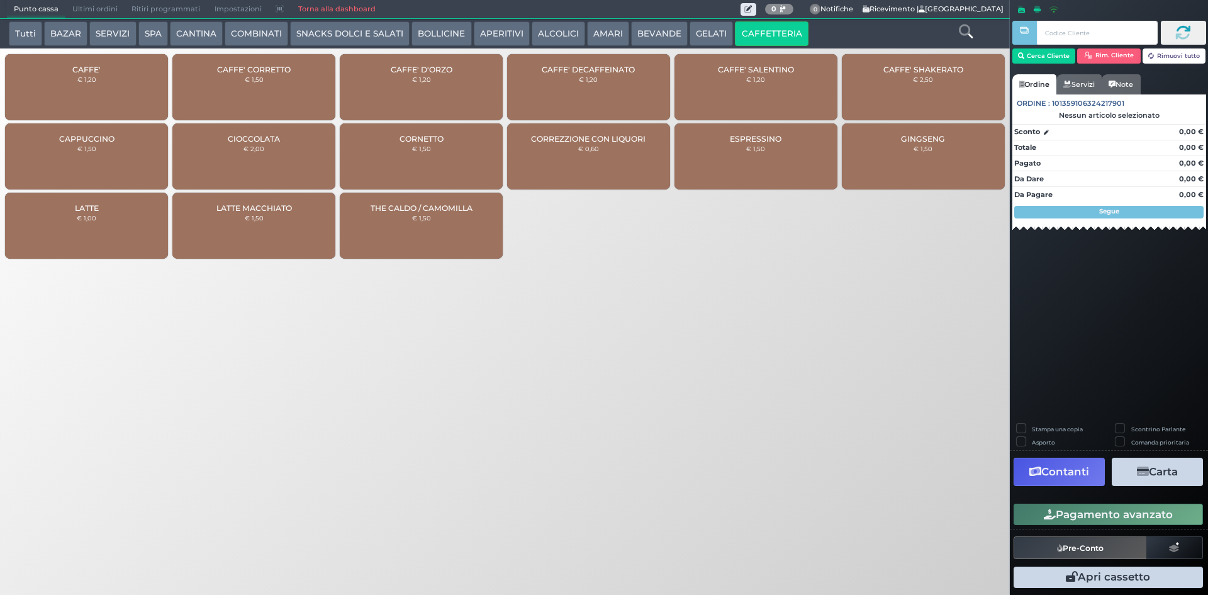
click at [35, 89] on div "CAFFE' € 1,20" at bounding box center [86, 87] width 163 height 66
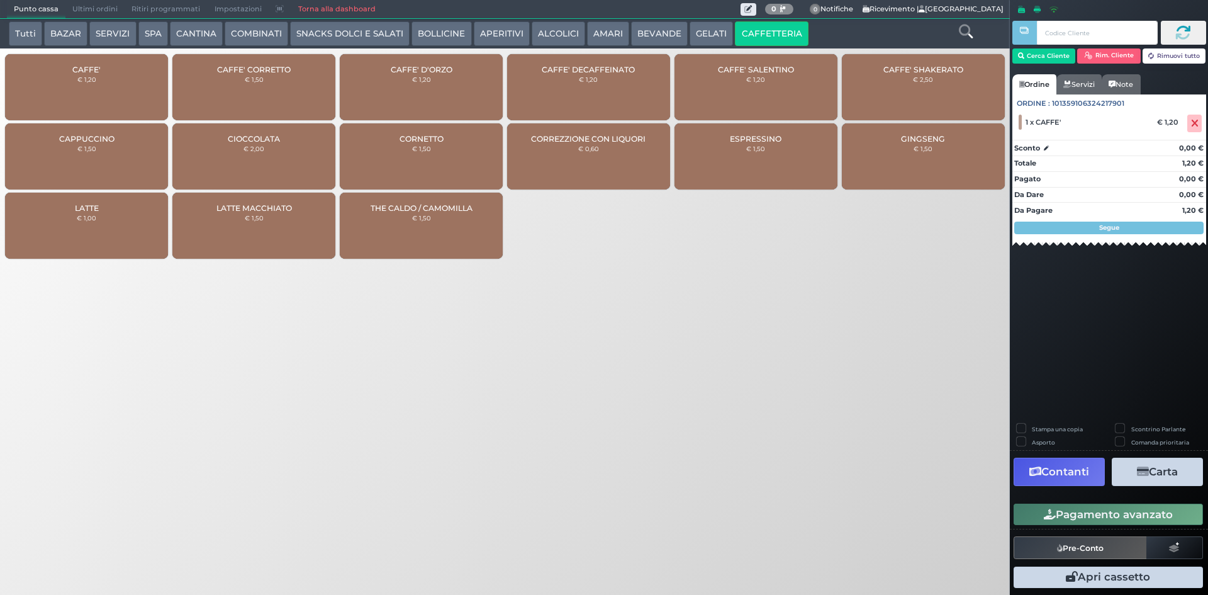
click at [63, 104] on div "CAFFE' € 1,20" at bounding box center [86, 87] width 163 height 66
click at [1052, 530] on div "Stampa una copia Scontrino Parlante Asporto Comanda prioritaria Contanti Carta …" at bounding box center [1109, 507] width 198 height 168
click at [1063, 513] on button "Pagamento avanzato" at bounding box center [1108, 513] width 189 height 21
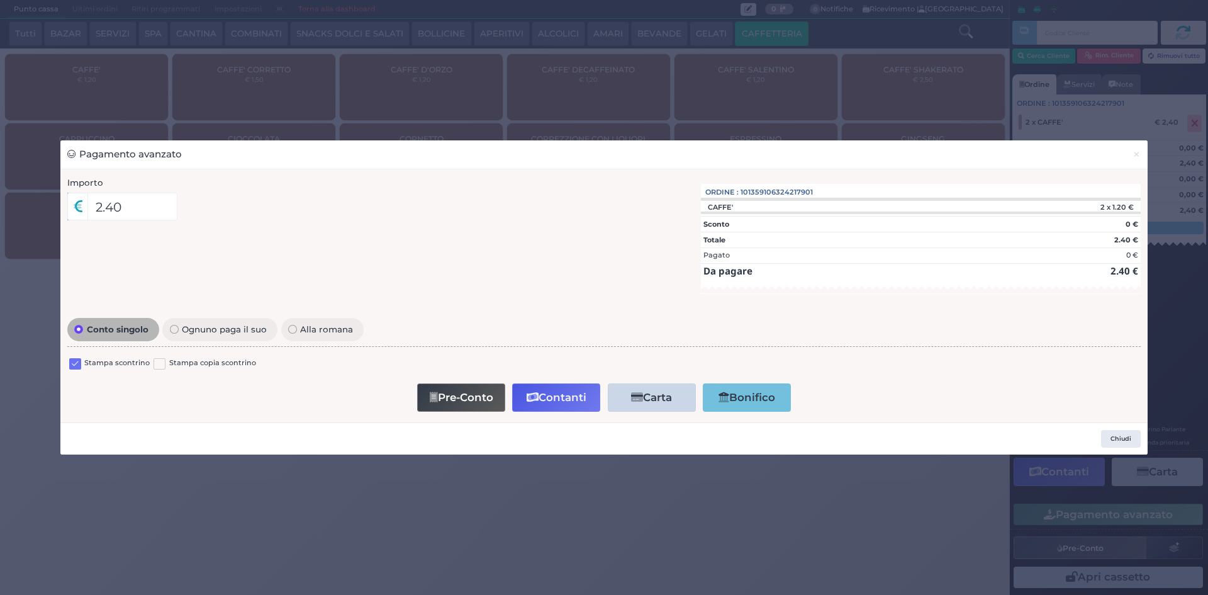
click at [75, 359] on label at bounding box center [75, 364] width 12 height 12
click at [0, 0] on input "checkbox" at bounding box center [0, 0] width 0 height 0
click at [565, 396] on button "Contanti" at bounding box center [556, 397] width 88 height 28
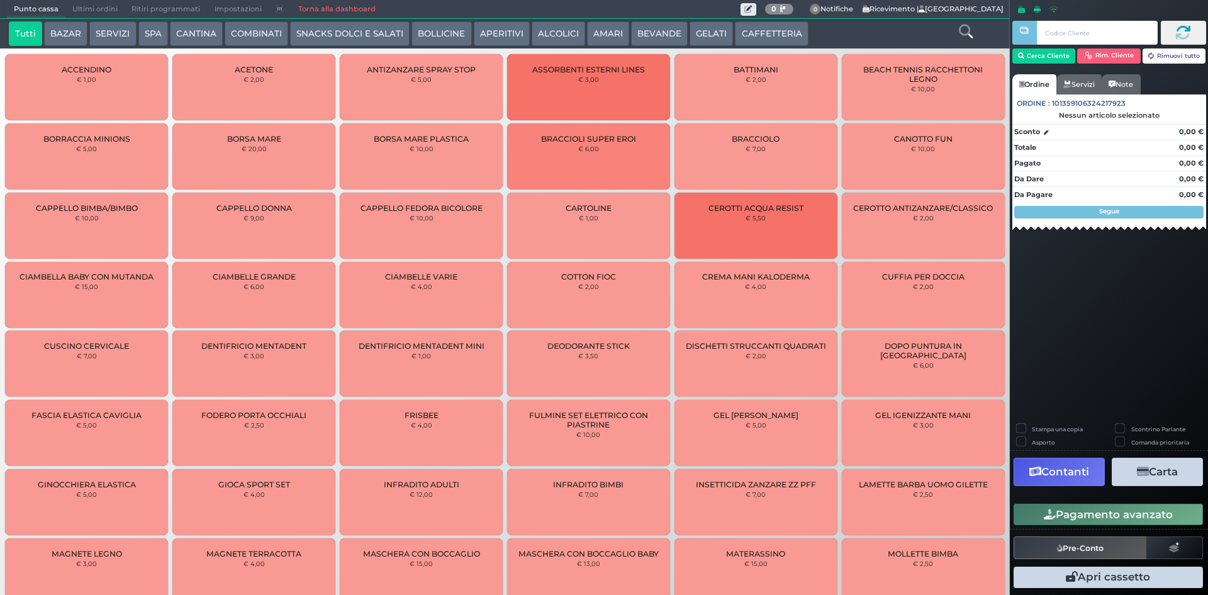
drag, startPoint x: 86, startPoint y: 9, endPoint x: 96, endPoint y: 5, distance: 10.4
click at [87, 9] on span "Ultimi ordini" at bounding box center [94, 10] width 59 height 18
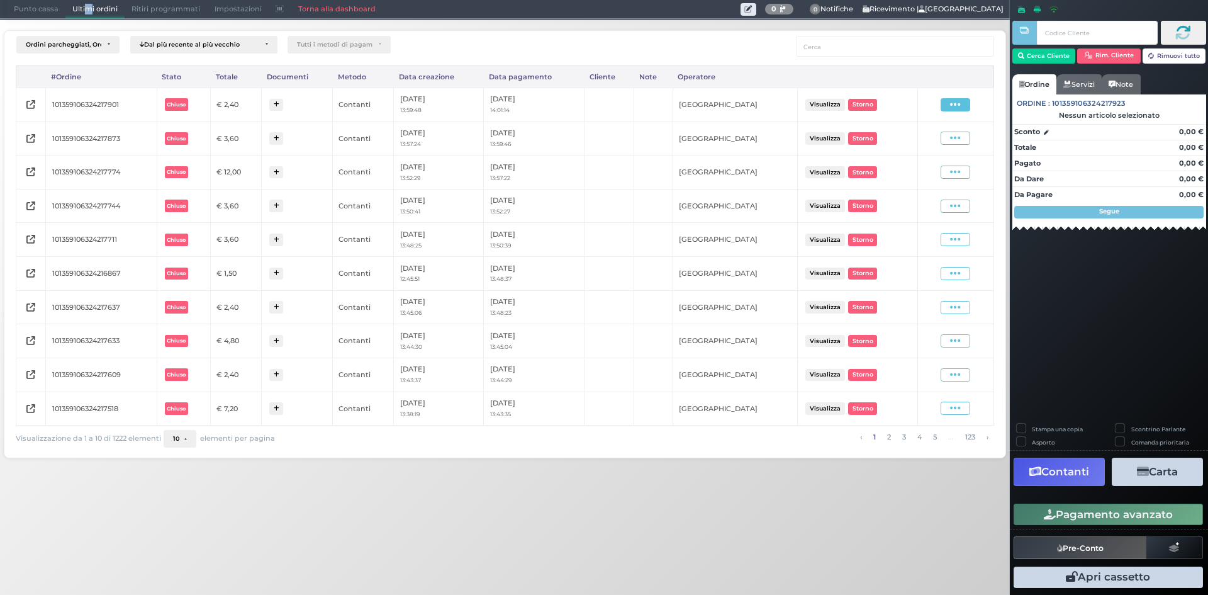
click at [951, 104] on icon at bounding box center [955, 105] width 11 height 12
click at [911, 138] on span "Ristampa Pre-Conto" at bounding box center [926, 140] width 52 height 21
click at [41, 3] on span "Punto cassa" at bounding box center [36, 10] width 59 height 18
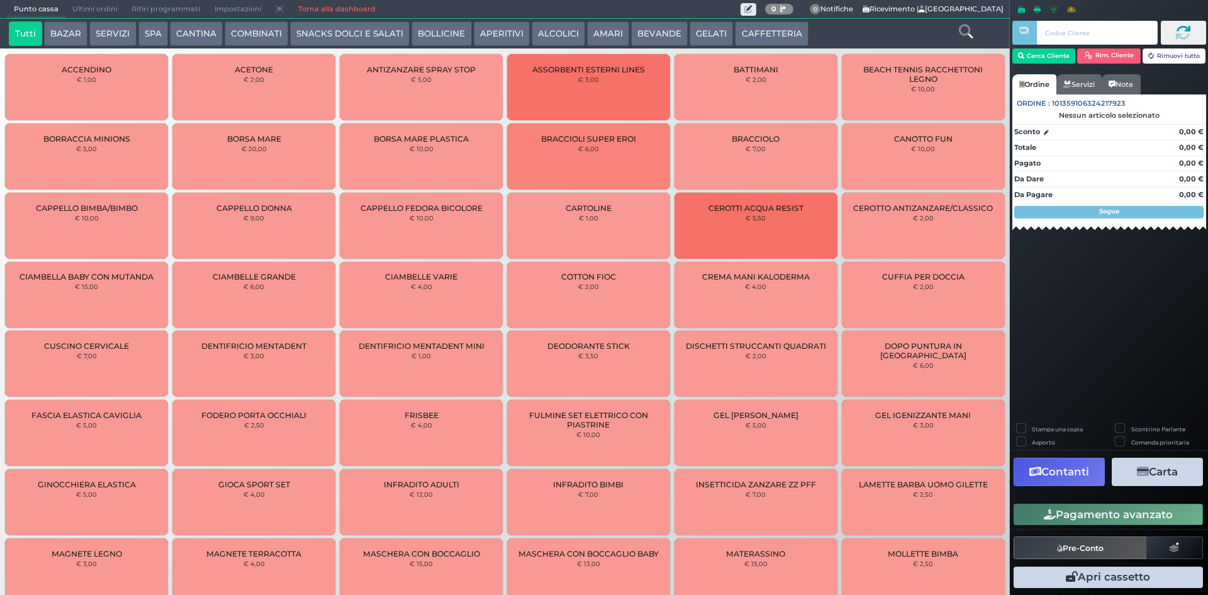
click at [782, 32] on button "CAFFETTERIA" at bounding box center [771, 33] width 73 height 25
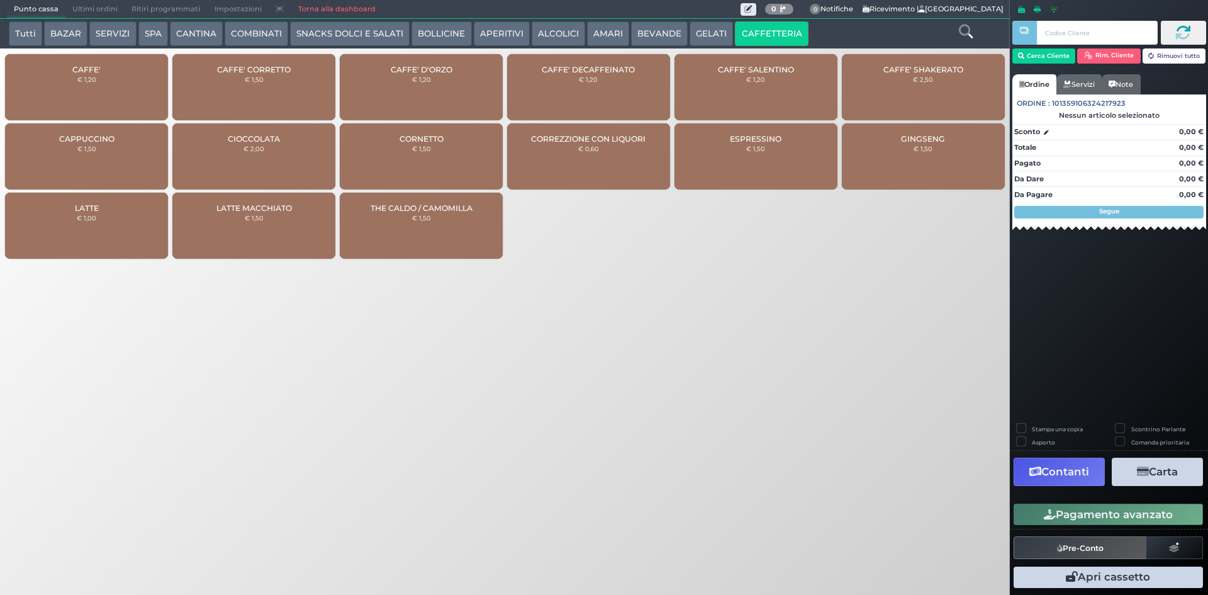
click at [104, 76] on div "CAFFE' € 1,20" at bounding box center [86, 87] width 163 height 66
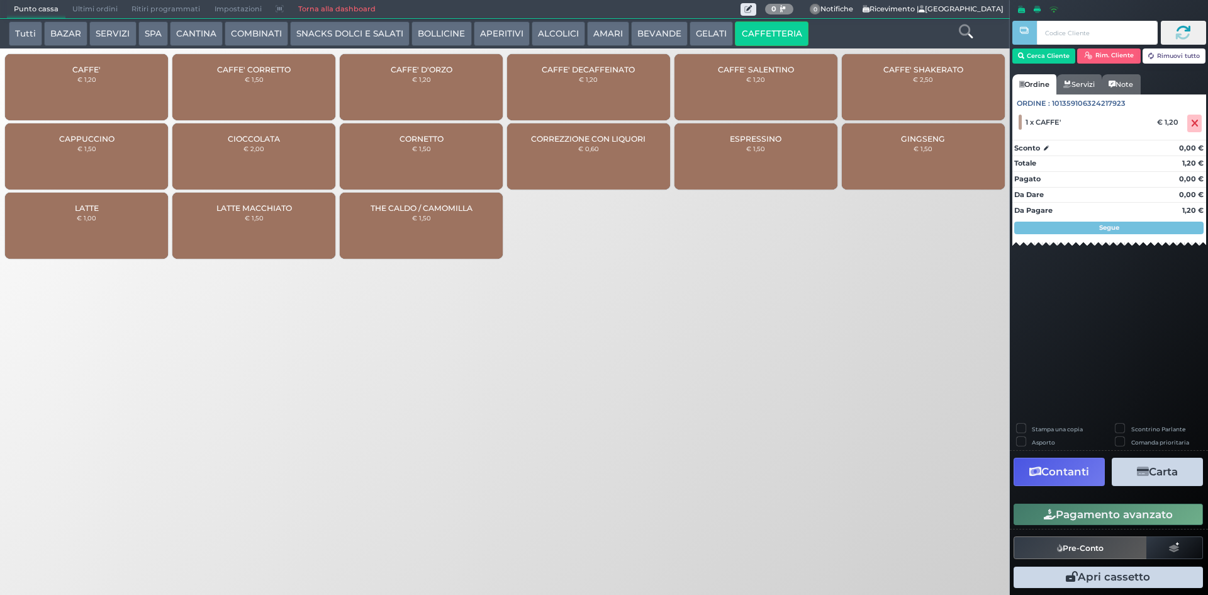
click at [264, 97] on div "CAFFE' CORRETTO € 1,50" at bounding box center [253, 87] width 163 height 66
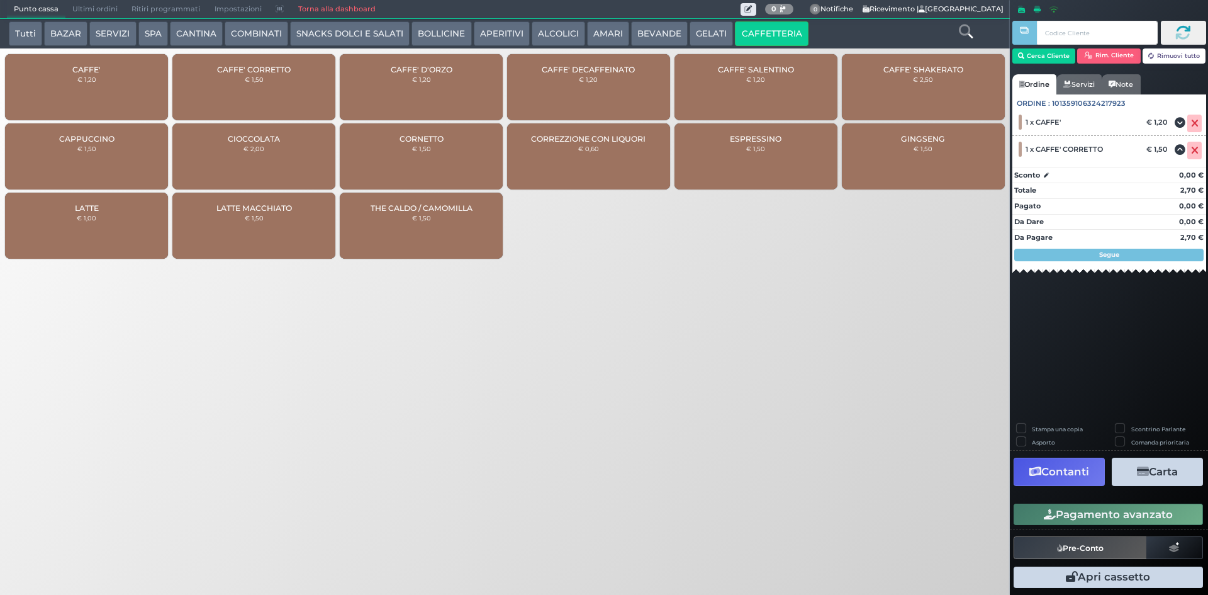
click at [1032, 427] on label "Stampa una copia" at bounding box center [1057, 429] width 51 height 8
checkbox input "true"
click at [1134, 477] on button "Carta" at bounding box center [1157, 471] width 91 height 28
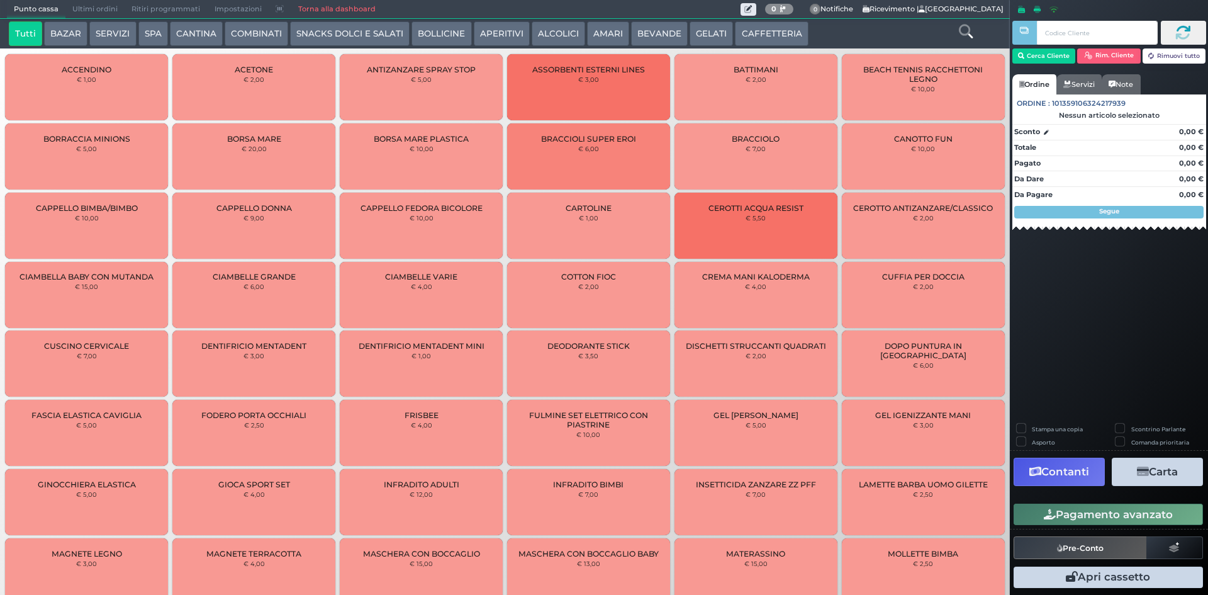
click at [738, 27] on button "CAFFETTERIA" at bounding box center [771, 33] width 73 height 25
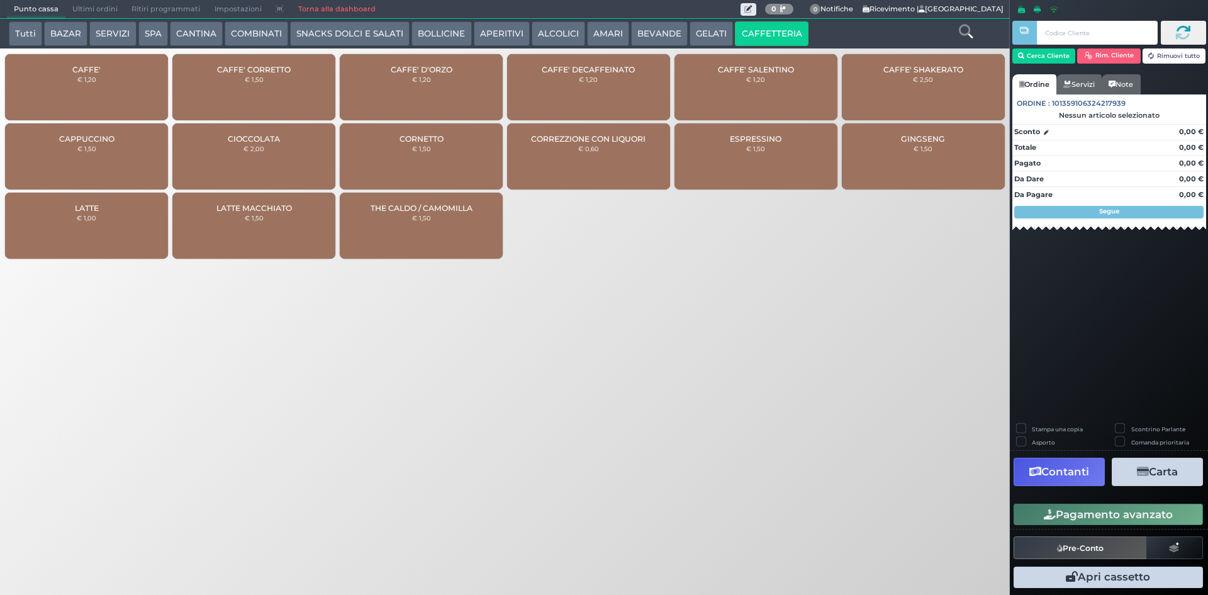
click at [97, 90] on div "CAFFE' € 1,20" at bounding box center [86, 87] width 163 height 66
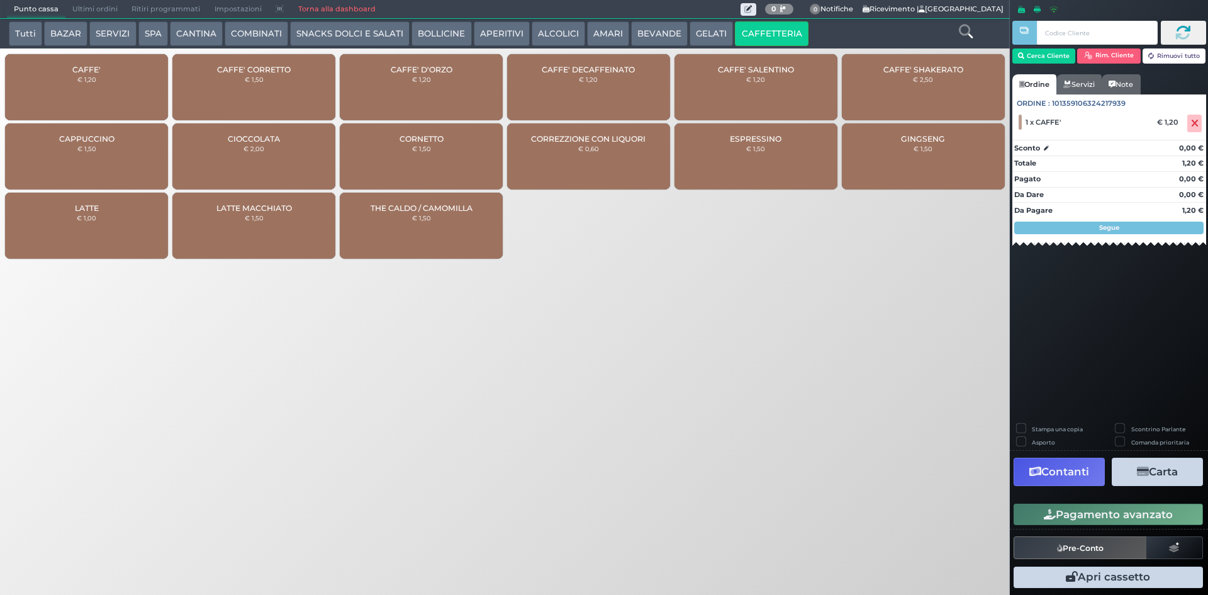
click at [92, 91] on div "CAFFE' € 1,20" at bounding box center [86, 87] width 163 height 66
click at [1155, 512] on button "Pagamento avanzato" at bounding box center [1108, 513] width 189 height 21
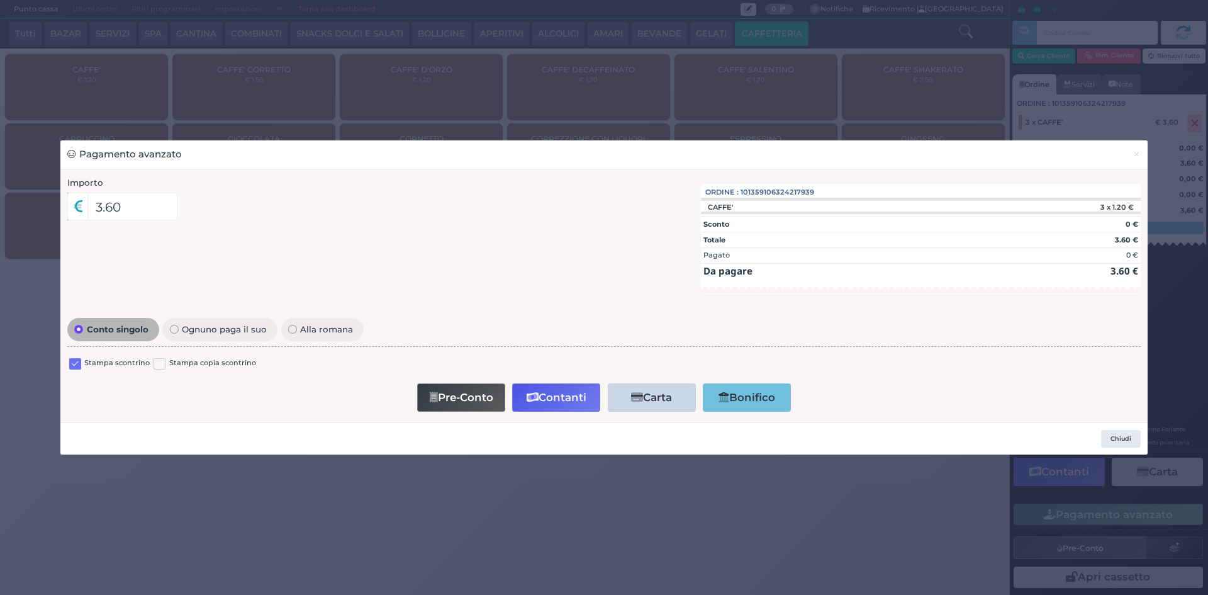
click at [74, 362] on label at bounding box center [75, 364] width 12 height 12
click at [0, 0] on input "checkbox" at bounding box center [0, 0] width 0 height 0
drag, startPoint x: 576, startPoint y: 398, endPoint x: 567, endPoint y: 398, distance: 9.4
click at [576, 398] on button "Contanti" at bounding box center [556, 397] width 88 height 28
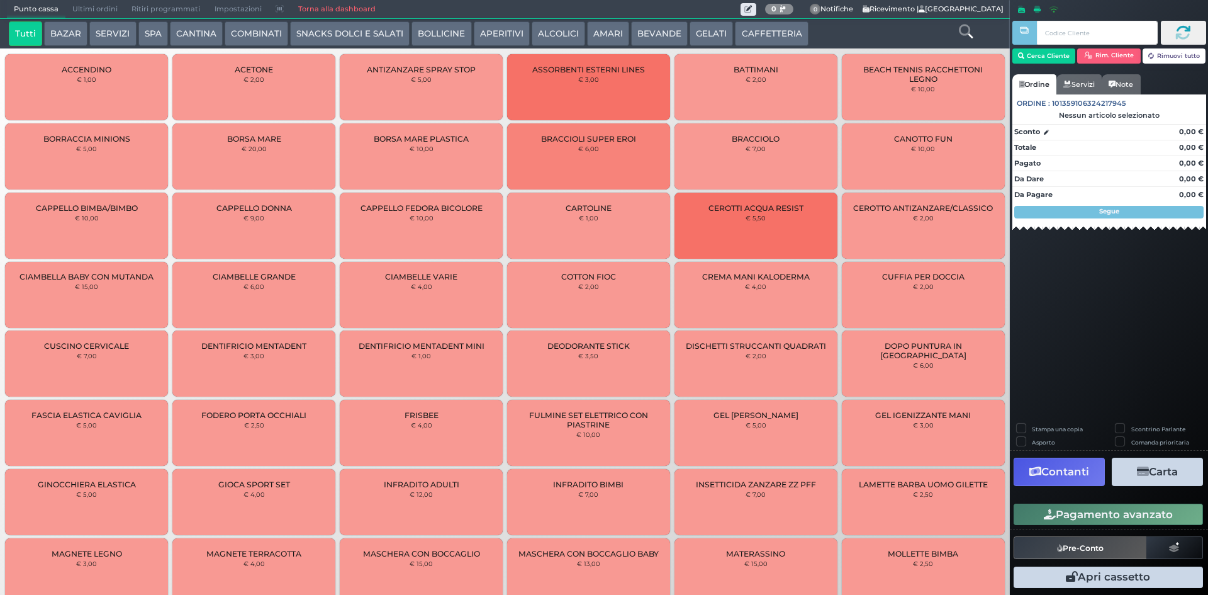
click button "CAFFETTERIA"
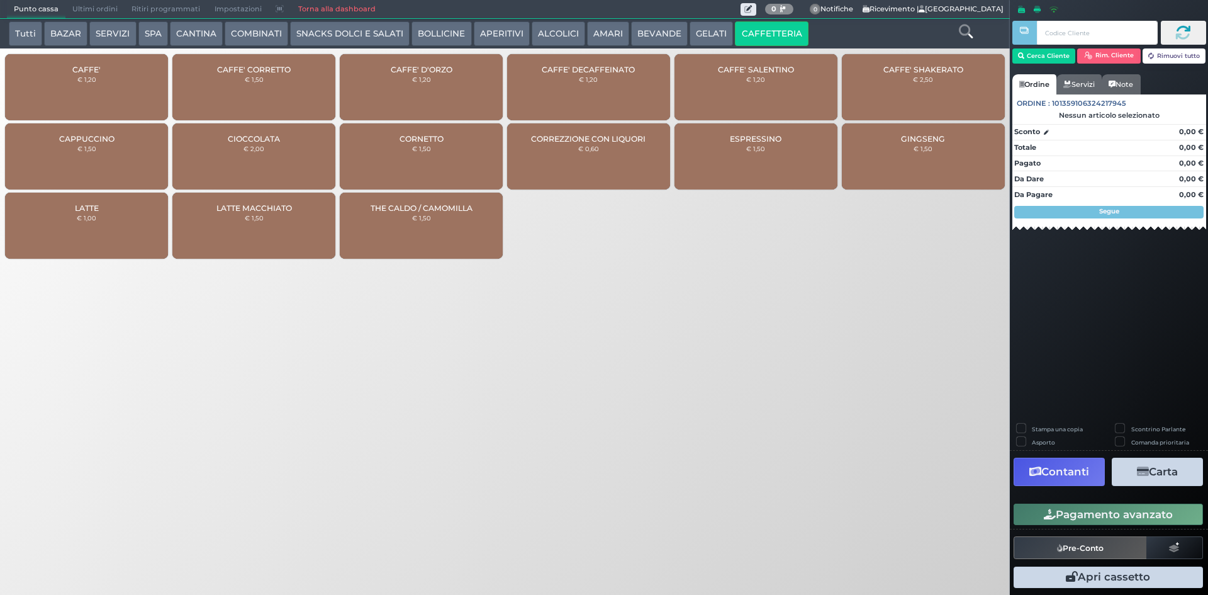
click div "CAFFE' € 1,20"
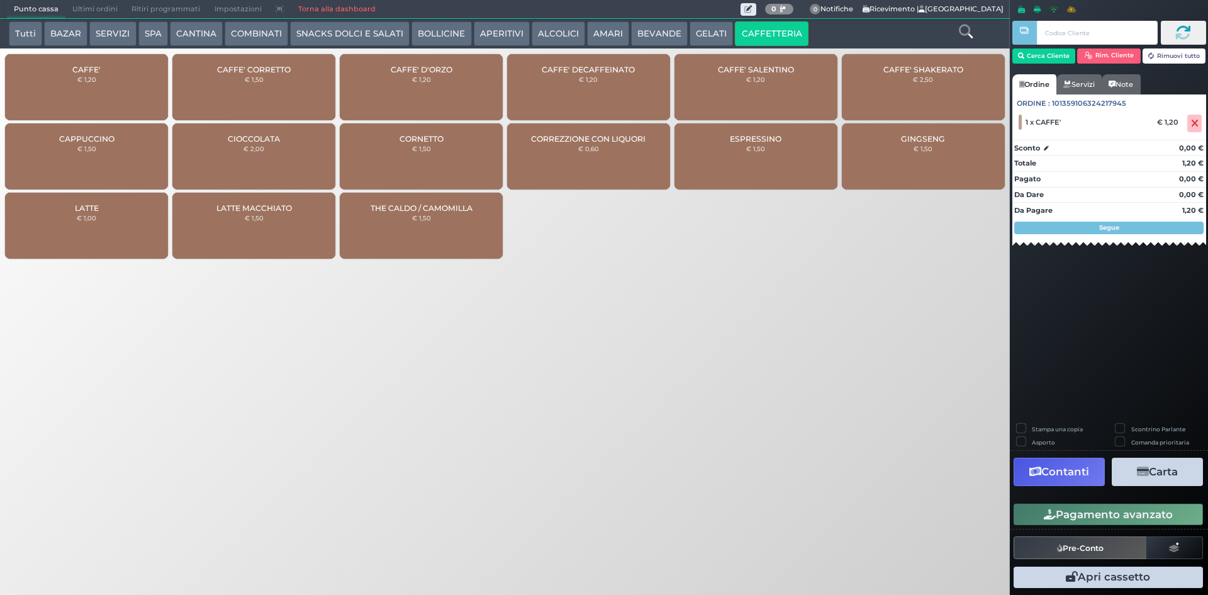
click div "CAFFE' € 1,20"
click button "Pagamento avanzato"
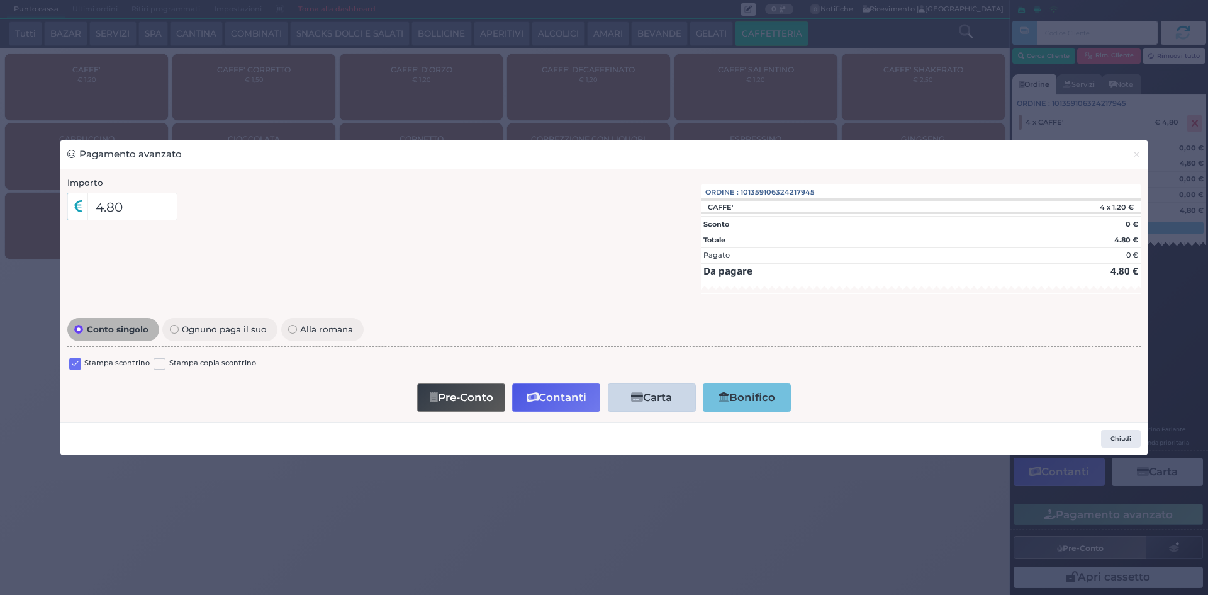
drag, startPoint x: 74, startPoint y: 364, endPoint x: 549, endPoint y: 425, distance: 479.6
click label
click input "checkbox"
click button "Contanti"
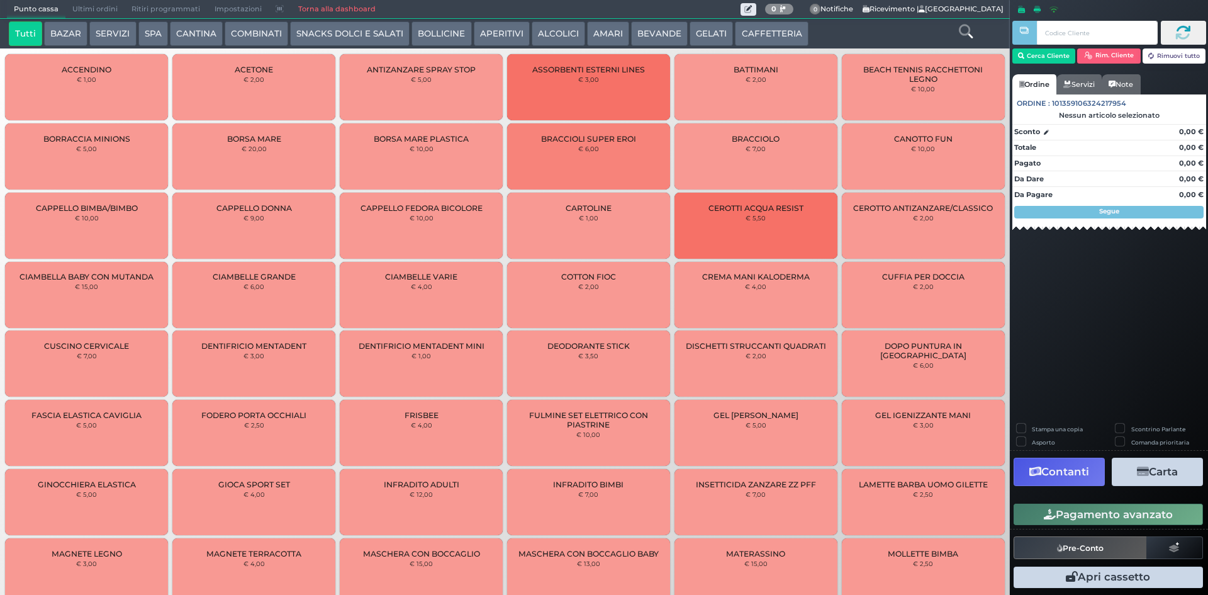
click at [95, 4] on span "Ultimi ordini" at bounding box center [94, 10] width 59 height 18
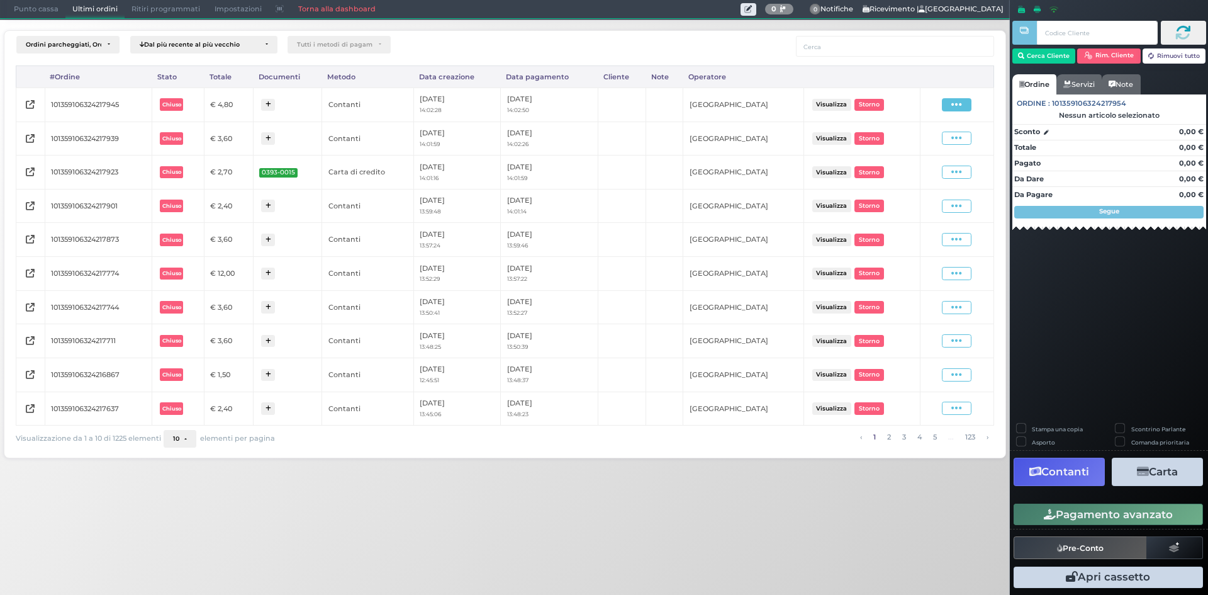
drag, startPoint x: 955, startPoint y: 103, endPoint x: 946, endPoint y: 150, distance: 48.1
click at [955, 104] on icon at bounding box center [956, 105] width 11 height 12
click at [943, 147] on span "Ristampa Pre-Conto" at bounding box center [928, 140] width 52 height 21
click at [31, 4] on span "Punto cassa" at bounding box center [36, 10] width 59 height 18
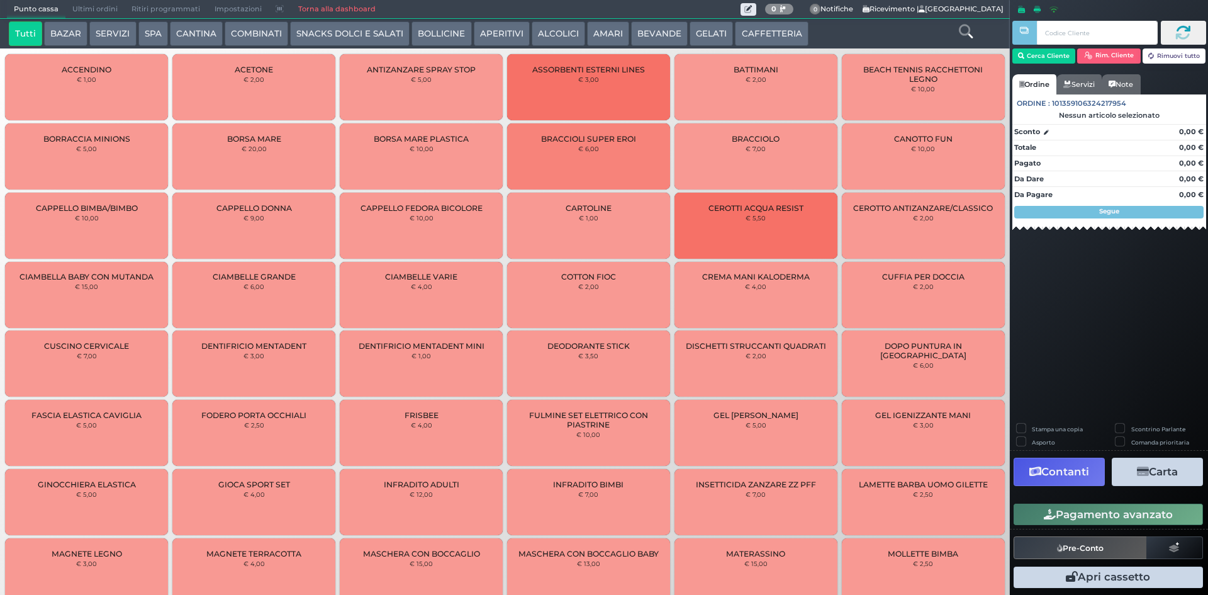
drag, startPoint x: 762, startPoint y: 40, endPoint x: 816, endPoint y: 28, distance: 55.6
click at [765, 38] on button "CAFFETTERIA" at bounding box center [771, 33] width 73 height 25
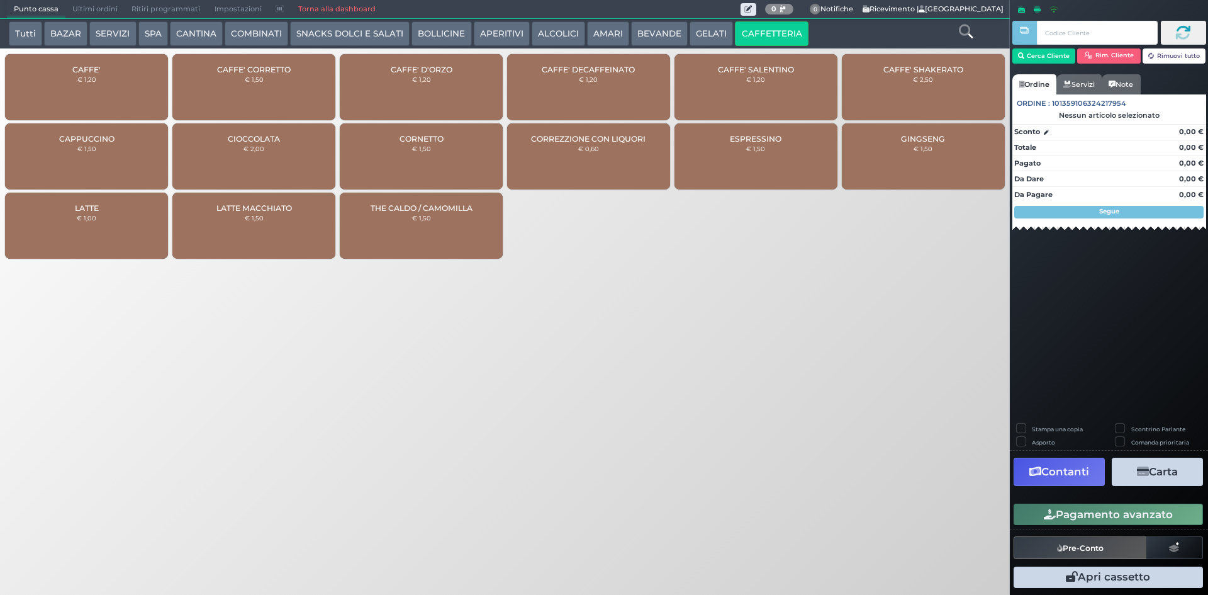
click at [78, 99] on div "CAFFE' € 1,20" at bounding box center [86, 87] width 163 height 66
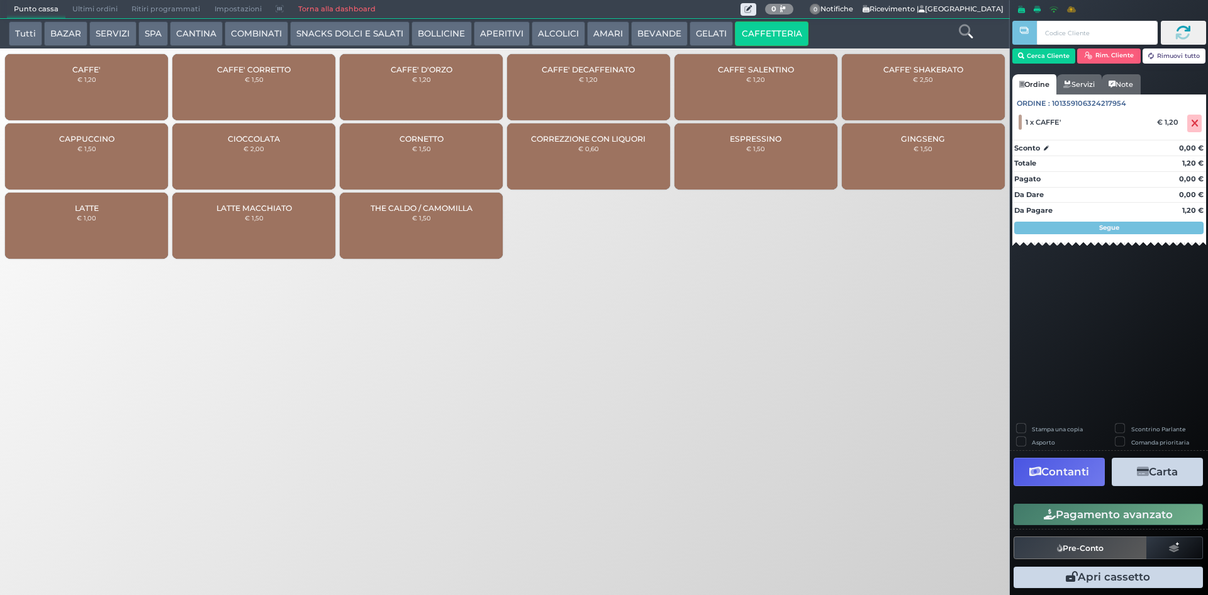
click at [121, 85] on div "CAFFE' € 1,20" at bounding box center [86, 87] width 163 height 66
click at [1072, 518] on button "Pagamento avanzato" at bounding box center [1108, 513] width 189 height 21
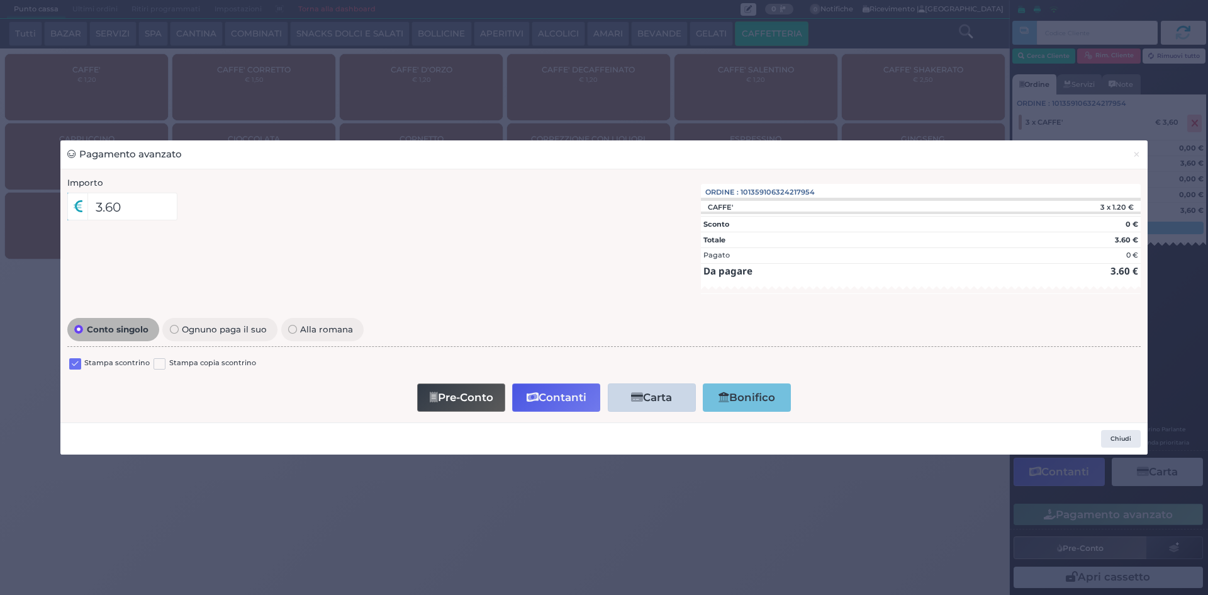
click at [75, 366] on label at bounding box center [75, 364] width 12 height 12
click at [0, 0] on input "checkbox" at bounding box center [0, 0] width 0 height 0
click at [550, 390] on button "Contanti" at bounding box center [556, 397] width 88 height 28
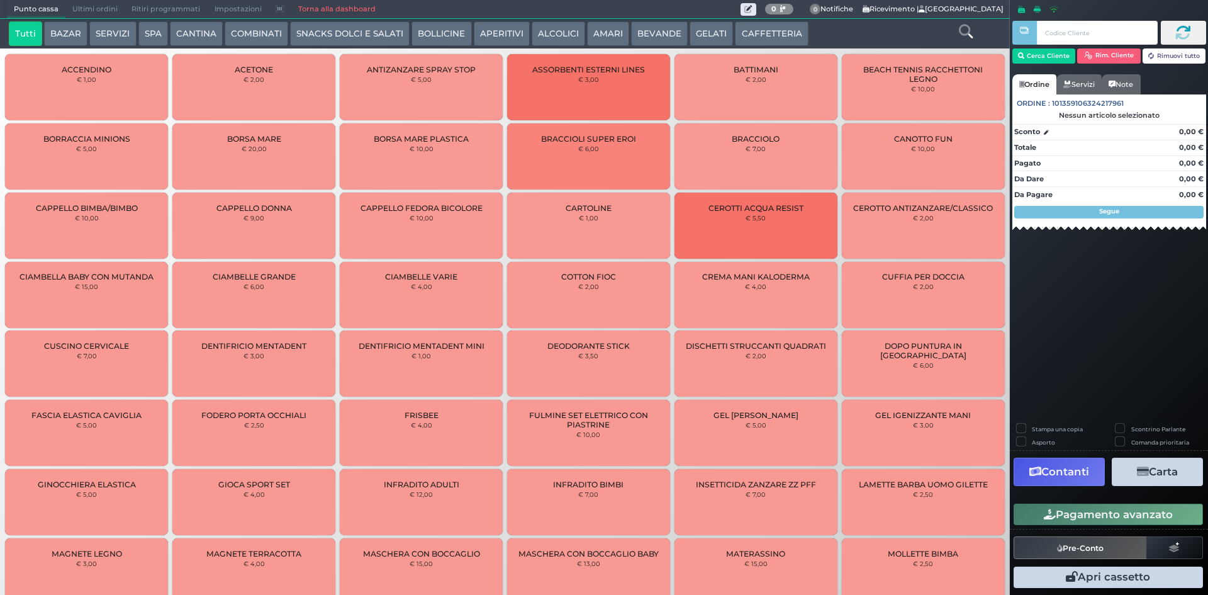
drag, startPoint x: 83, startPoint y: 14, endPoint x: 133, endPoint y: 5, distance: 50.5
click at [84, 14] on span "Ultimi ordini" at bounding box center [94, 10] width 59 height 18
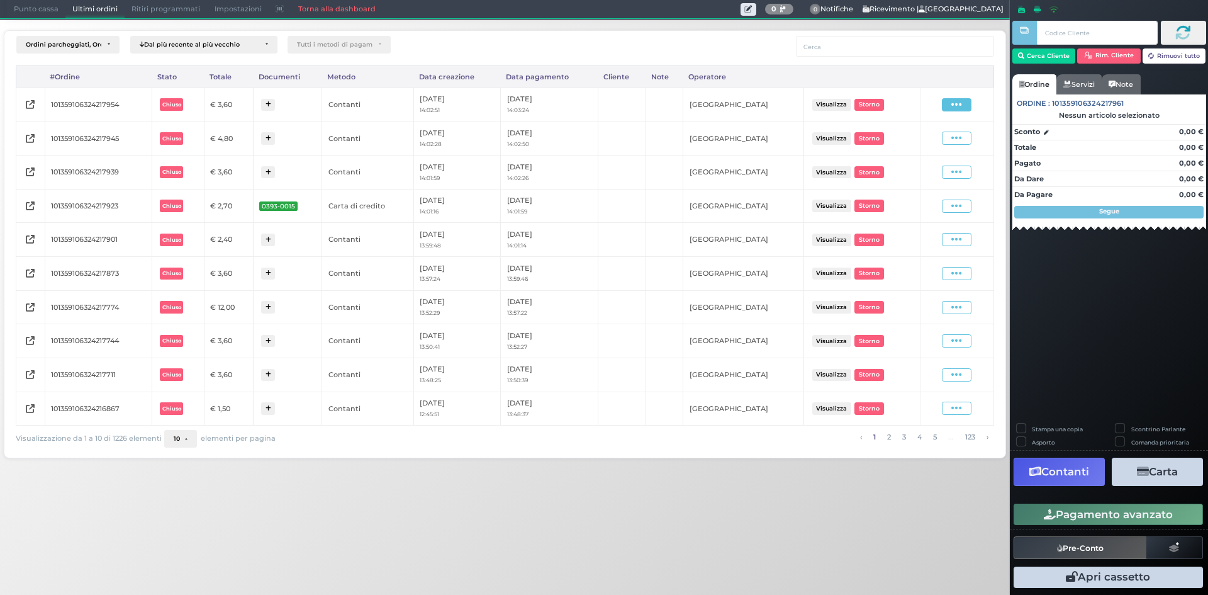
click at [971, 108] on span at bounding box center [957, 104] width 30 height 13
click at [928, 155] on div at bounding box center [922, 155] width 62 height 1
click at [968, 102] on span at bounding box center [957, 104] width 30 height 13
click at [941, 147] on span "Ristampa Pre-Conto" at bounding box center [928, 140] width 52 height 21
click at [42, 16] on span "Punto cassa" at bounding box center [36, 10] width 59 height 18
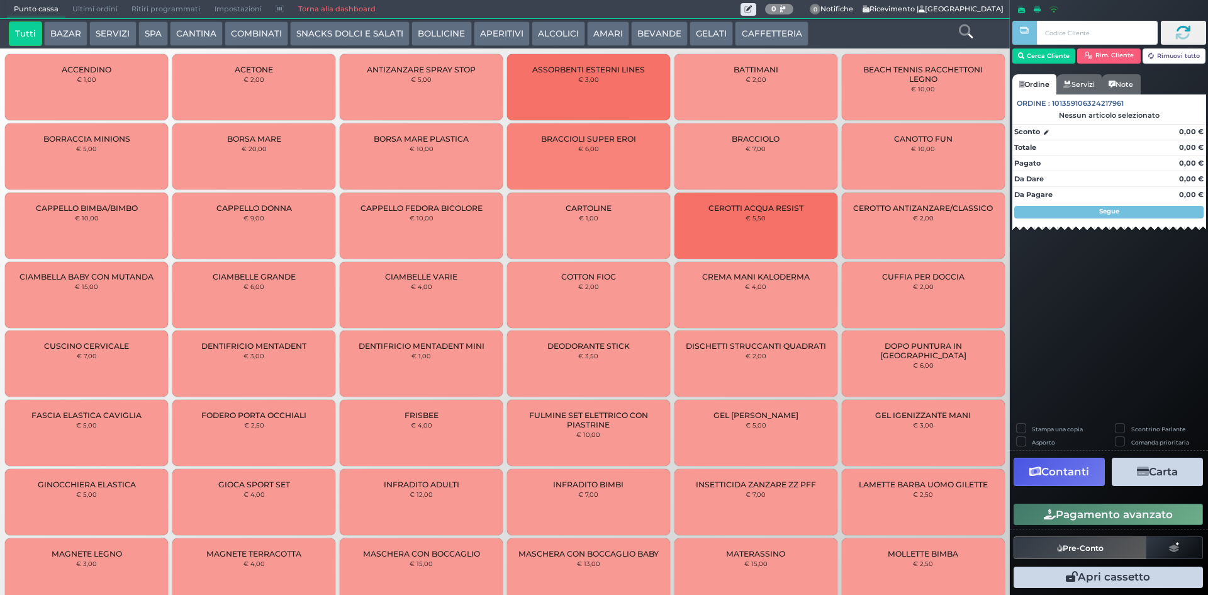
click at [753, 36] on button "CAFFETTERIA" at bounding box center [771, 33] width 73 height 25
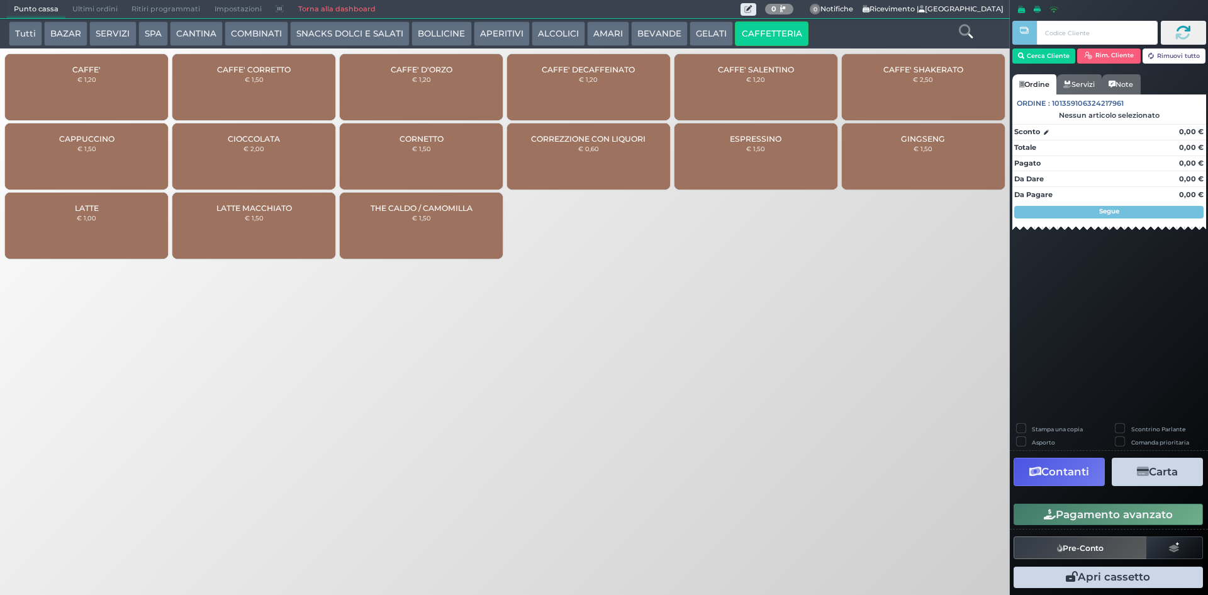
click at [58, 91] on div "CAFFE' € 1,20" at bounding box center [86, 87] width 163 height 66
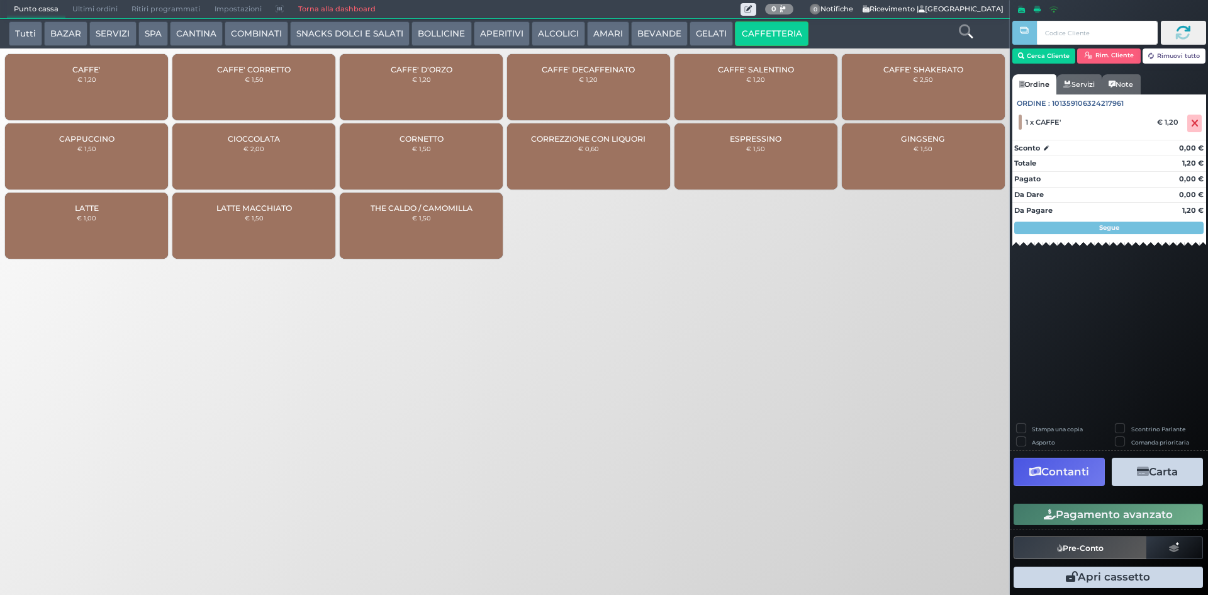
click at [58, 91] on div "CAFFE' € 1,20" at bounding box center [86, 87] width 163 height 66
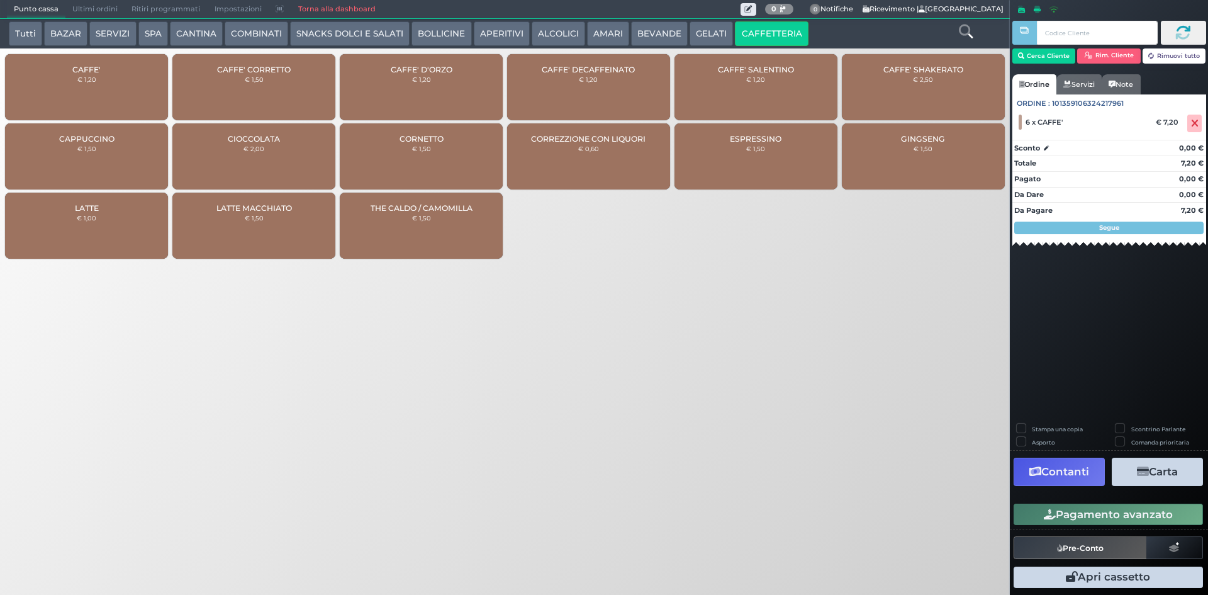
click at [1104, 515] on button "Pagamento avanzato" at bounding box center [1108, 513] width 189 height 21
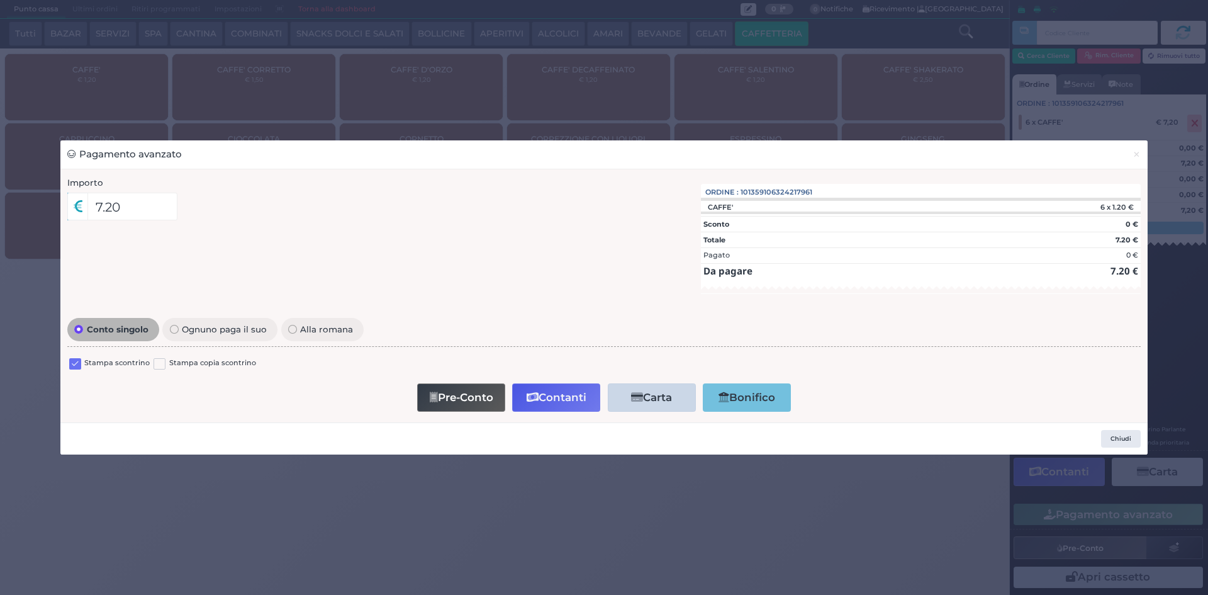
drag, startPoint x: 74, startPoint y: 366, endPoint x: 66, endPoint y: 410, distance: 44.8
click at [73, 366] on label at bounding box center [75, 364] width 12 height 12
click at [0, 0] on input "checkbox" at bounding box center [0, 0] width 0 height 0
click at [571, 396] on button "Contanti" at bounding box center [556, 397] width 88 height 28
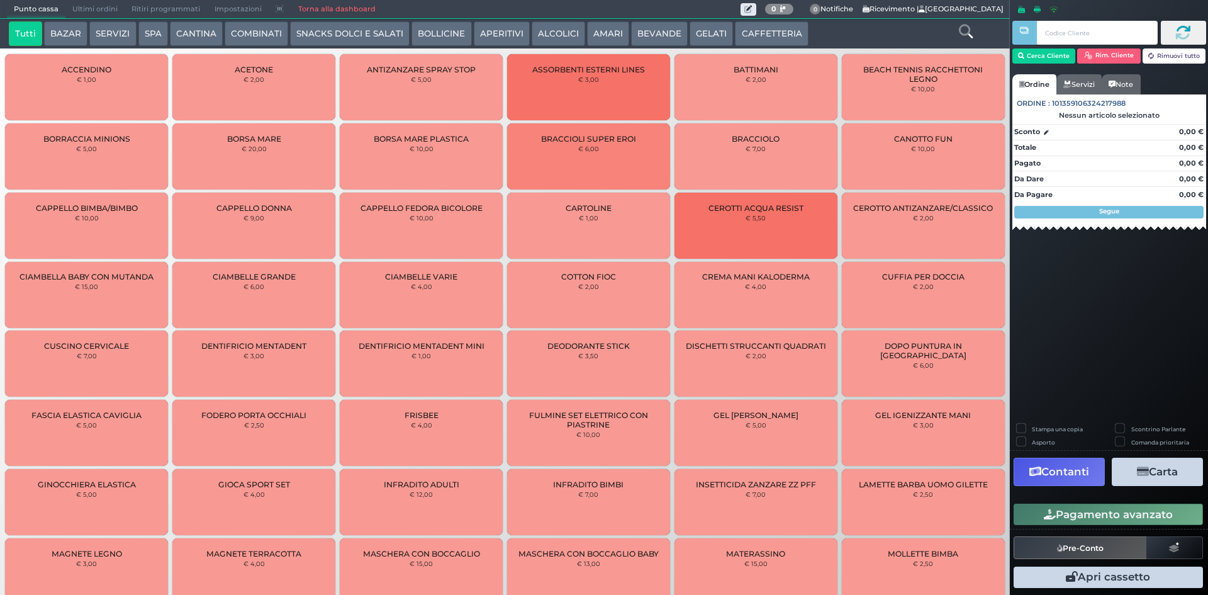
drag, startPoint x: 108, startPoint y: 6, endPoint x: 468, endPoint y: 30, distance: 361.4
click at [108, 6] on span "Ultimi ordini" at bounding box center [94, 10] width 59 height 18
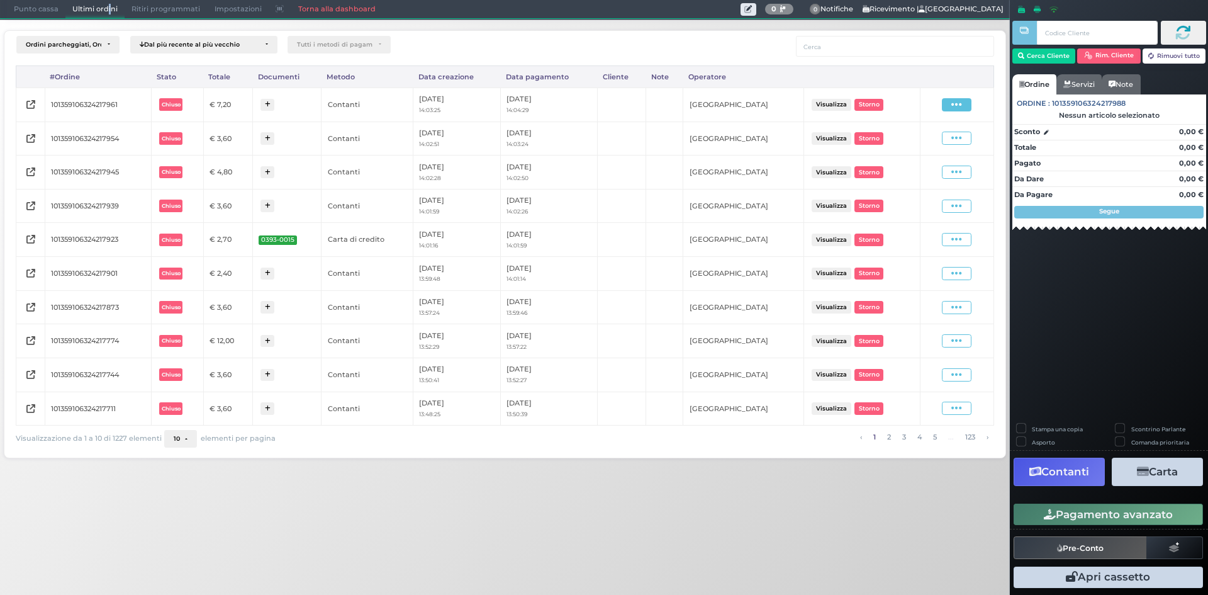
click at [962, 105] on icon at bounding box center [956, 105] width 11 height 12
click at [914, 149] on span "Ristampa Pre-Conto" at bounding box center [928, 140] width 52 height 21
click at [42, 4] on span "Punto cassa" at bounding box center [36, 10] width 59 height 18
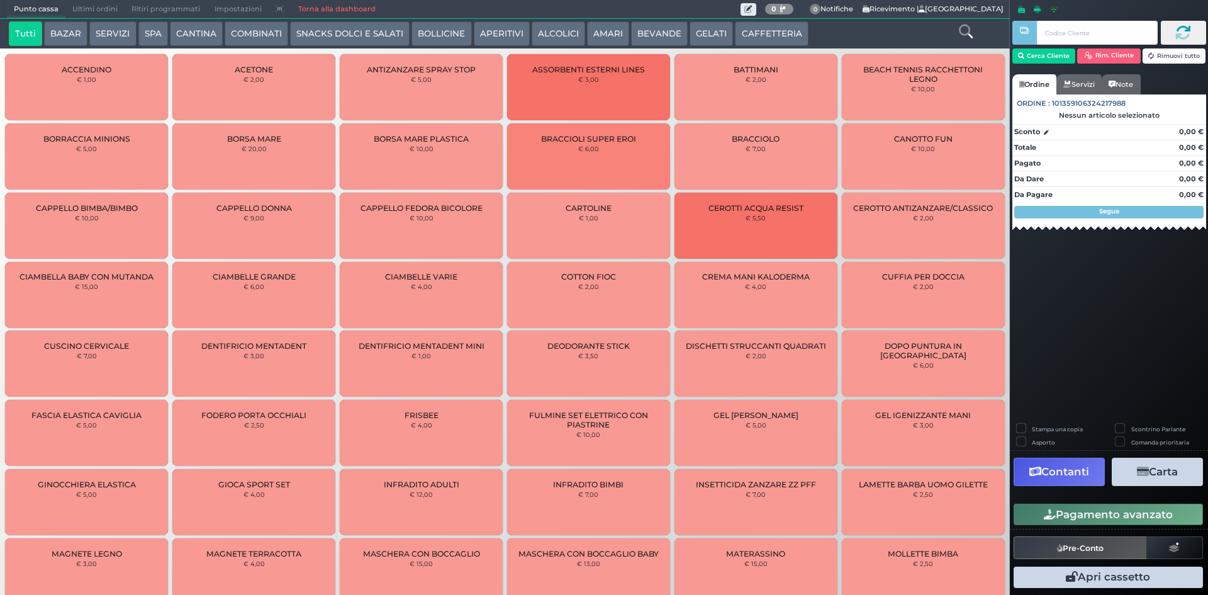
click at [765, 35] on button "CAFFETTERIA" at bounding box center [771, 33] width 73 height 25
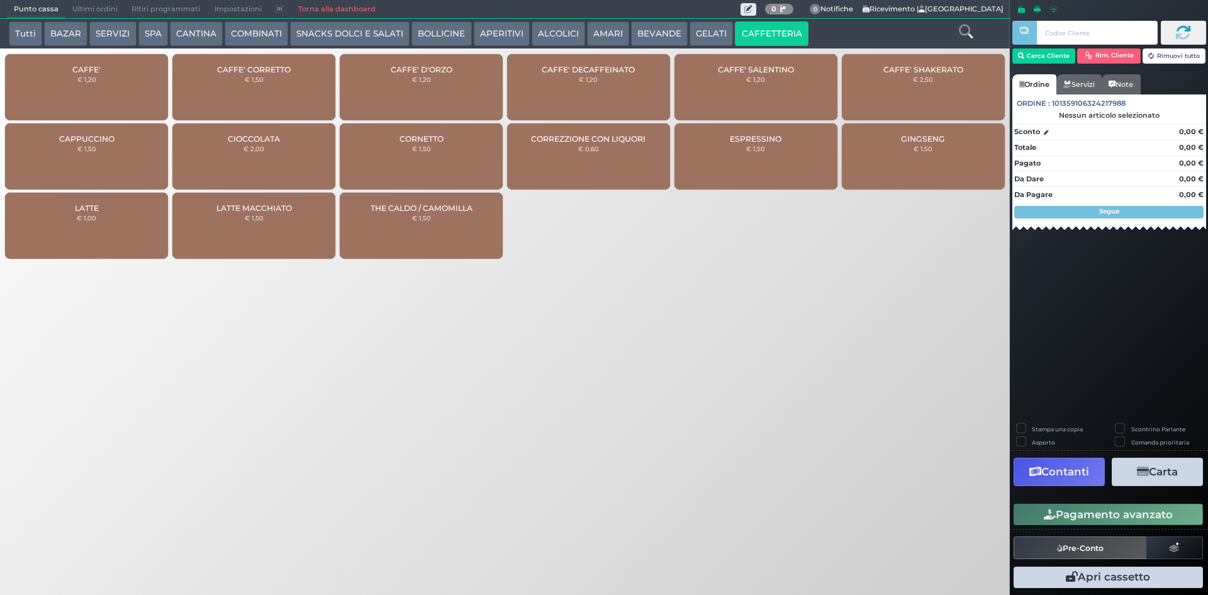
drag, startPoint x: 99, startPoint y: 101, endPoint x: 116, endPoint y: 79, distance: 28.3
click at [99, 101] on div "CAFFE' € 1,20" at bounding box center [86, 87] width 163 height 66
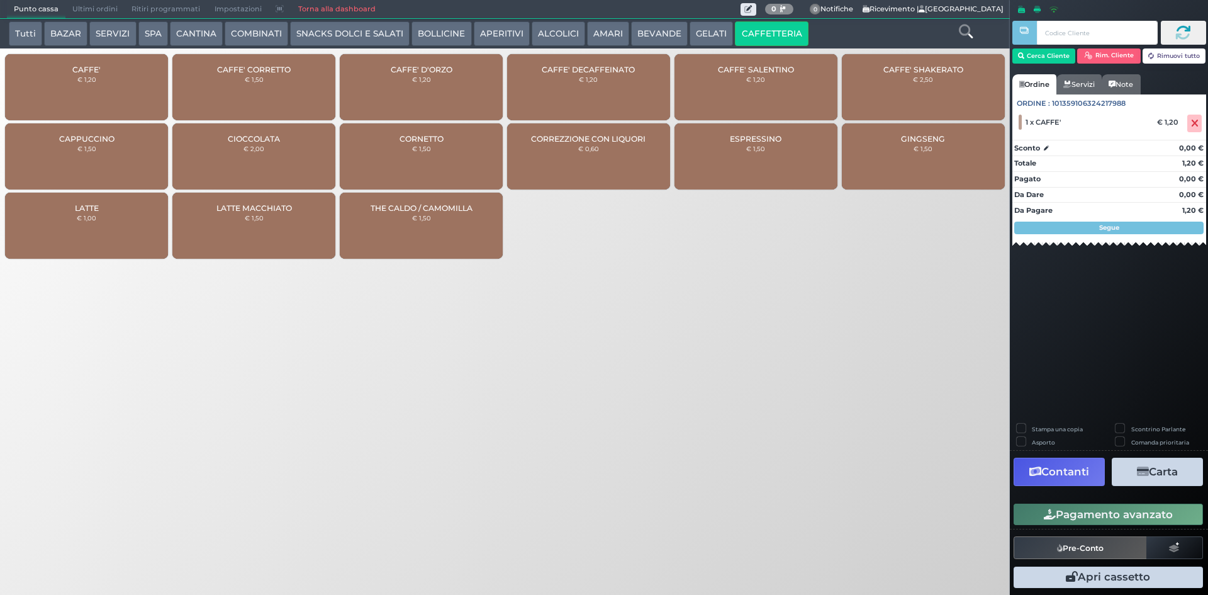
click at [129, 104] on div "CAFFE' € 1,20" at bounding box center [86, 87] width 163 height 66
click at [1029, 512] on button "Pagamento avanzato" at bounding box center [1108, 513] width 189 height 21
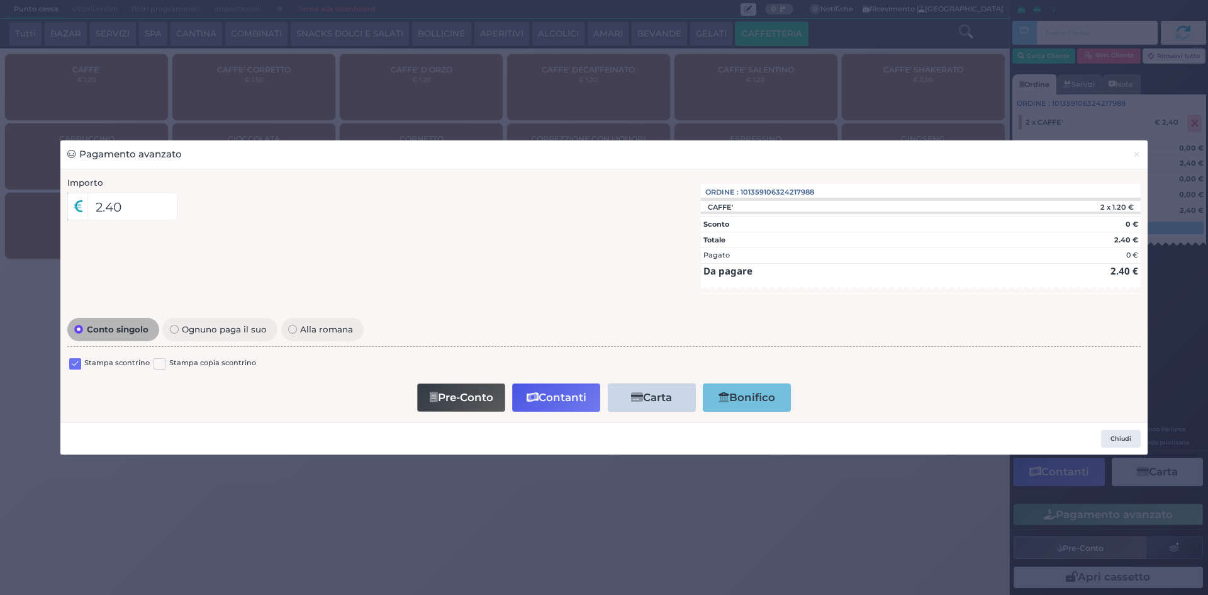
click at [79, 361] on label at bounding box center [75, 364] width 12 height 12
click at [0, 0] on input "checkbox" at bounding box center [0, 0] width 0 height 0
click at [555, 391] on button "Contanti" at bounding box center [556, 397] width 88 height 28
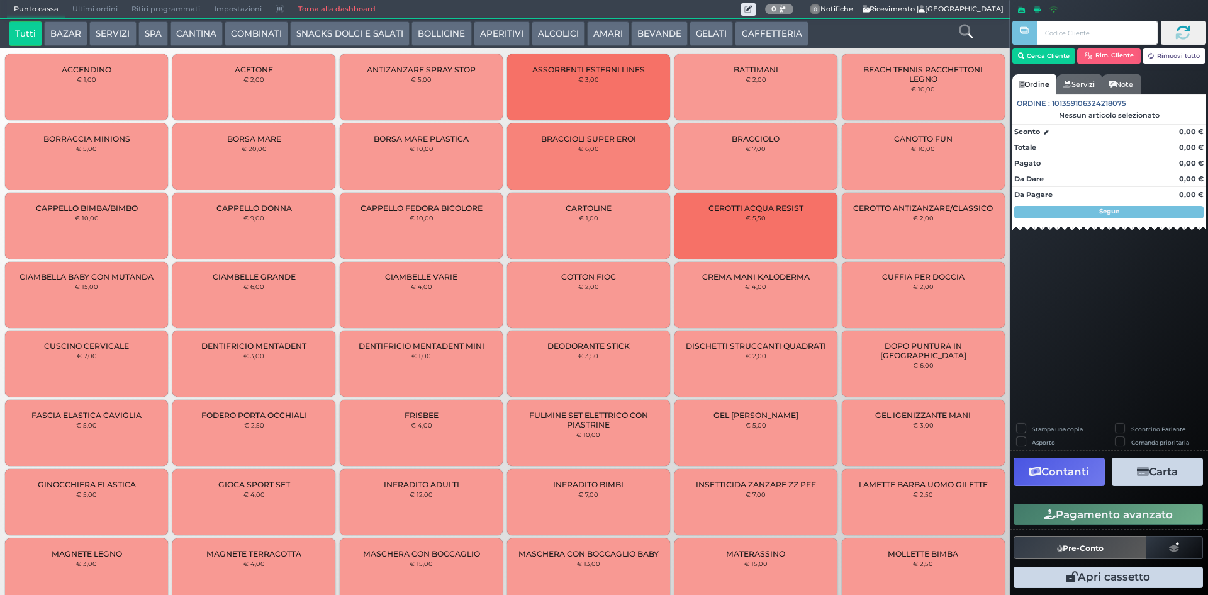
click at [83, 12] on span "Ultimi ordini" at bounding box center [94, 10] width 59 height 18
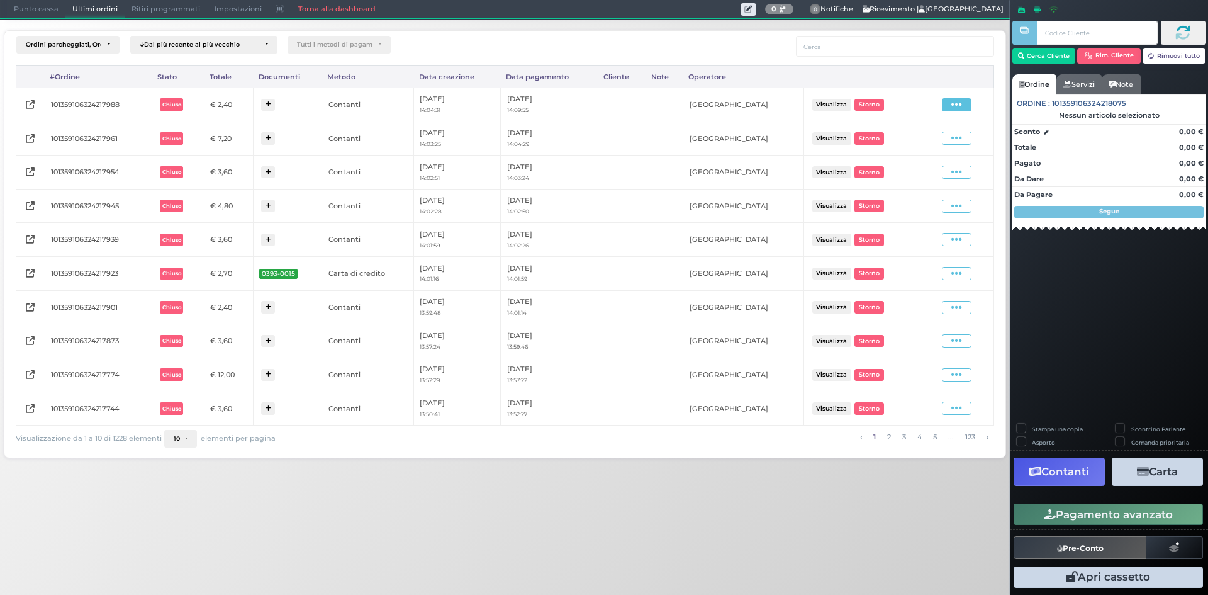
click at [962, 104] on icon at bounding box center [956, 105] width 11 height 12
click at [934, 145] on span "Ristampa Pre-Conto" at bounding box center [928, 140] width 52 height 21
click at [43, 6] on span "Punto cassa" at bounding box center [36, 10] width 59 height 18
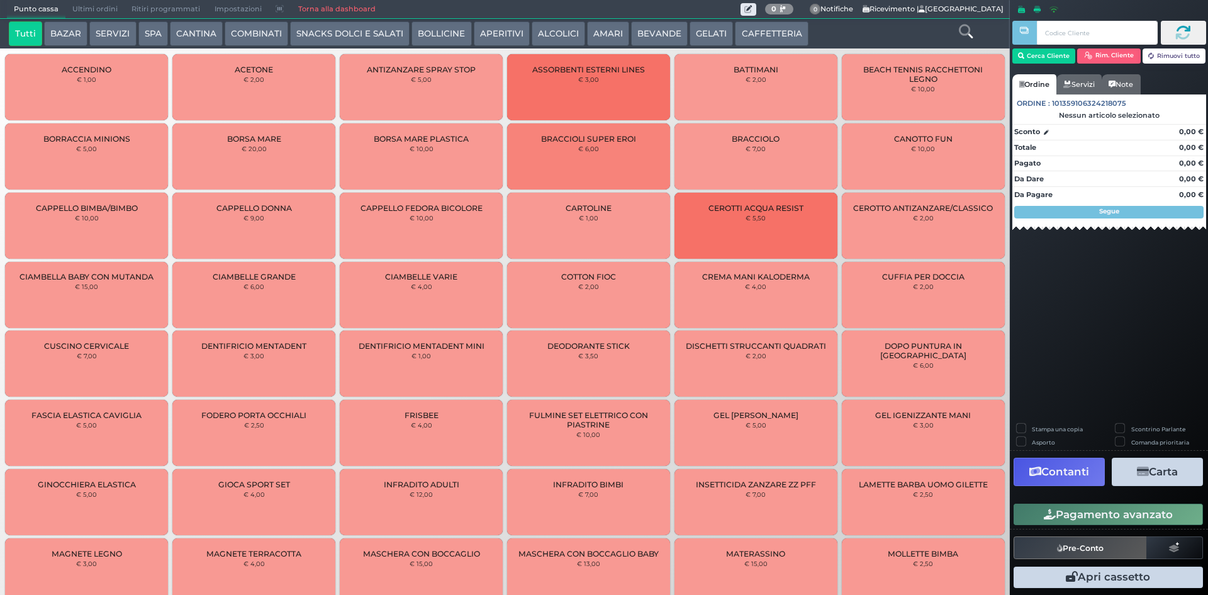
drag, startPoint x: 749, startPoint y: 26, endPoint x: 609, endPoint y: 42, distance: 141.2
click at [749, 23] on button "CAFFETTERIA" at bounding box center [771, 33] width 73 height 25
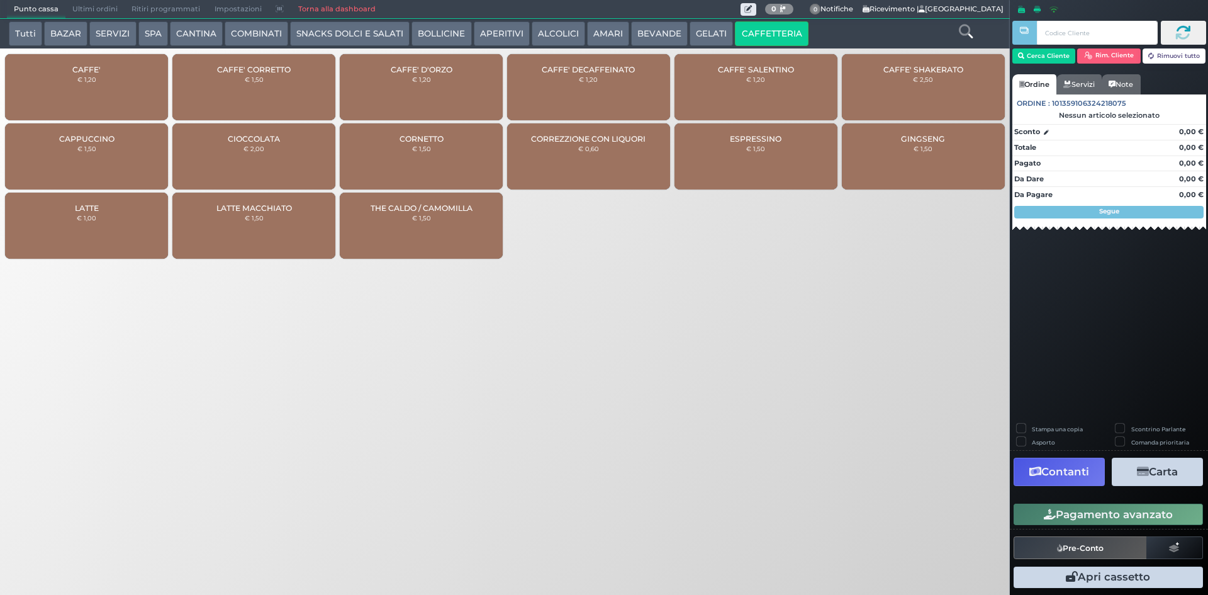
click at [108, 63] on div "CAFFE' € 1,20" at bounding box center [86, 87] width 163 height 66
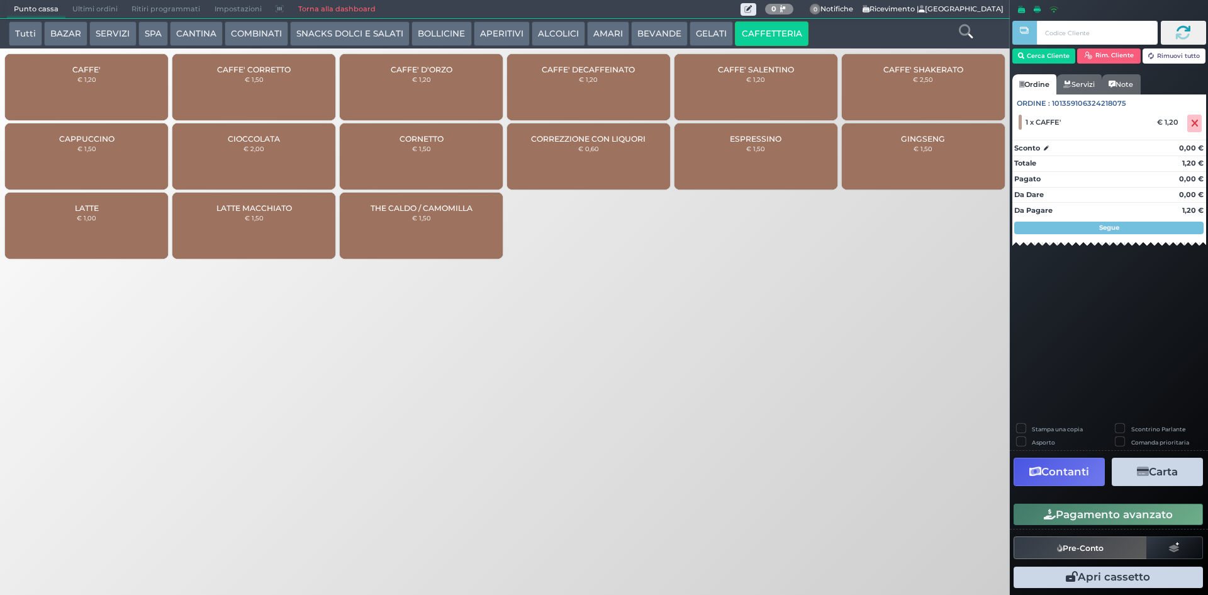
click at [1048, 515] on icon "button" at bounding box center [1050, 514] width 12 height 11
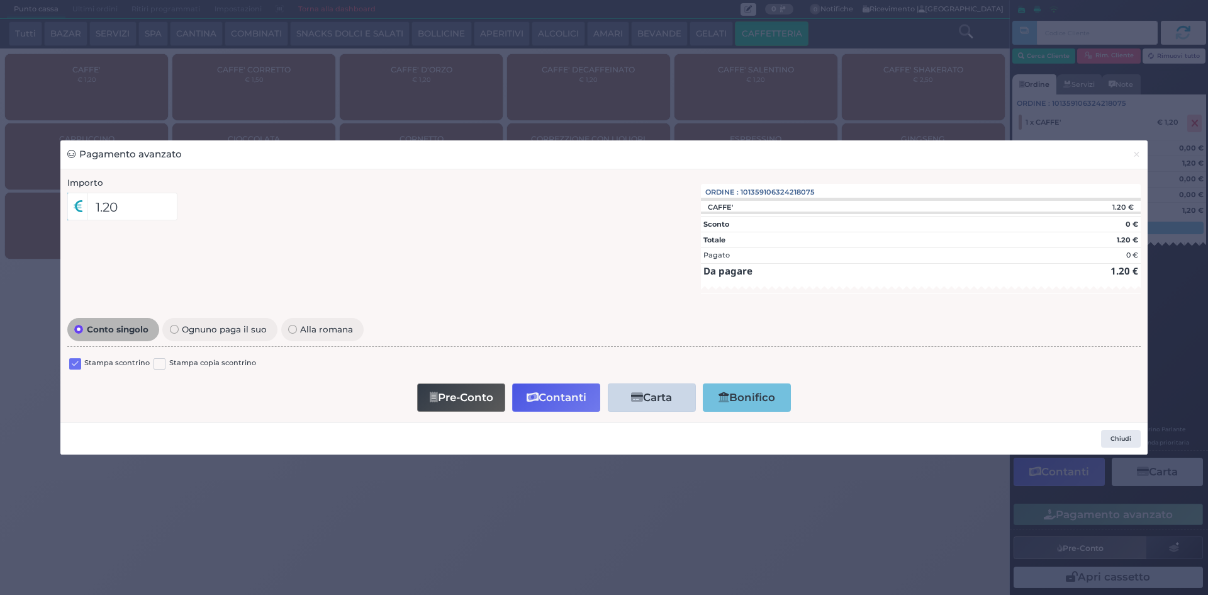
click at [120, 362] on label "Stampa scontrino" at bounding box center [116, 363] width 65 height 12
click at [73, 364] on label at bounding box center [75, 364] width 12 height 12
click at [0, 0] on input "checkbox" at bounding box center [0, 0] width 0 height 0
click at [549, 392] on button "Contanti" at bounding box center [556, 397] width 88 height 28
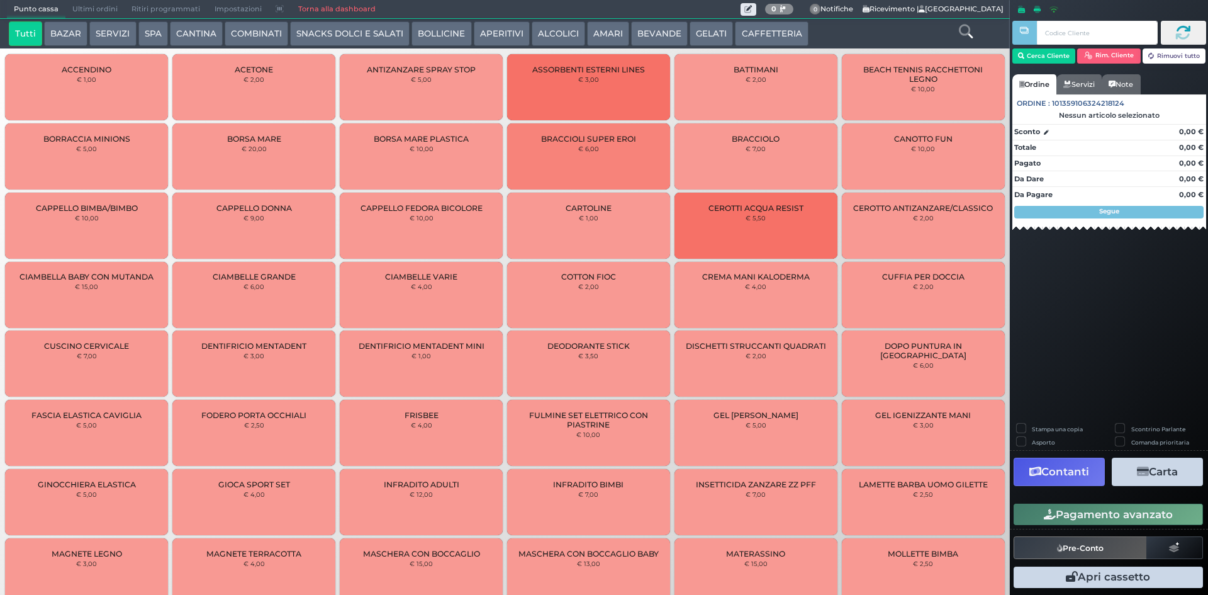
click at [95, 8] on span "Ultimi ordini" at bounding box center [94, 10] width 59 height 18
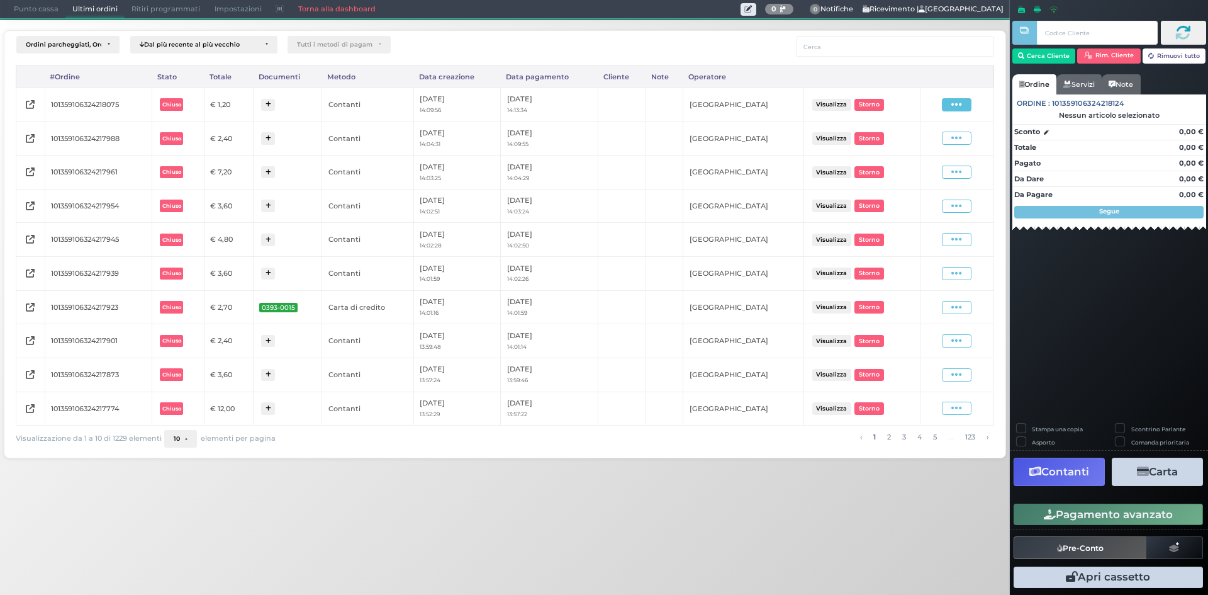
click at [958, 104] on icon at bounding box center [956, 105] width 11 height 12
click at [914, 147] on span "Ristampa Pre-Conto" at bounding box center [928, 140] width 52 height 21
click at [47, 14] on span "Punto cassa" at bounding box center [36, 10] width 59 height 18
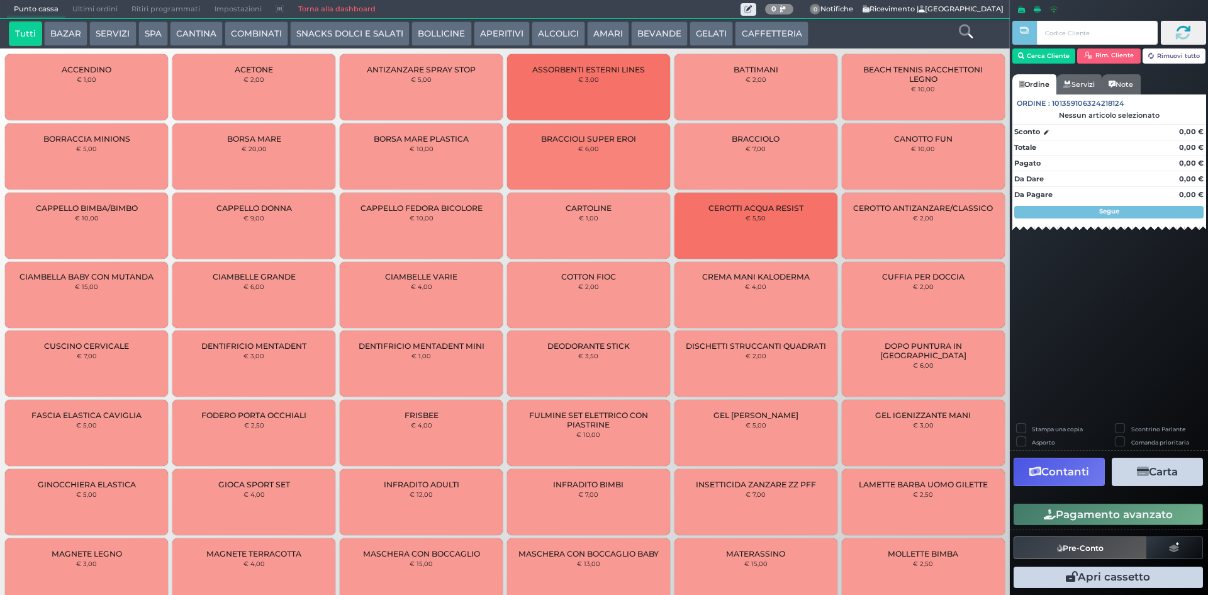
click at [773, 31] on button "CAFFETTERIA" at bounding box center [771, 33] width 73 height 25
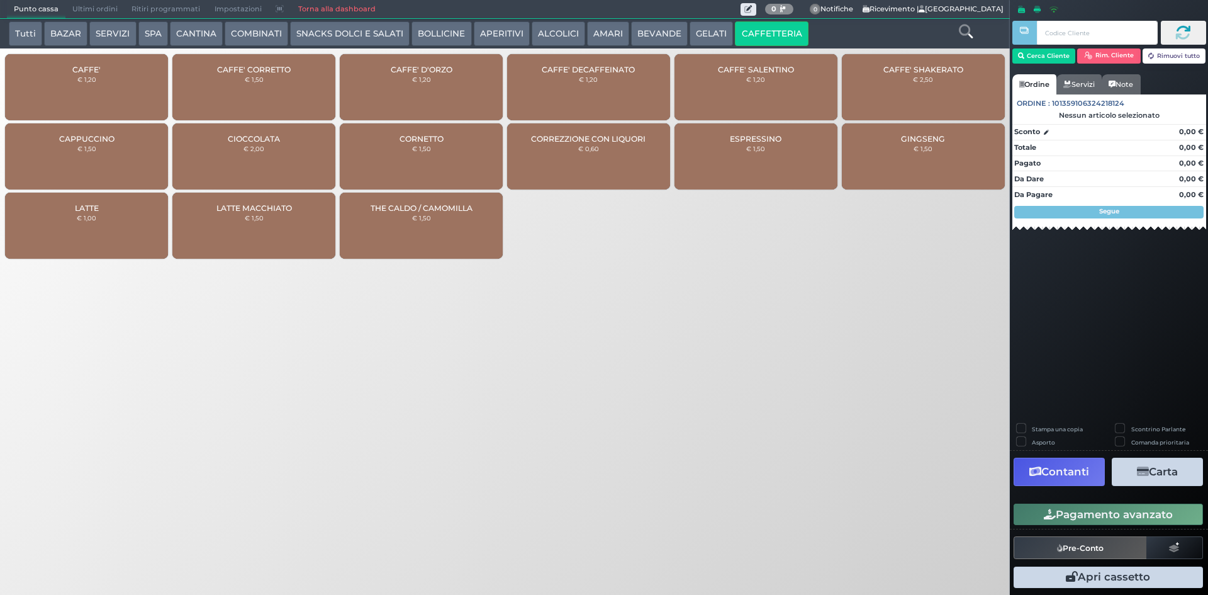
click at [286, 81] on div "CAFFE' CORRETTO € 1,50" at bounding box center [253, 87] width 163 height 66
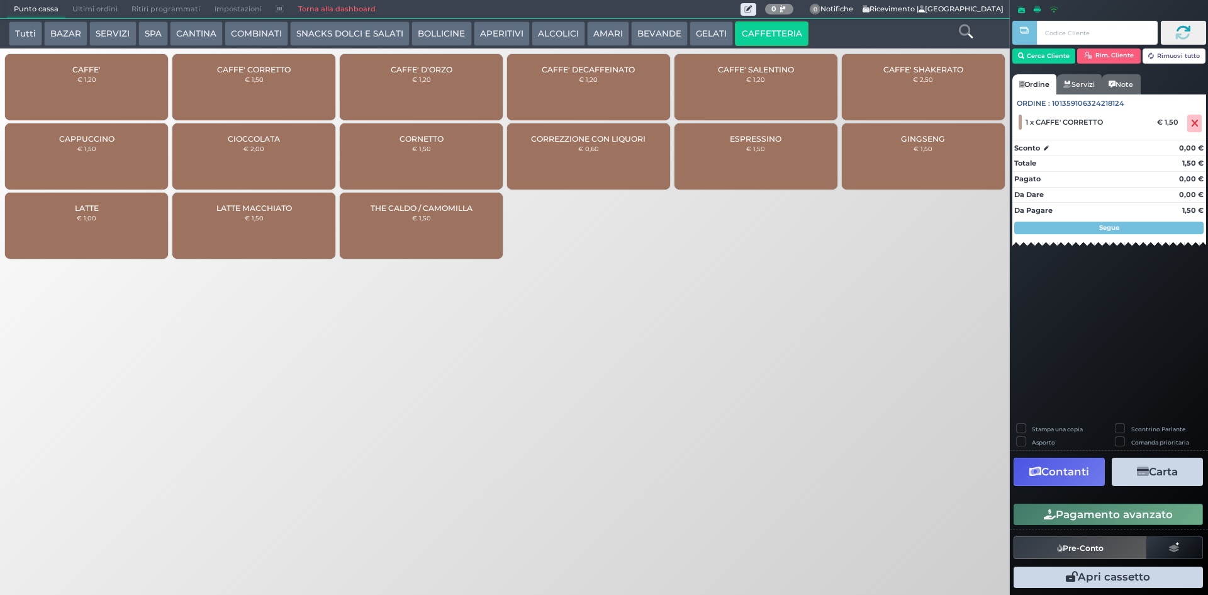
click at [289, 93] on div "CAFFE' CORRETTO € 1,50" at bounding box center [253, 87] width 163 height 66
click at [84, 91] on div "CAFFE' € 1,20" at bounding box center [86, 87] width 163 height 66
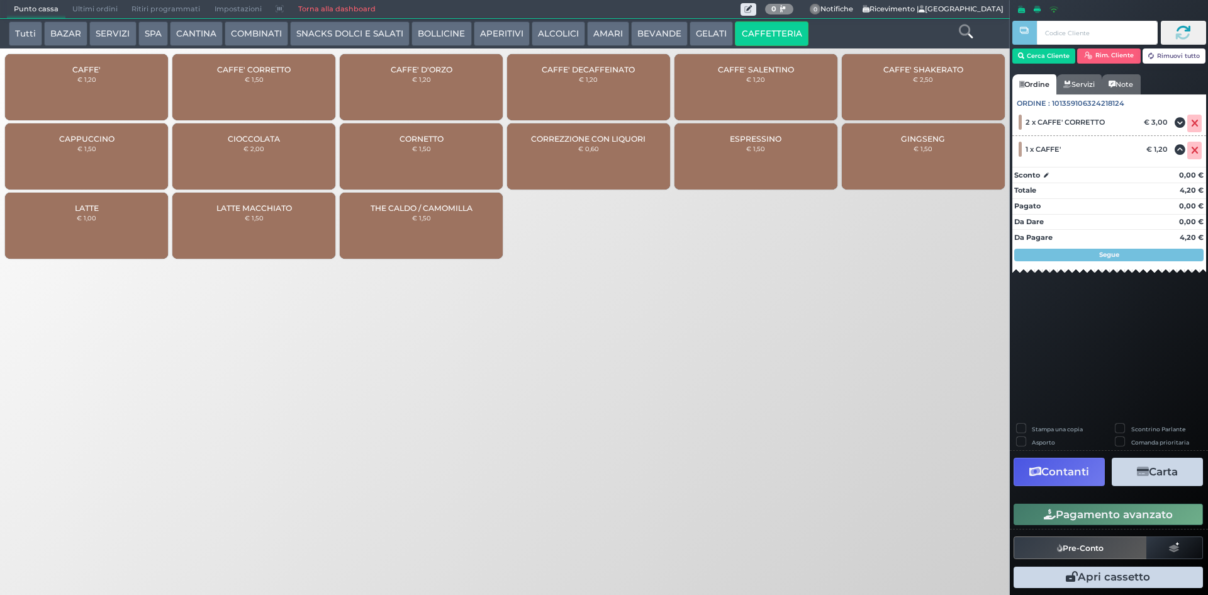
click at [1122, 513] on button "Pagamento avanzato" at bounding box center [1108, 513] width 189 height 21
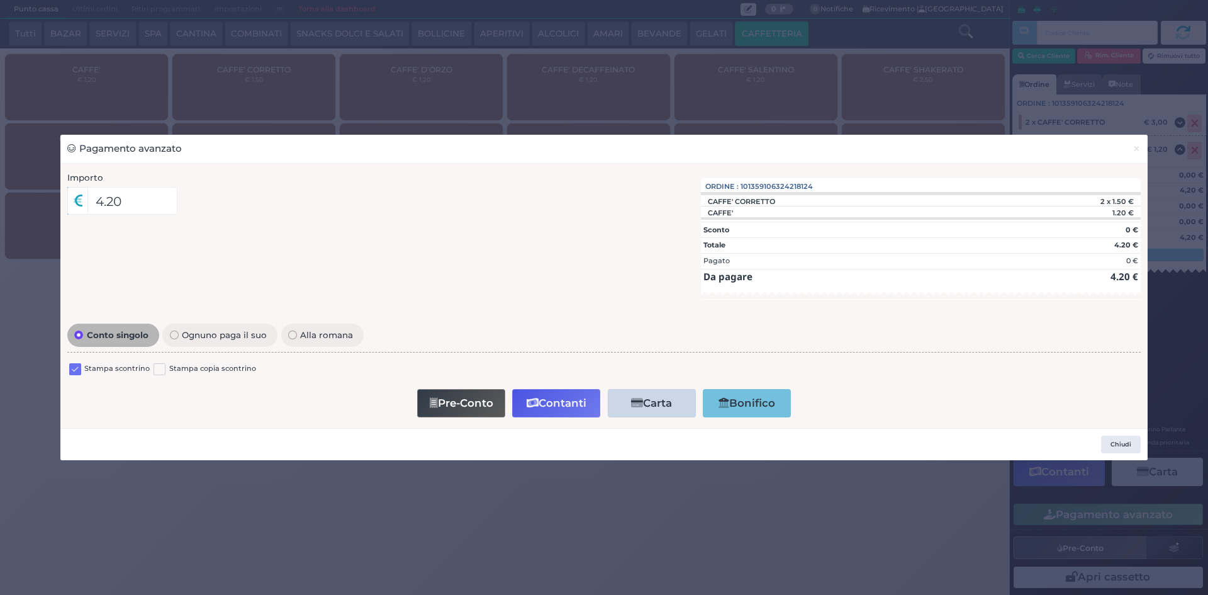
drag, startPoint x: 77, startPoint y: 368, endPoint x: 109, endPoint y: 372, distance: 32.9
click at [79, 368] on label at bounding box center [75, 369] width 12 height 12
click at [0, 0] on input "checkbox" at bounding box center [0, 0] width 0 height 0
click at [522, 394] on button "Contanti" at bounding box center [556, 403] width 88 height 28
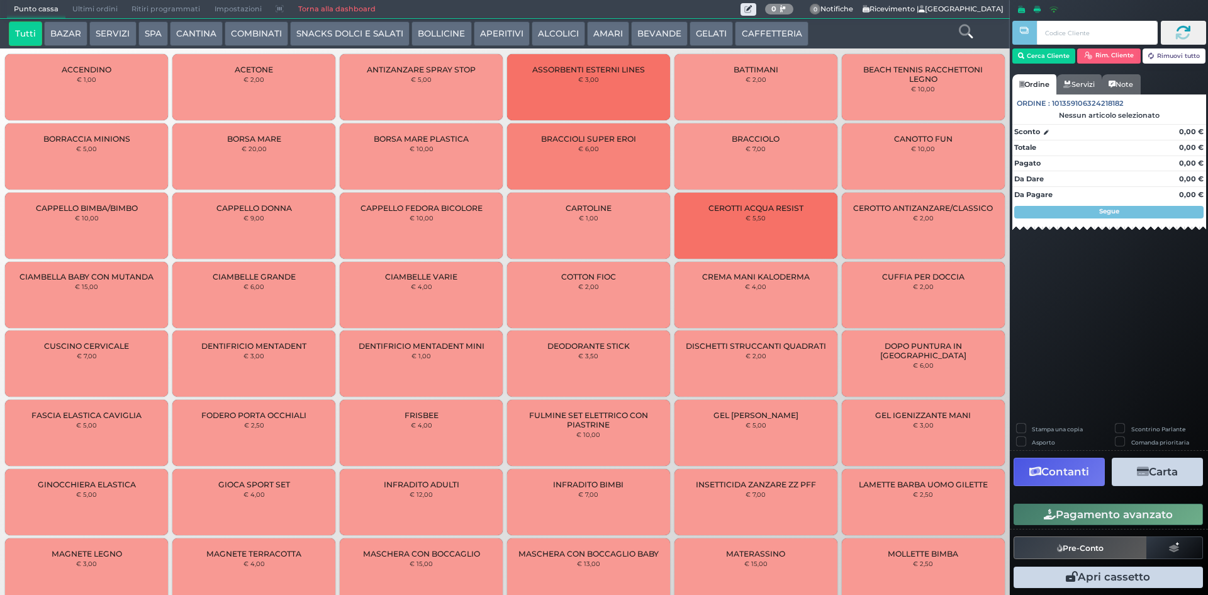
click at [81, 14] on span "Ultimi ordini" at bounding box center [94, 10] width 59 height 18
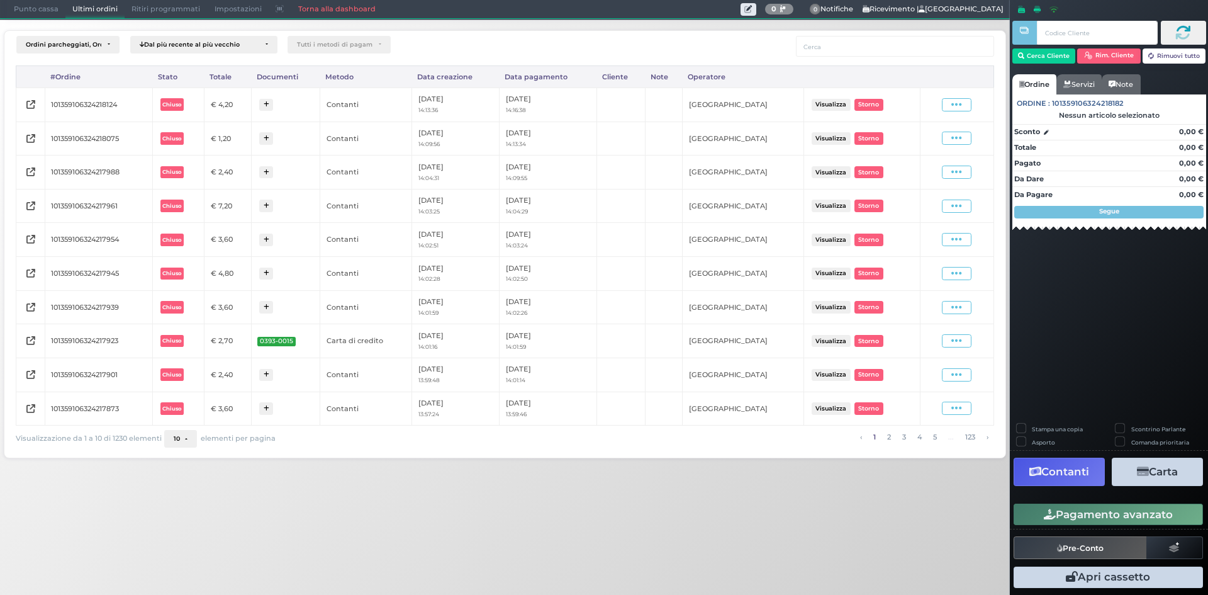
click at [956, 104] on icon at bounding box center [956, 105] width 11 height 12
click at [911, 141] on span "Ristampa Pre-Conto" at bounding box center [927, 140] width 52 height 21
click at [52, 11] on span "Punto cassa" at bounding box center [36, 10] width 59 height 18
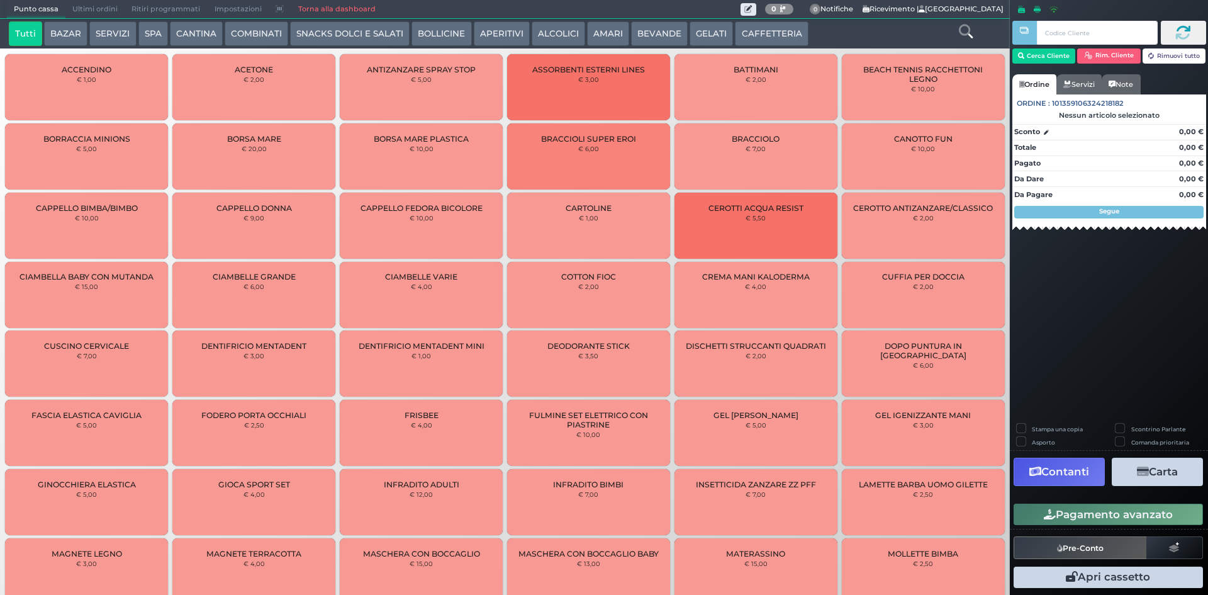
drag, startPoint x: 773, startPoint y: 26, endPoint x: 668, endPoint y: 42, distance: 106.2
click at [771, 26] on button "CAFFETTERIA" at bounding box center [771, 33] width 73 height 25
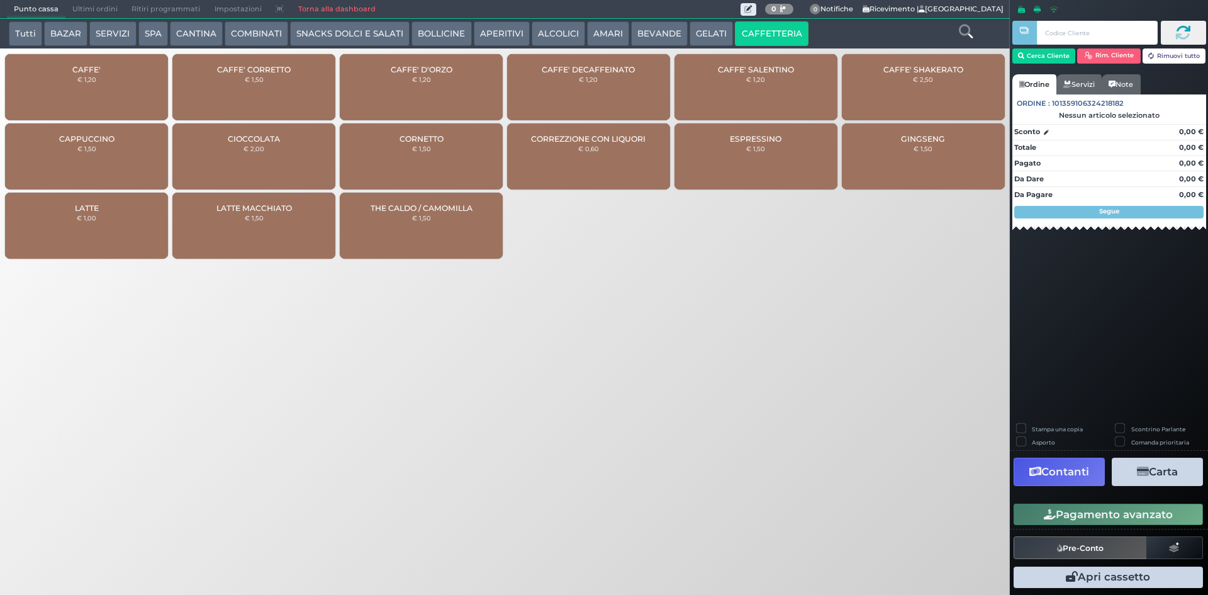
click at [117, 93] on div "CAFFE' € 1,20" at bounding box center [86, 87] width 163 height 66
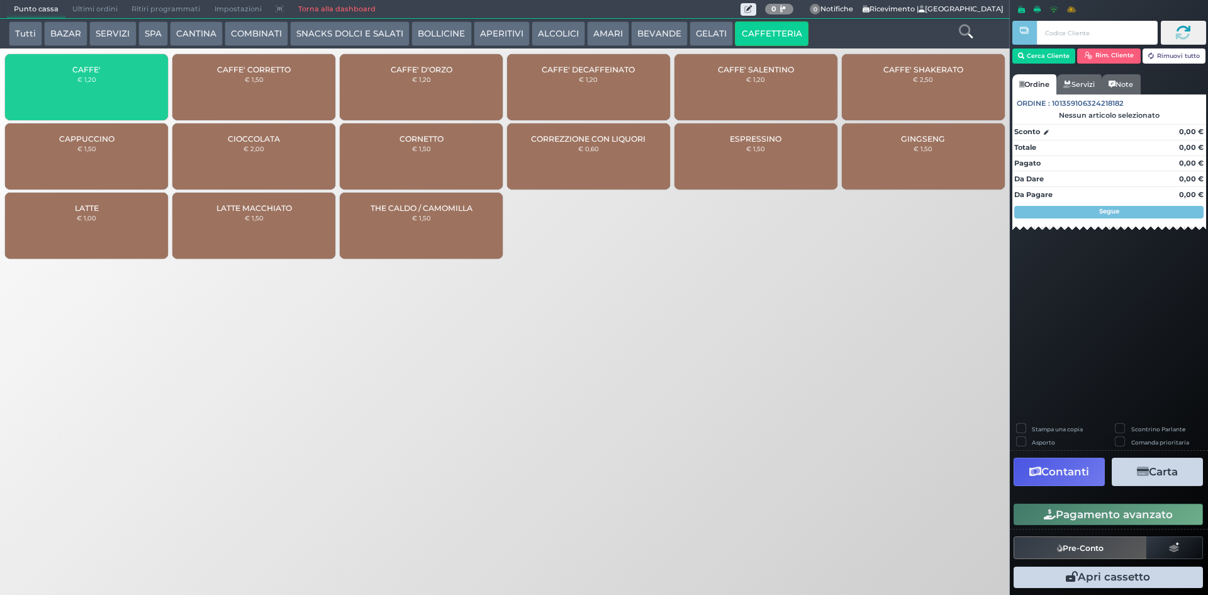
click at [117, 93] on div "CAFFE' € 1,20" at bounding box center [86, 87] width 163 height 66
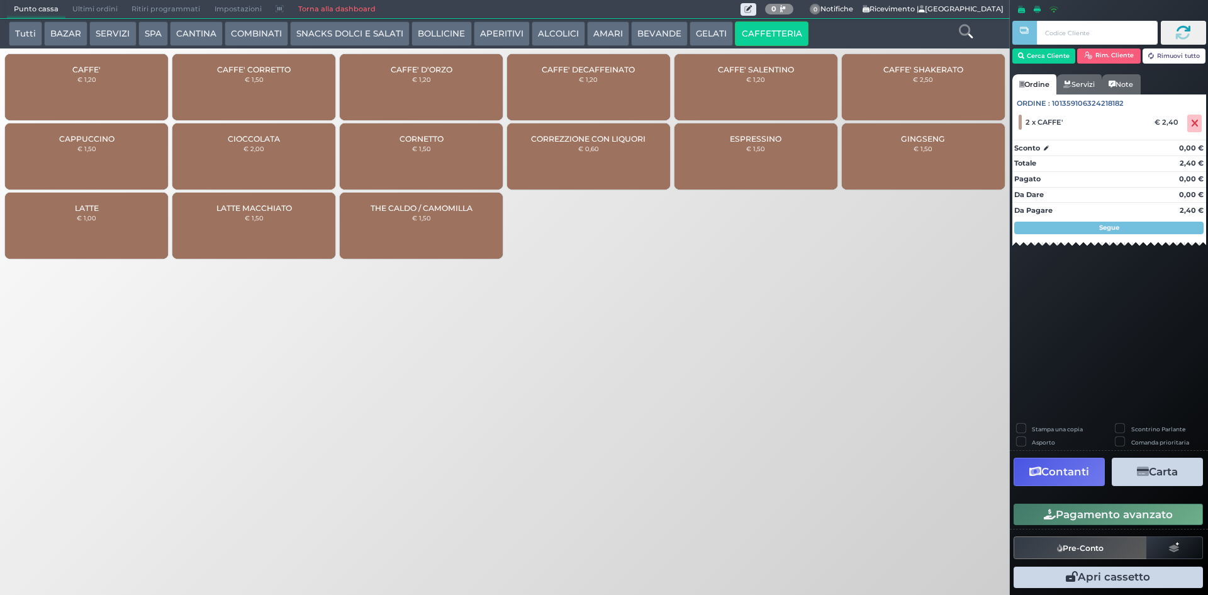
click at [1111, 507] on button "Pagamento avanzato" at bounding box center [1108, 513] width 189 height 21
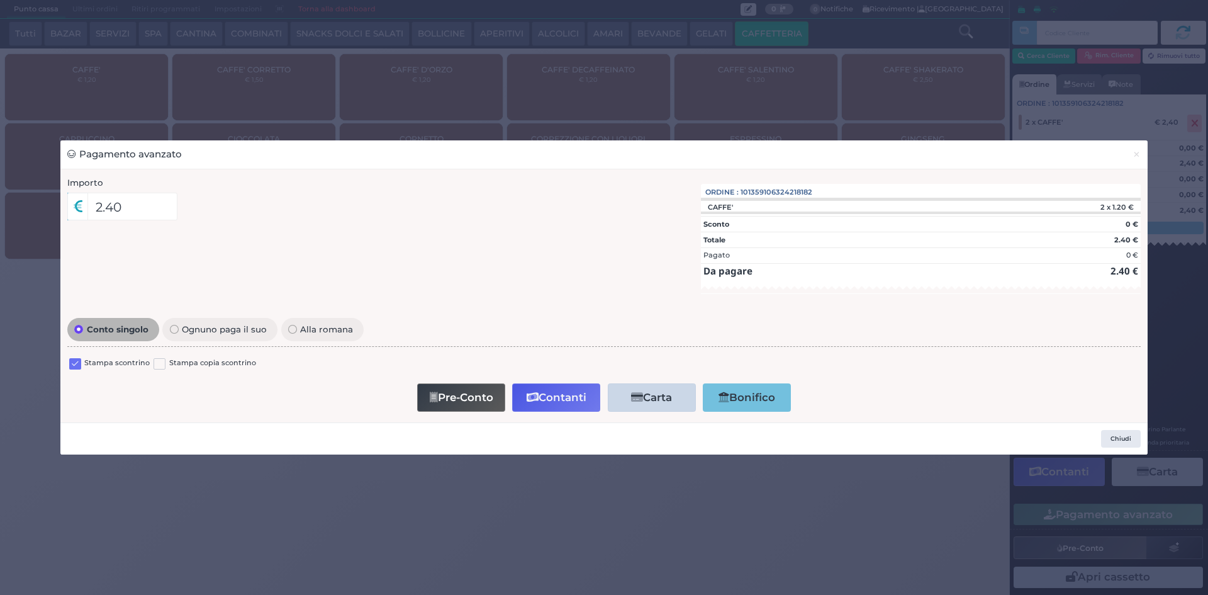
click at [79, 359] on label at bounding box center [75, 364] width 12 height 12
click at [0, 0] on input "checkbox" at bounding box center [0, 0] width 0 height 0
click at [561, 398] on button "Contanti" at bounding box center [556, 397] width 88 height 28
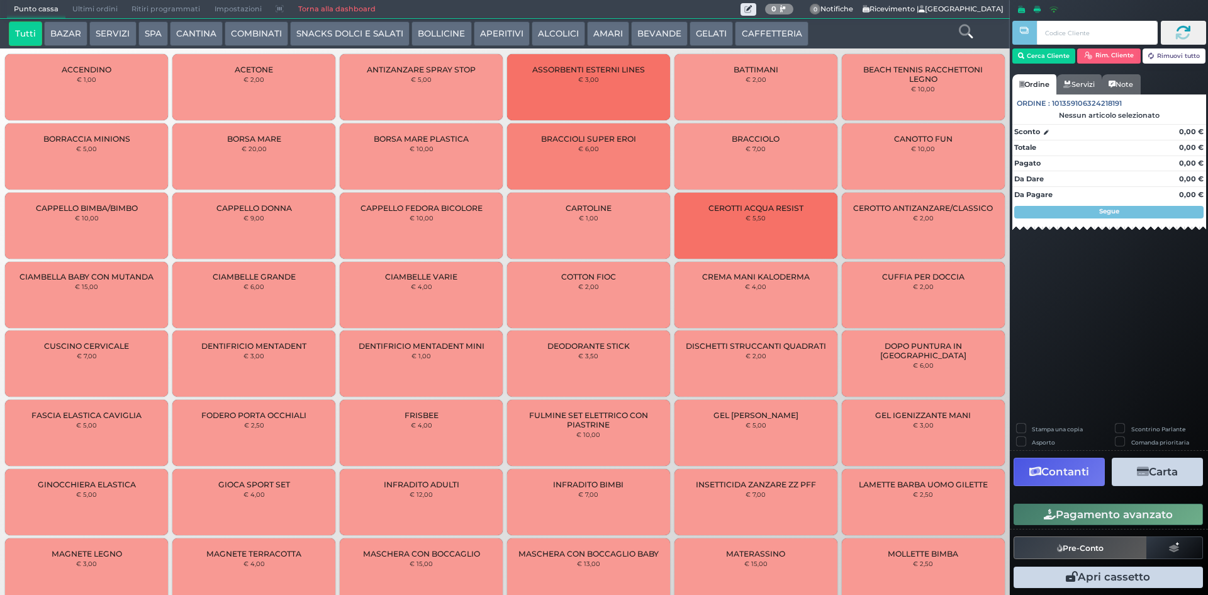
click at [96, 10] on span "Ultimi ordini" at bounding box center [94, 10] width 59 height 18
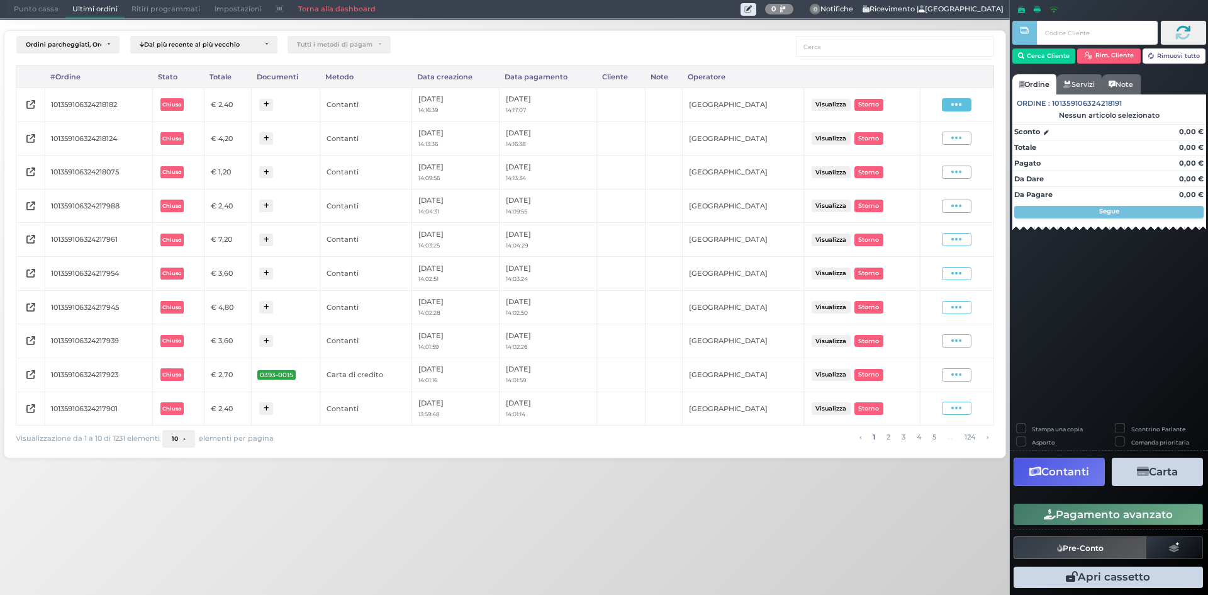
click at [962, 108] on icon at bounding box center [956, 105] width 11 height 12
click at [933, 144] on span "Ristampa Pre-Conto" at bounding box center [927, 140] width 52 height 21
click at [24, 14] on span "Punto cassa" at bounding box center [36, 10] width 59 height 18
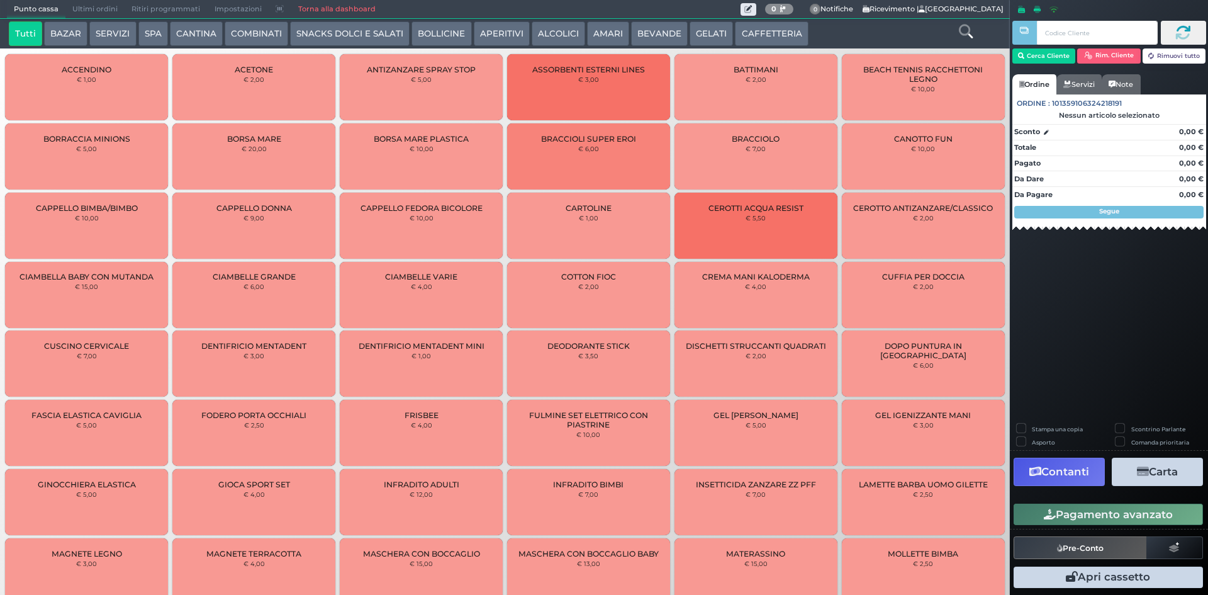
click at [608, 36] on button "AMARI" at bounding box center [608, 33] width 42 height 25
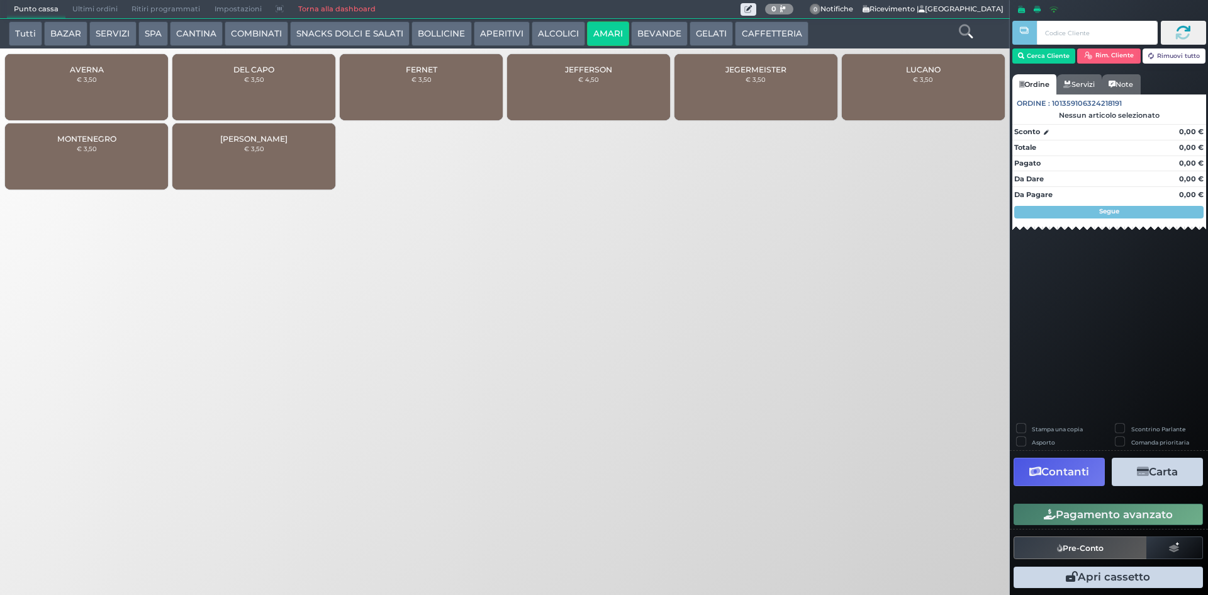
click at [317, 84] on div "DEL CAPO € 3,50" at bounding box center [253, 87] width 163 height 66
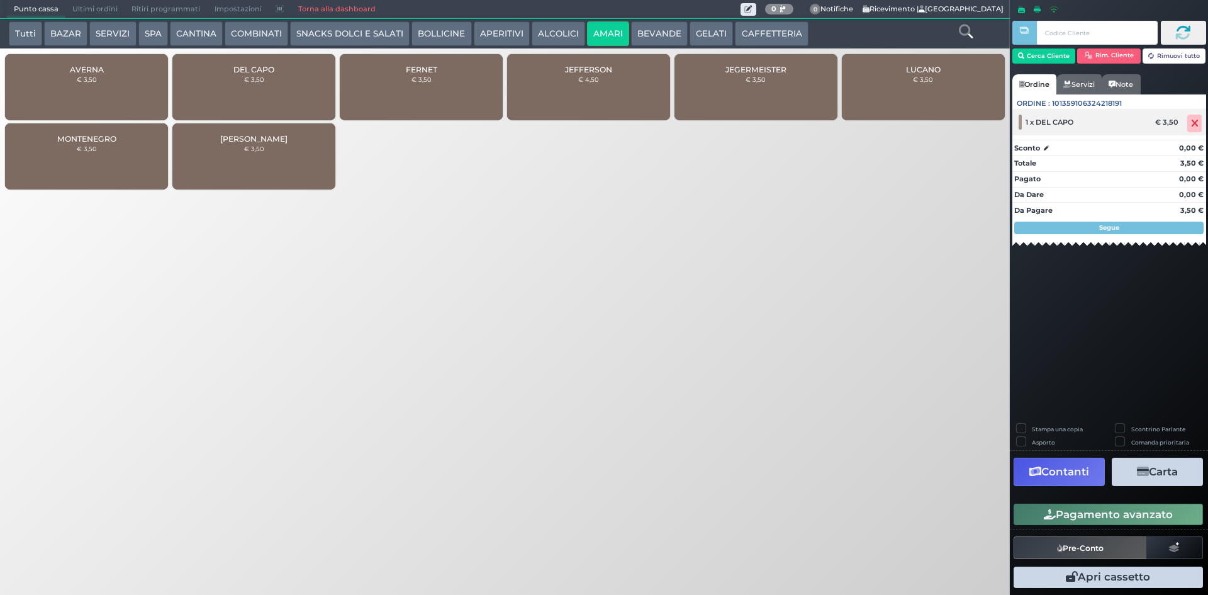
click at [1193, 123] on icon at bounding box center [1195, 123] width 8 height 1
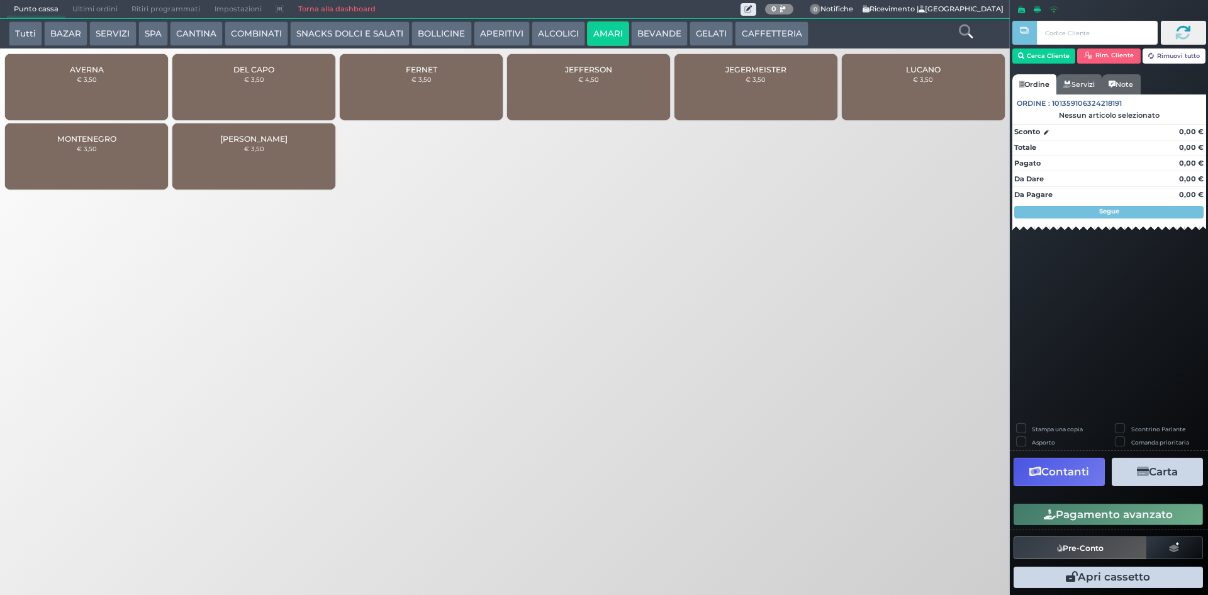
click at [130, 174] on div "MONTENEGRO € 3,50" at bounding box center [86, 156] width 163 height 66
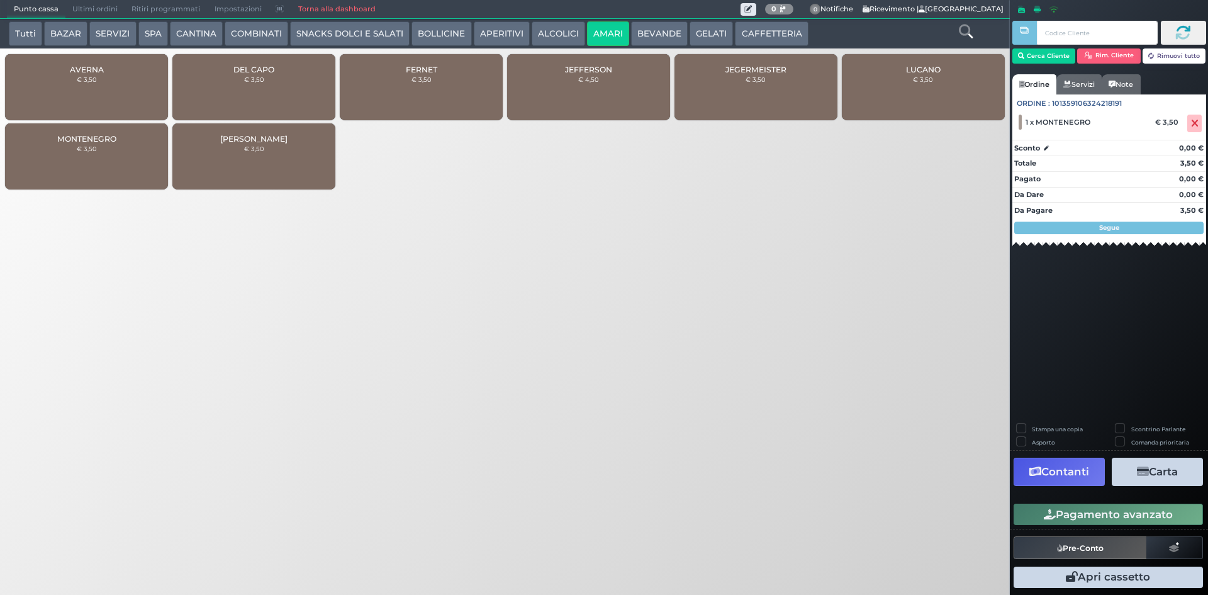
click at [1088, 506] on button "Pagamento avanzato" at bounding box center [1108, 513] width 189 height 21
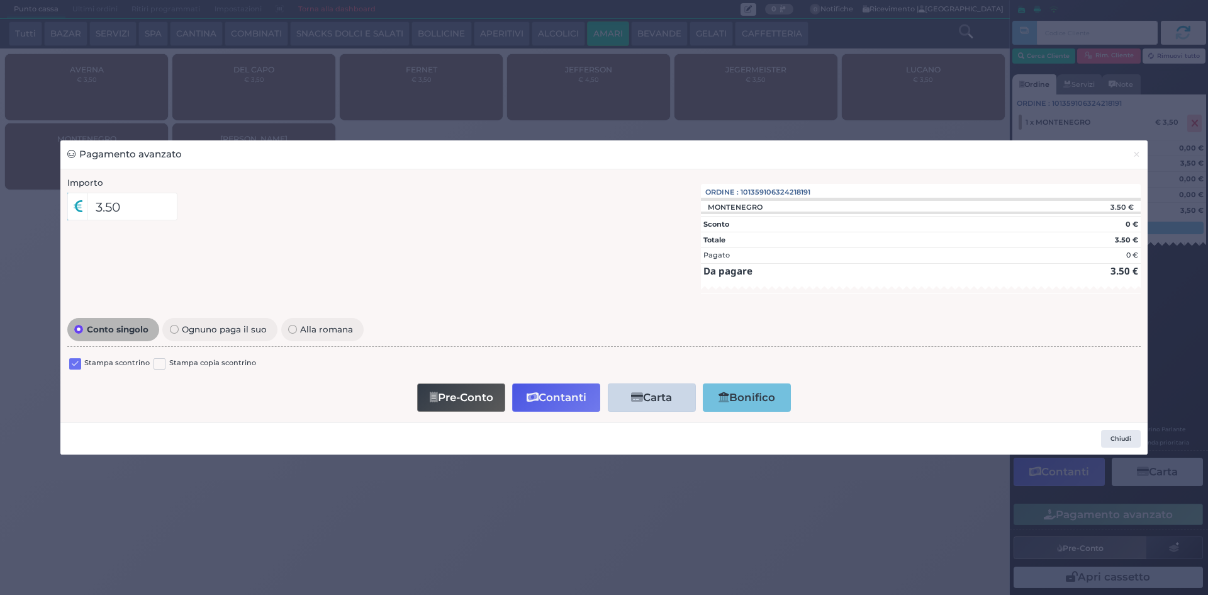
click at [81, 364] on label at bounding box center [75, 364] width 12 height 12
click at [0, 0] on input "checkbox" at bounding box center [0, 0] width 0 height 0
click at [591, 406] on button "Contanti" at bounding box center [556, 397] width 88 height 28
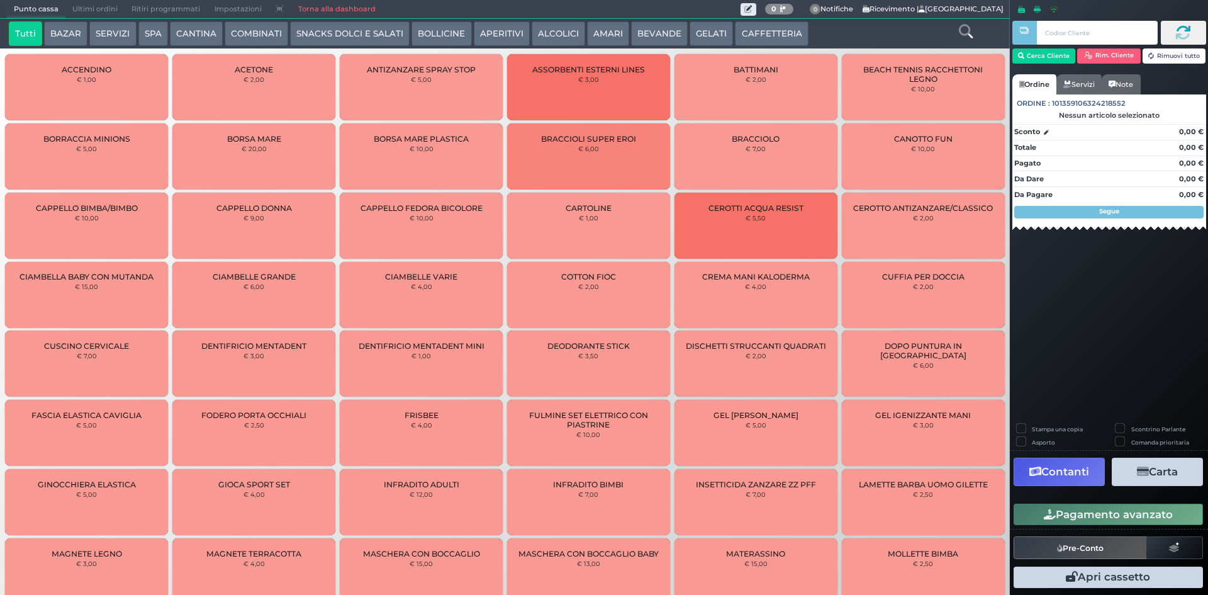
click at [102, 8] on span "Ultimi ordini" at bounding box center [94, 10] width 59 height 18
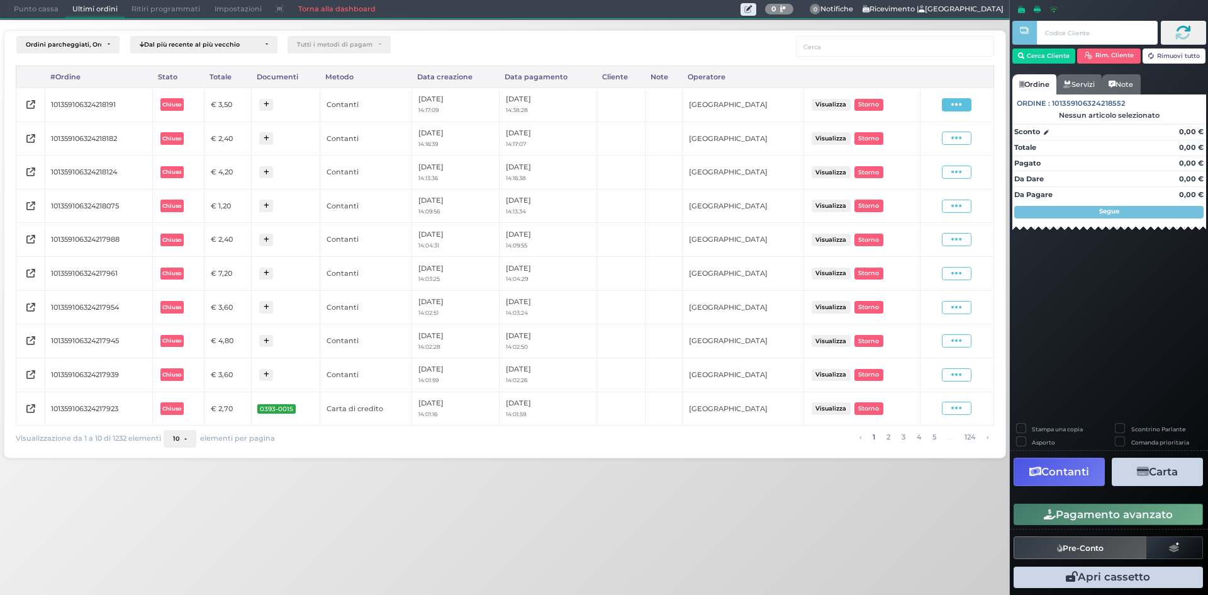
click at [948, 103] on span at bounding box center [957, 104] width 30 height 13
click at [938, 139] on span "Ristampa Pre-Conto" at bounding box center [927, 140] width 52 height 21
click at [45, 14] on span "Punto cassa" at bounding box center [36, 10] width 59 height 18
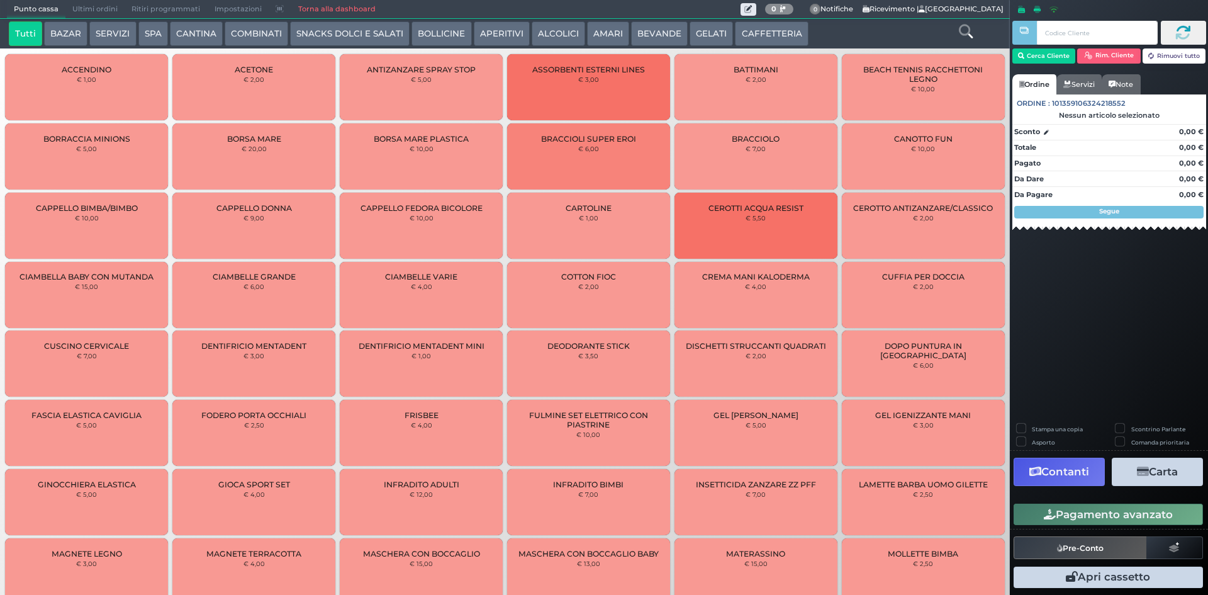
click at [781, 33] on button "CAFFETTERIA" at bounding box center [771, 33] width 73 height 25
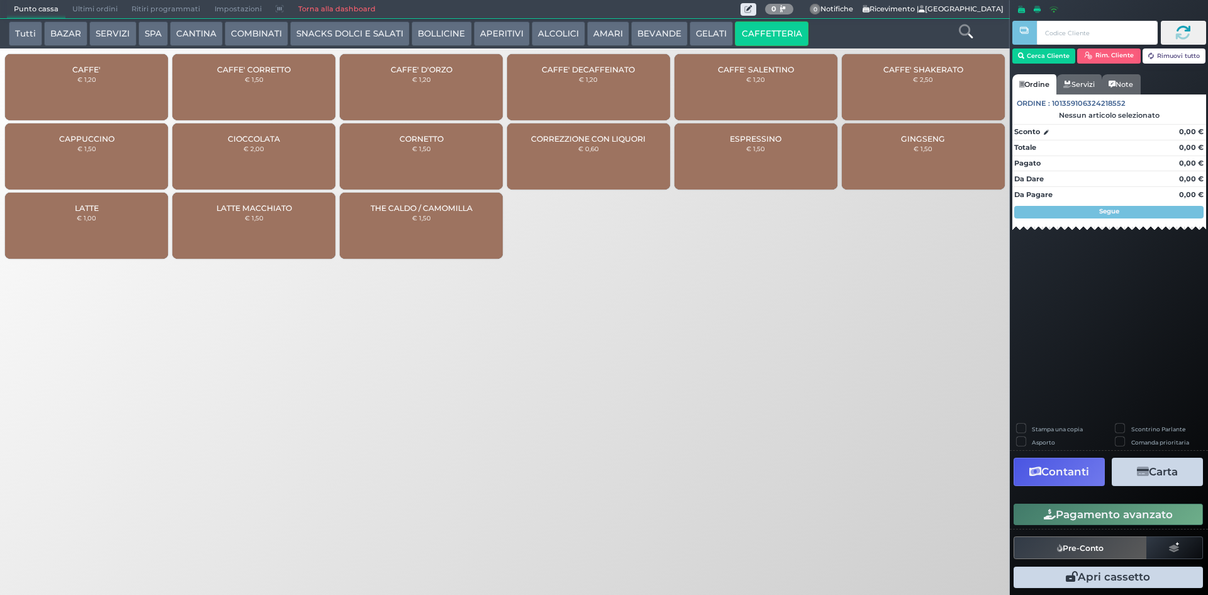
click at [81, 98] on div "CAFFE' € 1,20" at bounding box center [86, 87] width 163 height 66
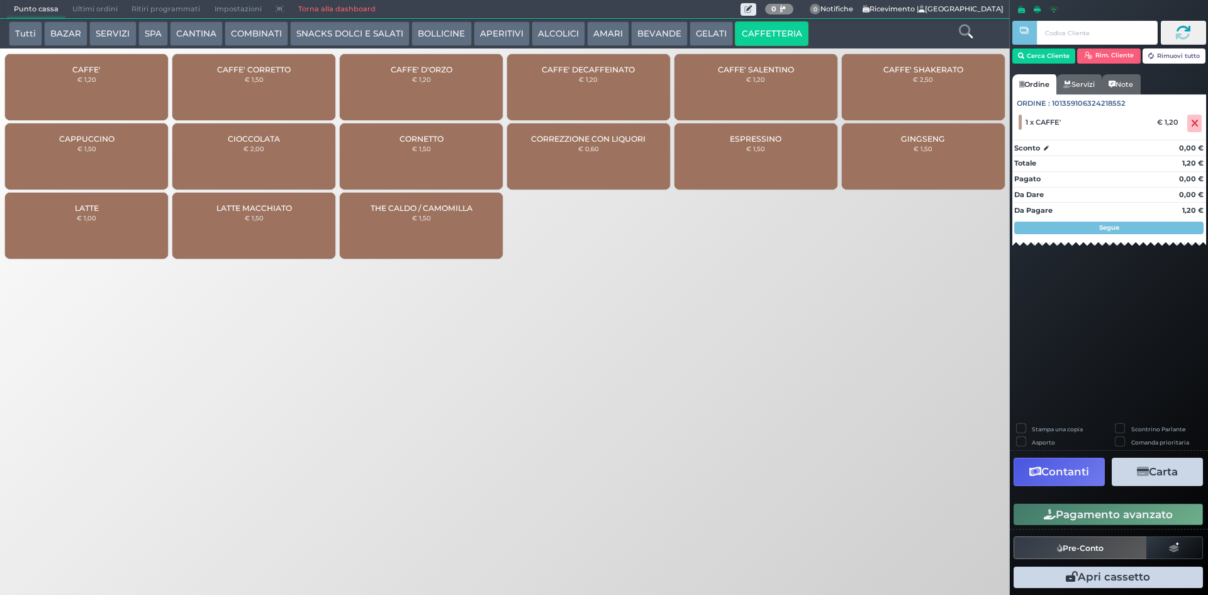
click at [1072, 502] on div "Pagamento avanzato" at bounding box center [1109, 514] width 198 height 28
click at [1070, 508] on button "Pagamento avanzato" at bounding box center [1108, 513] width 189 height 21
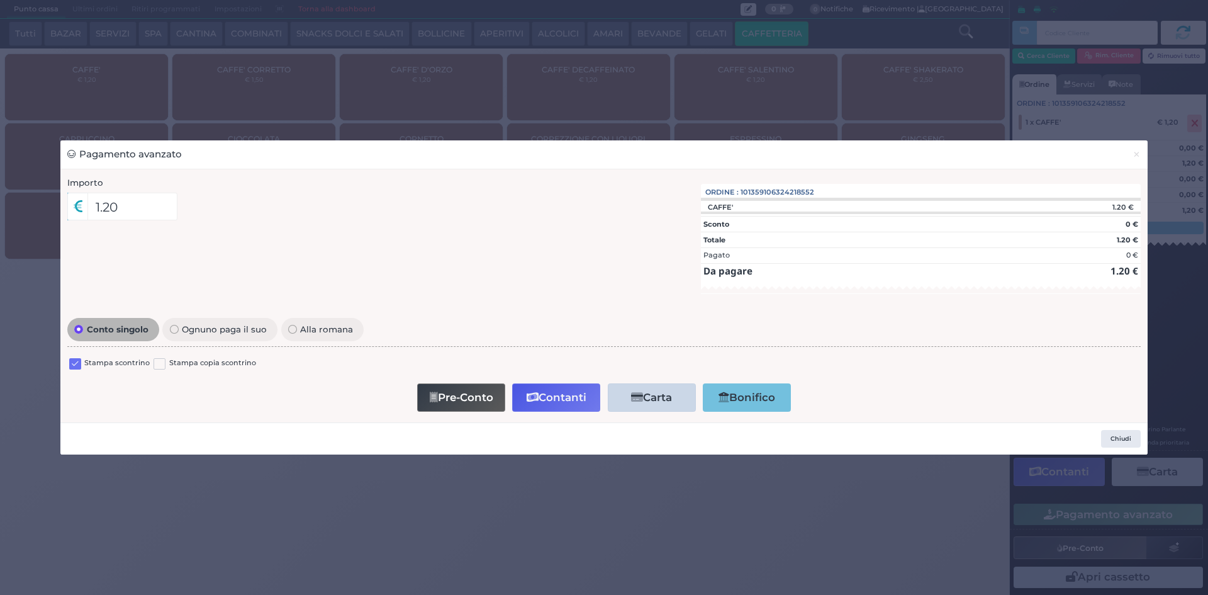
click at [70, 364] on label at bounding box center [75, 364] width 12 height 12
click at [0, 0] on input "checkbox" at bounding box center [0, 0] width 0 height 0
click at [556, 393] on button "Contanti" at bounding box center [556, 397] width 88 height 28
